Goal: Entertainment & Leisure: Browse casually

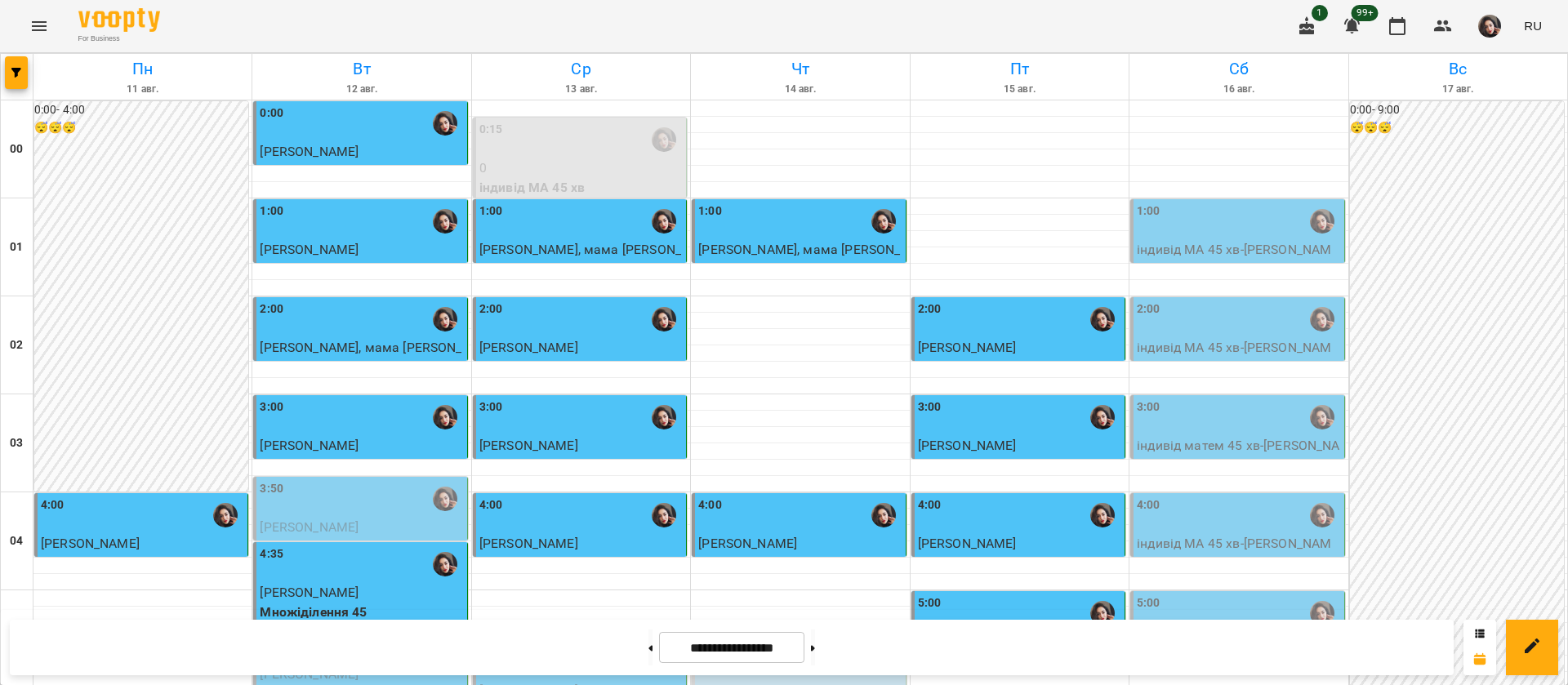
scroll to position [983, 0]
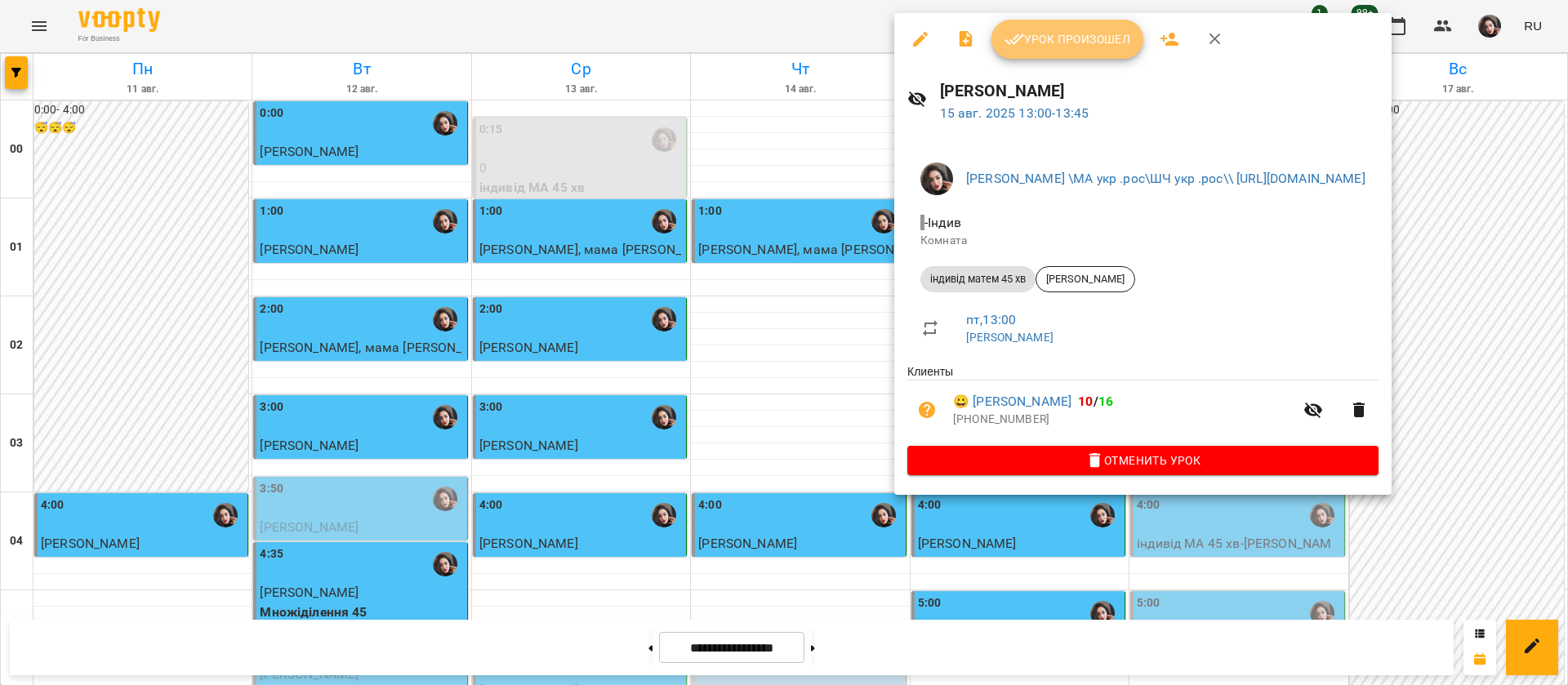
click at [1054, 50] on button "Урок произошел" at bounding box center [1067, 38] width 152 height 39
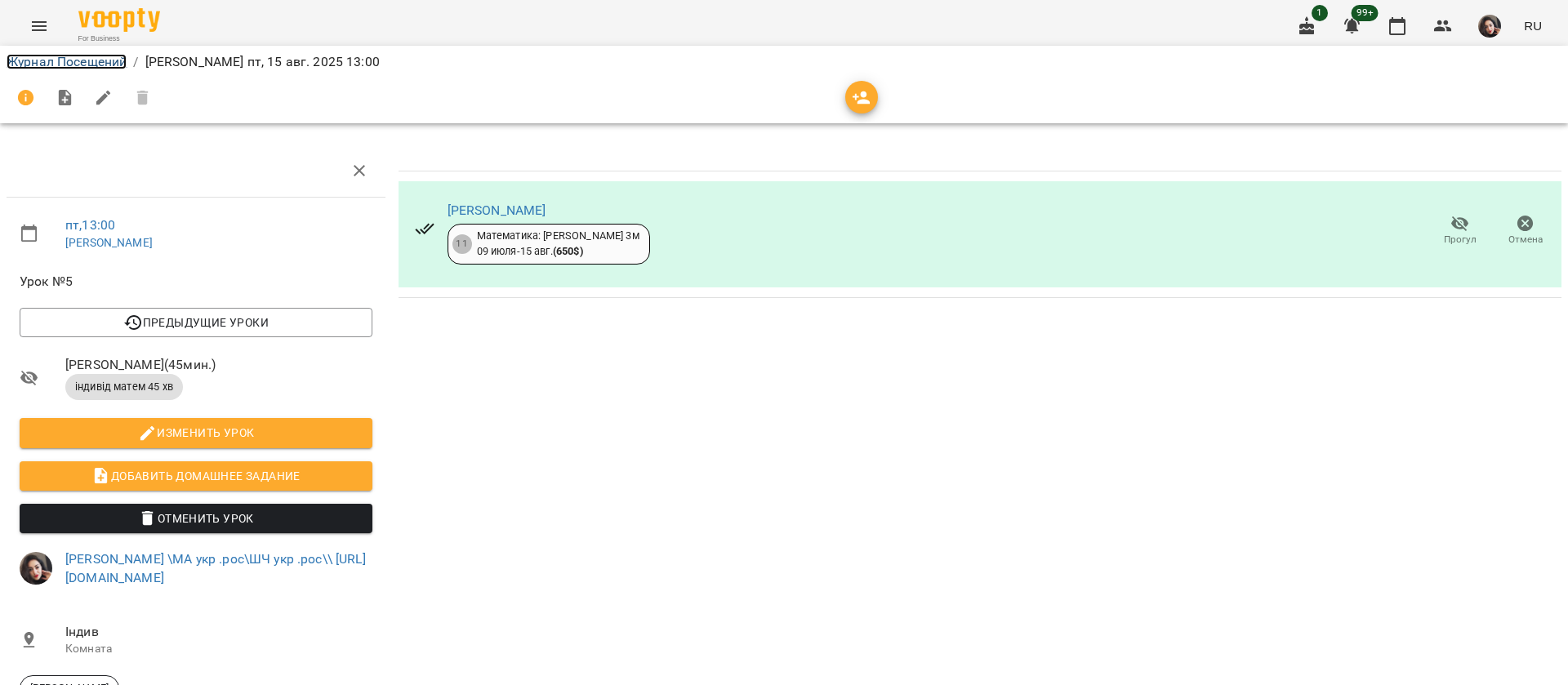
click at [69, 64] on link "Журнал Посещений" at bounding box center [66, 61] width 120 height 15
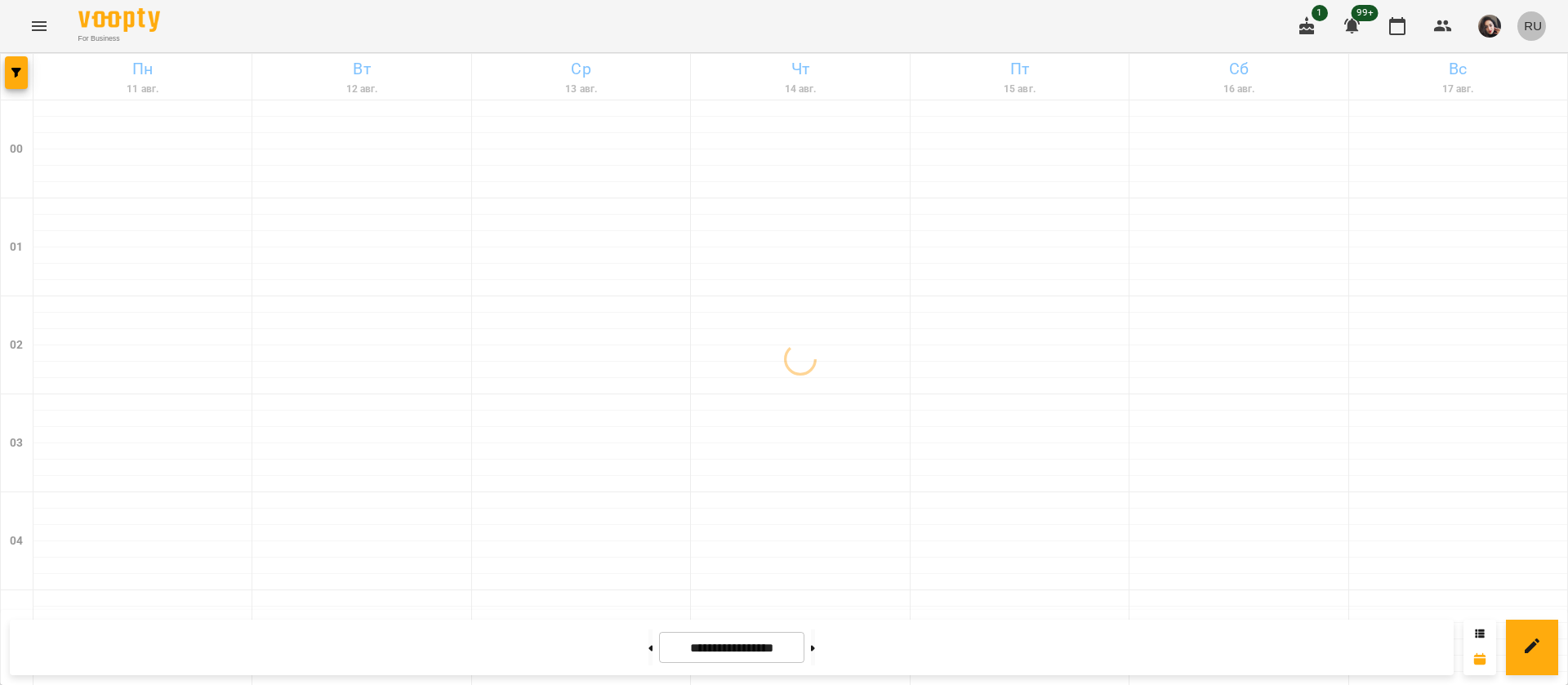
click at [1536, 28] on span "RU" at bounding box center [1533, 26] width 18 height 17
click at [1517, 96] on div "Українська" at bounding box center [1502, 92] width 83 height 30
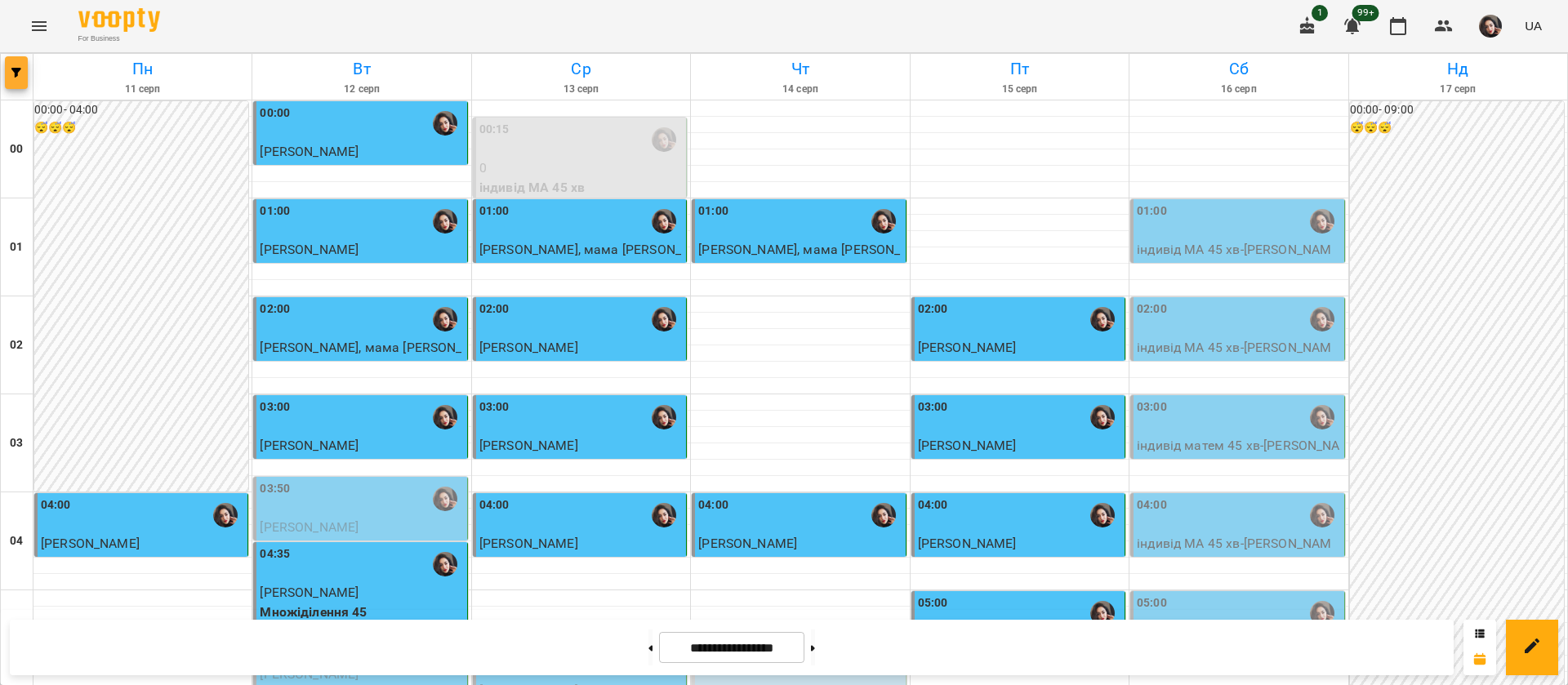
click at [14, 65] on button "button" at bounding box center [16, 73] width 23 height 33
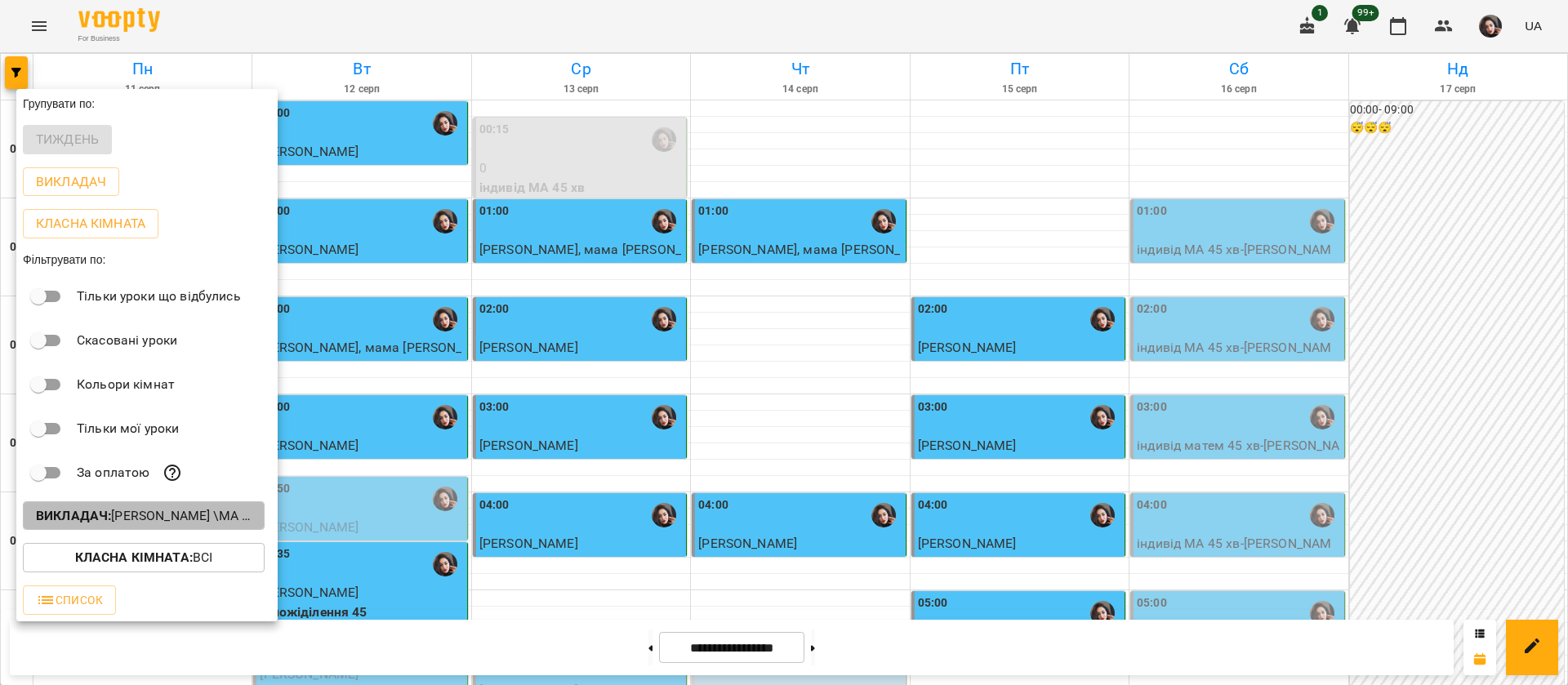
click at [127, 526] on p "Викладач : Гусак Олена Армаїсівна \МА укр .рос\ШЧ укр .рос\\ https://us06web.zo…" at bounding box center [144, 516] width 215 height 19
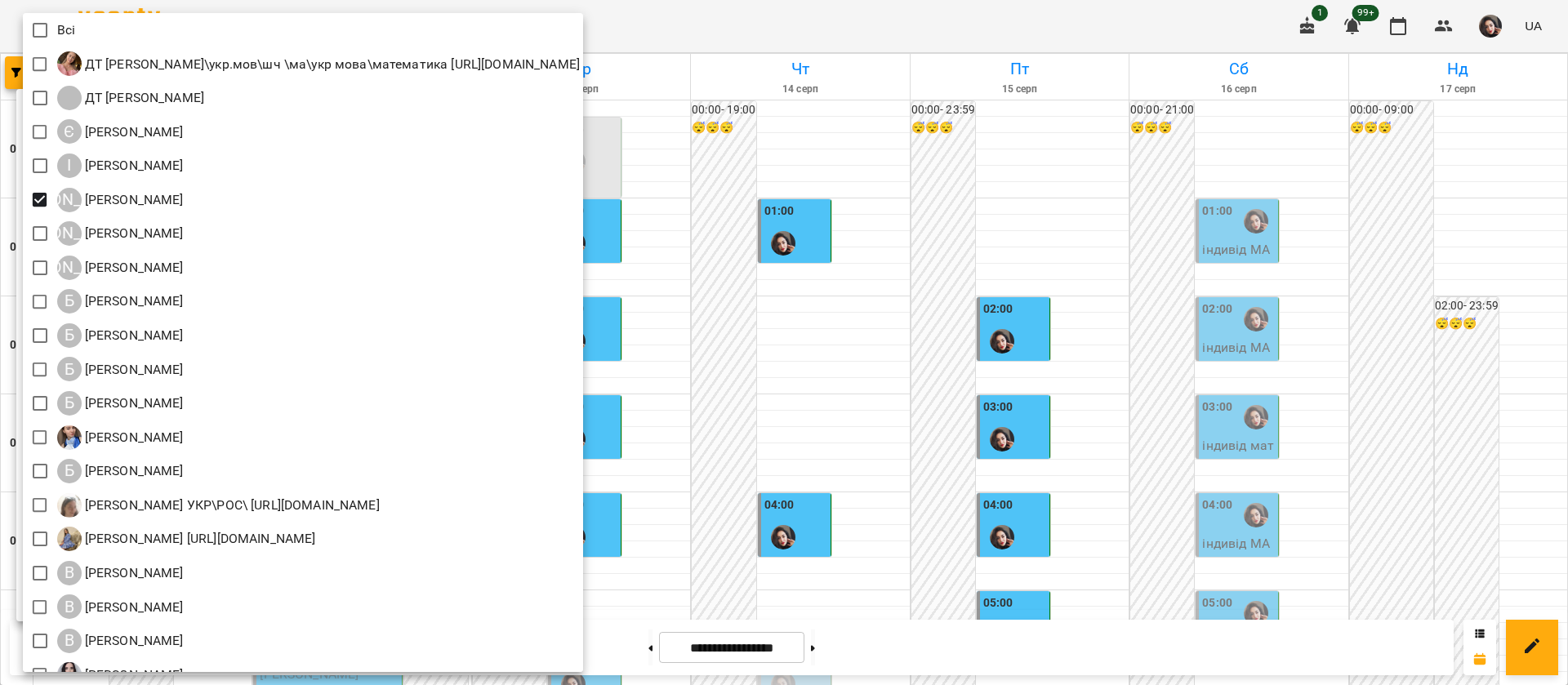
click at [840, 25] on div at bounding box center [784, 342] width 1568 height 685
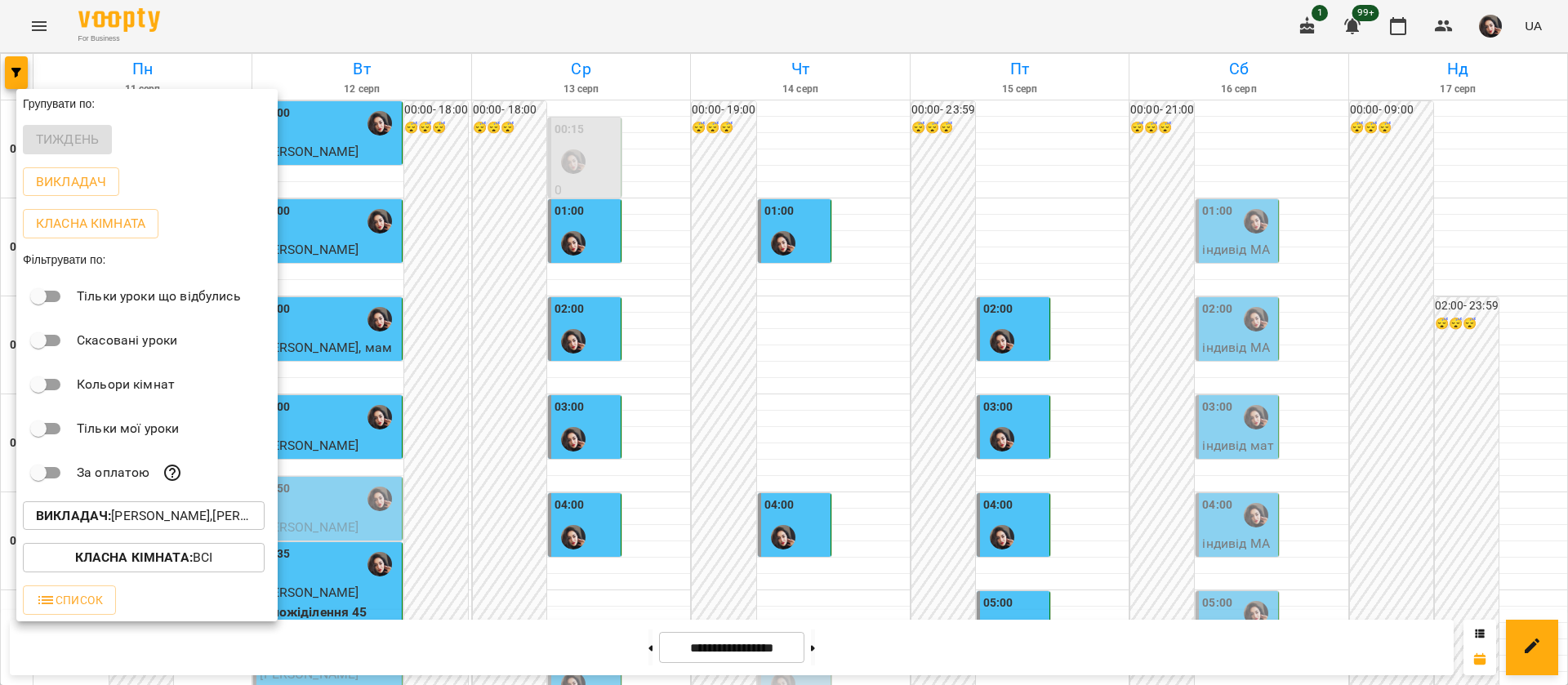
click at [840, 25] on div at bounding box center [784, 342] width 1568 height 685
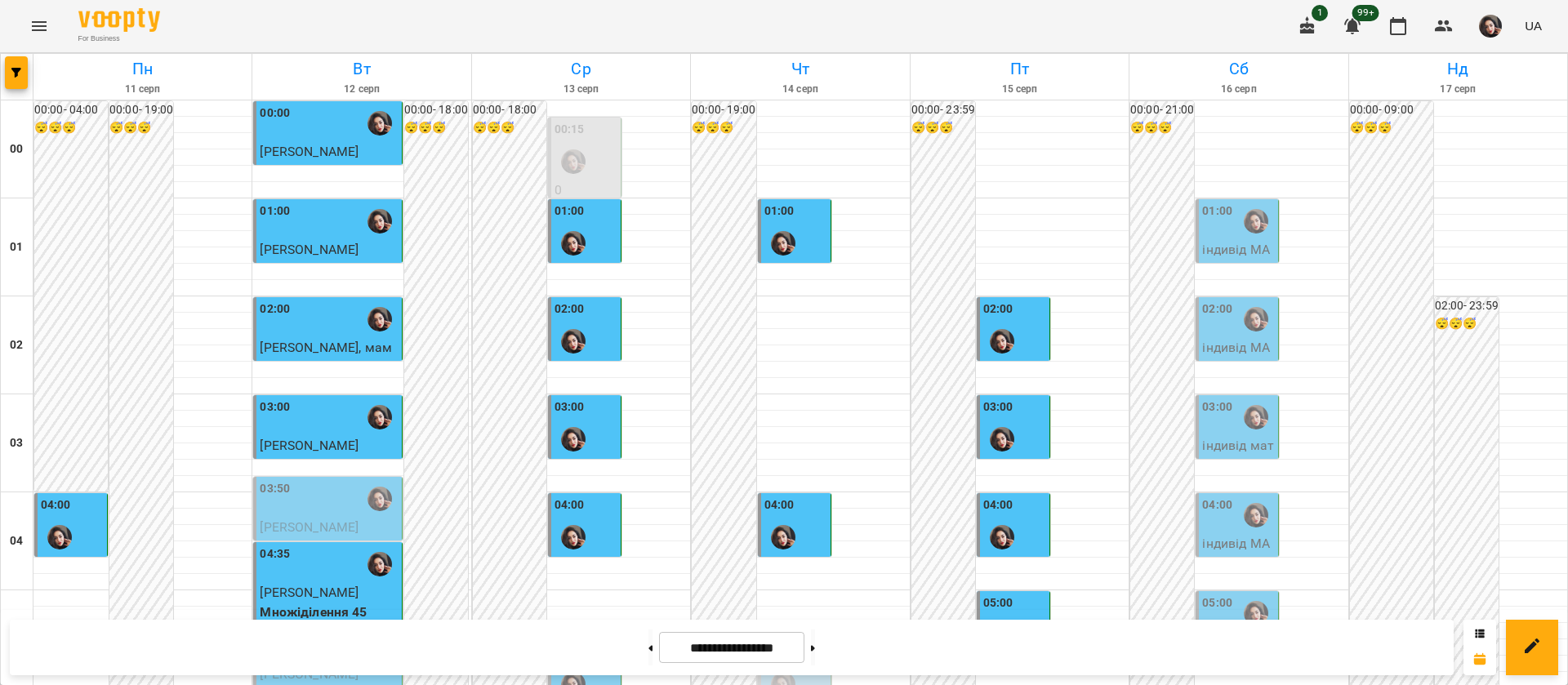
scroll to position [1592, 0]
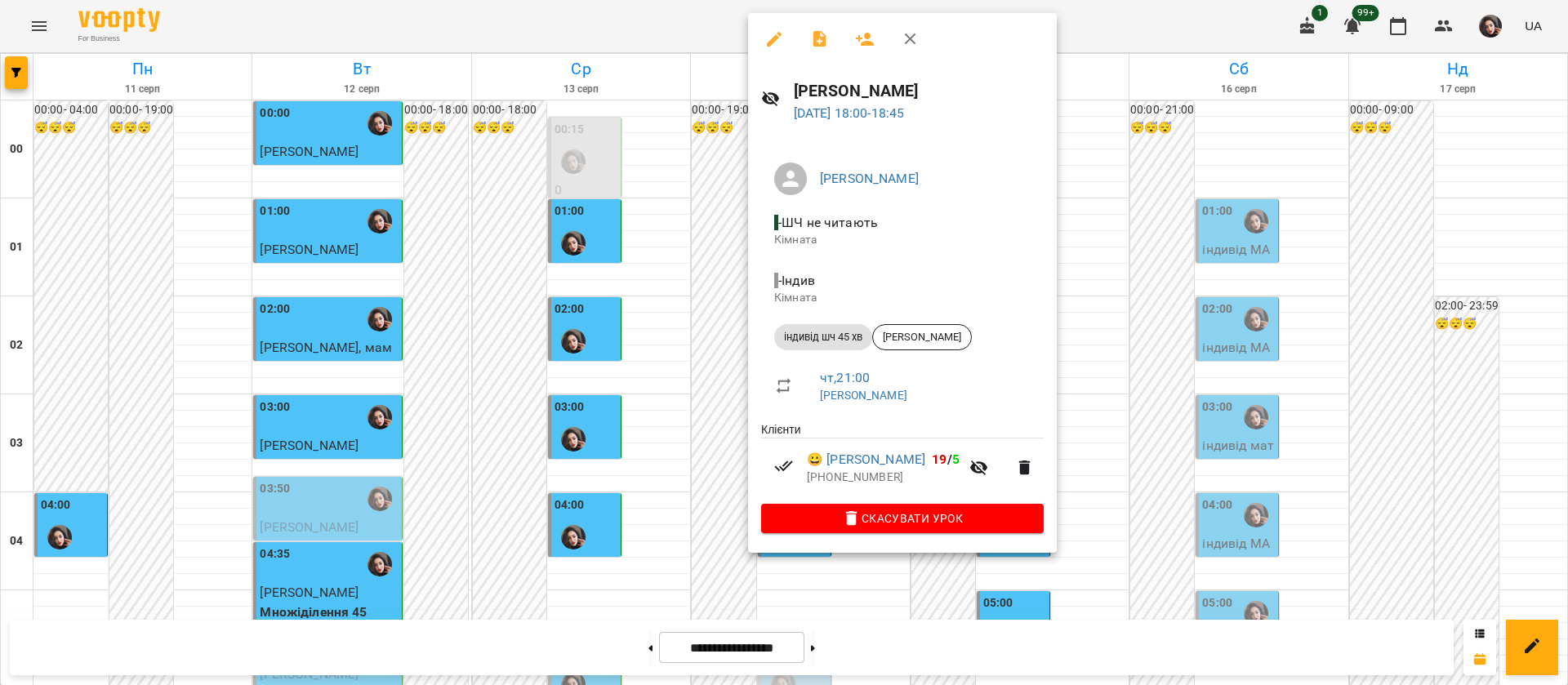
click at [607, 19] on div at bounding box center [784, 342] width 1568 height 685
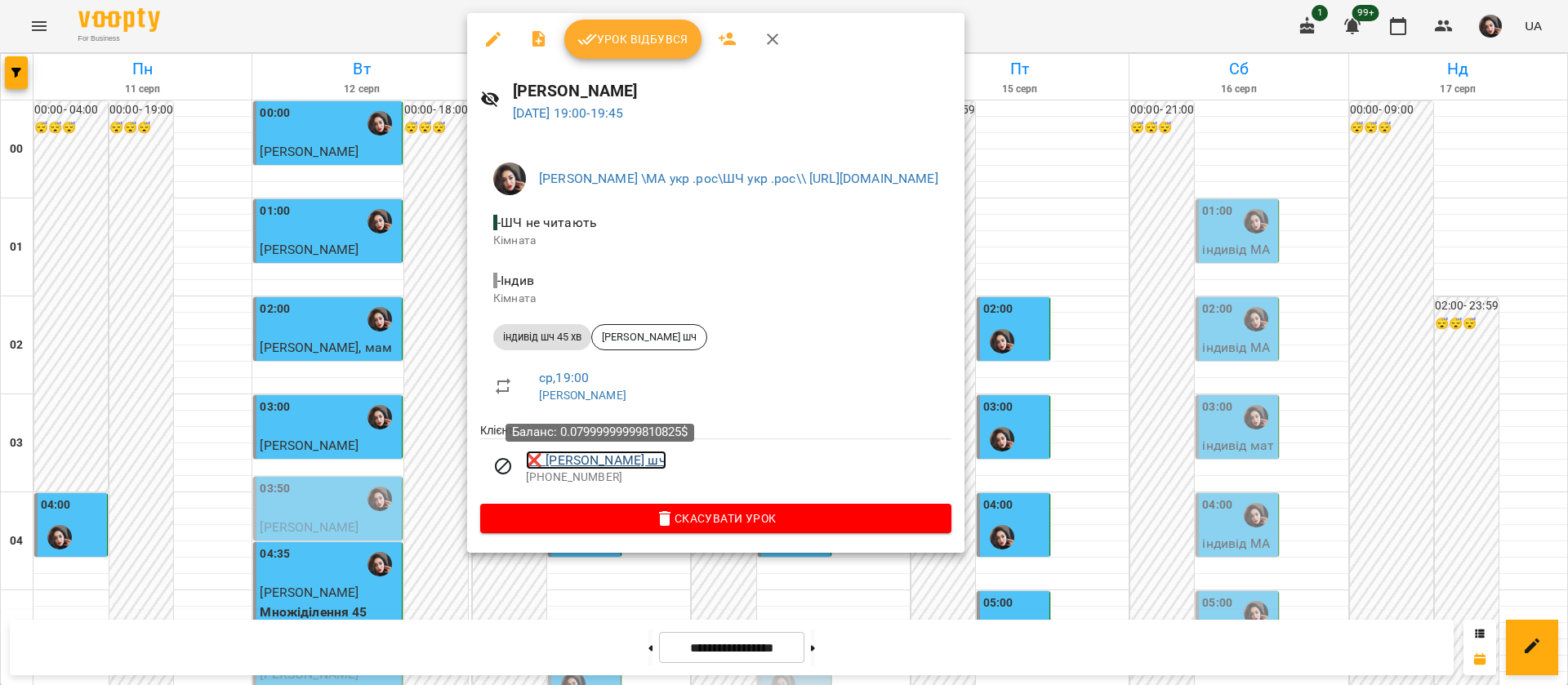
click at [631, 464] on link "❌ Нікіта Телятников шч" at bounding box center [596, 460] width 141 height 19
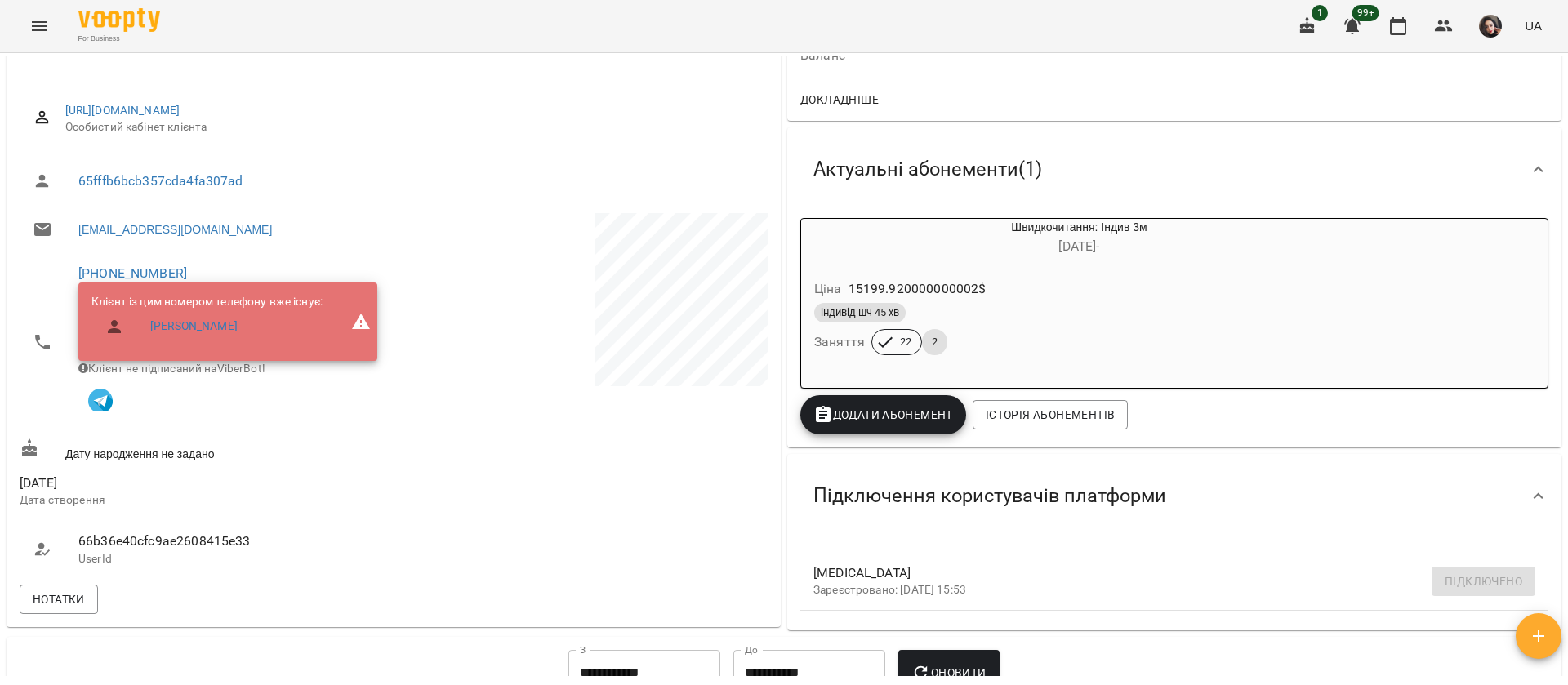
scroll to position [329, 0]
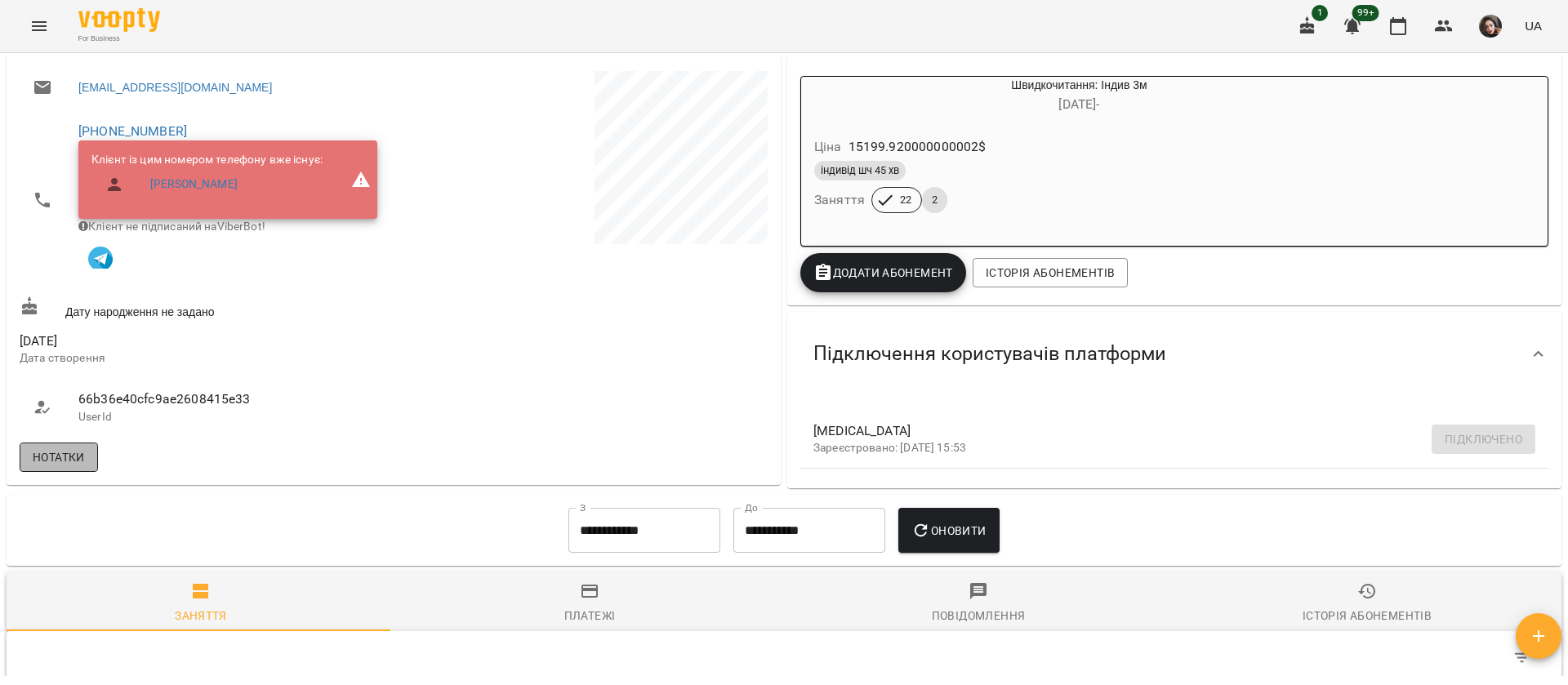
click at [78, 464] on span "Нотатки" at bounding box center [58, 457] width 53 height 19
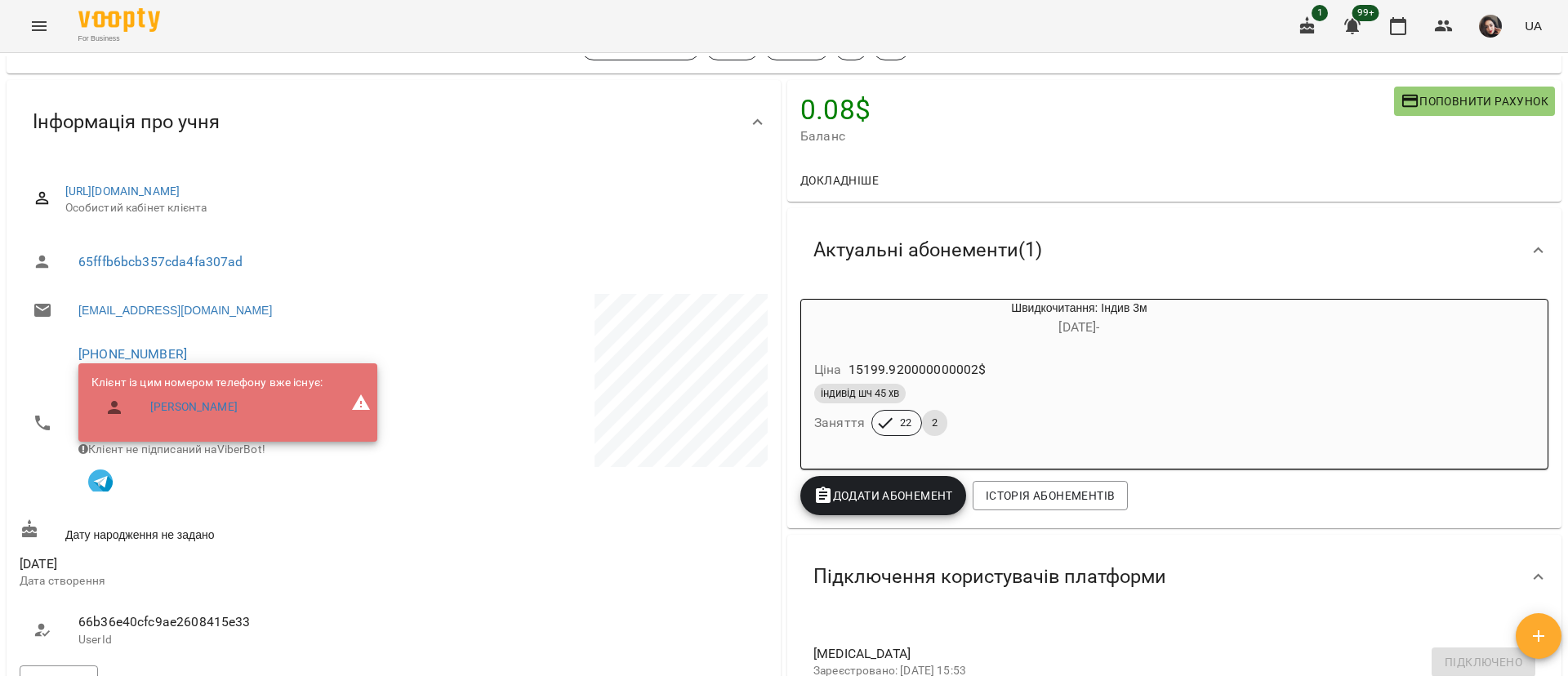
scroll to position [0, 0]
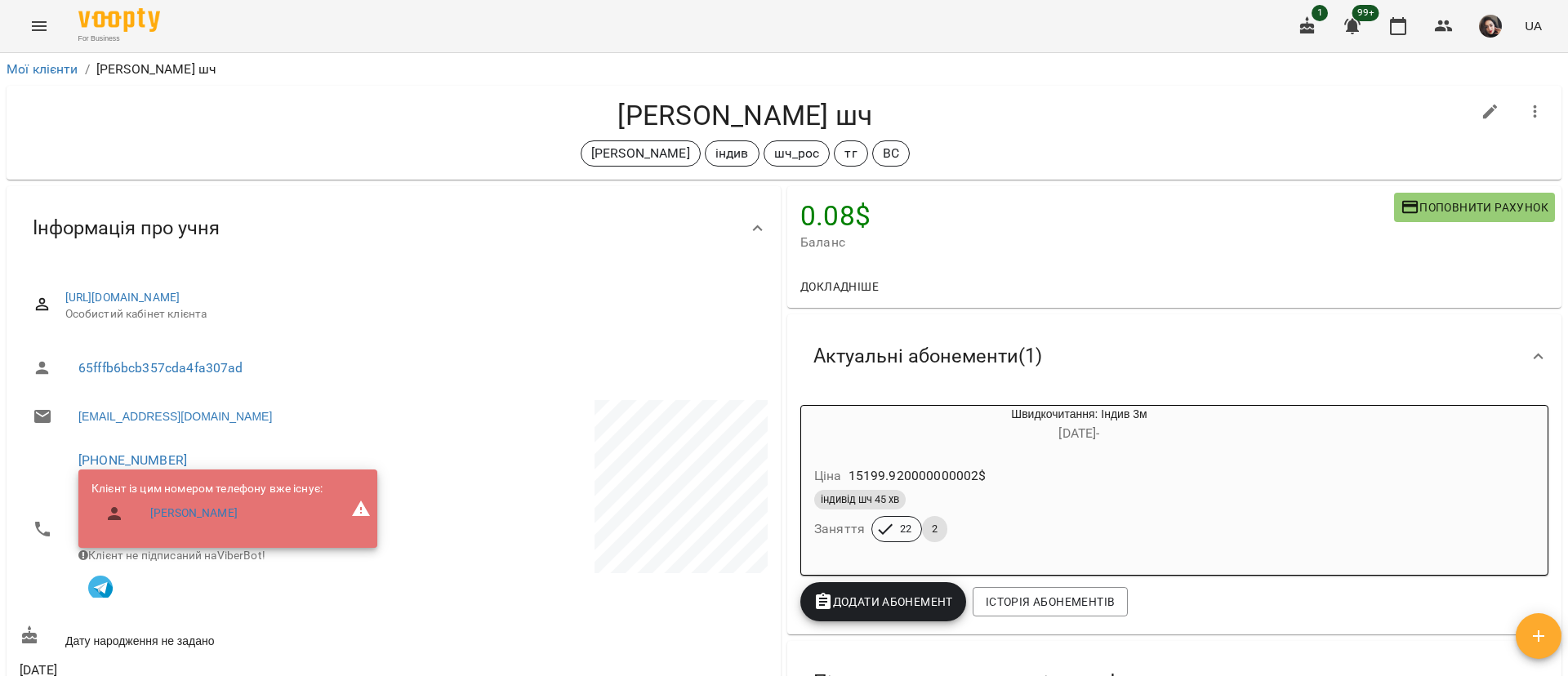
click at [36, 31] on icon "Menu" at bounding box center [39, 26] width 19 height 19
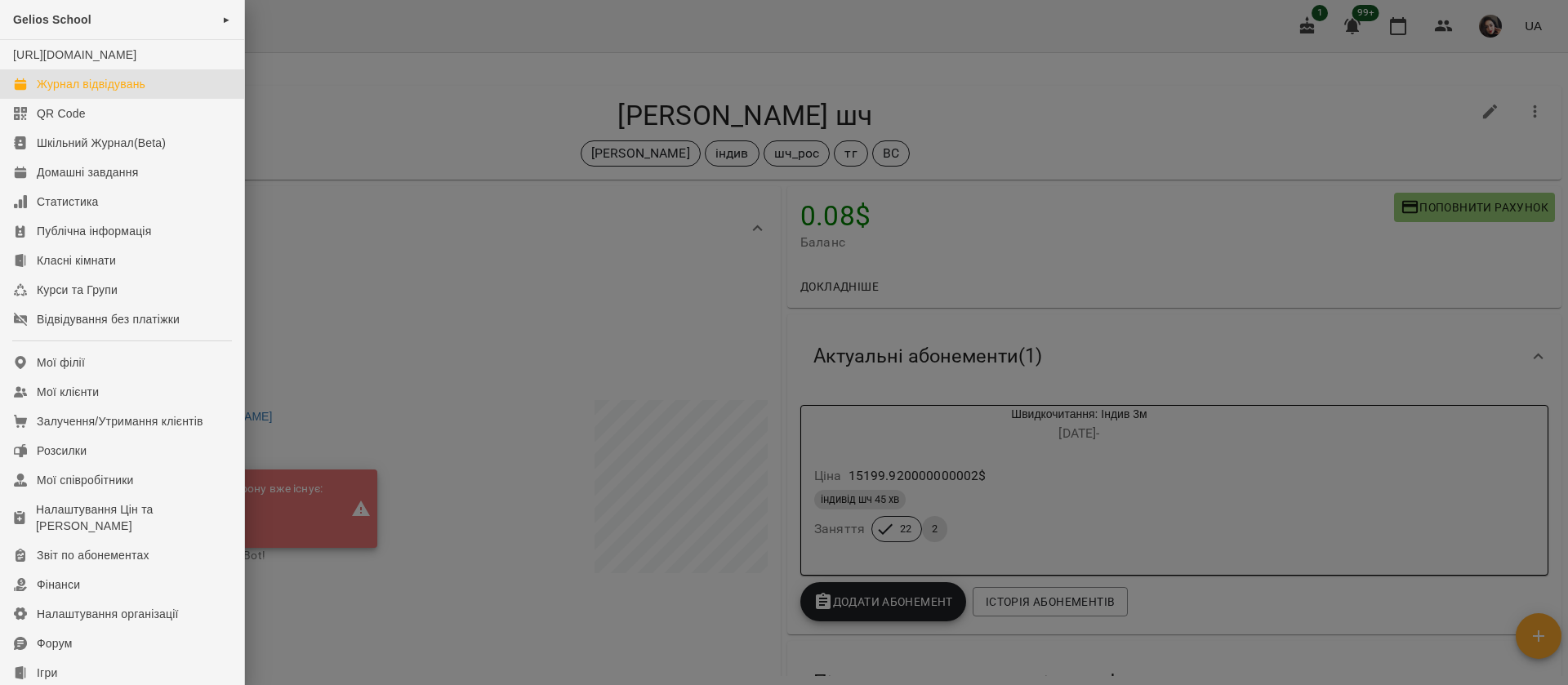
click at [67, 92] on div "Журнал відвідувань" at bounding box center [91, 83] width 109 height 16
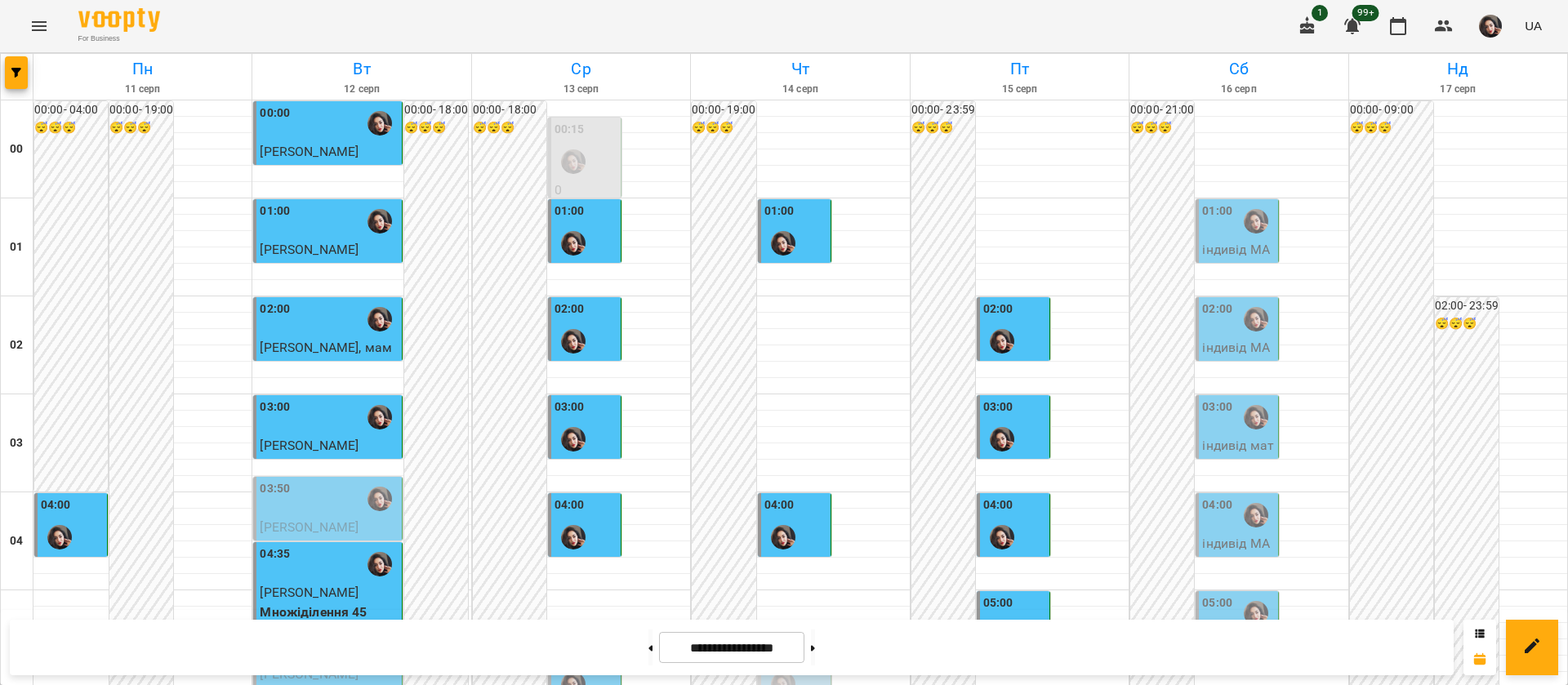
scroll to position [1714, 0]
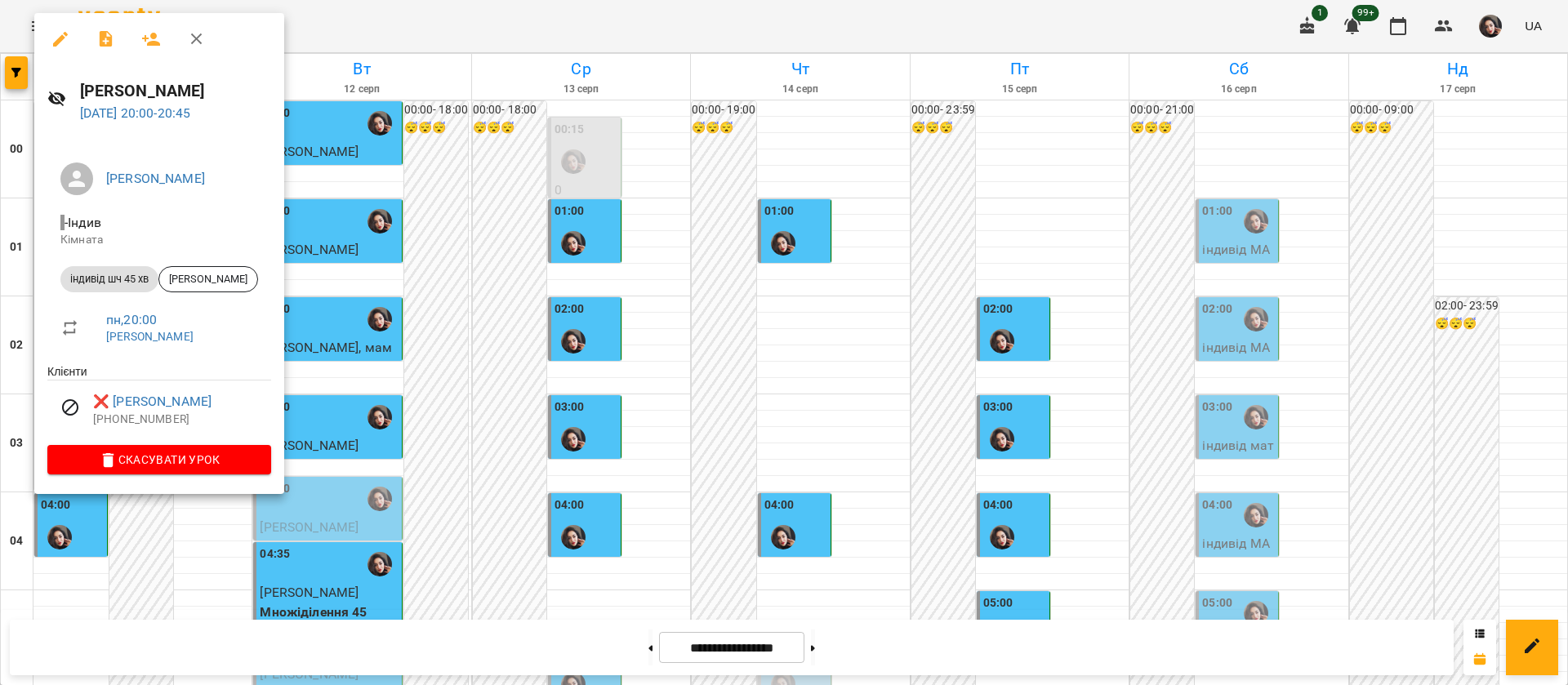
click at [538, 25] on div at bounding box center [784, 342] width 1568 height 685
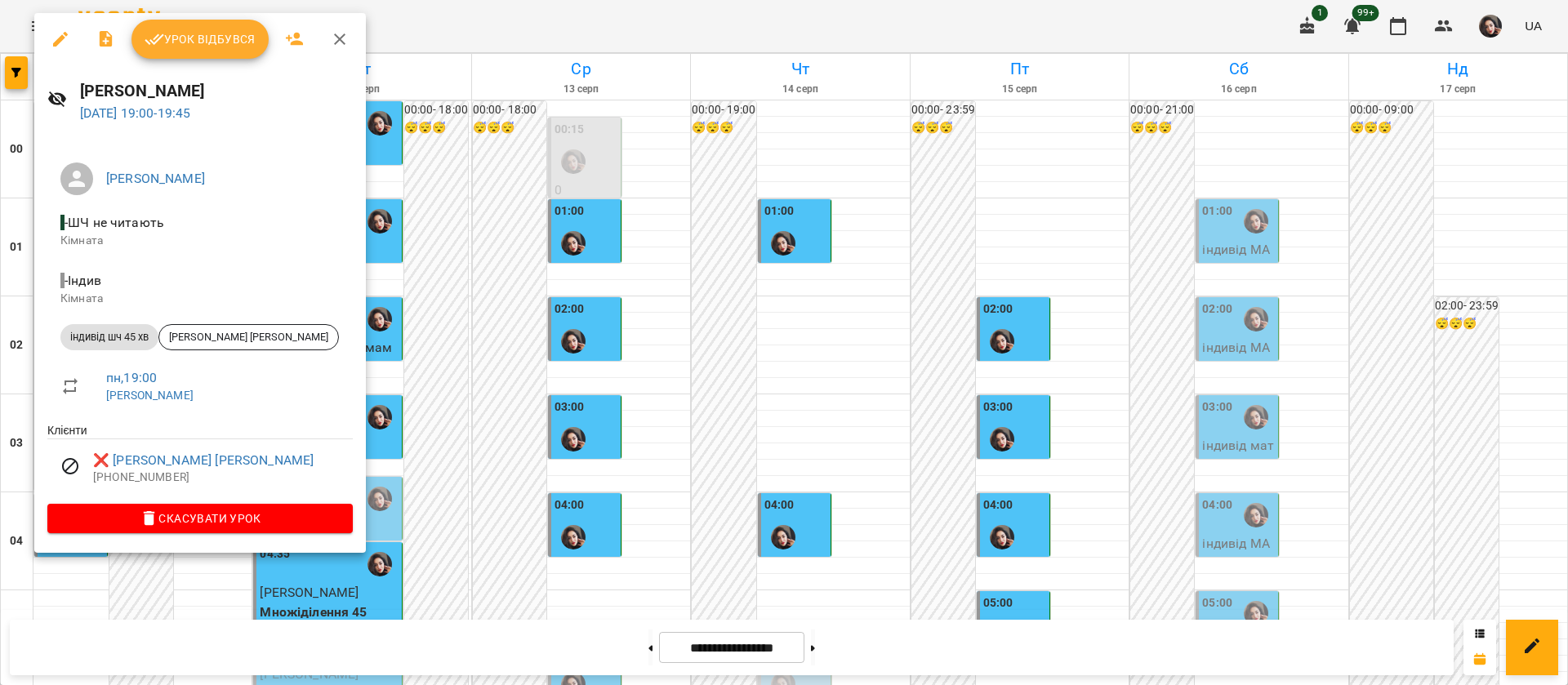
click at [429, 33] on div at bounding box center [784, 342] width 1568 height 685
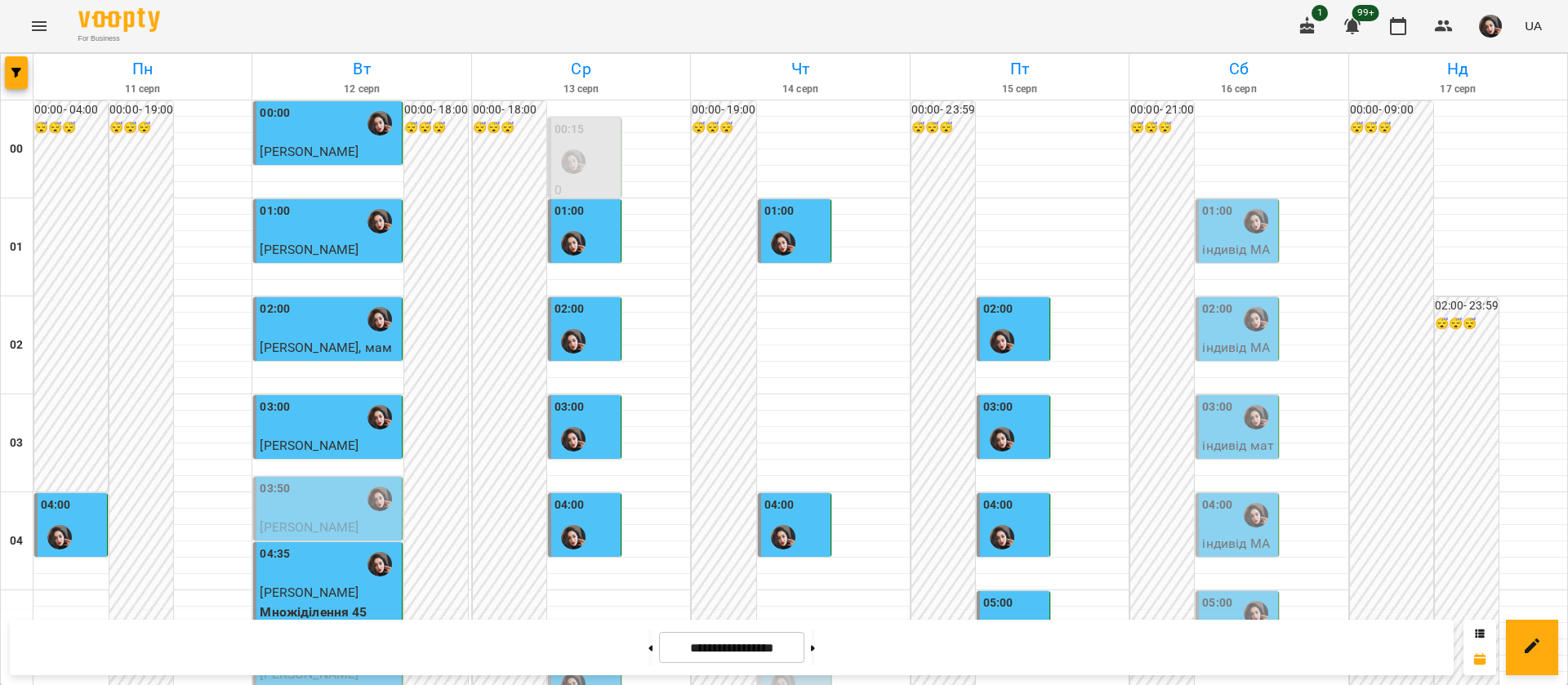
scroll to position [1841, 0]
click at [815, 645] on icon at bounding box center [812, 648] width 4 height 7
type input "**********"
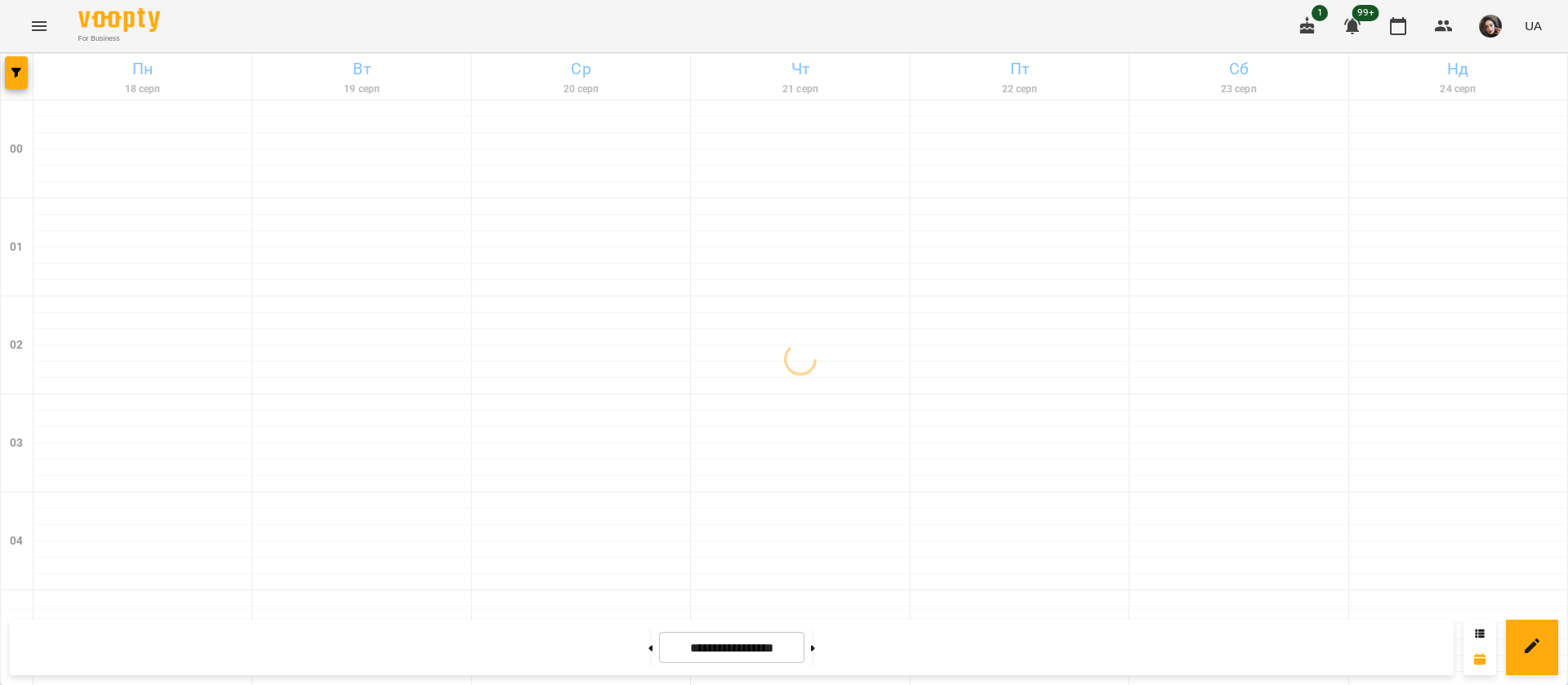
click at [3, 70] on div at bounding box center [17, 77] width 33 height 46
click at [19, 86] on button "button" at bounding box center [16, 73] width 23 height 33
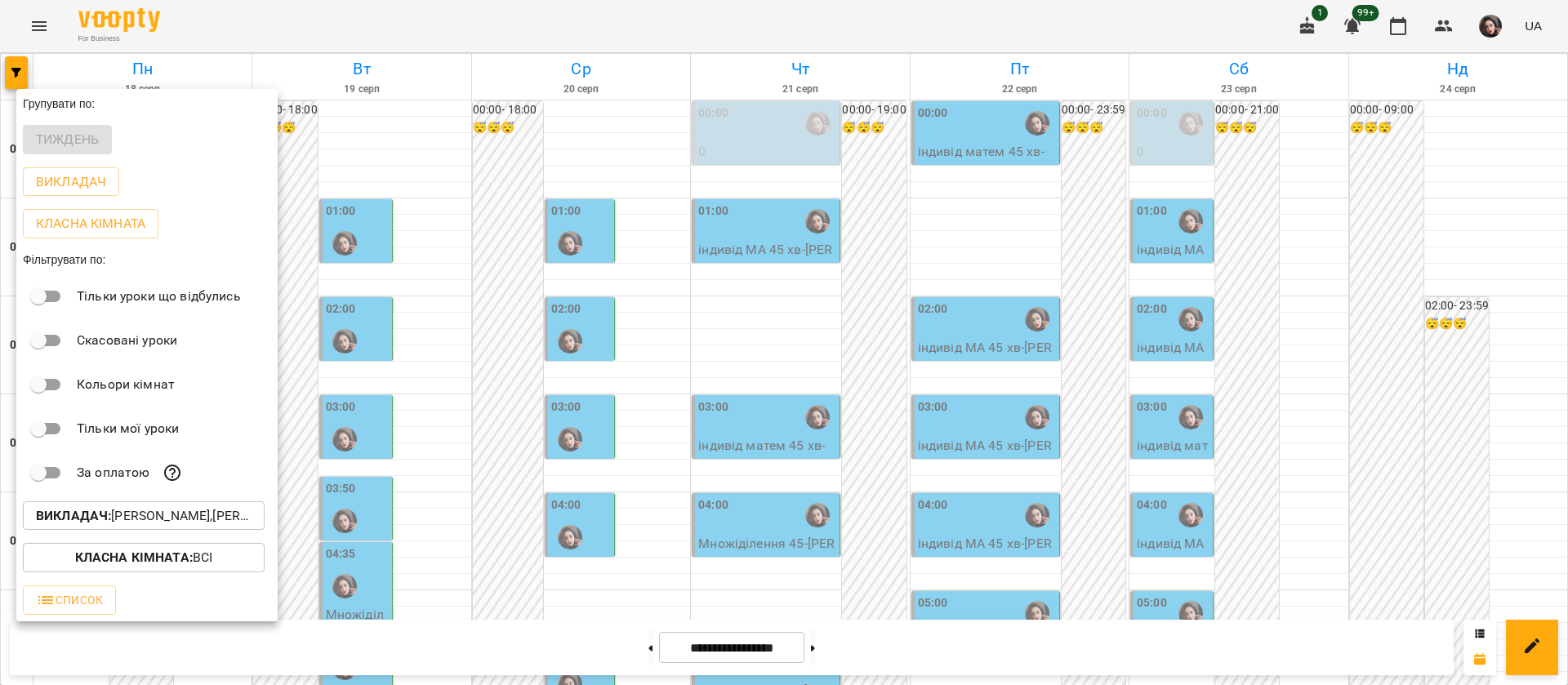
click at [106, 520] on b "Викладач :" at bounding box center [74, 516] width 76 height 15
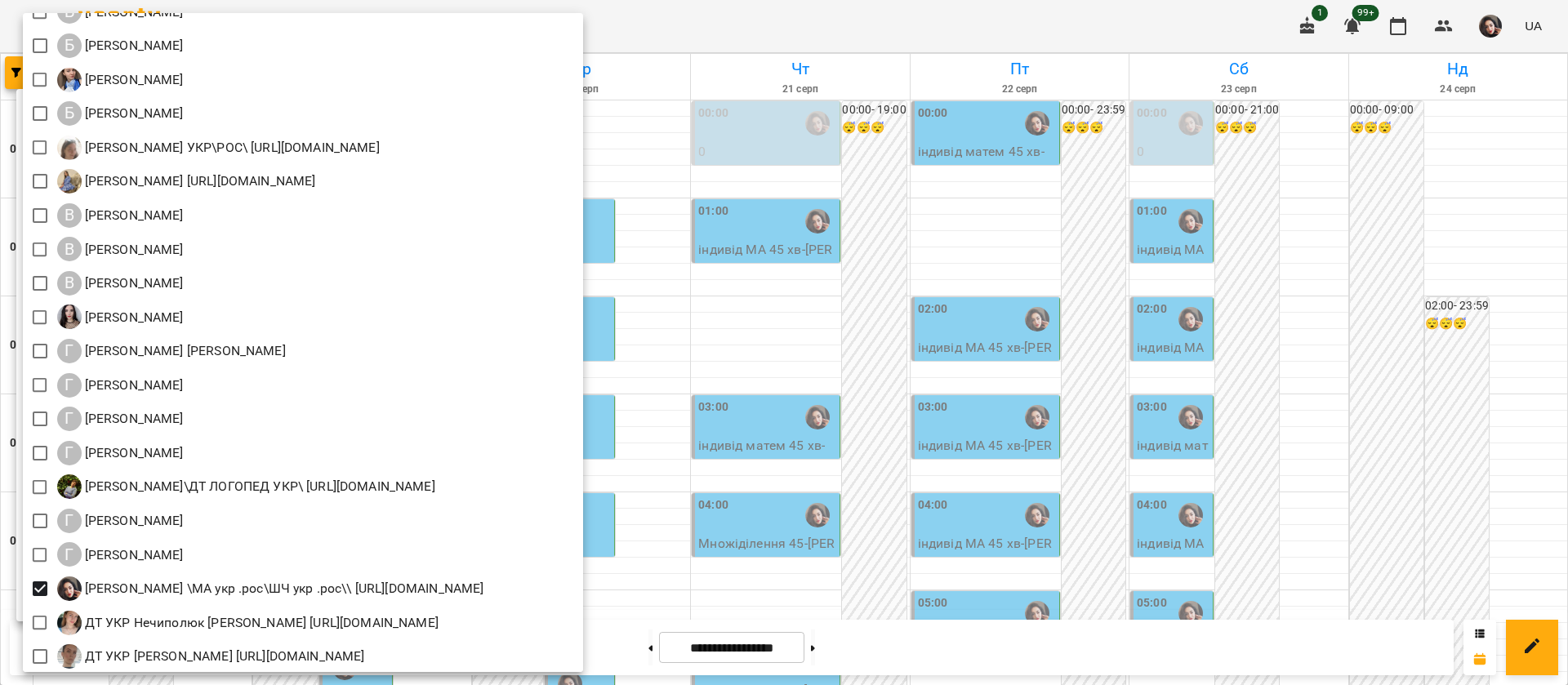
scroll to position [367, 0]
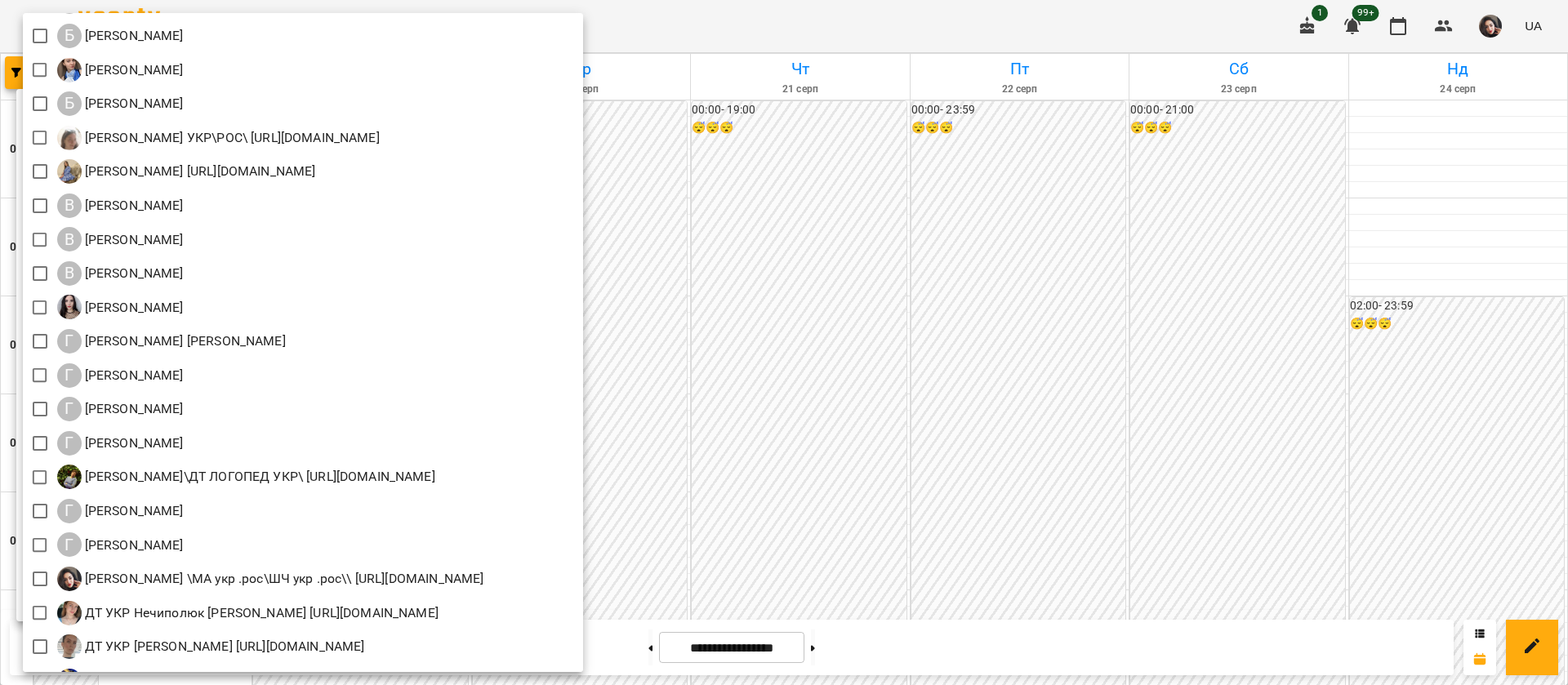
click at [771, 20] on div at bounding box center [784, 342] width 1568 height 685
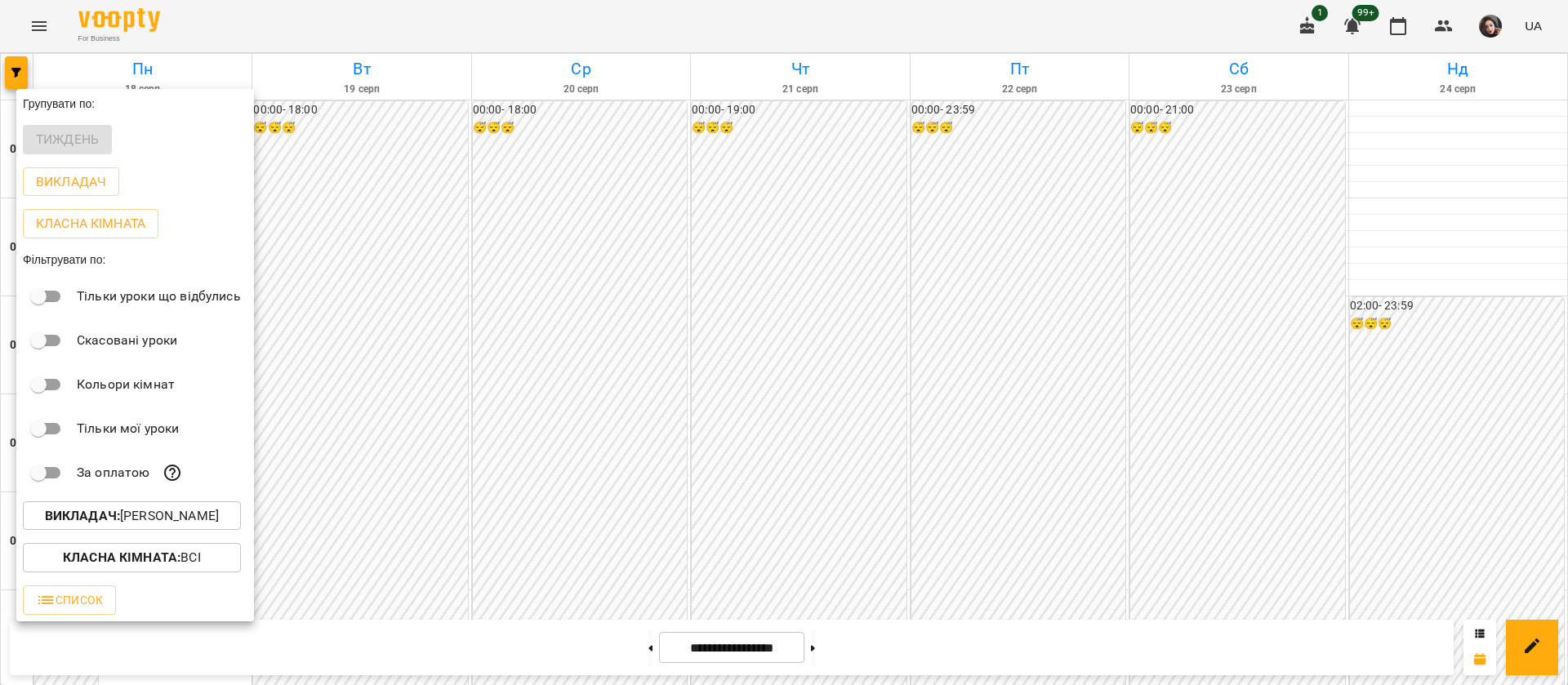
click at [771, 20] on div at bounding box center [784, 342] width 1568 height 685
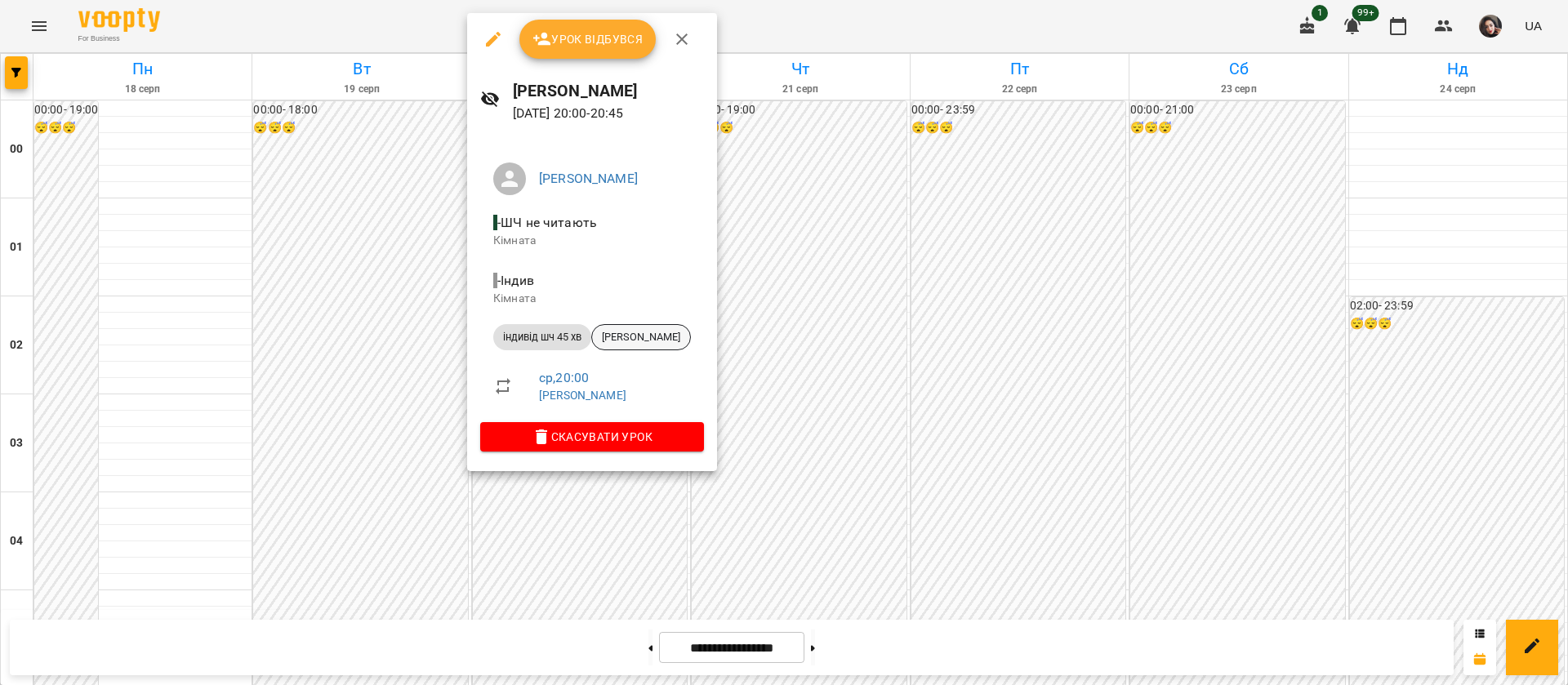
click at [631, 327] on div "Нижник Тамерлан" at bounding box center [641, 337] width 99 height 26
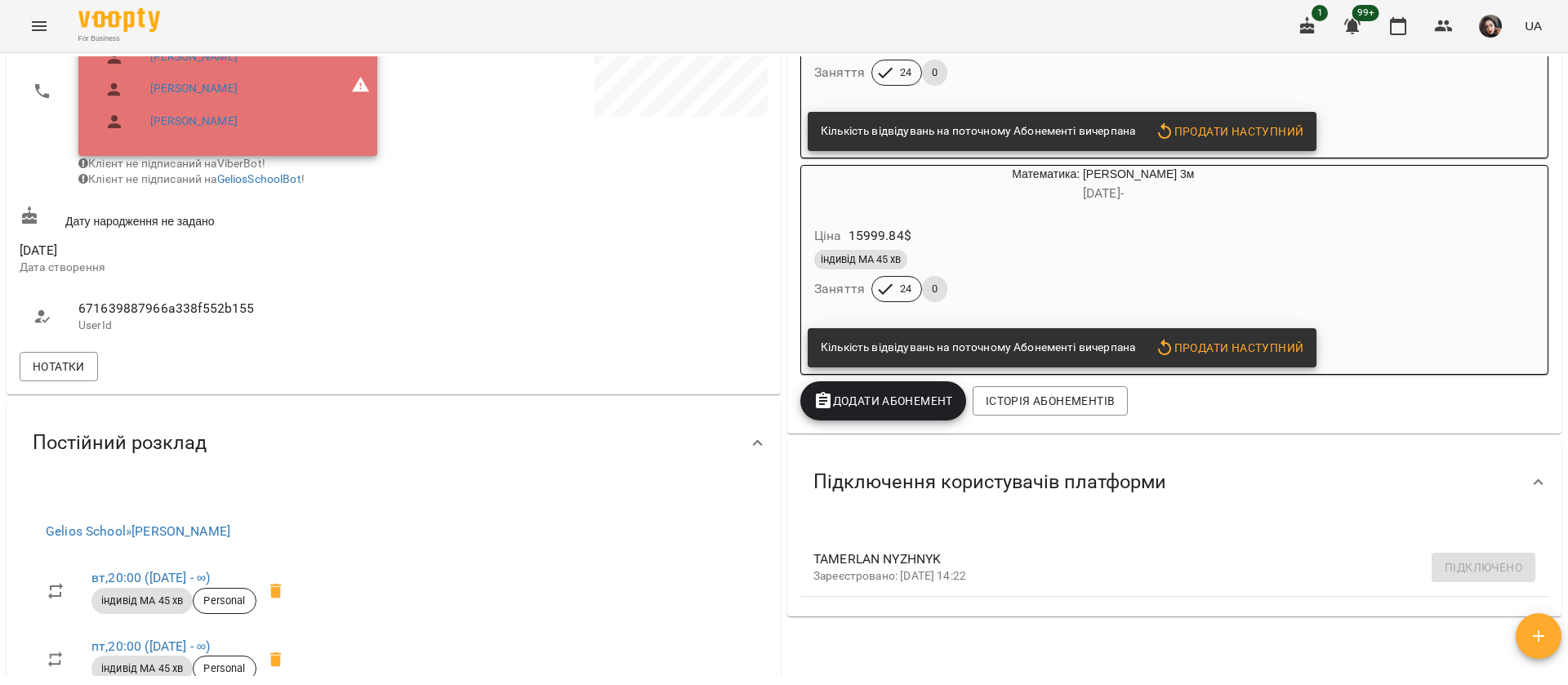
scroll to position [490, 0]
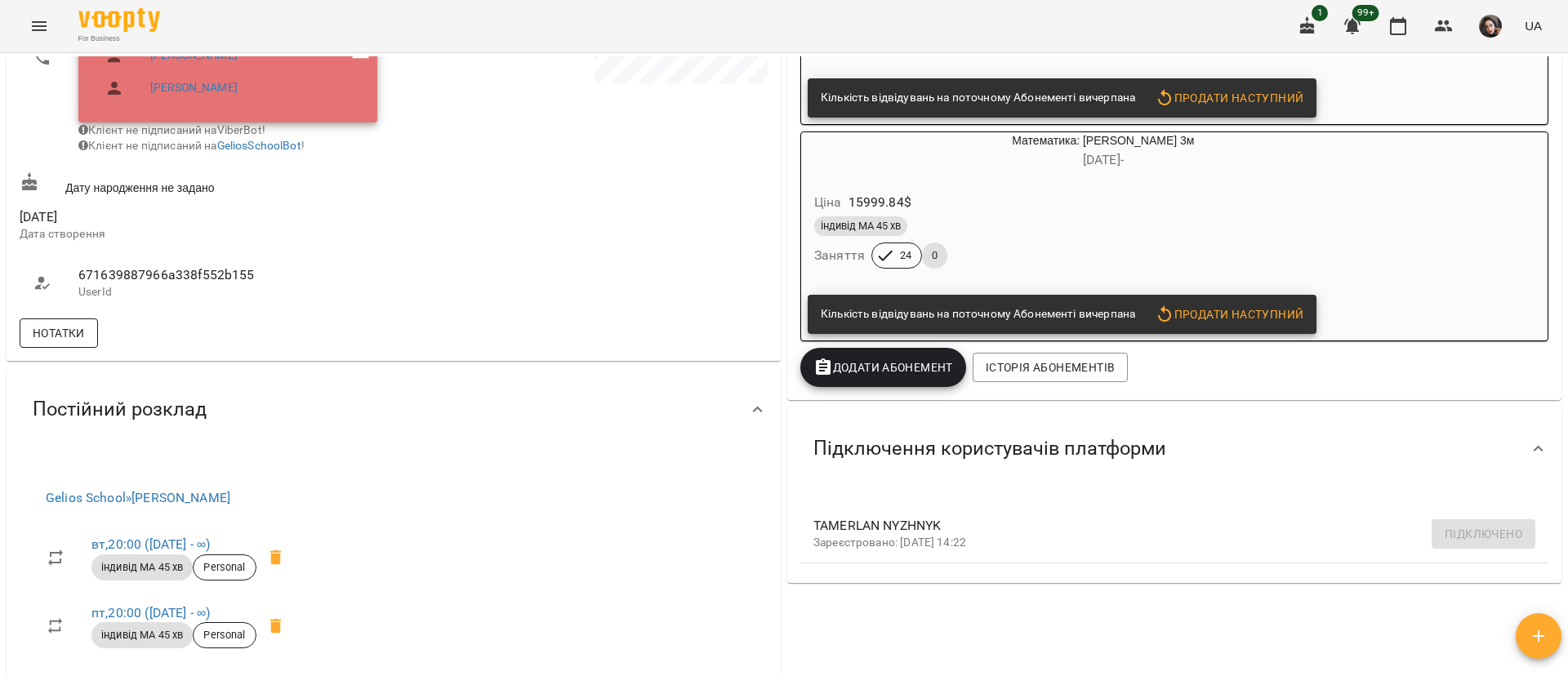
click at [75, 342] on span "Нотатки" at bounding box center [58, 333] width 53 height 19
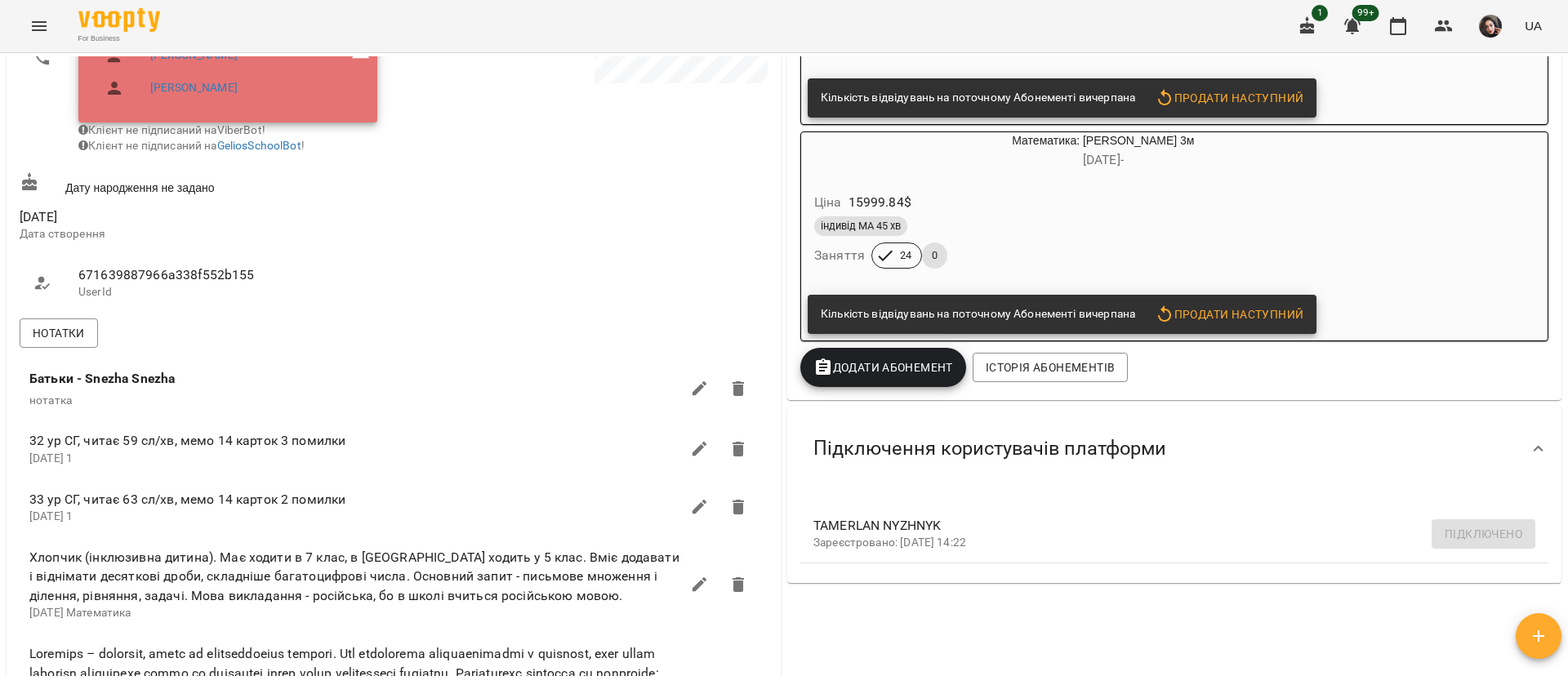
scroll to position [612, 0]
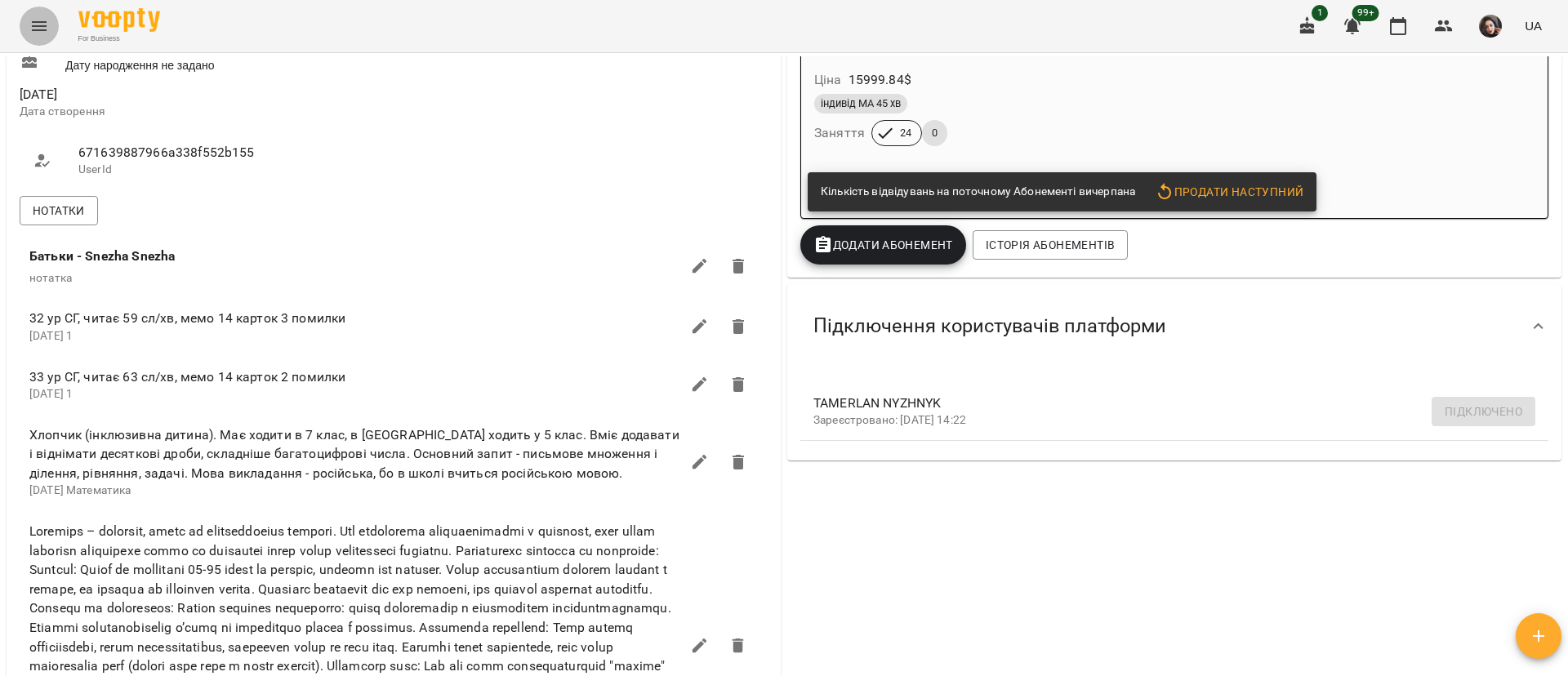
click at [31, 27] on icon "Menu" at bounding box center [39, 26] width 19 height 19
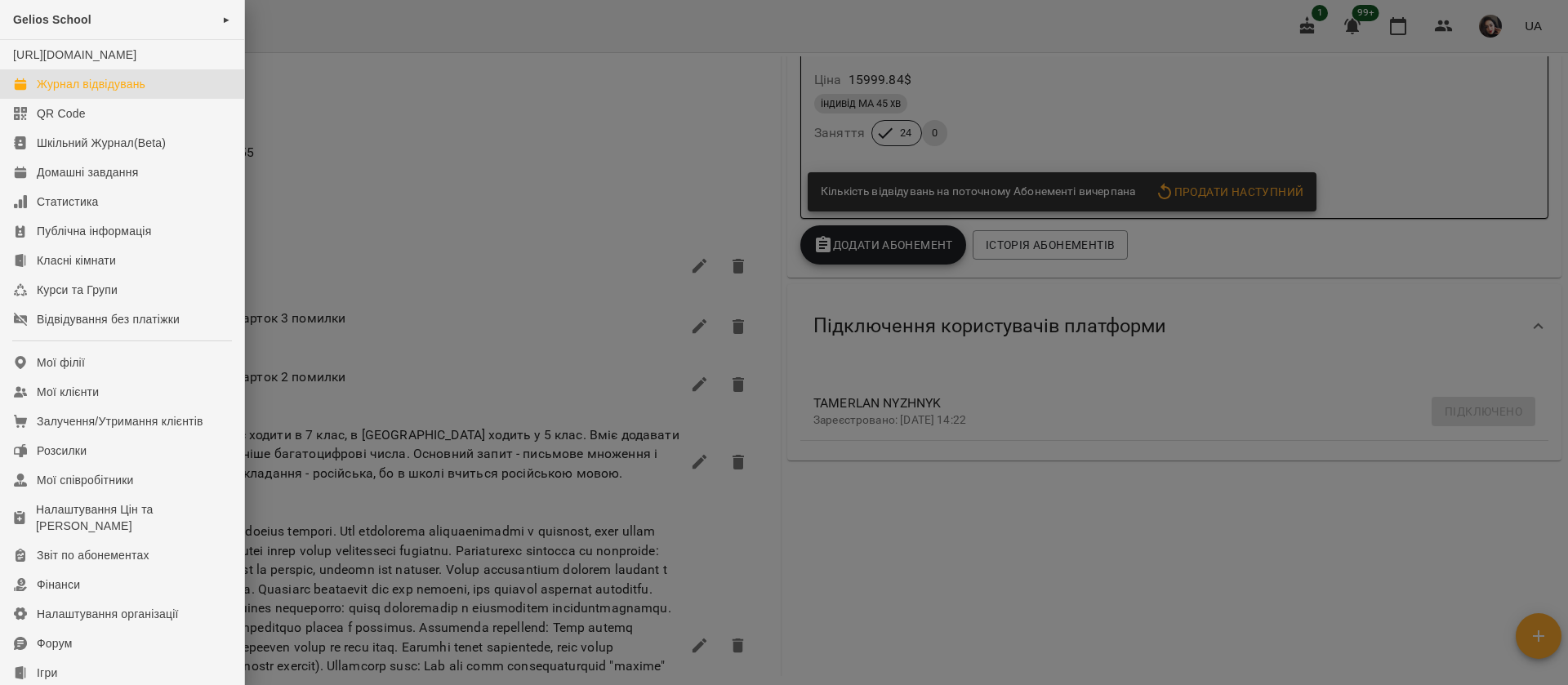
click at [63, 92] on div "Журнал відвідувань" at bounding box center [91, 83] width 109 height 16
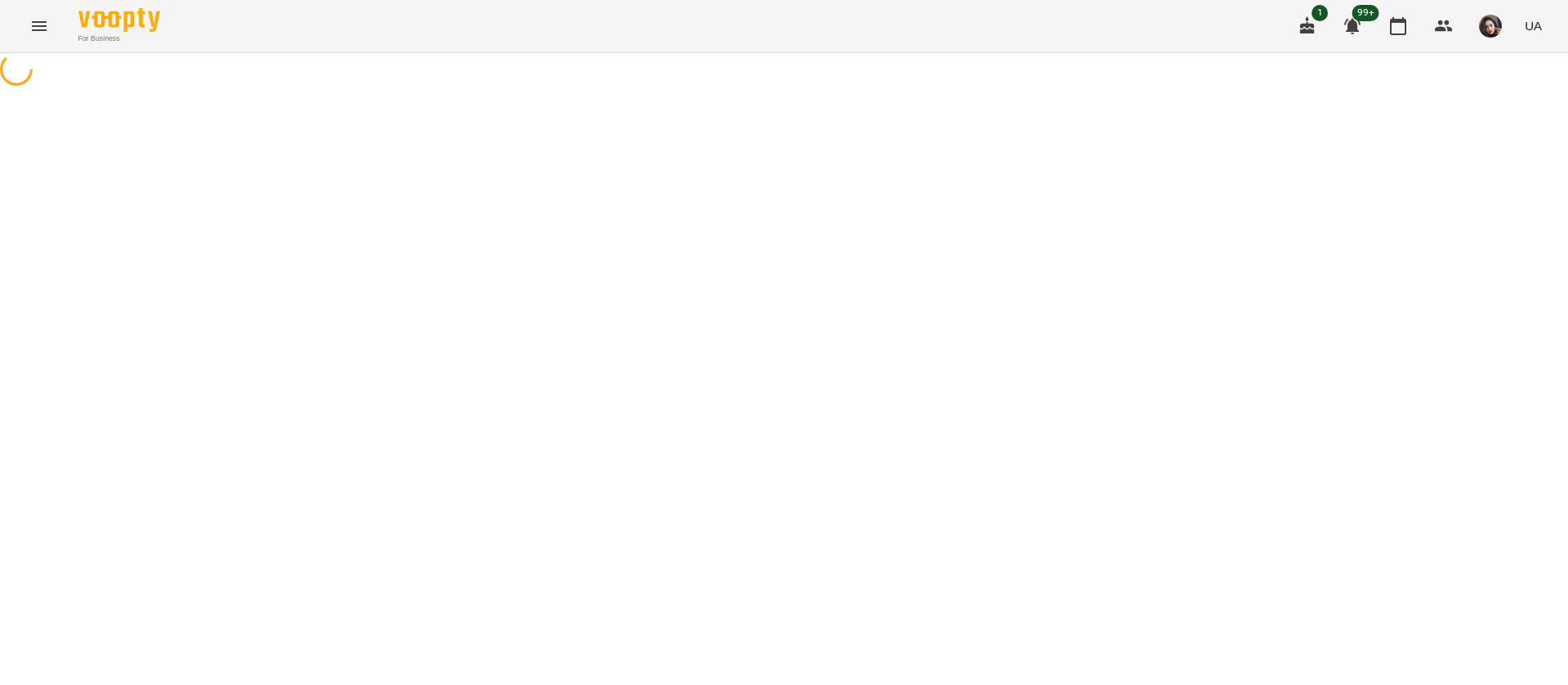
click at [43, 29] on icon "Menu" at bounding box center [39, 26] width 19 height 19
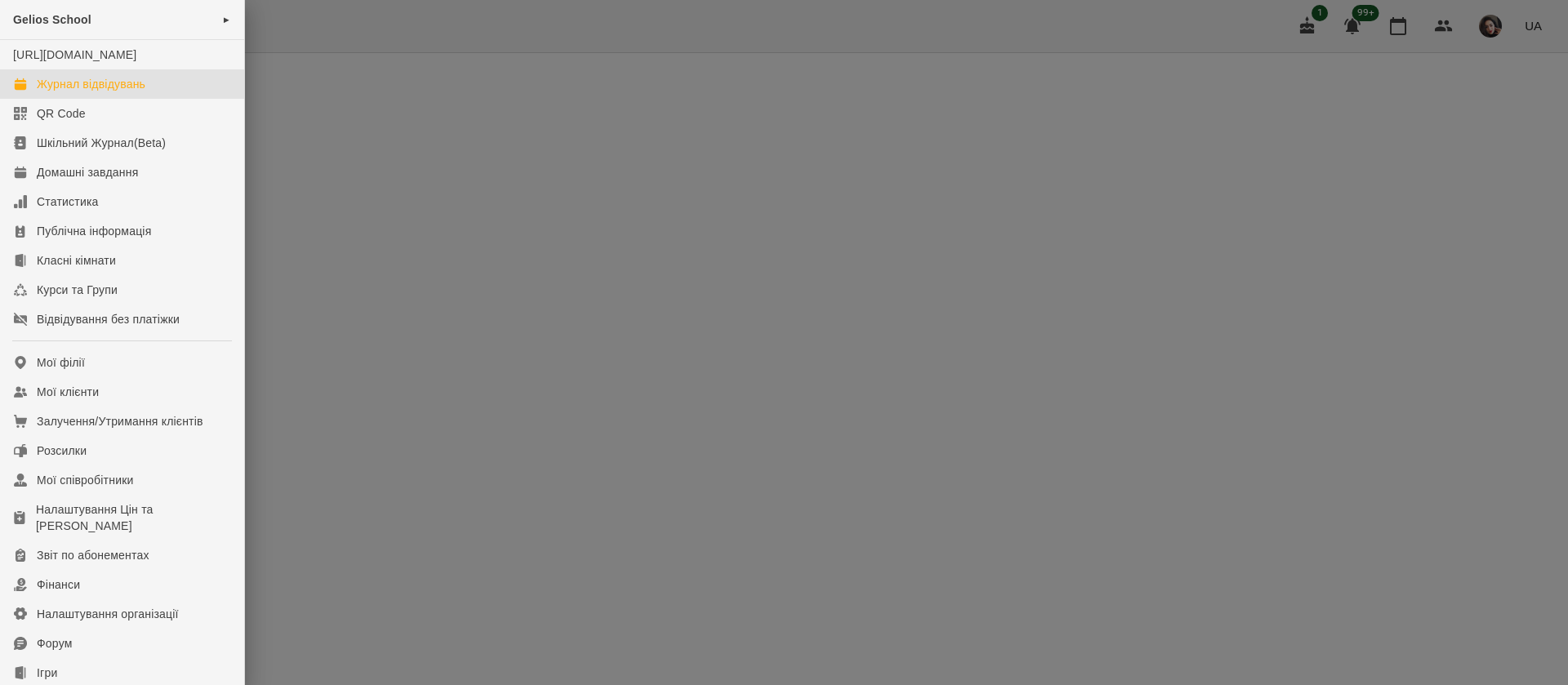
click at [304, 44] on div at bounding box center [784, 342] width 1568 height 685
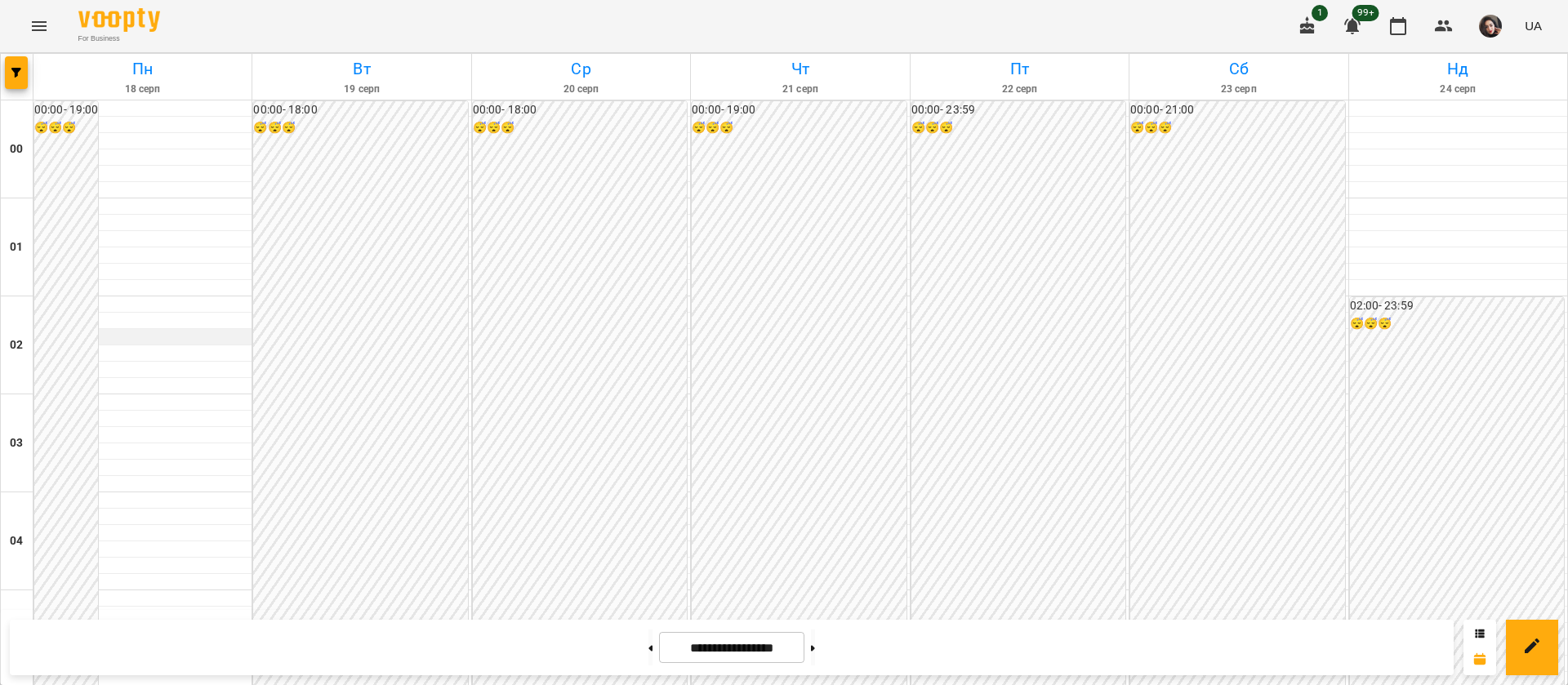
scroll to position [1714, 0]
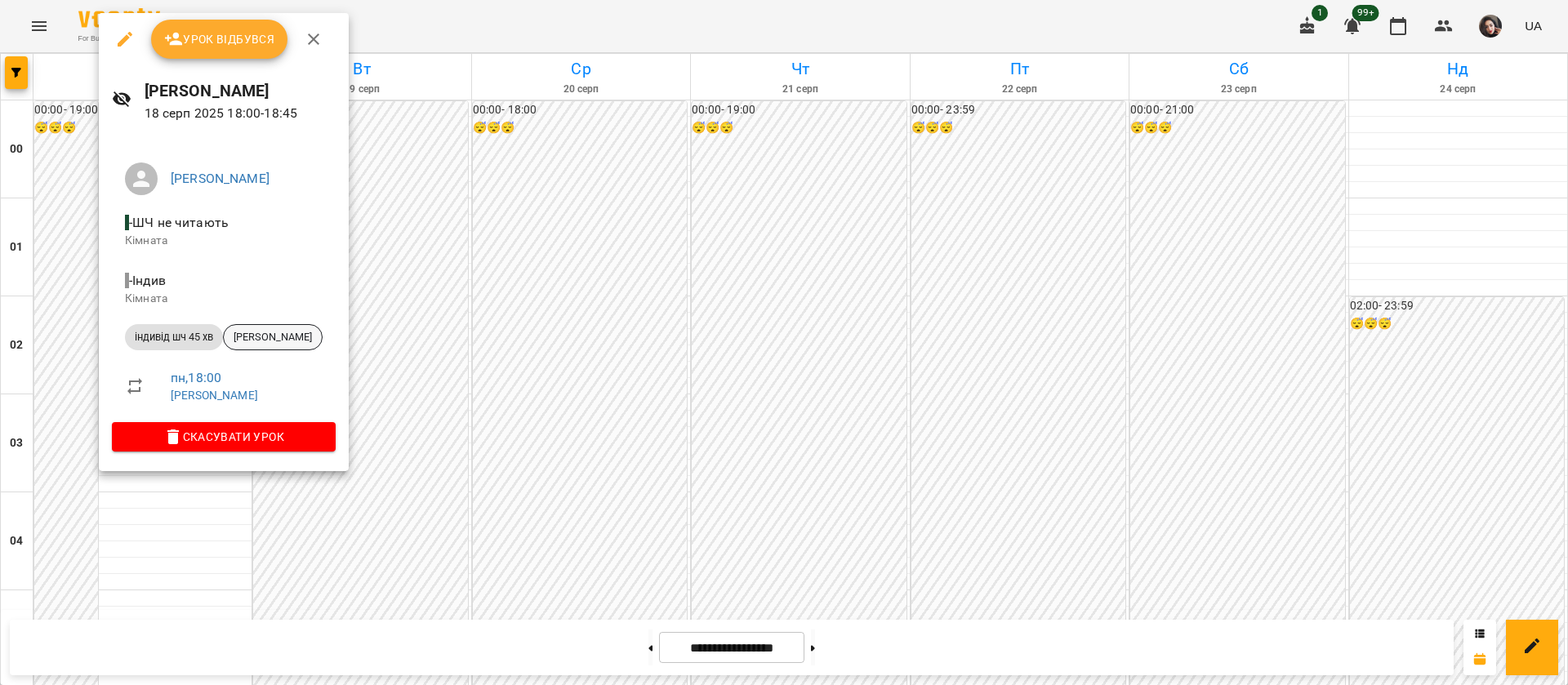
click at [252, 339] on span "Вовк Кароліна" at bounding box center [273, 337] width 98 height 14
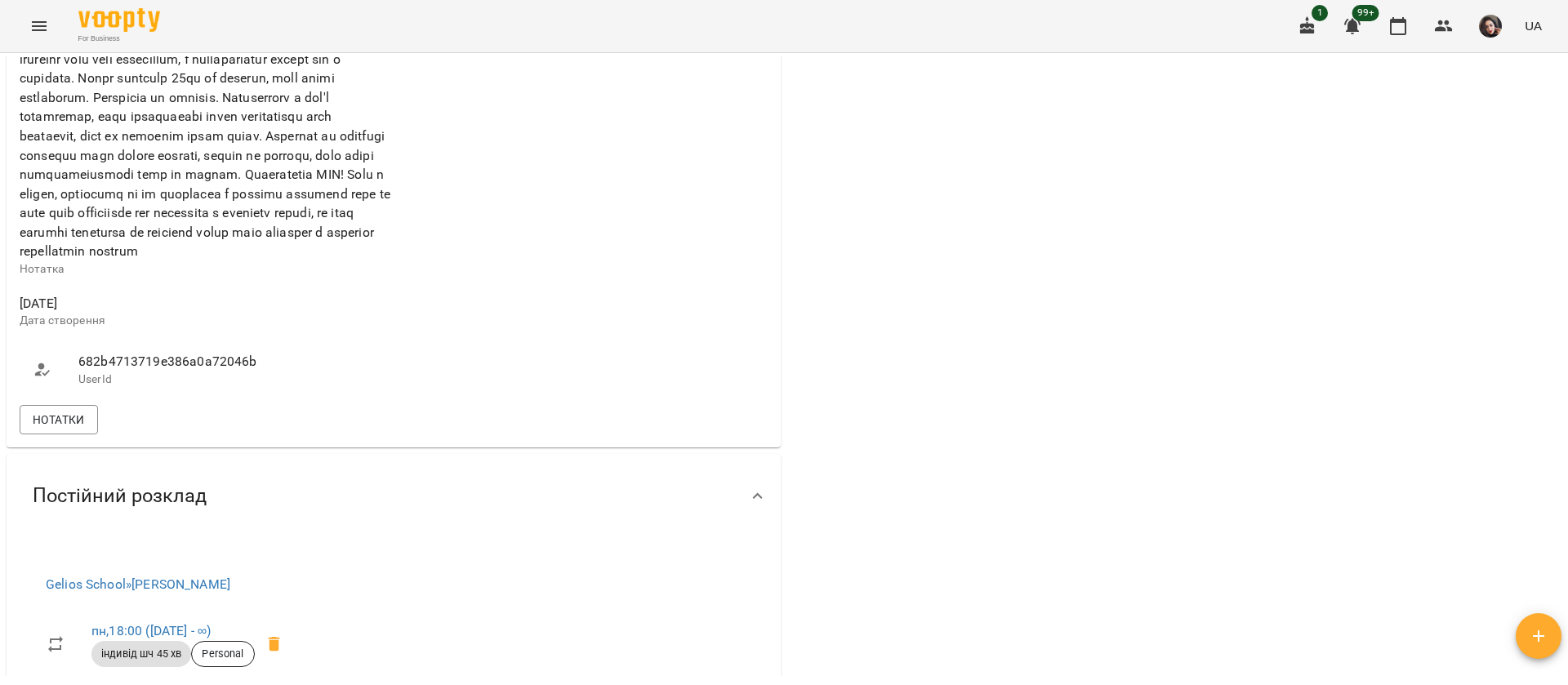
scroll to position [1102, 0]
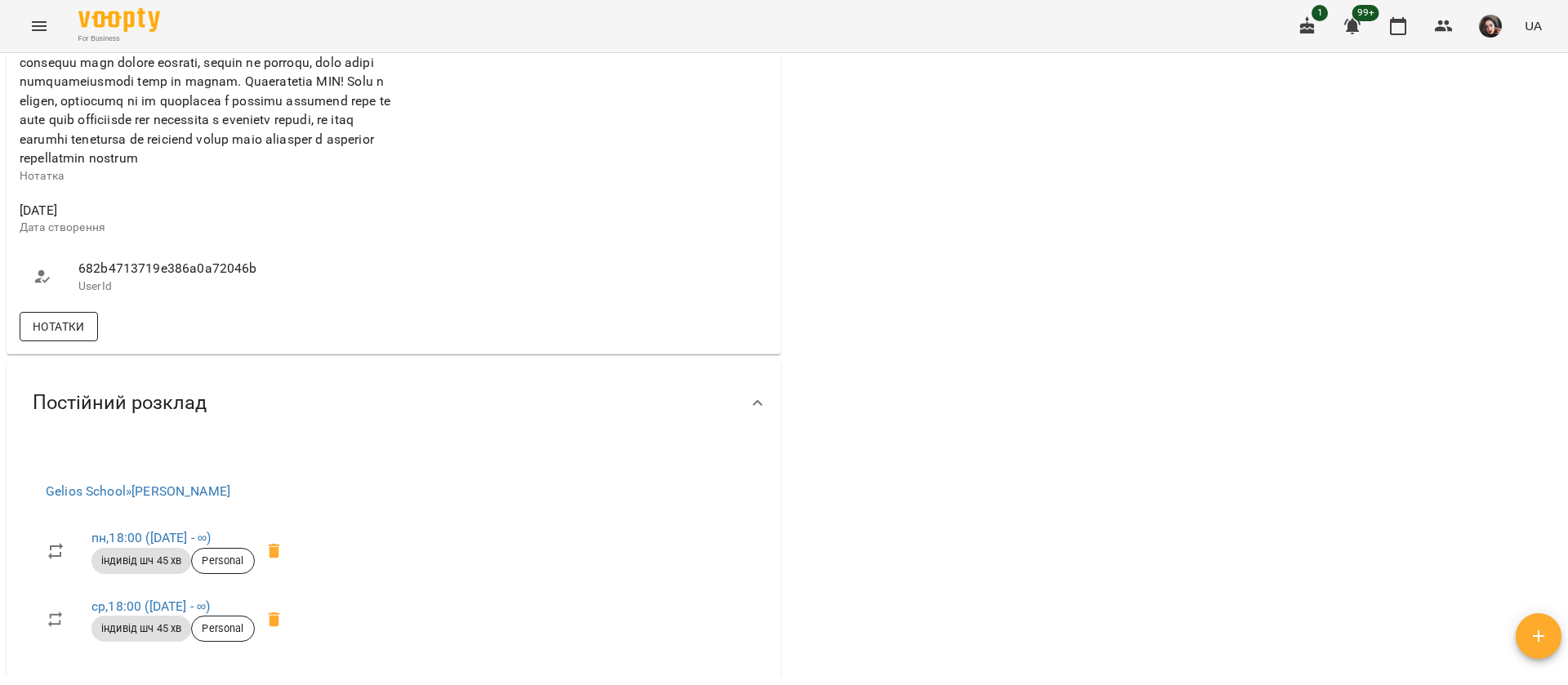
click at [80, 337] on span "Нотатки" at bounding box center [58, 326] width 53 height 19
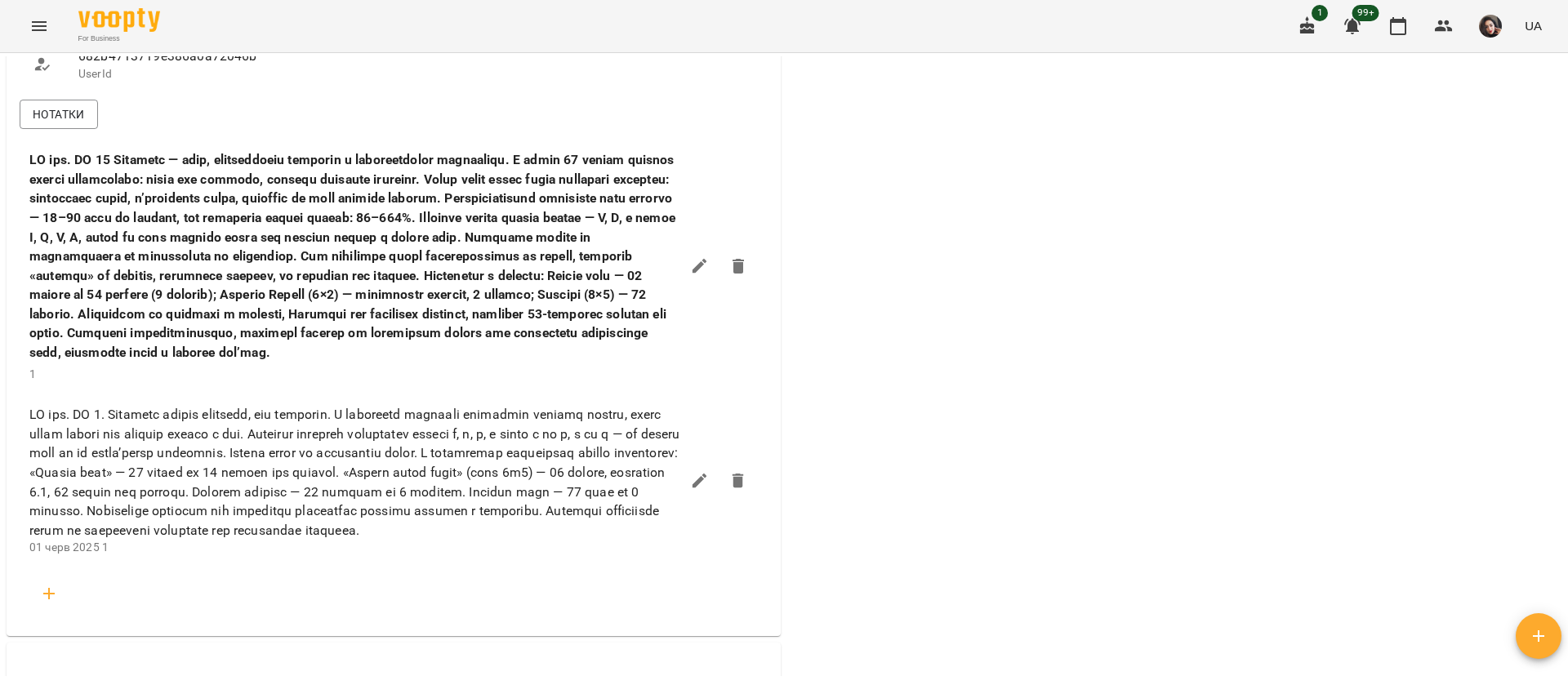
scroll to position [1347, 0]
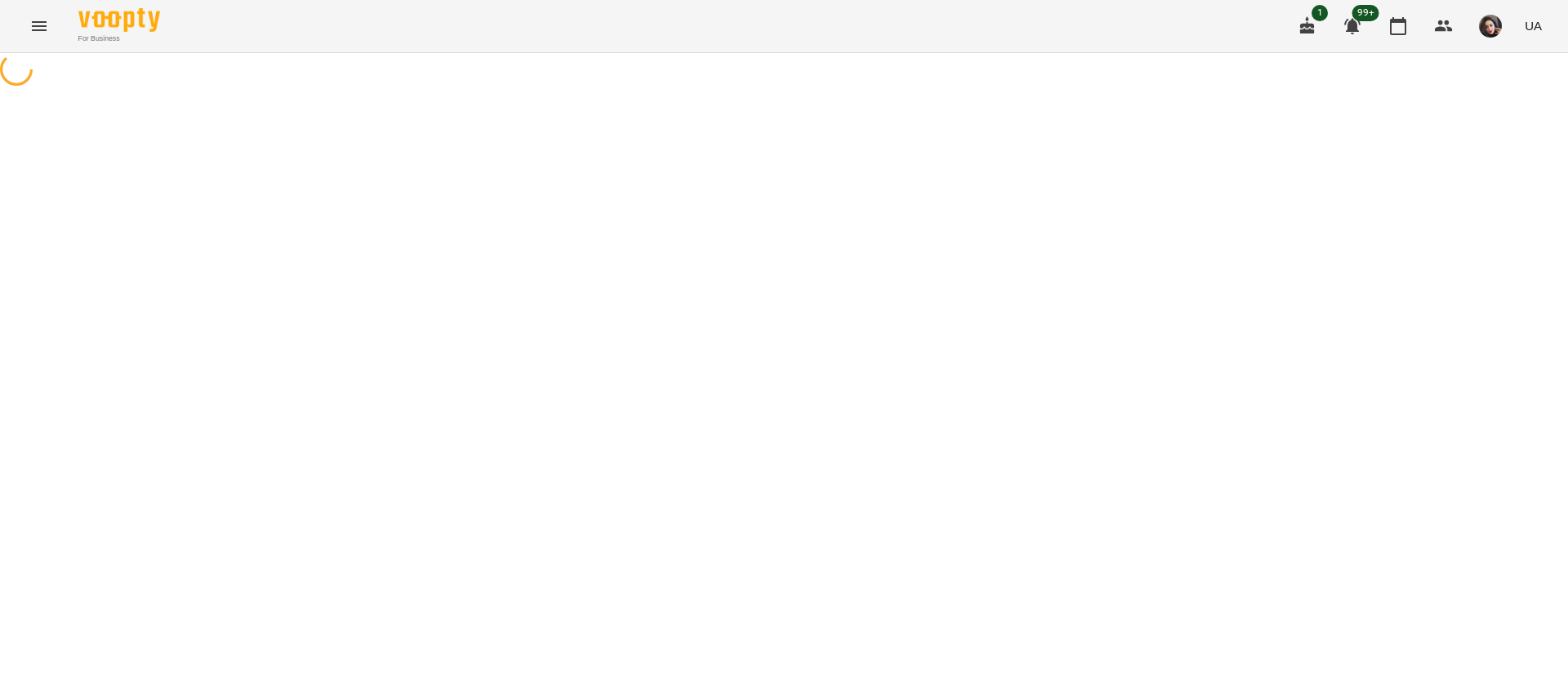
click at [32, 19] on icon "Menu" at bounding box center [39, 26] width 19 height 19
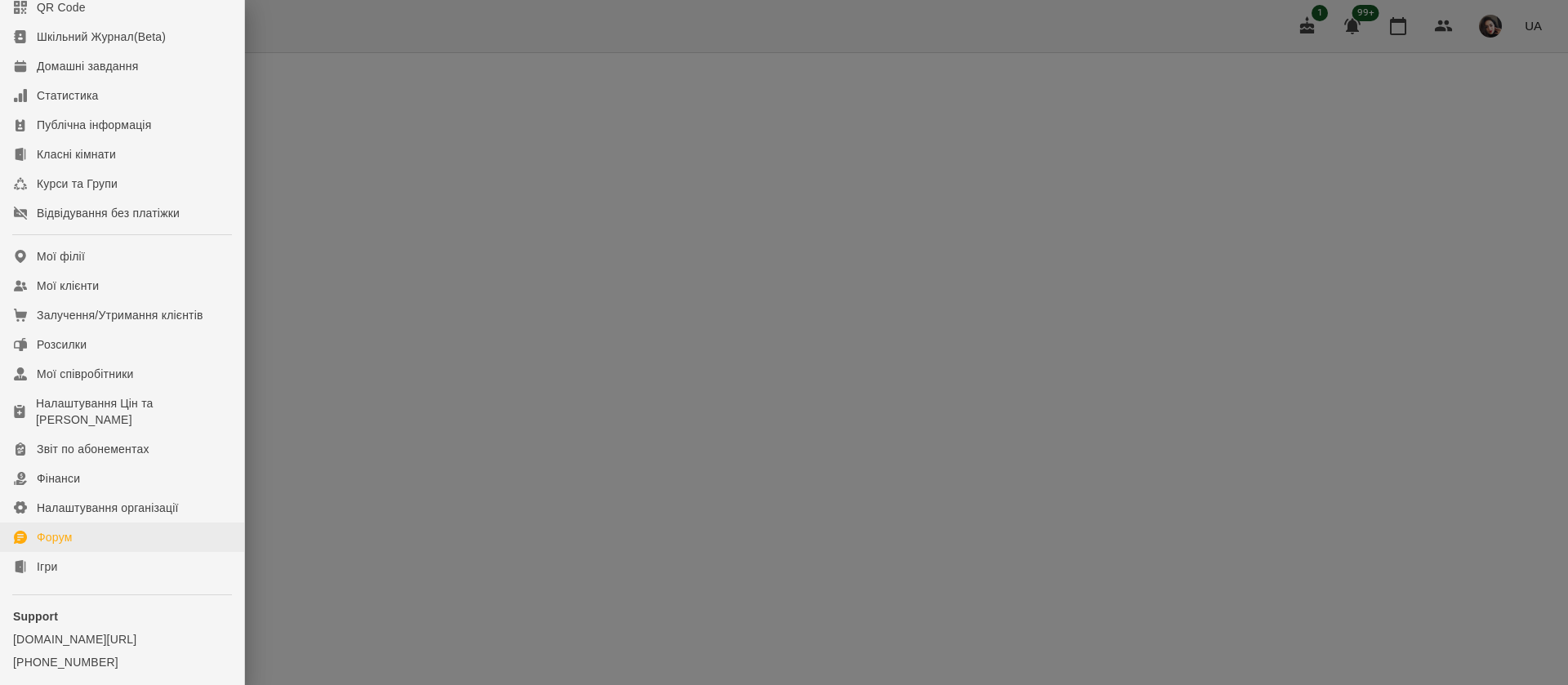
scroll to position [187, 0]
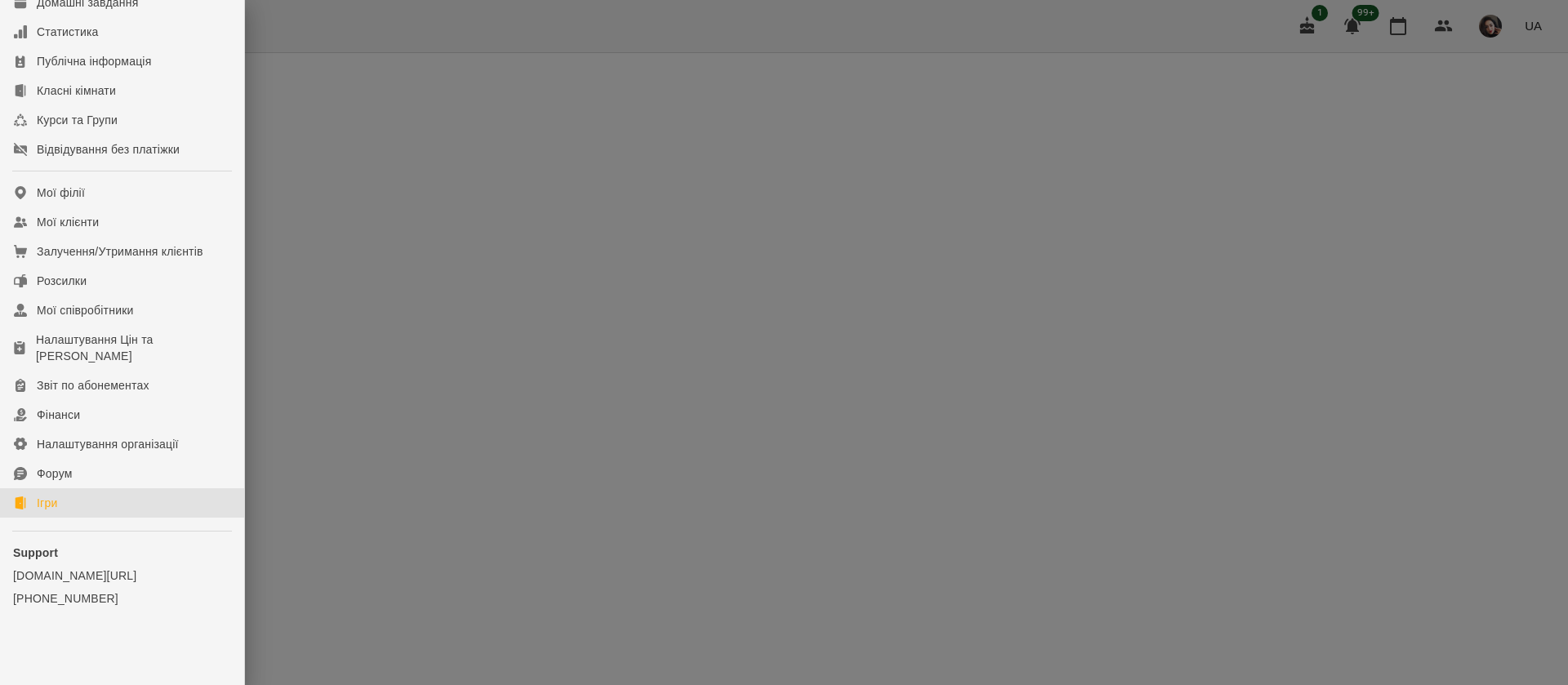
click at [82, 497] on link "Ігри" at bounding box center [121, 502] width 244 height 30
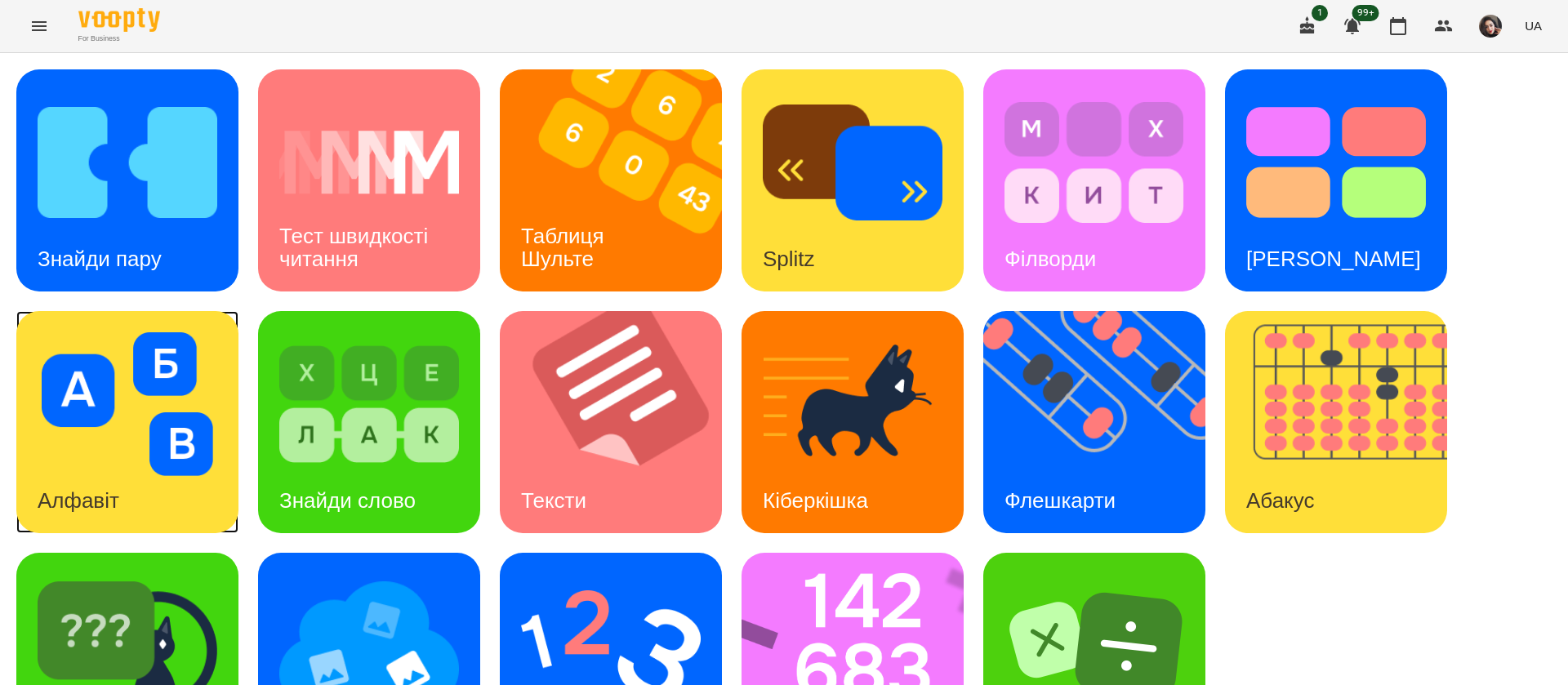
click at [77, 501] on h3 "Алфавіт" at bounding box center [77, 500] width 81 height 25
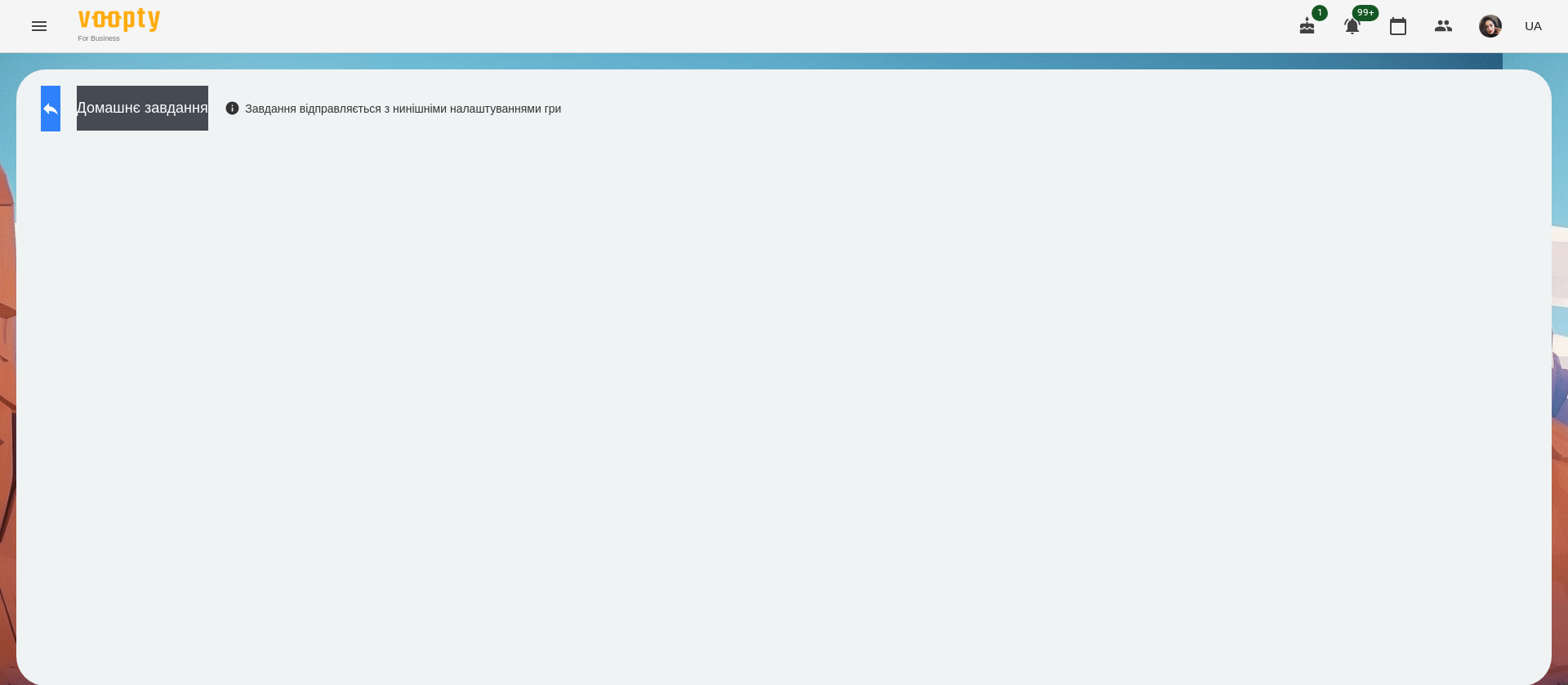
click at [58, 111] on icon at bounding box center [50, 109] width 14 height 12
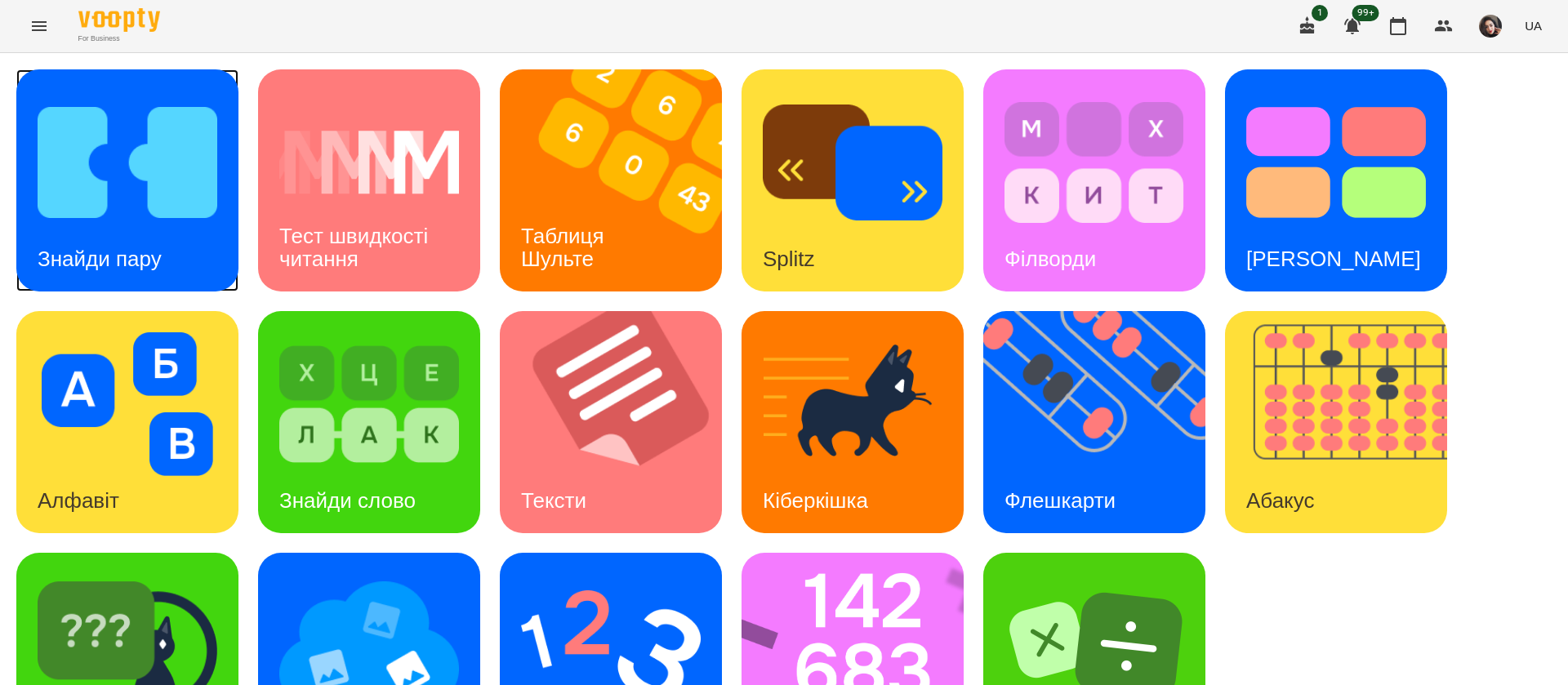
click at [133, 208] on img at bounding box center [127, 163] width 180 height 144
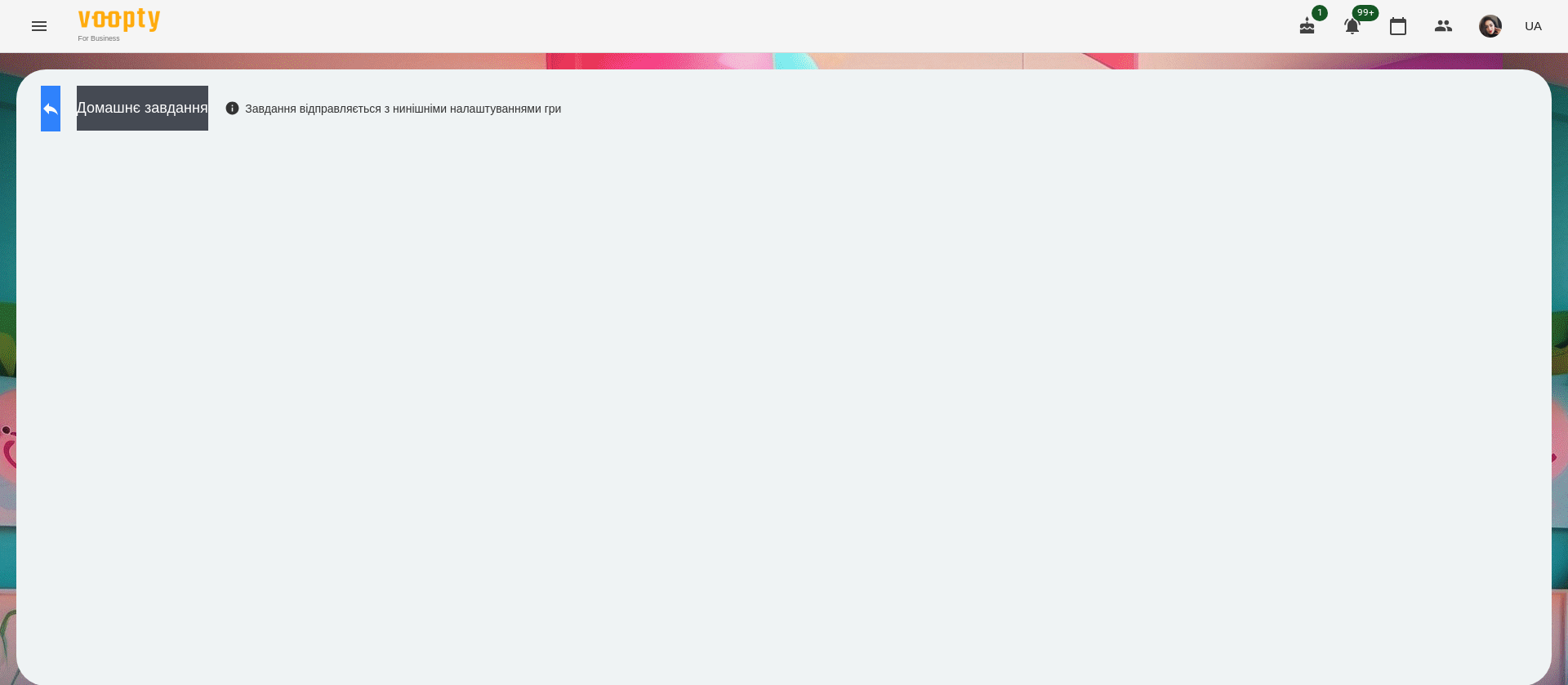
click at [42, 111] on button at bounding box center [51, 109] width 19 height 46
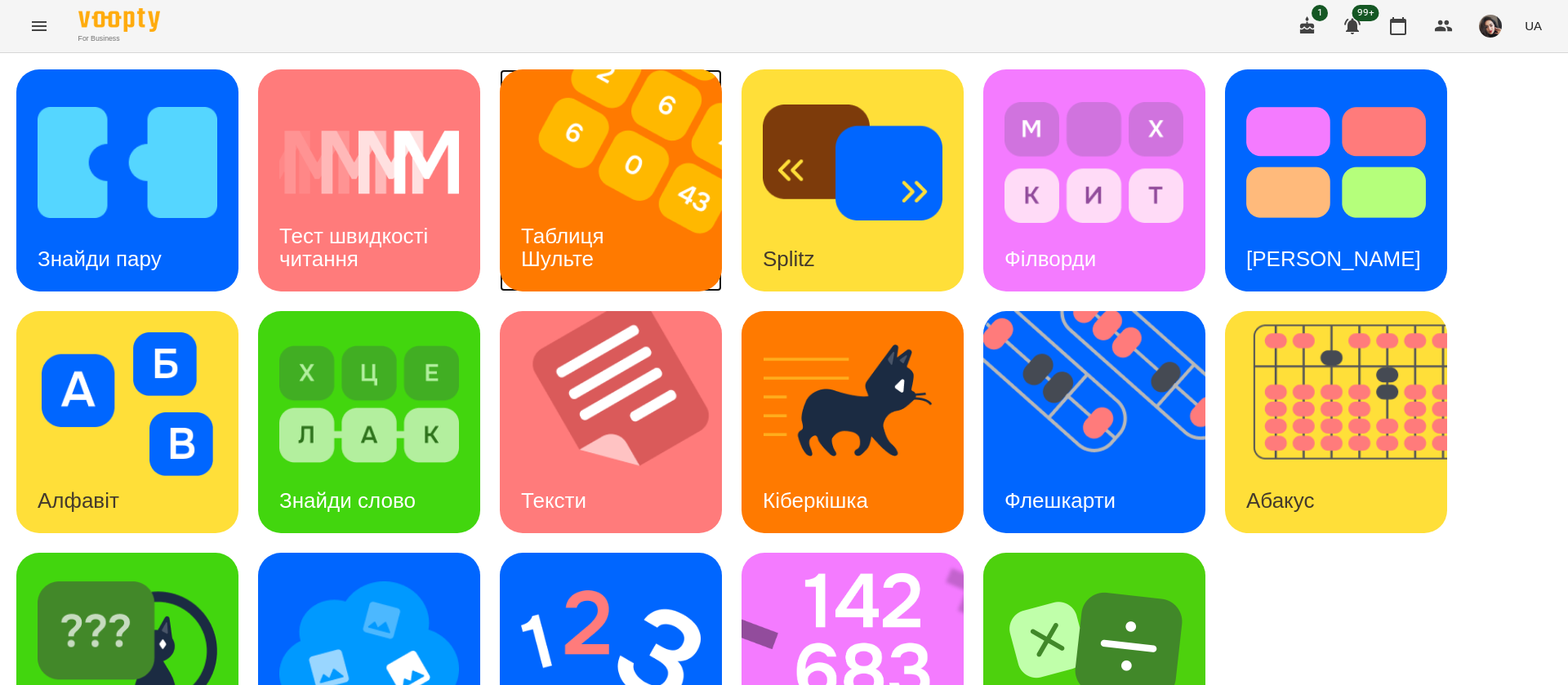
click at [569, 170] on img at bounding box center [620, 181] width 242 height 222
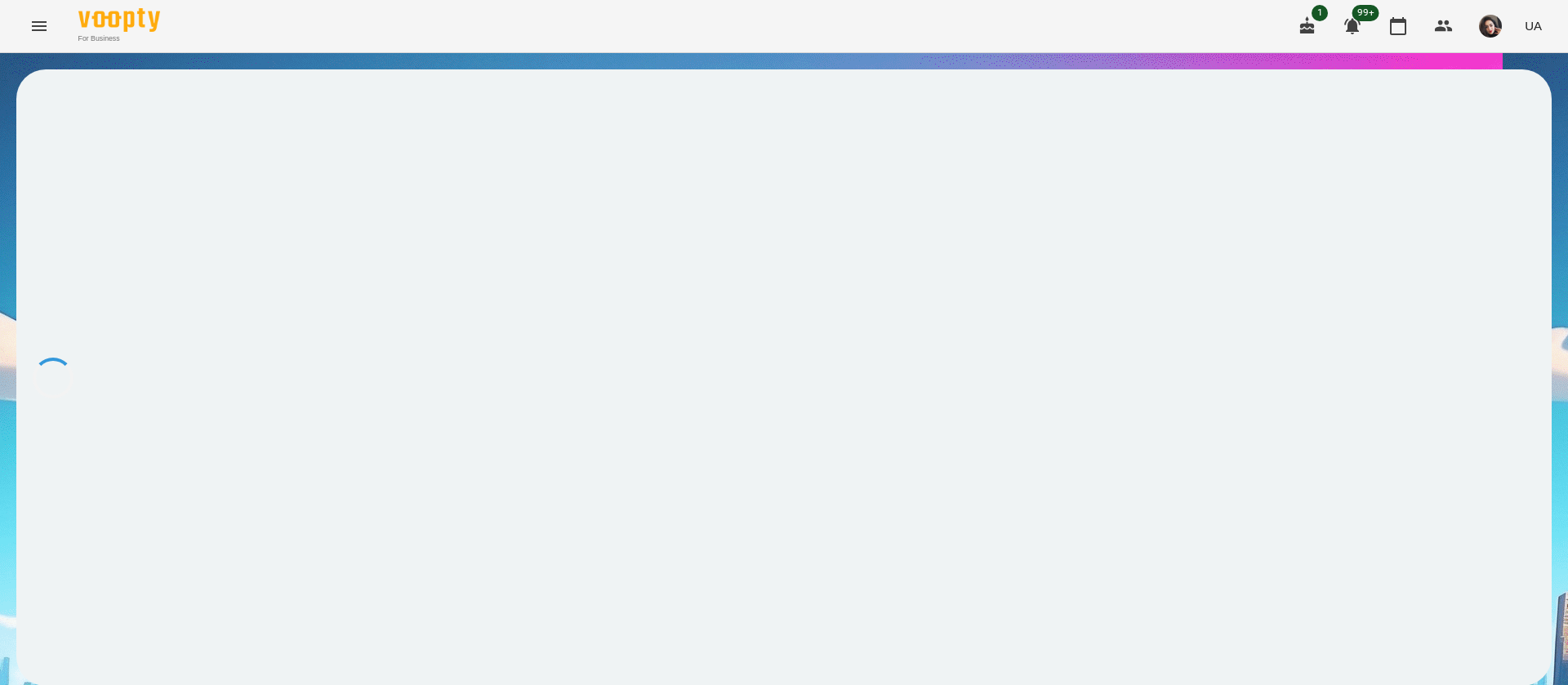
click at [1537, 36] on button "UA" at bounding box center [1534, 26] width 31 height 31
click at [1507, 137] on div "Русский" at bounding box center [1502, 122] width 83 height 30
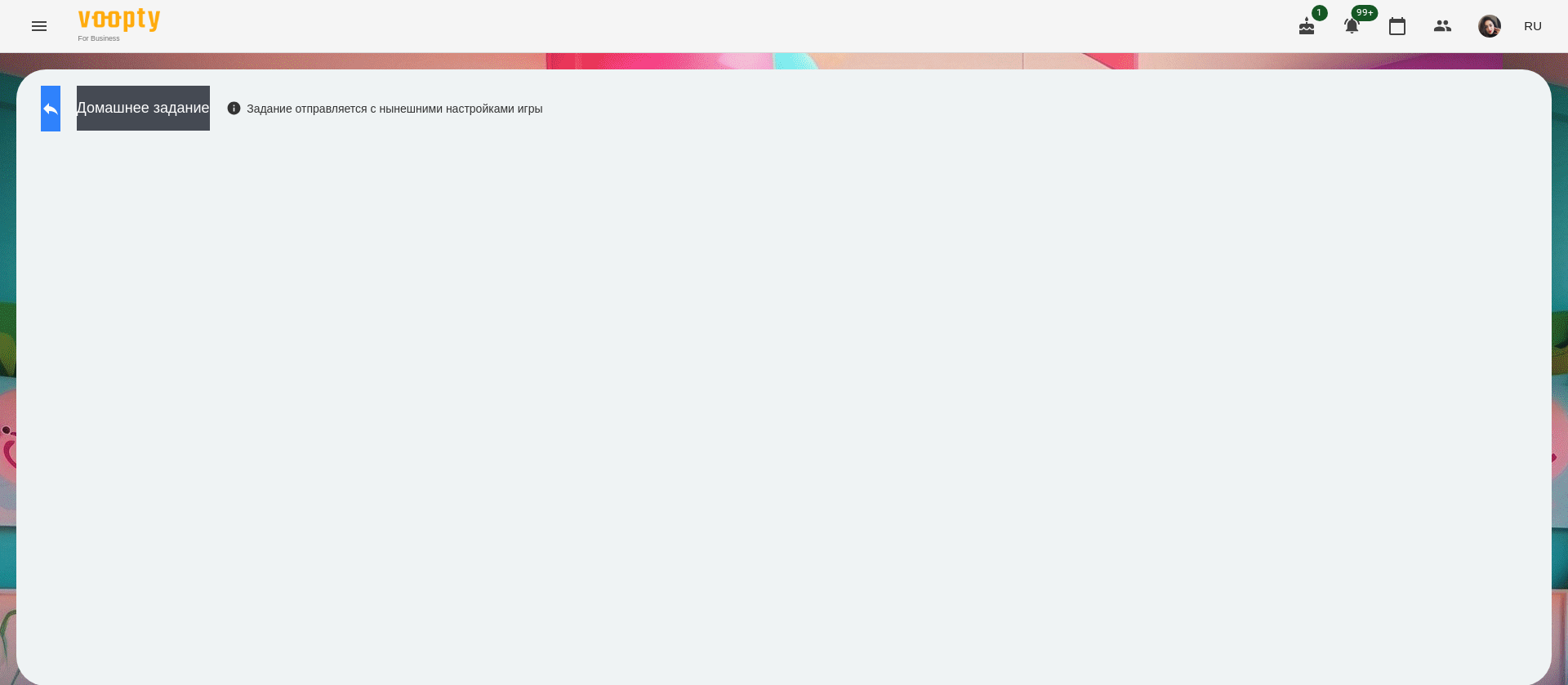
click at [60, 117] on icon at bounding box center [51, 108] width 19 height 19
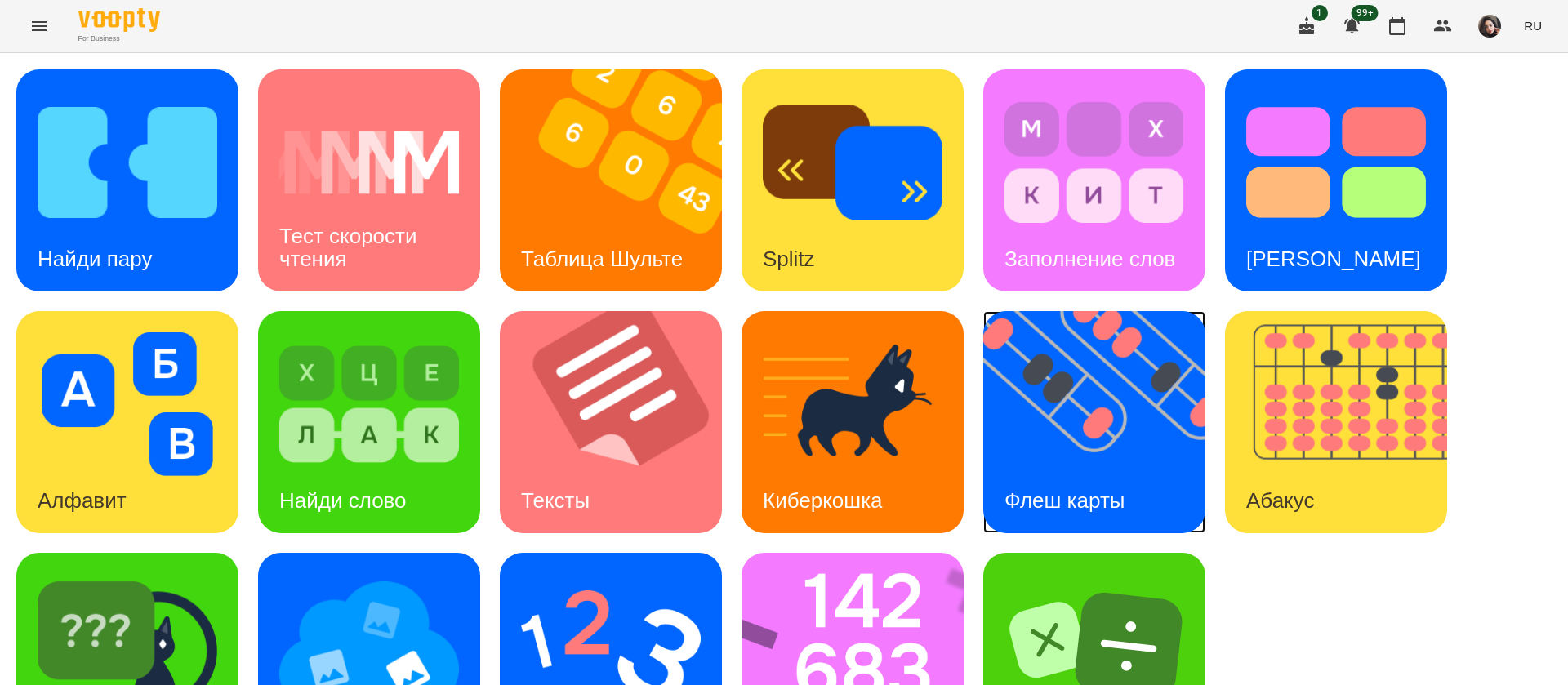
click at [1117, 413] on img at bounding box center [1104, 422] width 242 height 222
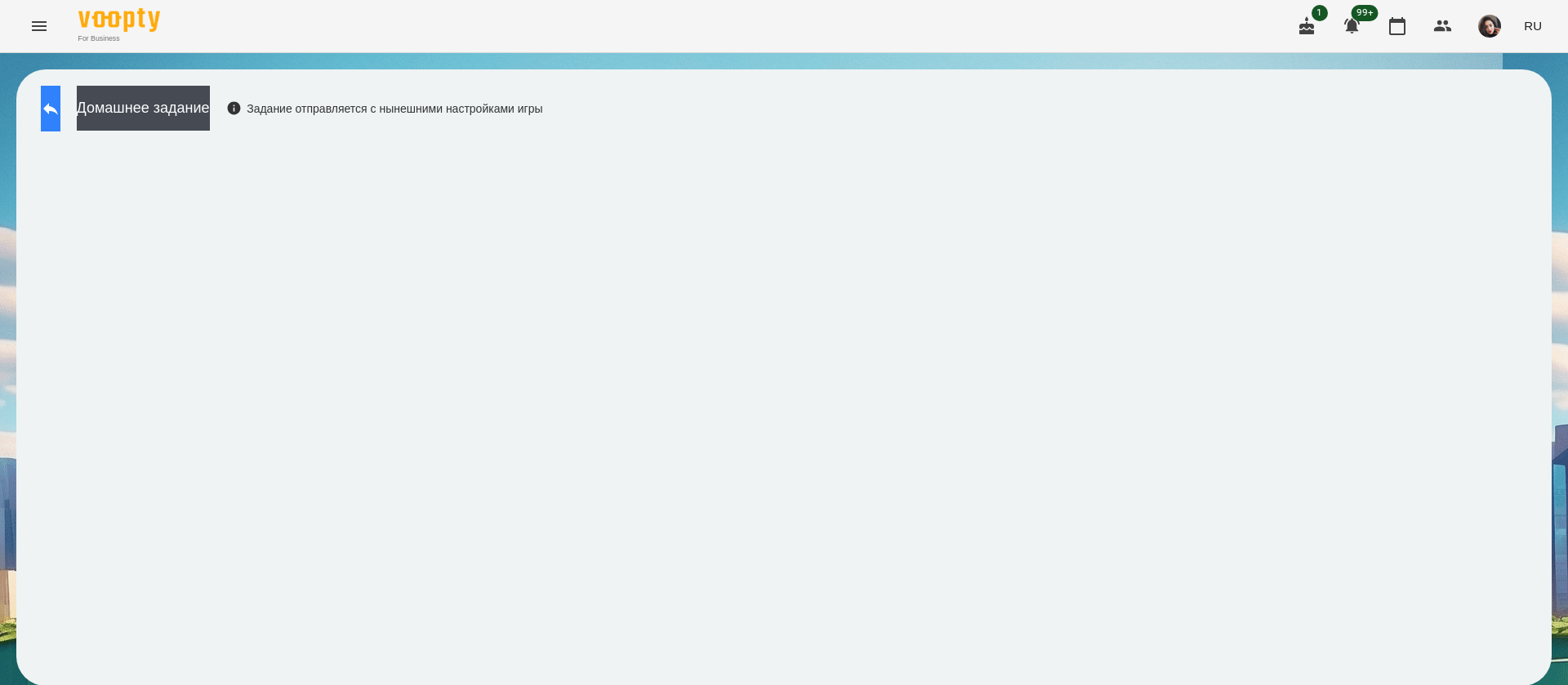
click at [60, 103] on button at bounding box center [51, 109] width 19 height 46
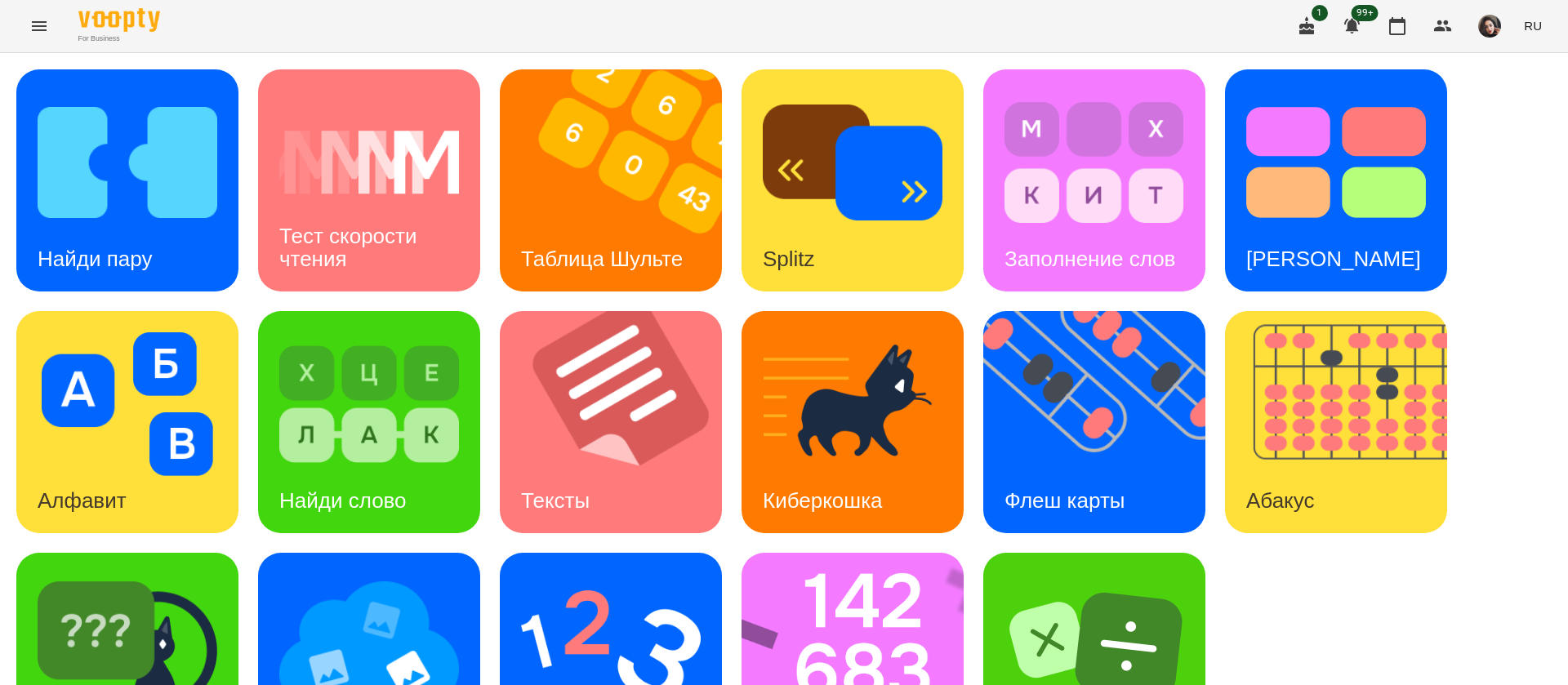
scroll to position [106, 0]
click at [900, 553] on img at bounding box center [863, 664] width 243 height 222
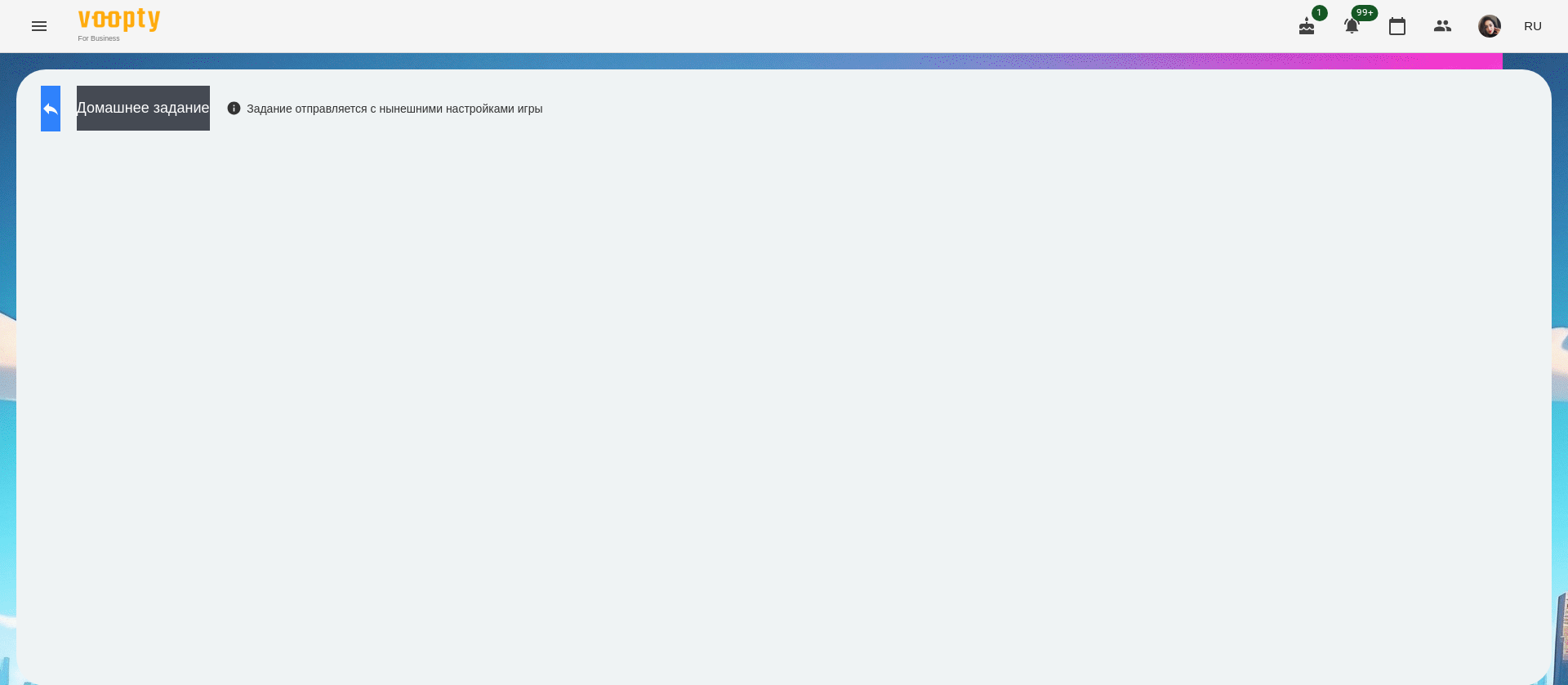
click at [60, 111] on icon at bounding box center [51, 108] width 19 height 19
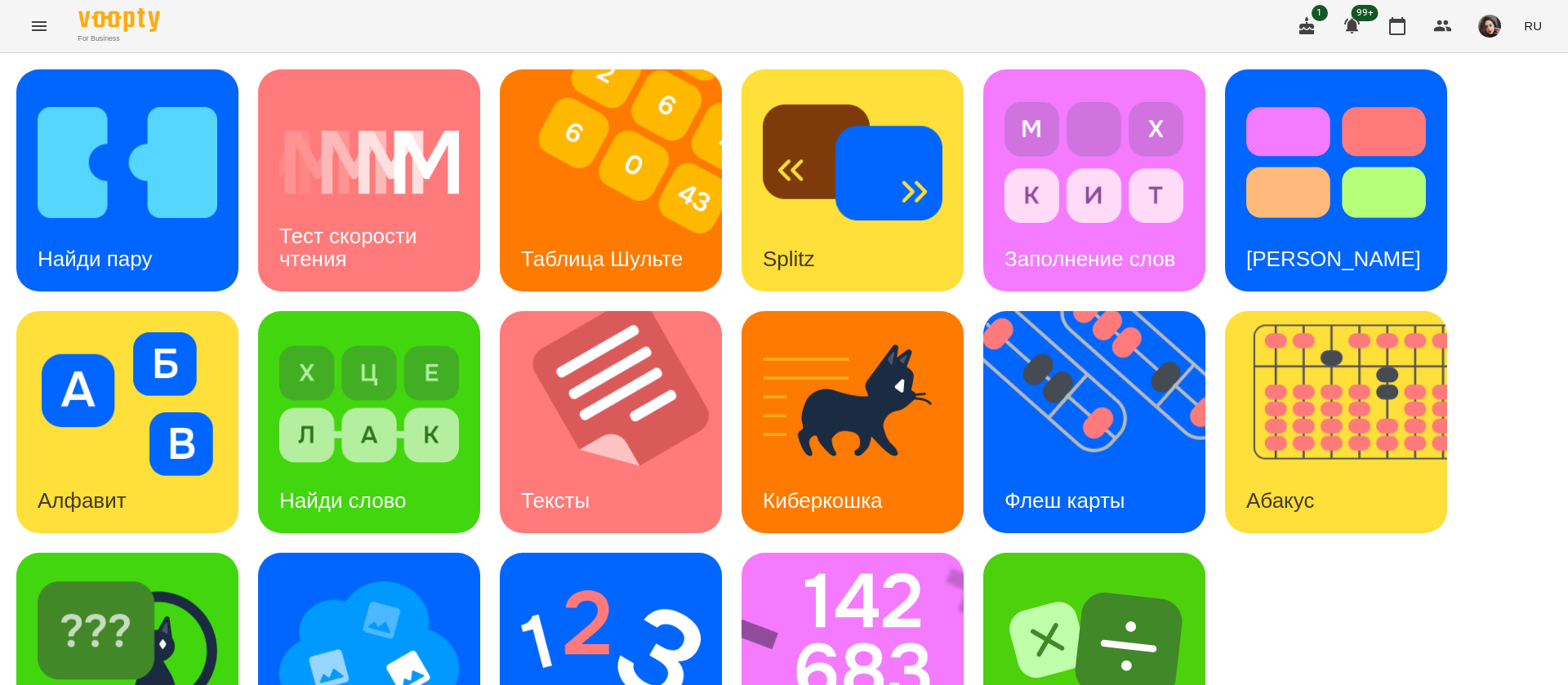
scroll to position [106, 0]
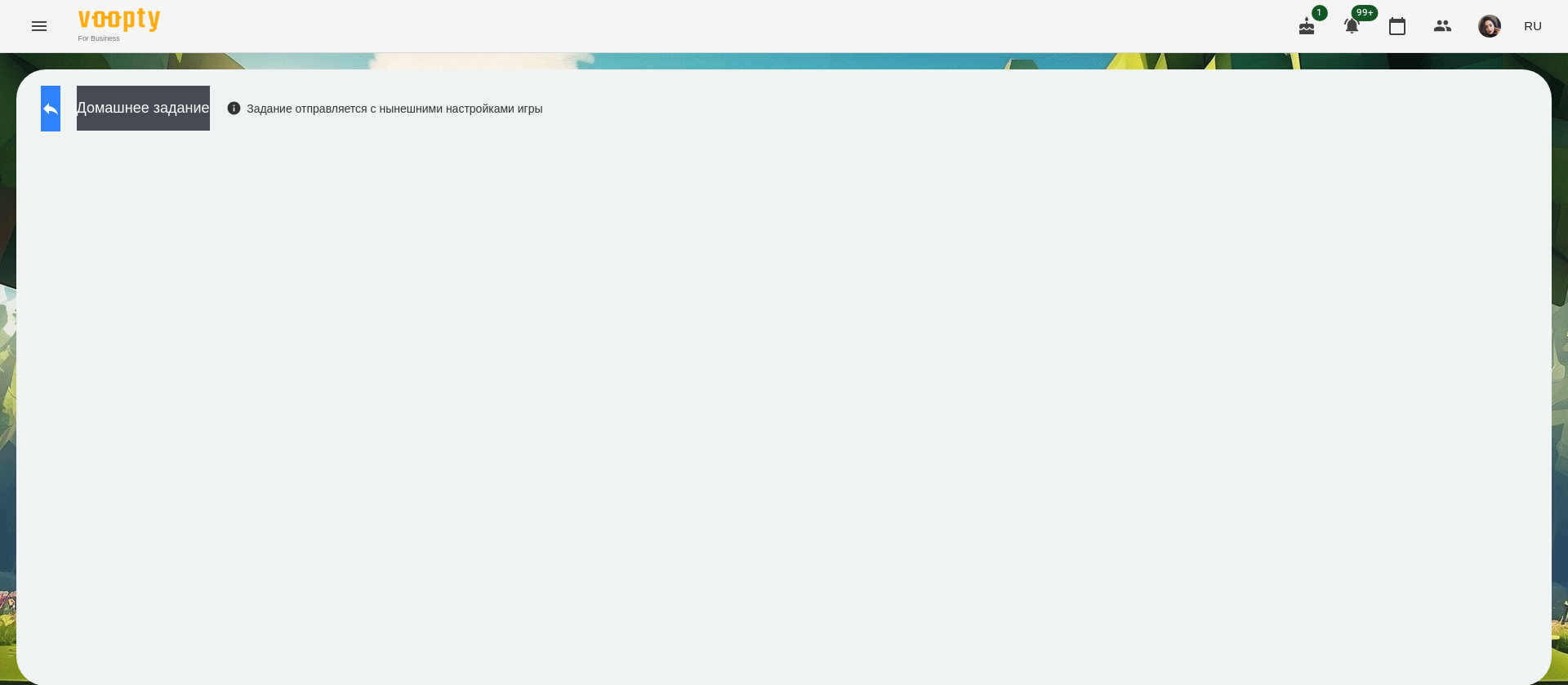
click at [60, 101] on button at bounding box center [51, 109] width 19 height 46
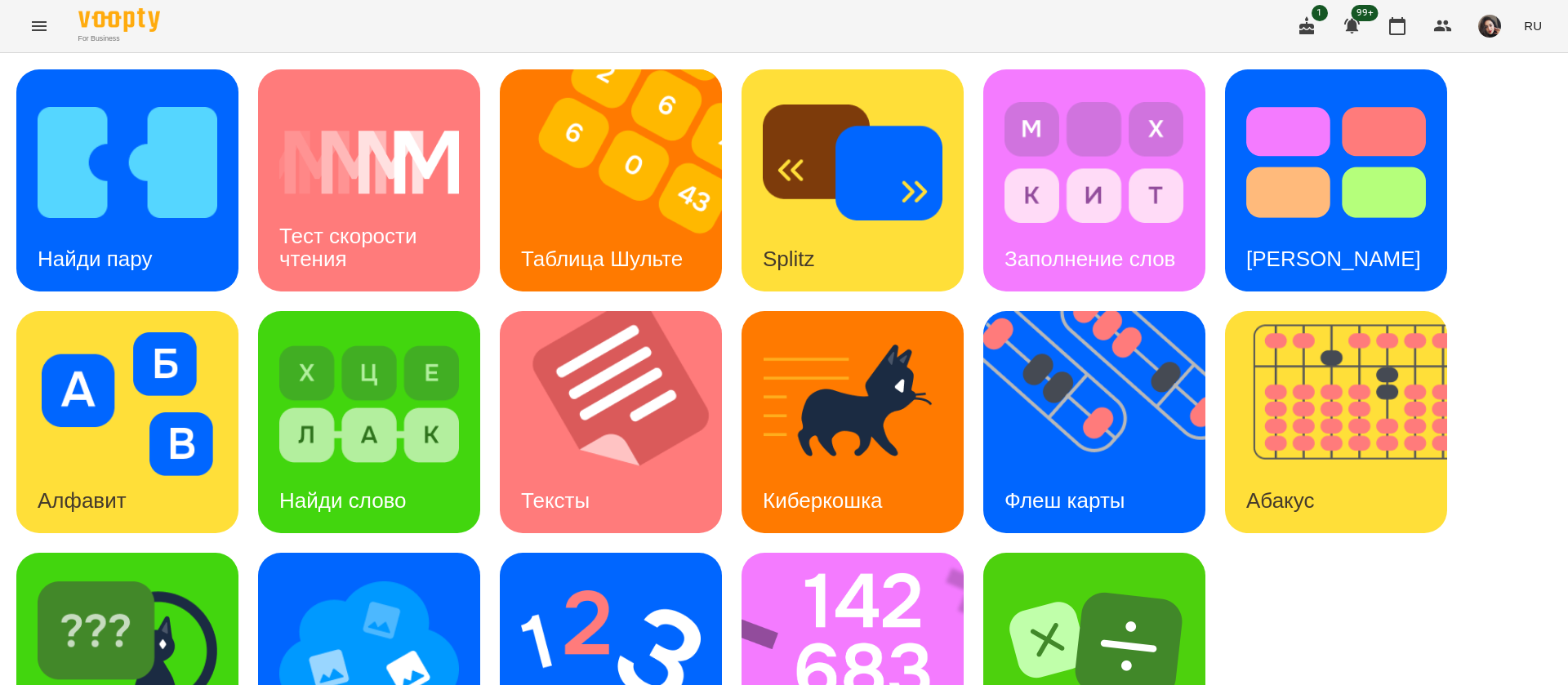
scroll to position [106, 0]
click at [867, 553] on img at bounding box center [863, 664] width 243 height 222
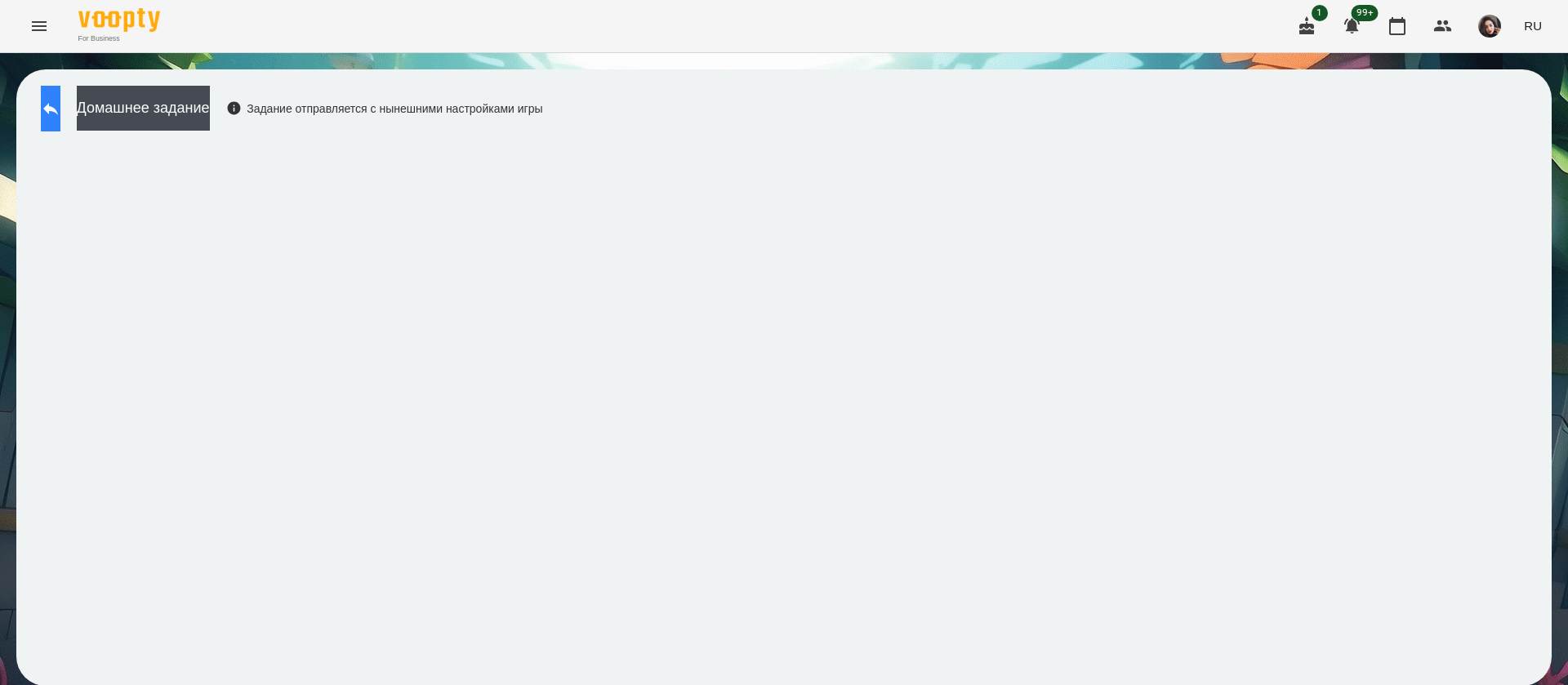
click at [58, 109] on icon at bounding box center [50, 109] width 14 height 12
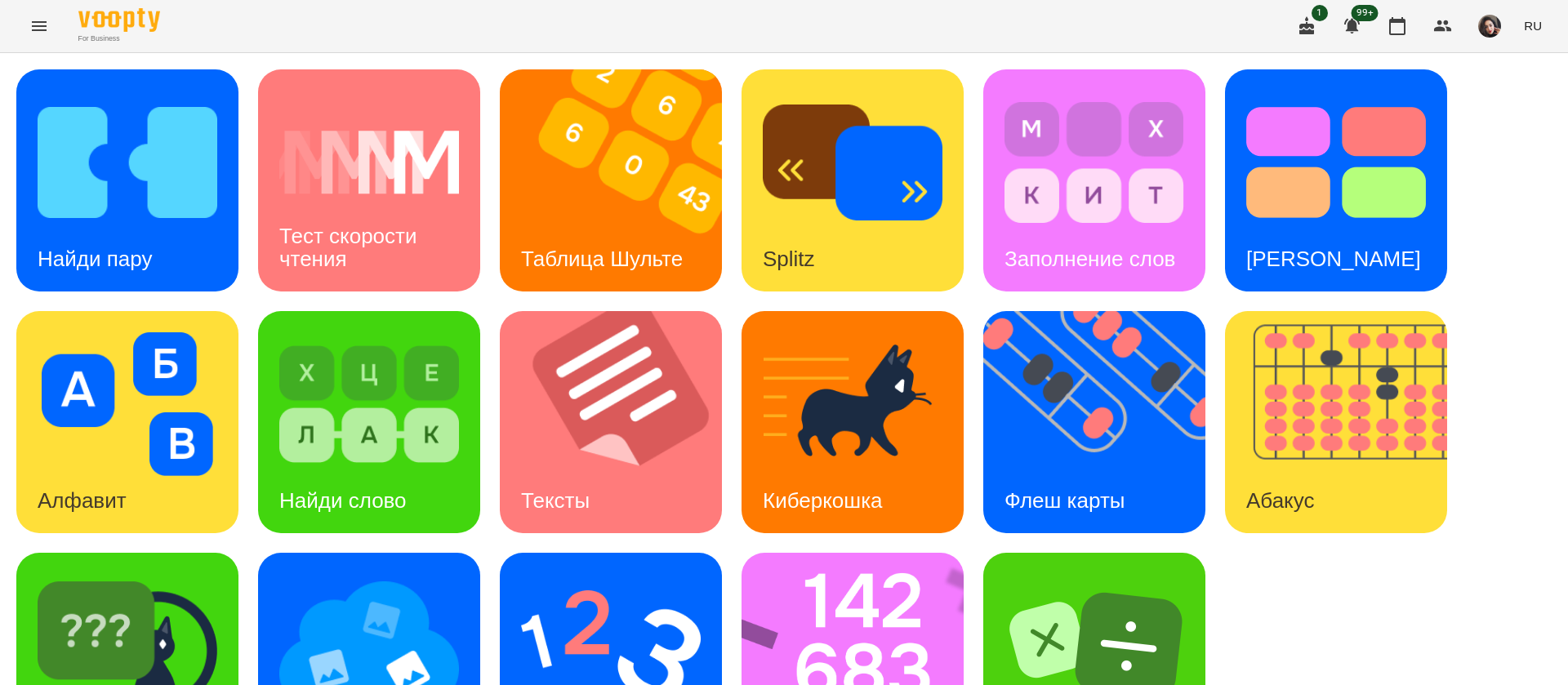
scroll to position [106, 0]
click at [601, 574] on img at bounding box center [610, 646] width 180 height 144
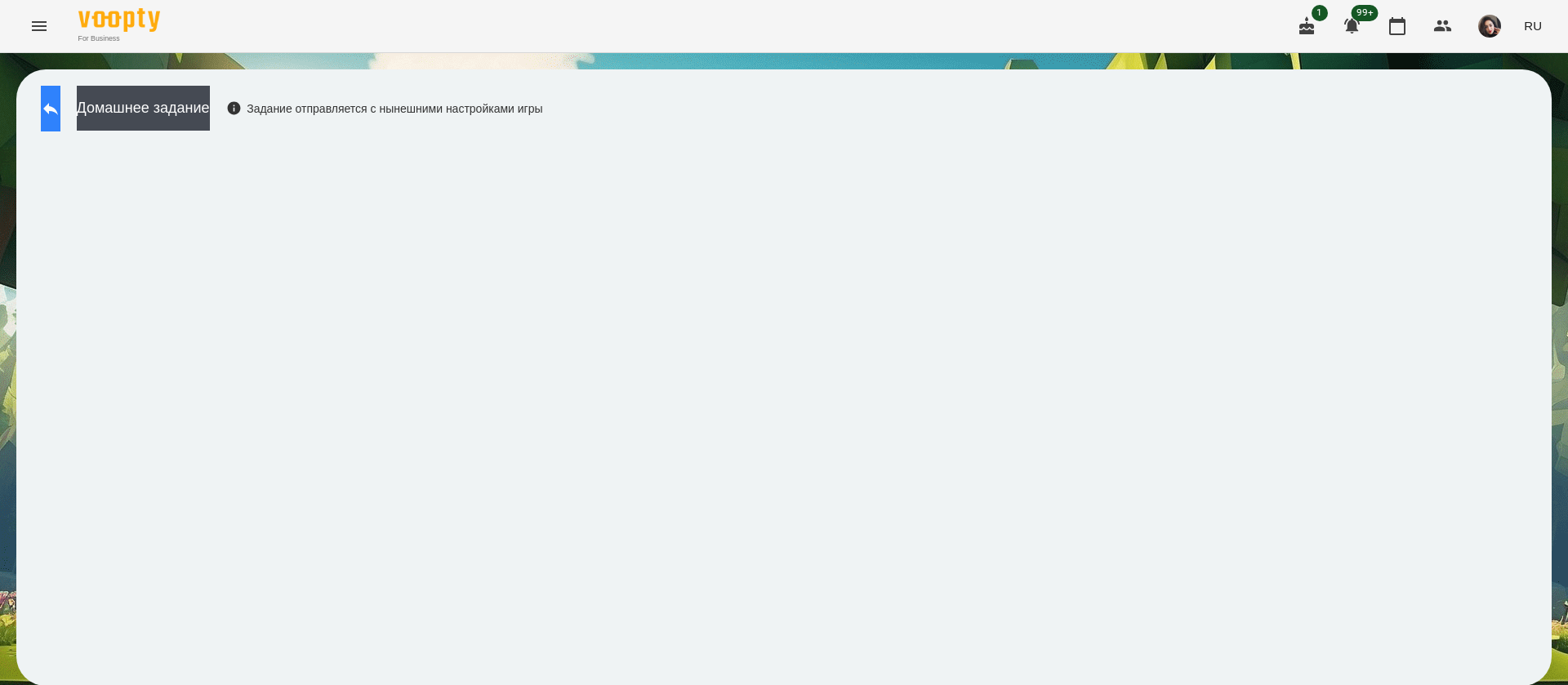
click at [60, 110] on button at bounding box center [51, 109] width 19 height 46
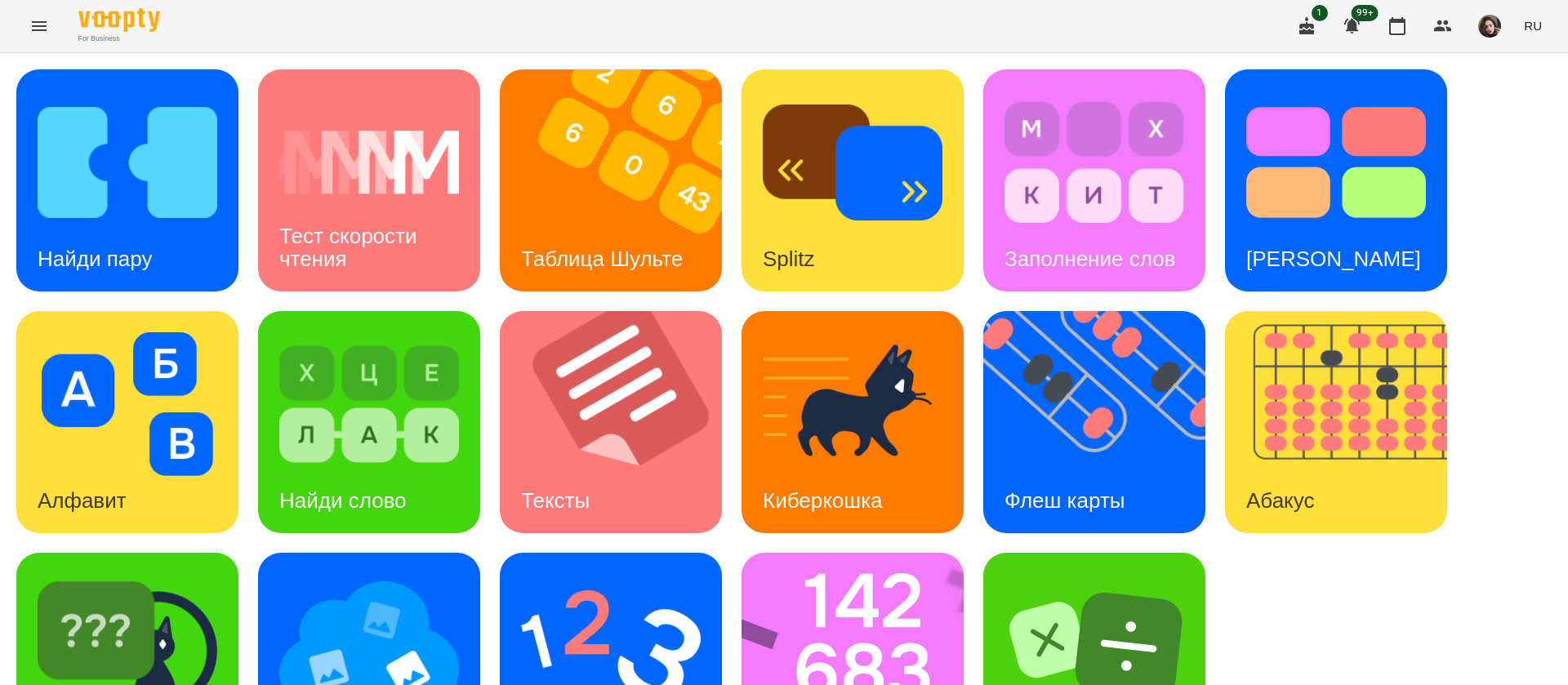
scroll to position [106, 0]
click at [639, 574] on img at bounding box center [610, 646] width 180 height 144
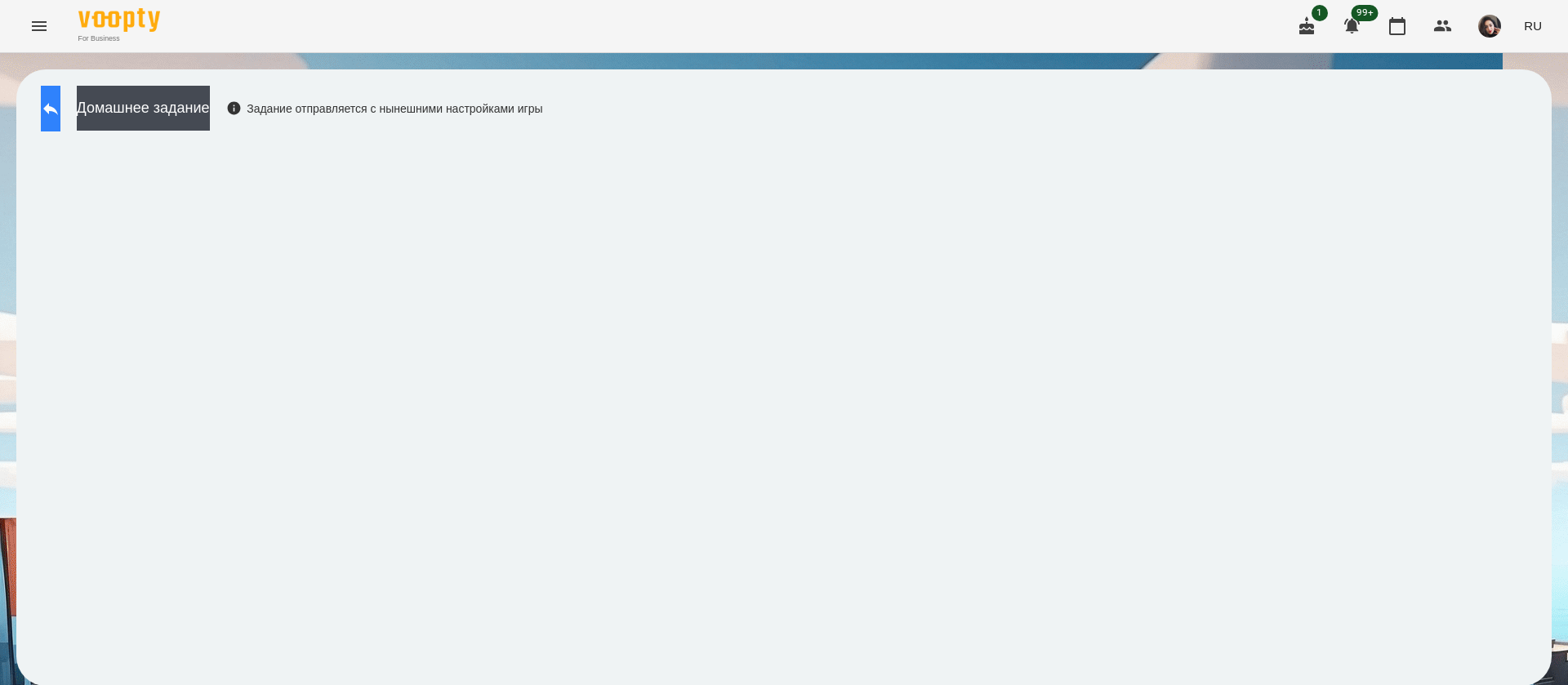
click at [60, 98] on button at bounding box center [51, 109] width 19 height 46
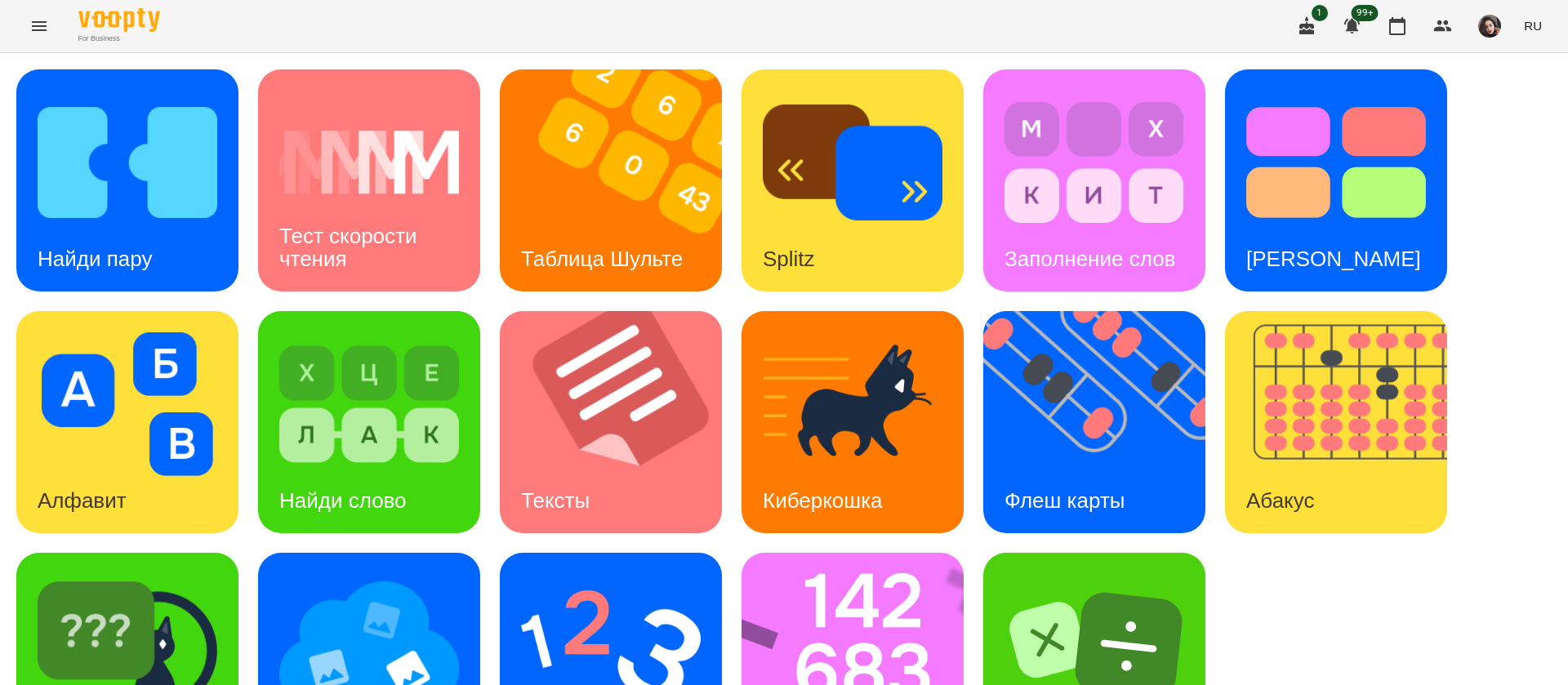
scroll to position [106, 0]
click at [210, 574] on img at bounding box center [127, 646] width 180 height 144
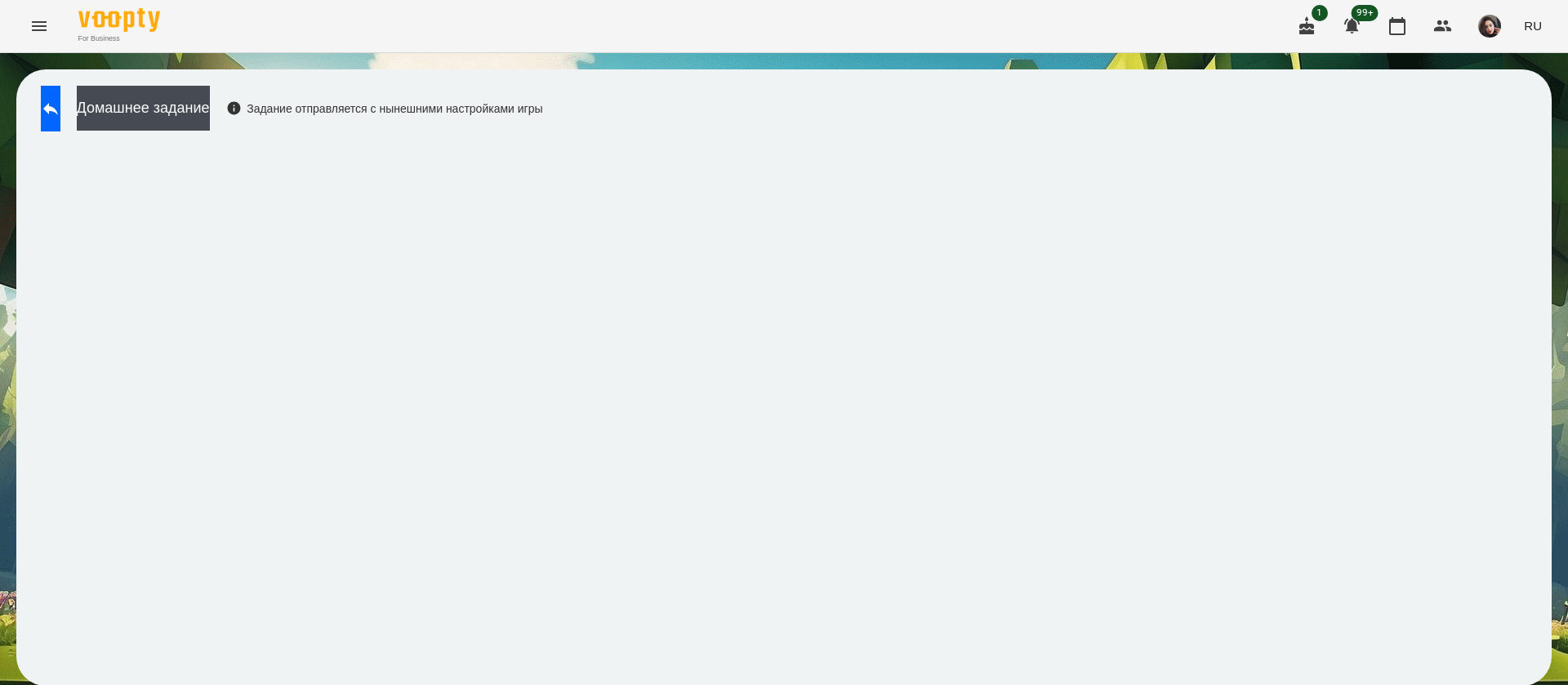
scroll to position [1, 0]
click at [1540, 25] on span "RU" at bounding box center [1533, 26] width 18 height 17
click at [1512, 100] on div "Українська" at bounding box center [1502, 92] width 83 height 30
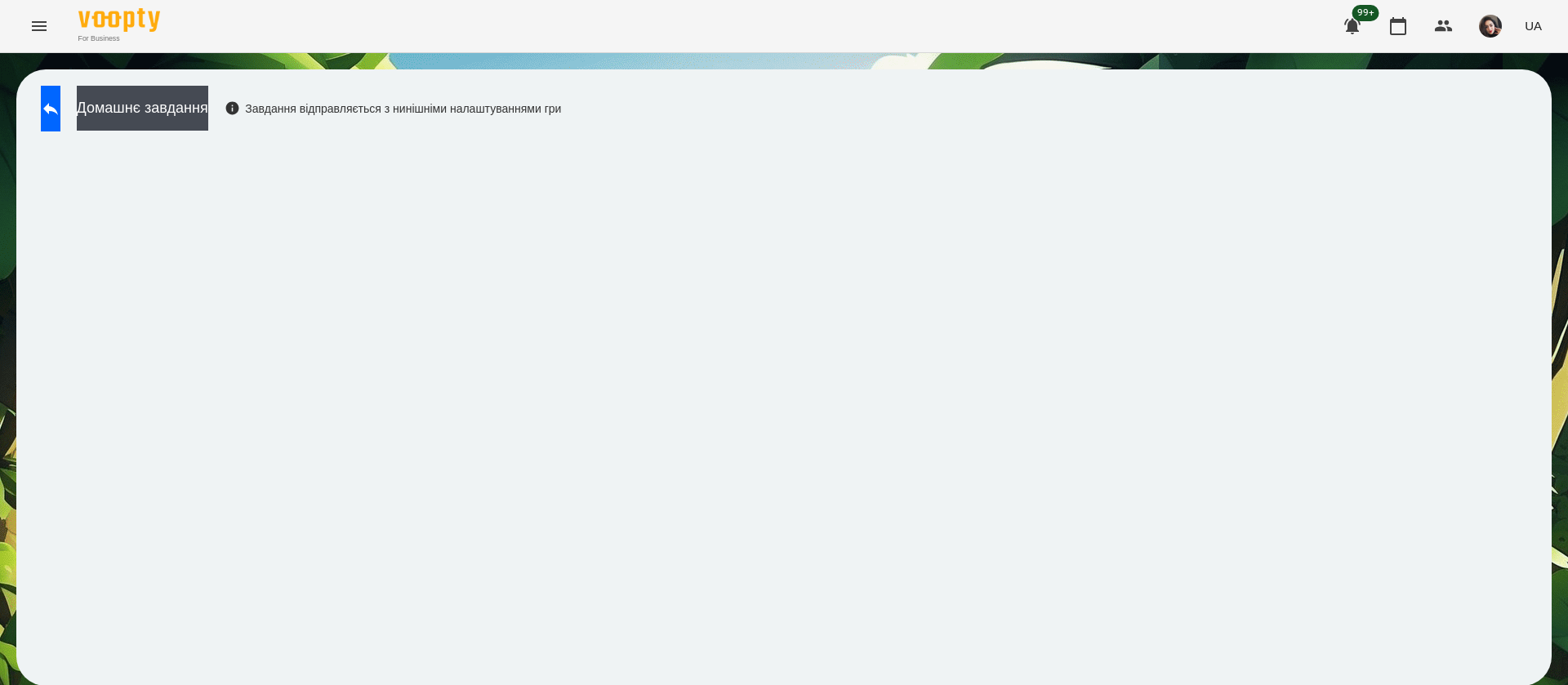
click at [60, 103] on button at bounding box center [51, 109] width 19 height 46
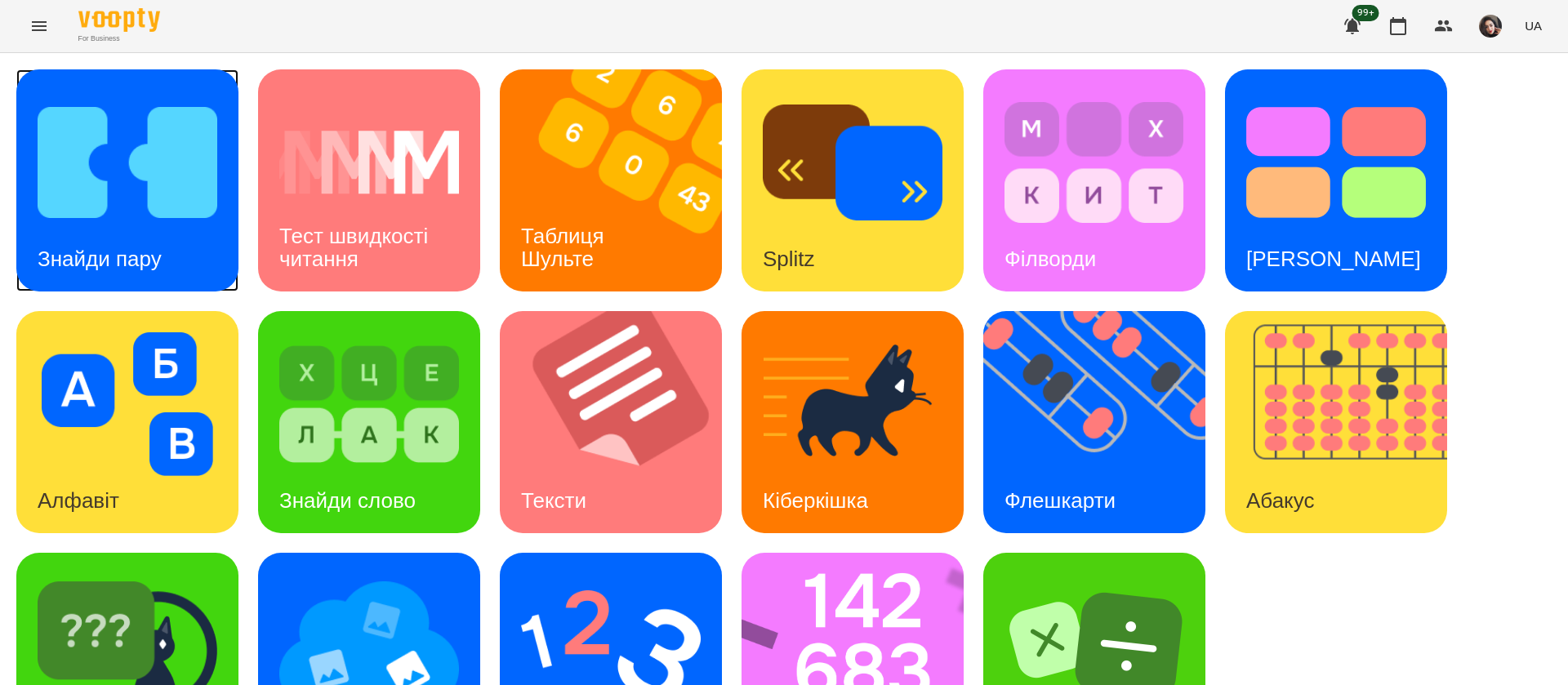
click at [120, 175] on img at bounding box center [127, 163] width 180 height 144
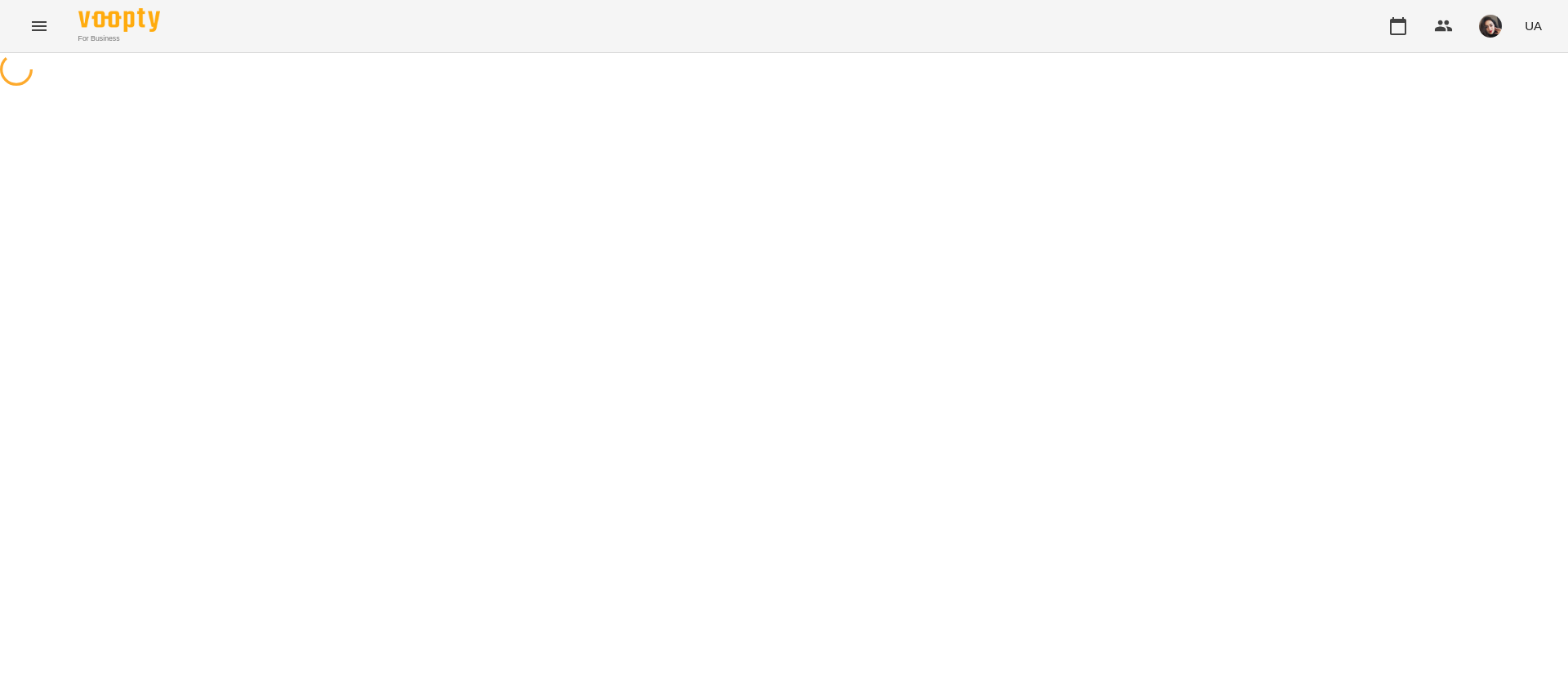
click at [30, 34] on icon "Menu" at bounding box center [39, 26] width 19 height 19
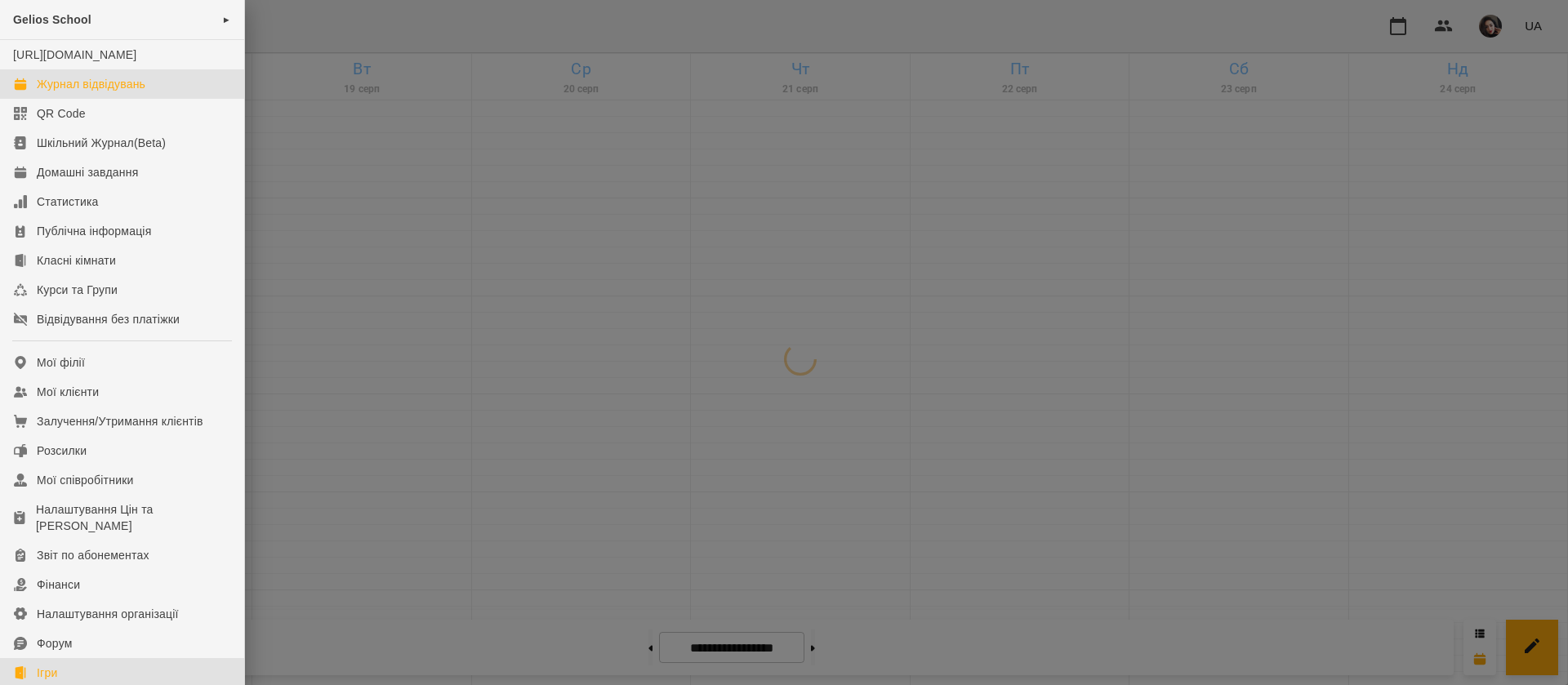
click at [83, 658] on link "Ігри" at bounding box center [121, 673] width 244 height 30
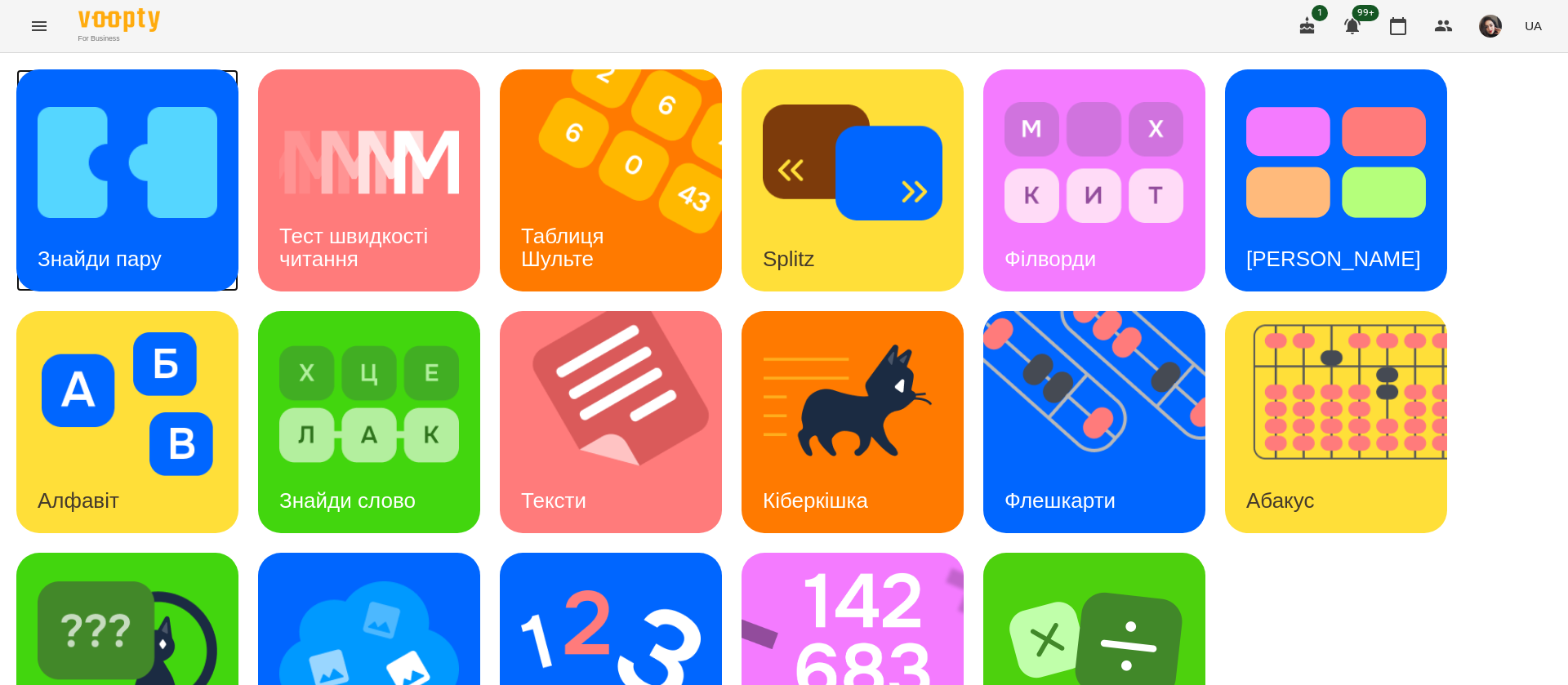
click at [147, 250] on h3 "Знайди пару" at bounding box center [99, 259] width 124 height 25
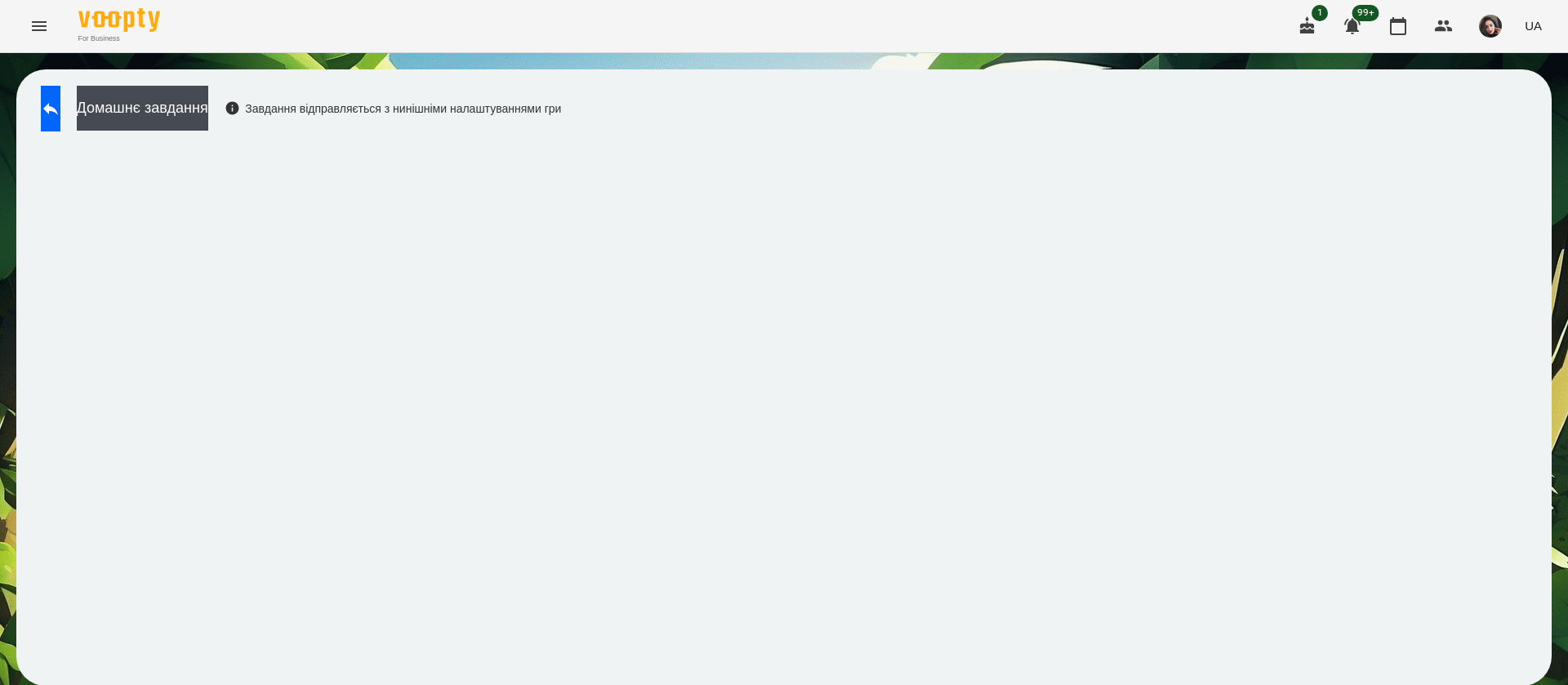
scroll to position [1, 0]
click at [58, 122] on button at bounding box center [51, 109] width 19 height 46
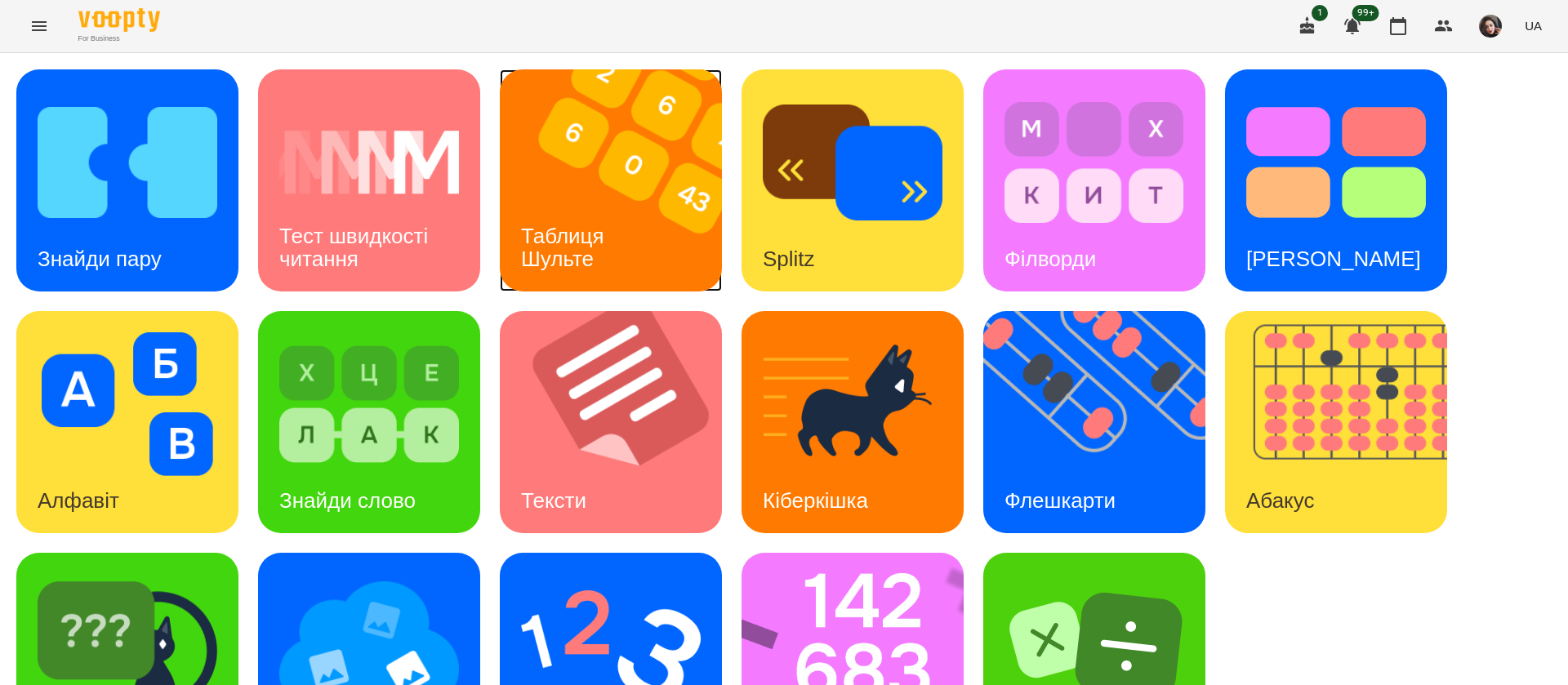
click at [583, 218] on div "Таблиця Шульте" at bounding box center [564, 247] width 131 height 87
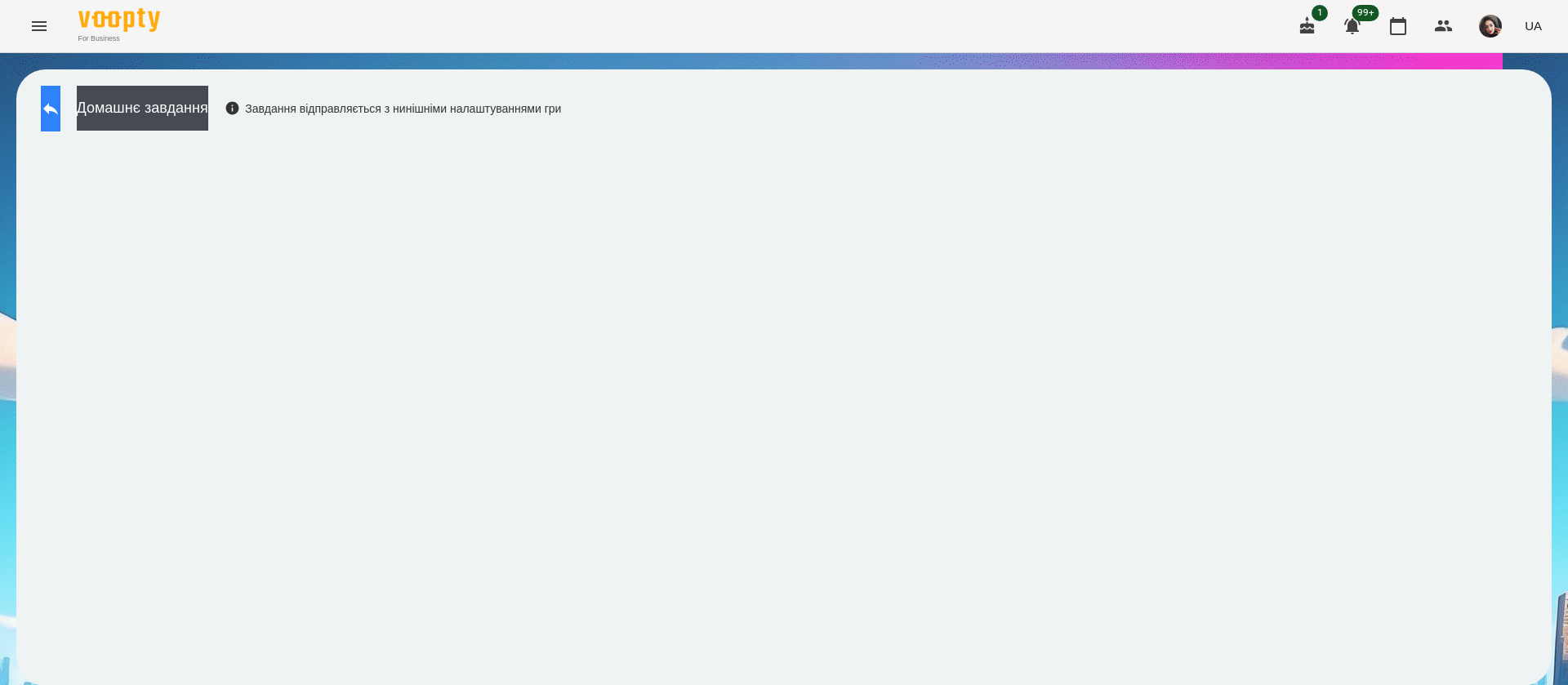
click at [58, 110] on icon at bounding box center [51, 108] width 19 height 19
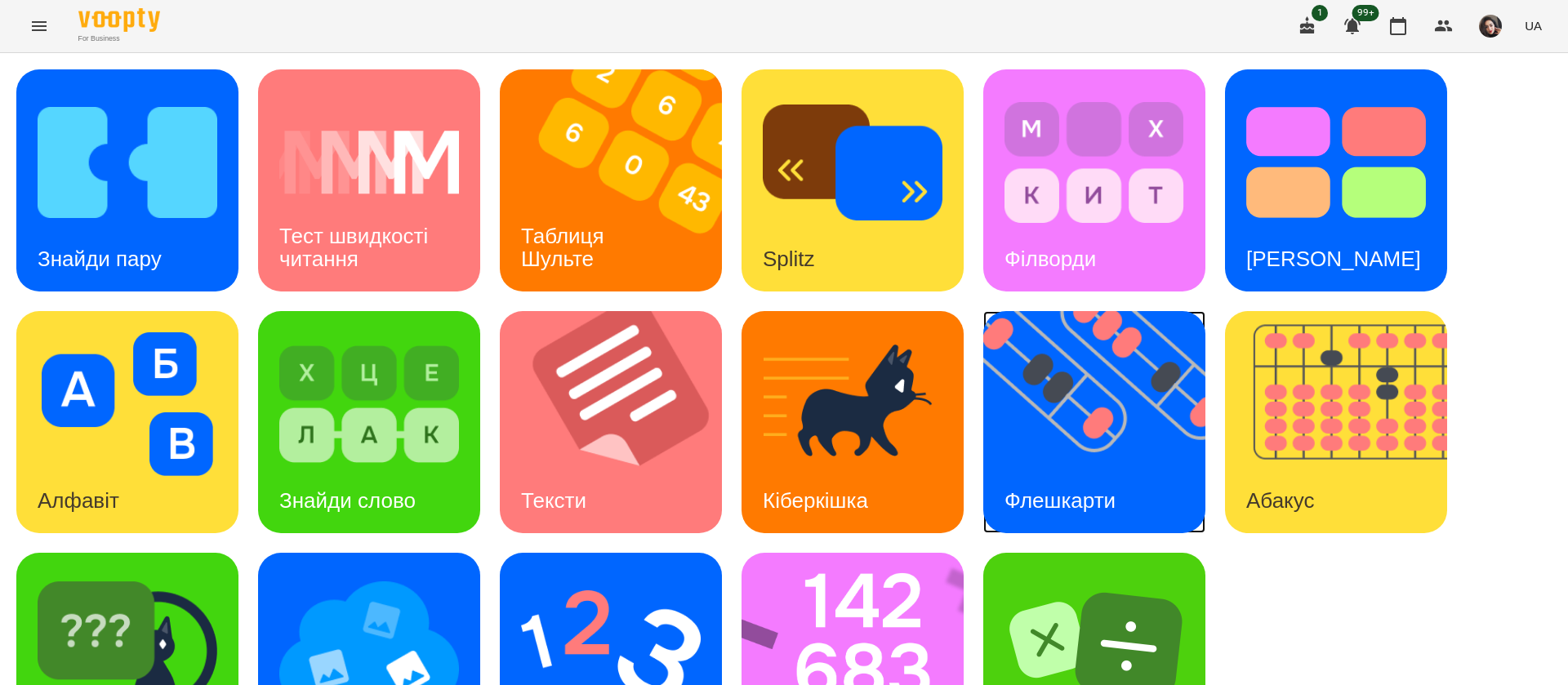
click at [1080, 402] on img at bounding box center [1104, 422] width 242 height 222
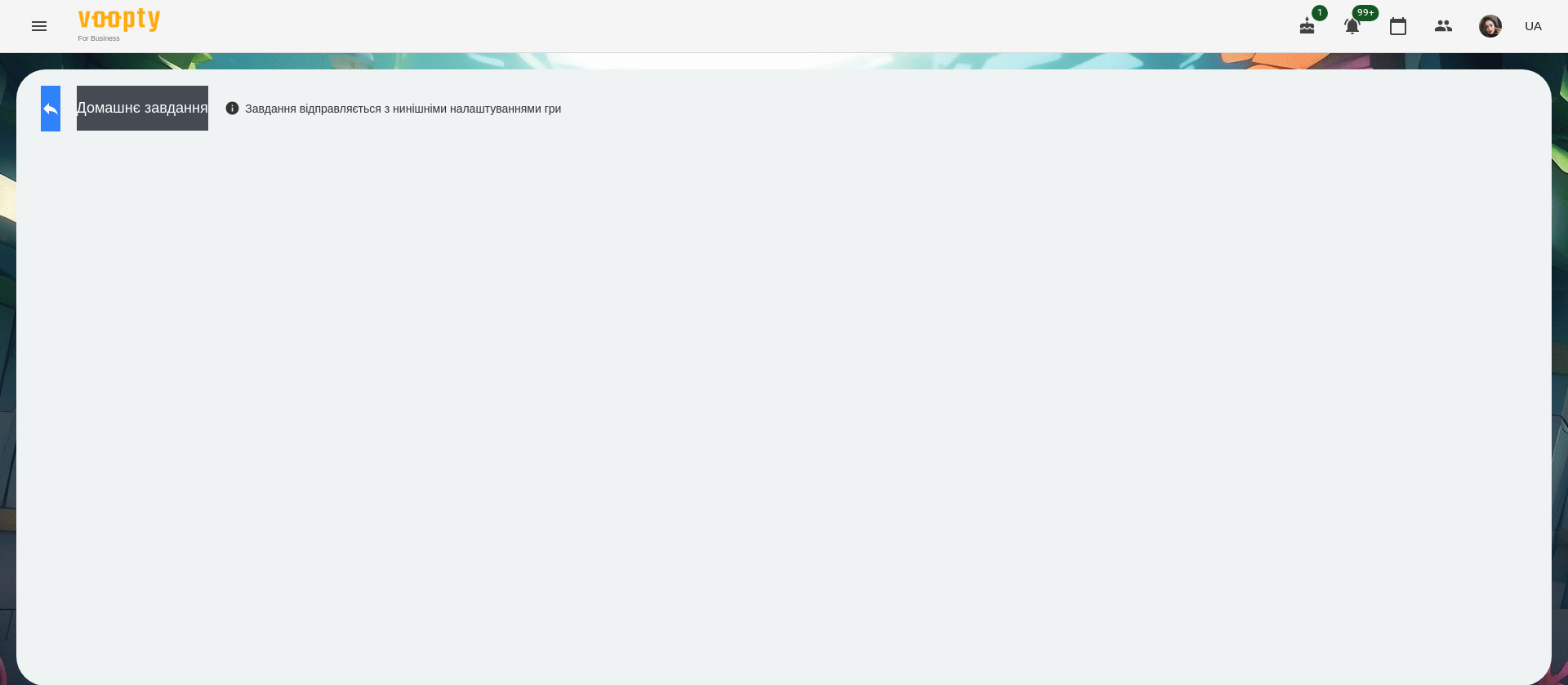
click at [60, 120] on button at bounding box center [51, 109] width 19 height 46
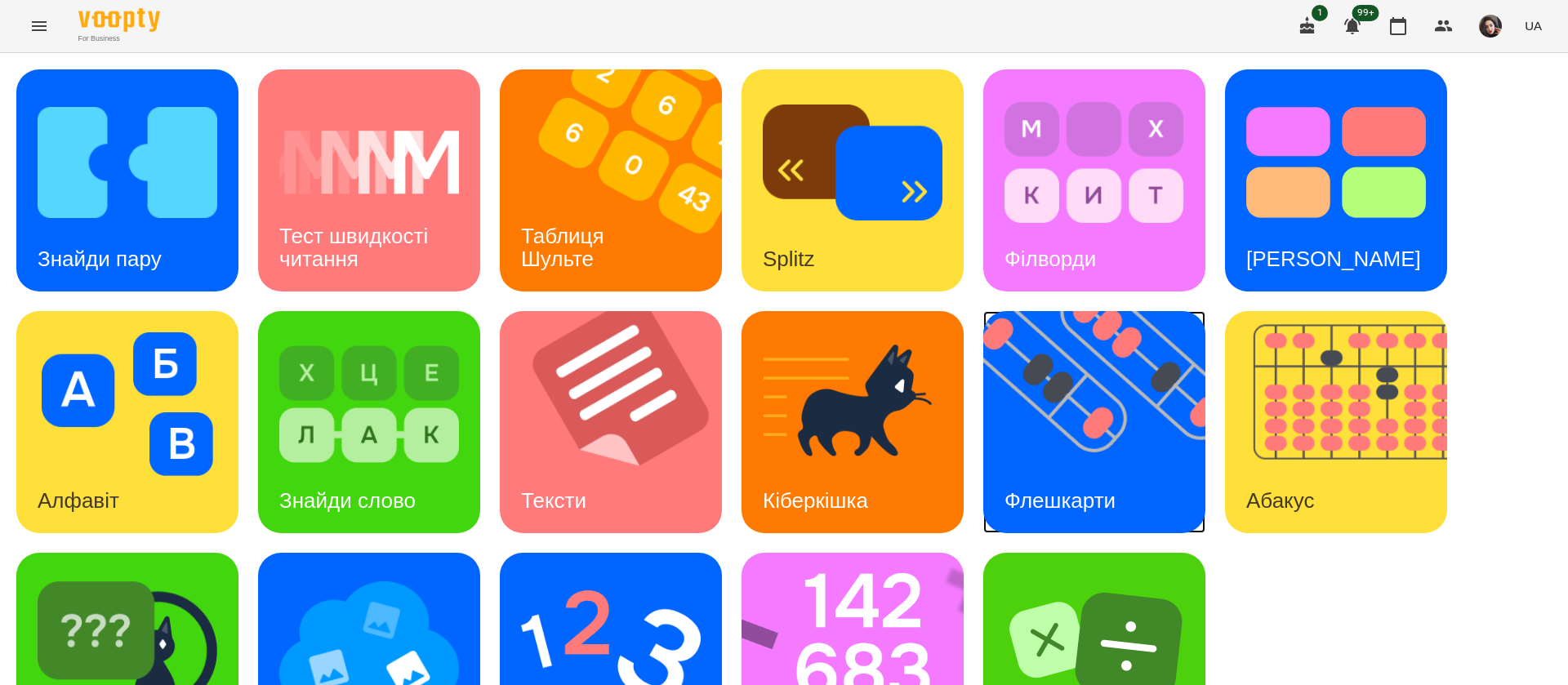
click at [1149, 426] on img at bounding box center [1104, 422] width 242 height 222
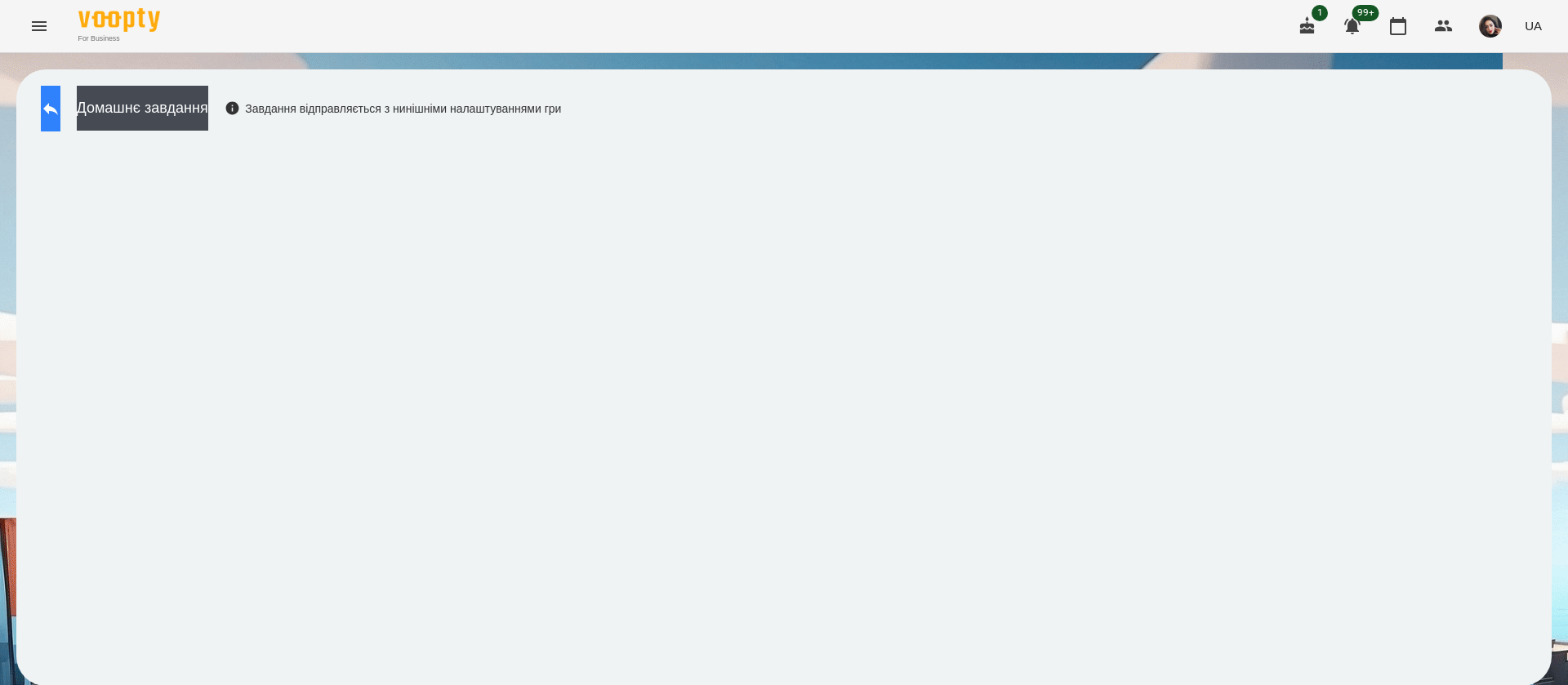
click at [60, 103] on icon at bounding box center [51, 108] width 19 height 19
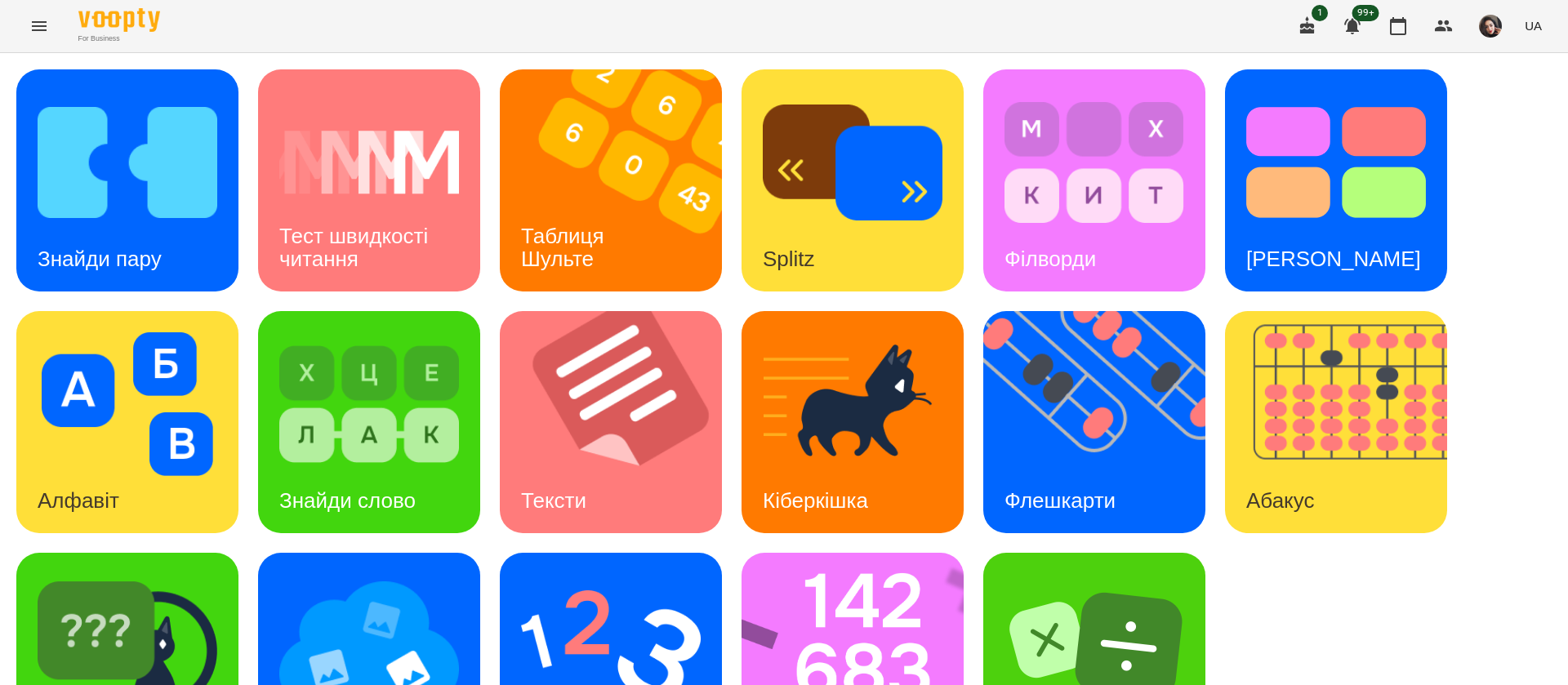
scroll to position [106, 0]
click at [850, 553] on img at bounding box center [863, 664] width 243 height 222
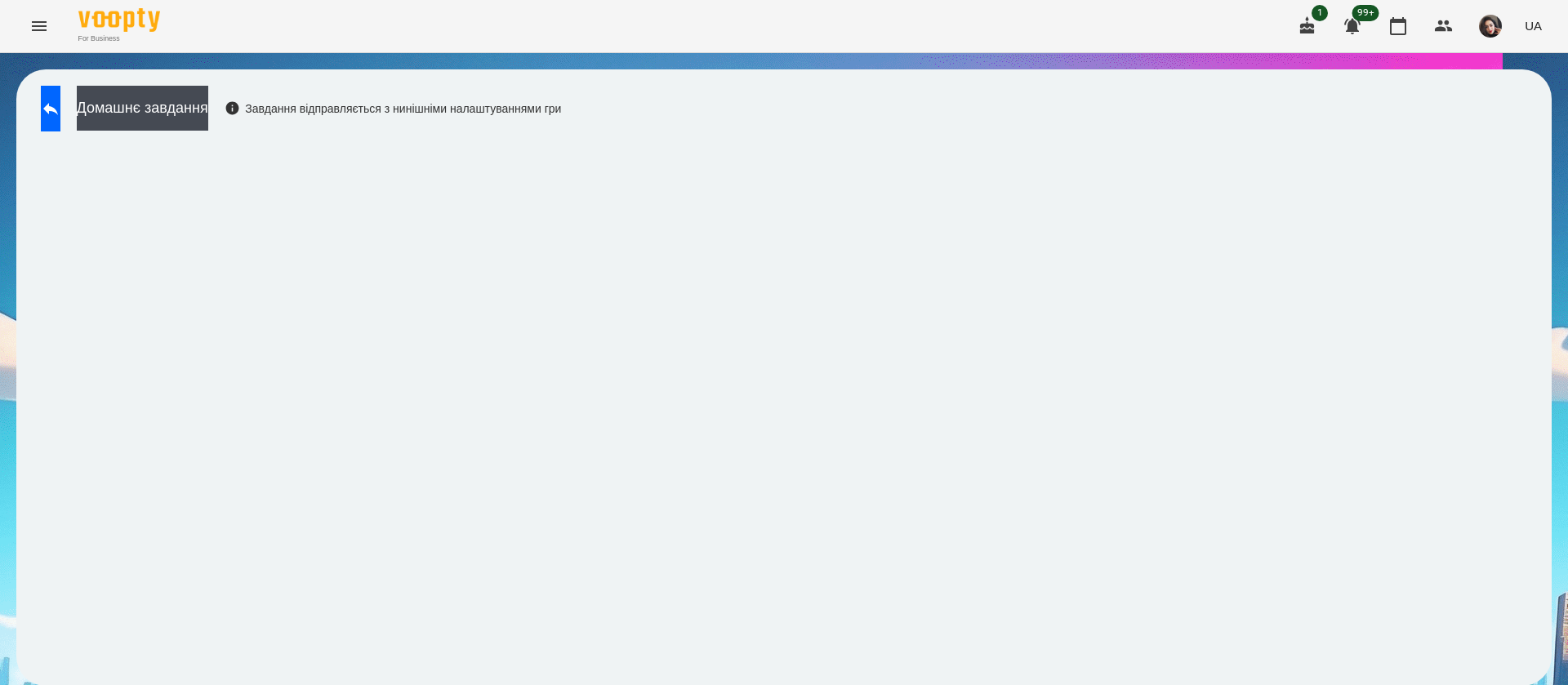
scroll to position [1, 0]
click at [55, 109] on button at bounding box center [51, 109] width 19 height 46
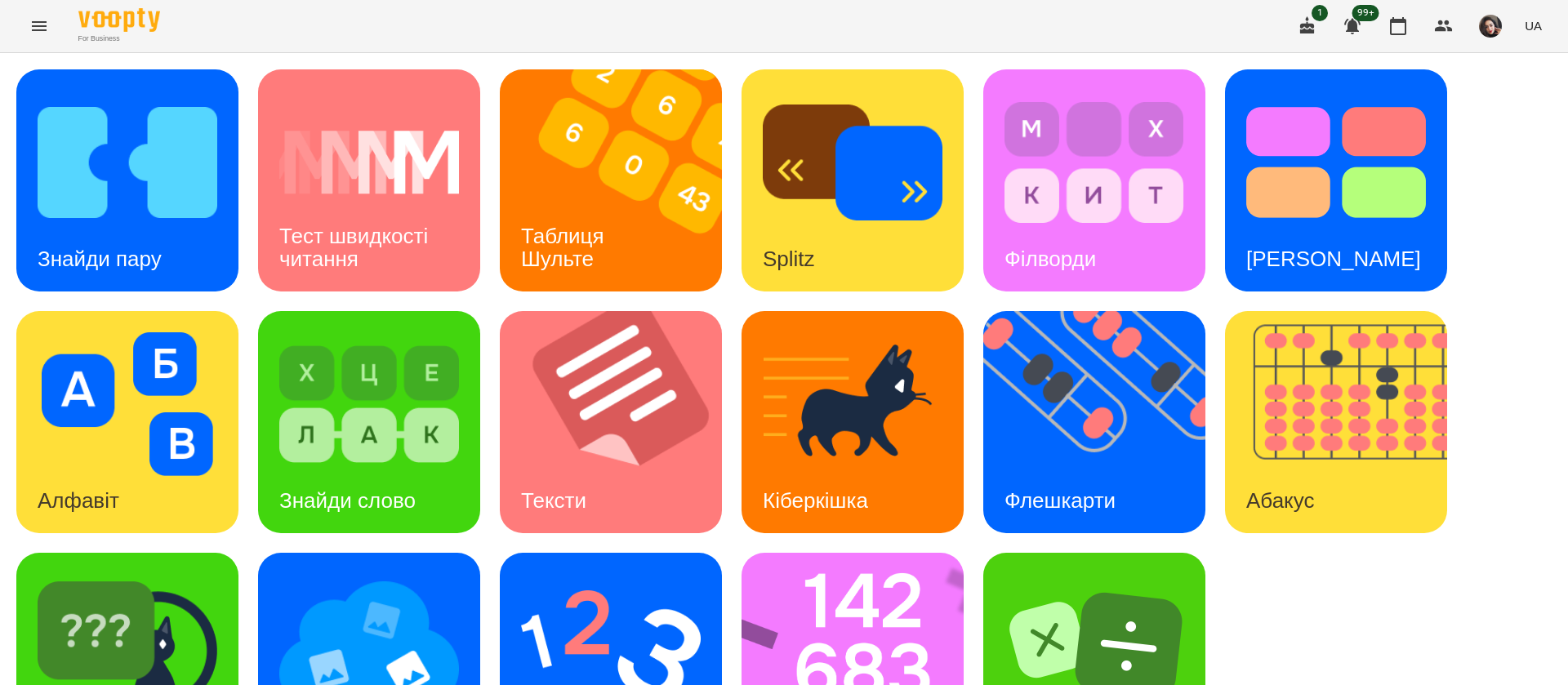
scroll to position [106, 0]
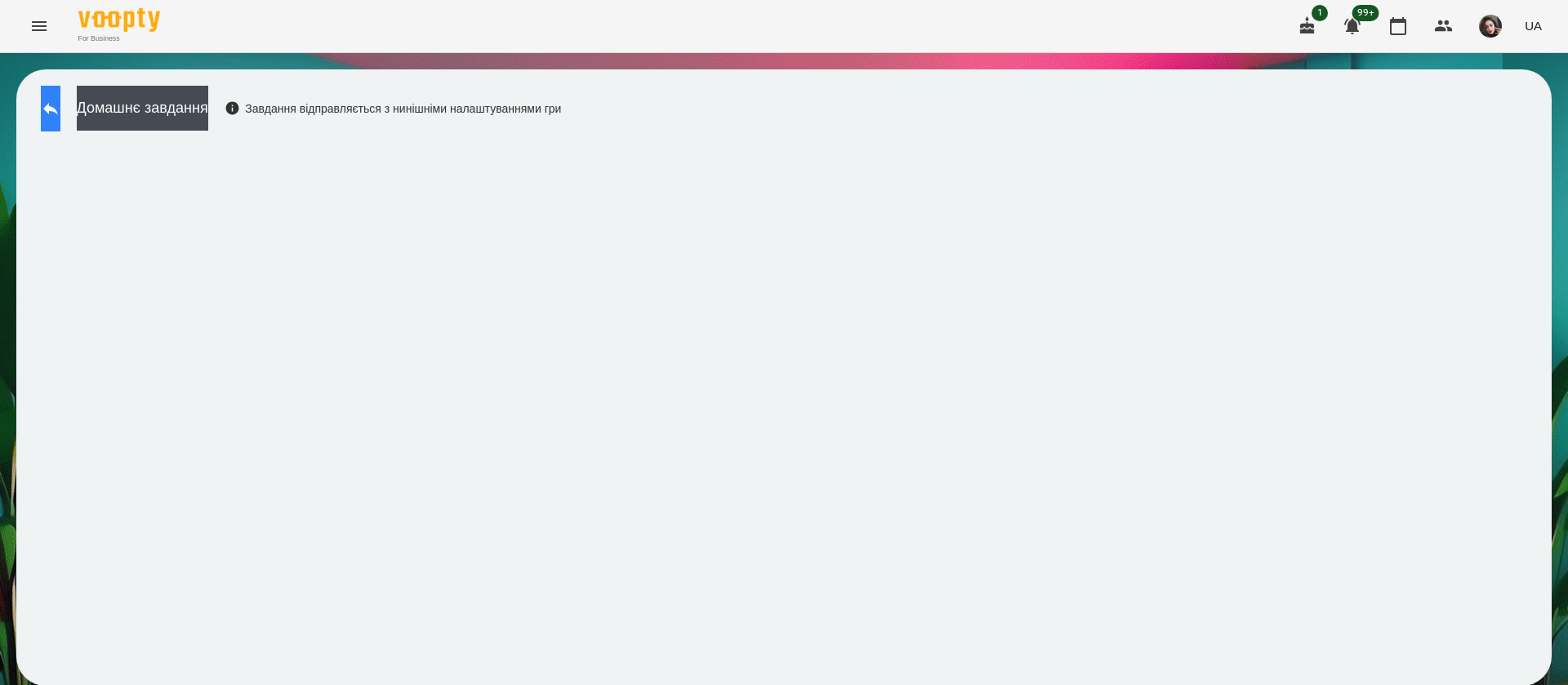
click at [60, 103] on icon at bounding box center [51, 108] width 19 height 19
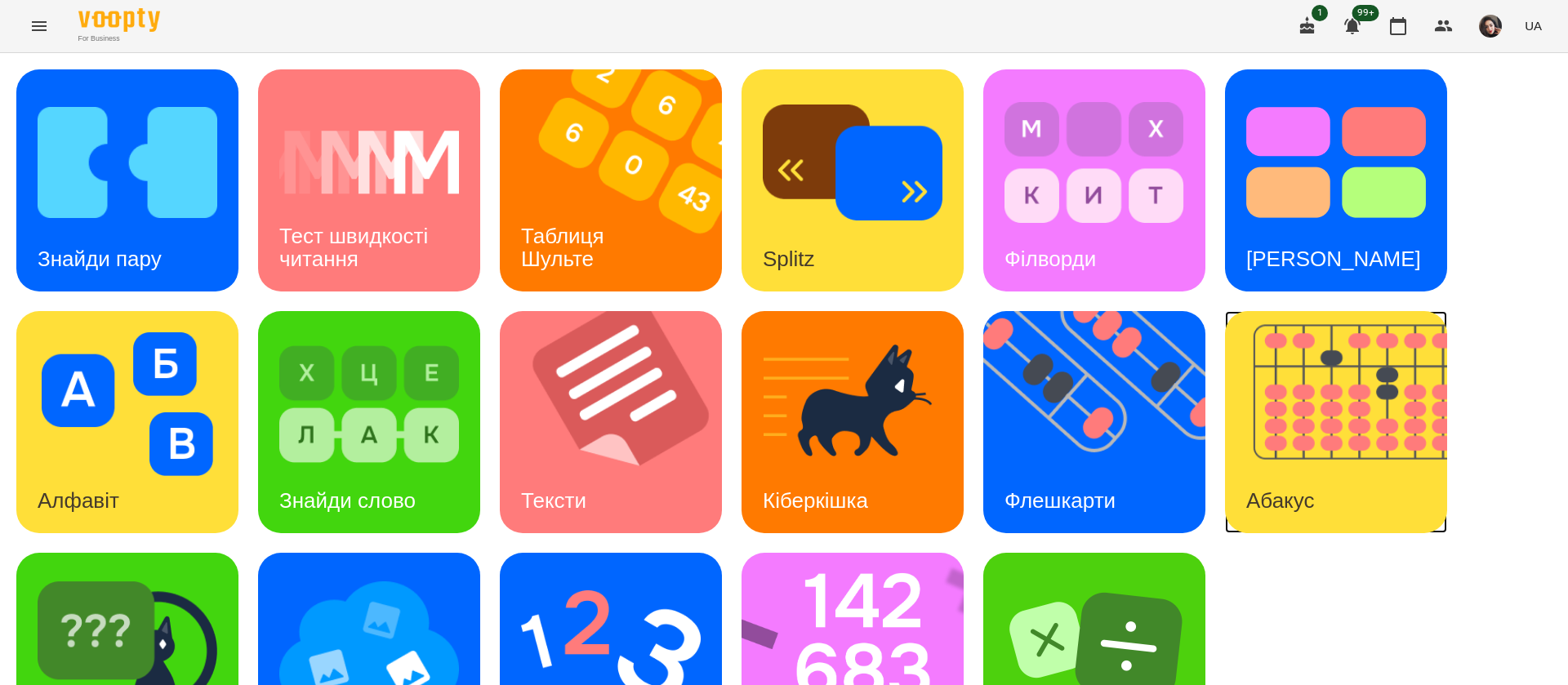
click at [1290, 443] on img at bounding box center [1345, 422] width 242 height 222
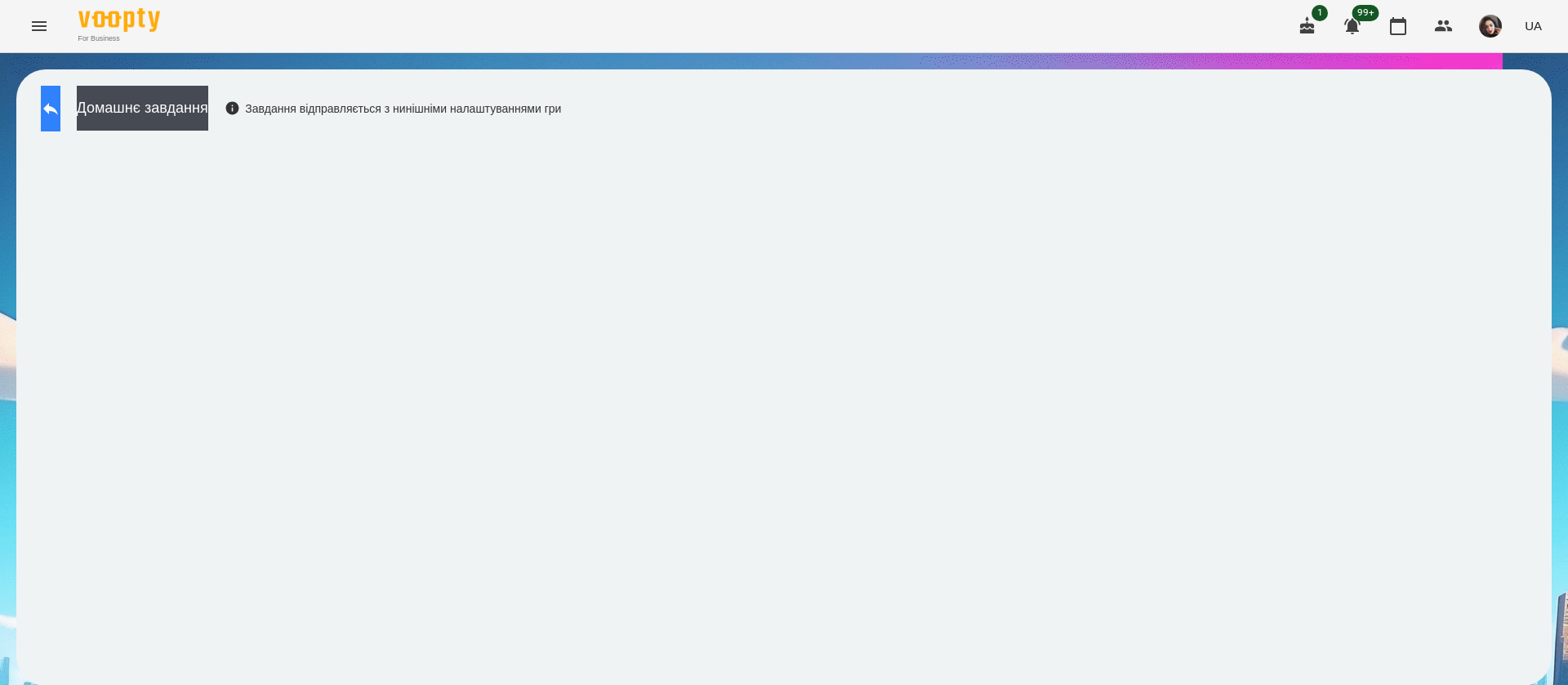
click at [60, 112] on icon at bounding box center [51, 108] width 19 height 19
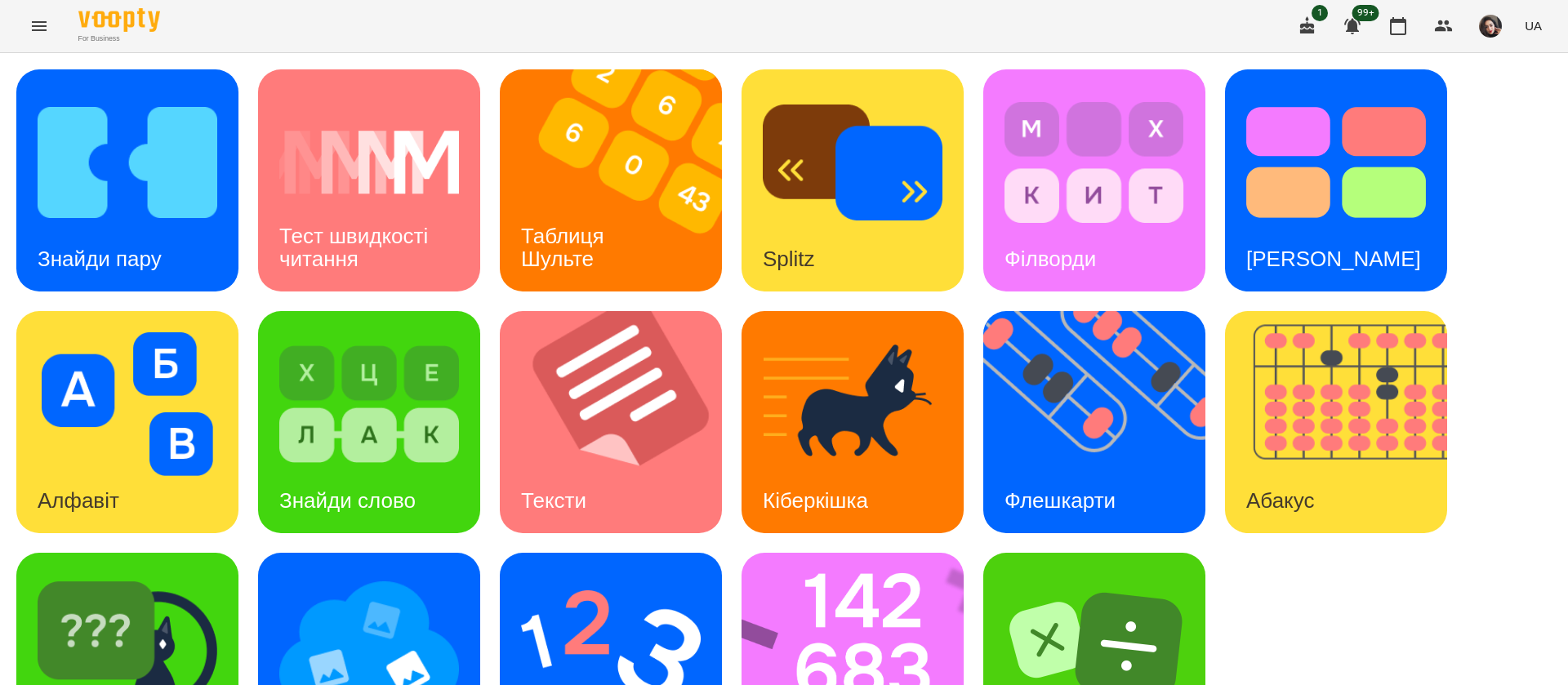
scroll to position [106, 0]
click at [202, 585] on img at bounding box center [127, 646] width 180 height 144
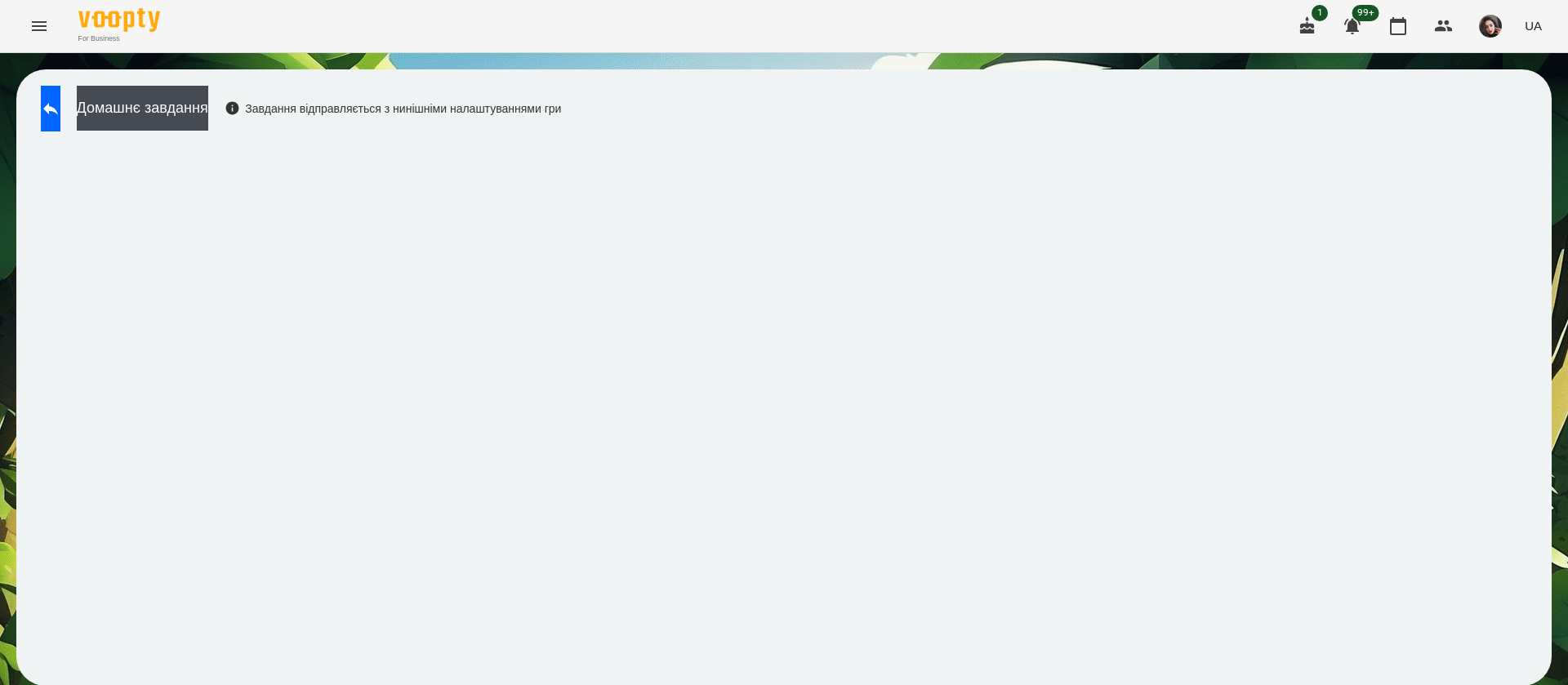
click at [1124, 46] on div "For Business 1 99+ UA" at bounding box center [784, 26] width 1568 height 53
click at [45, 100] on button at bounding box center [51, 109] width 19 height 46
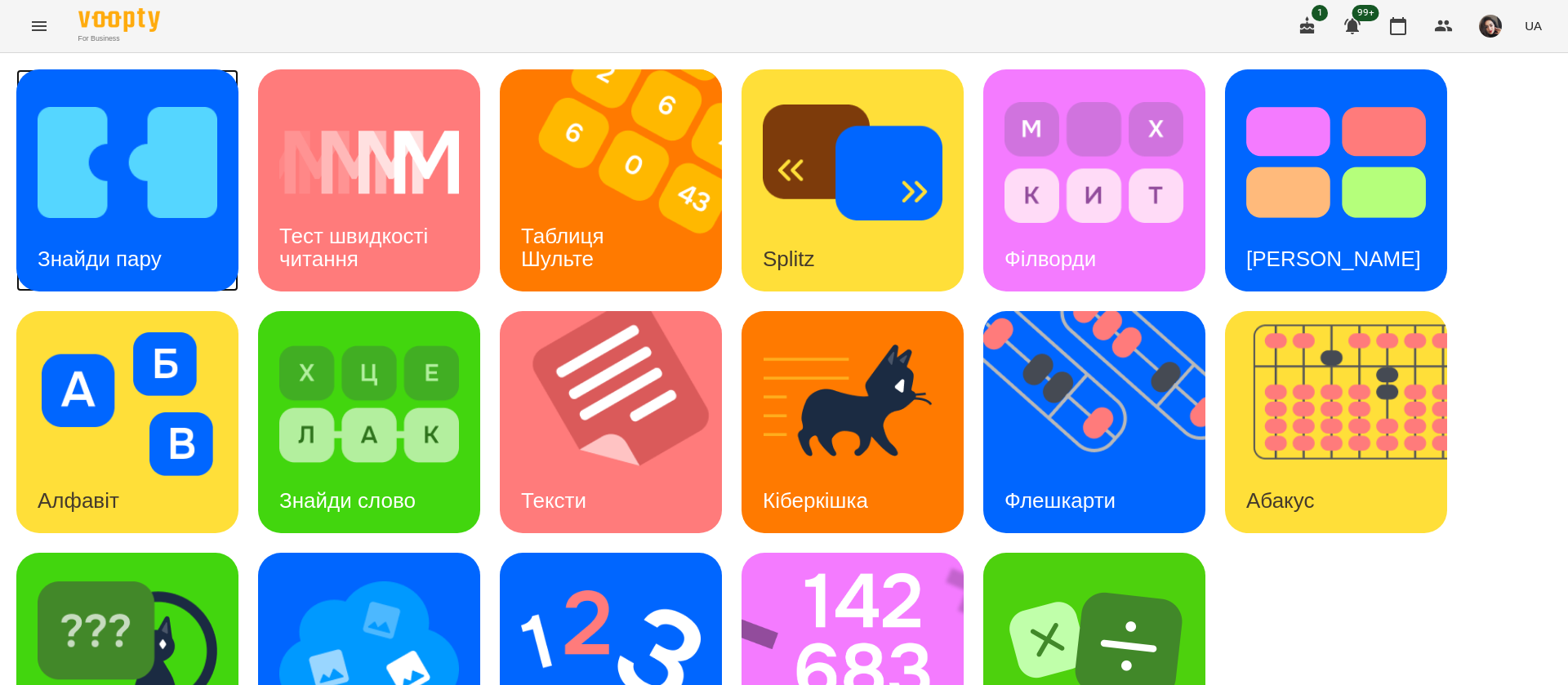
click at [153, 252] on h3 "Знайди пару" at bounding box center [99, 259] width 124 height 25
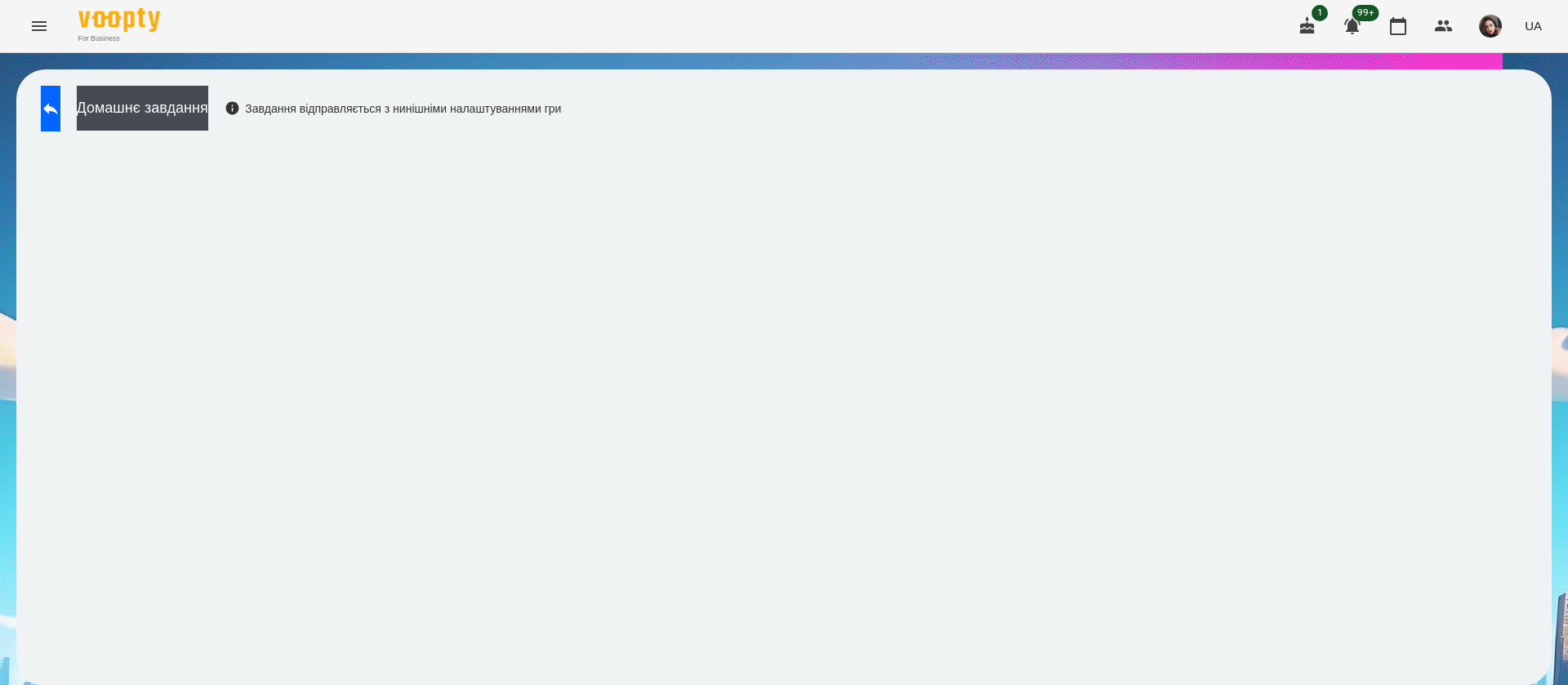
scroll to position [1, 0]
click at [56, 99] on button at bounding box center [51, 109] width 19 height 46
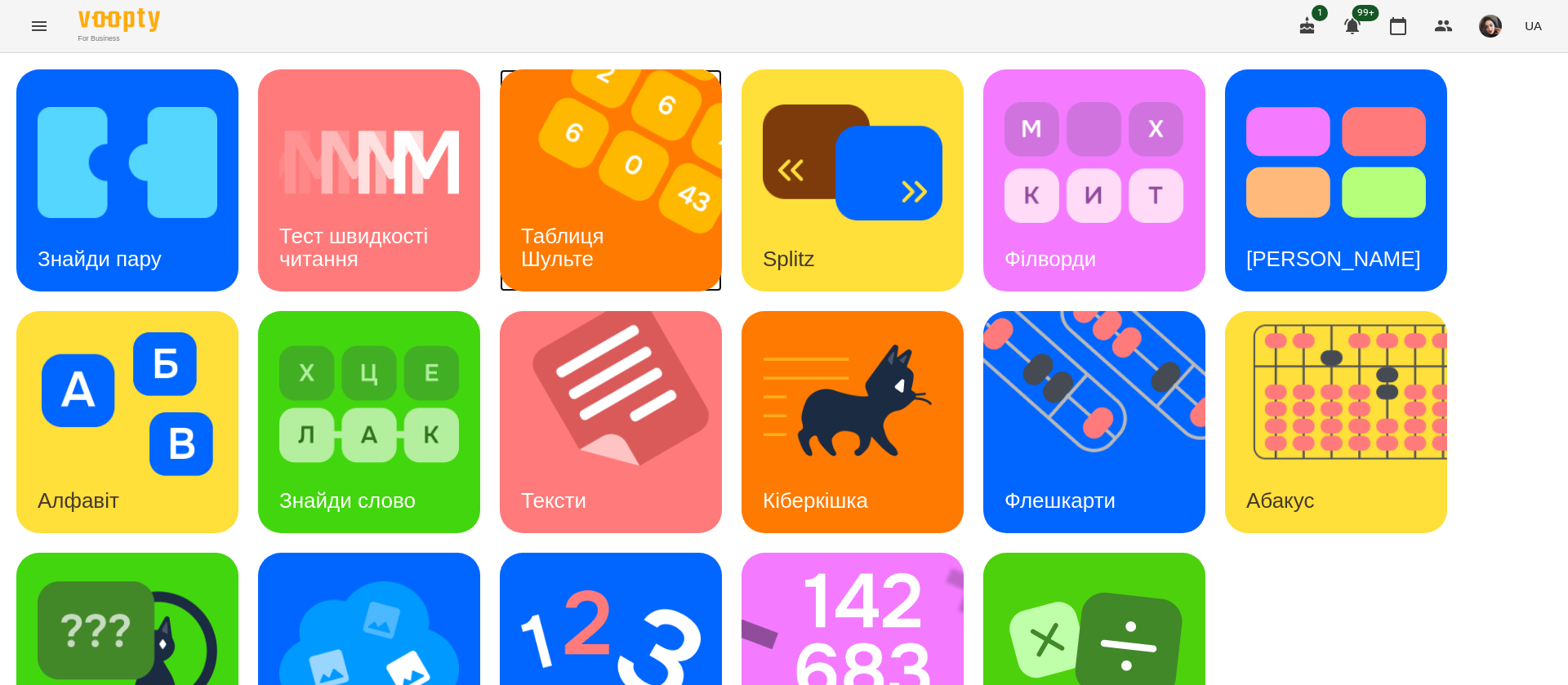
click at [642, 180] on img at bounding box center [620, 181] width 242 height 222
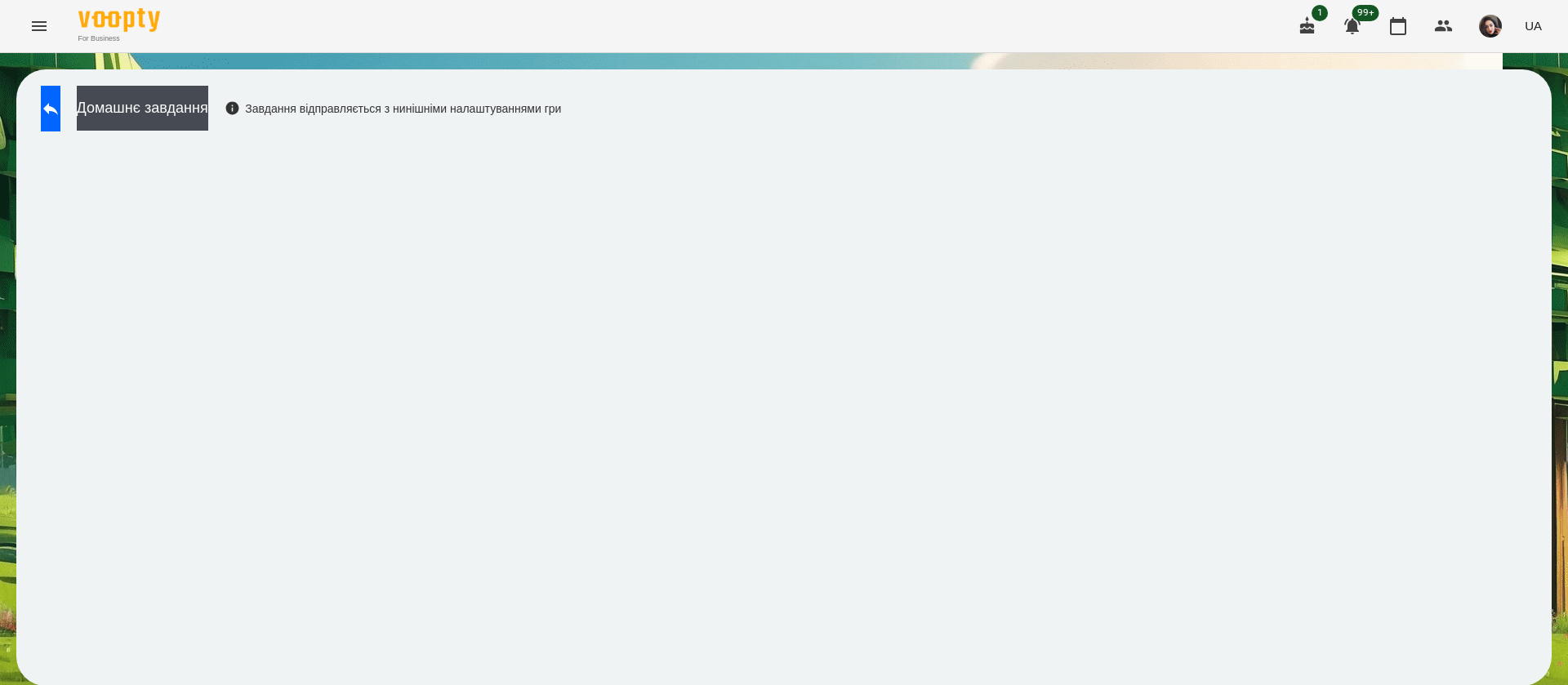
scroll to position [1, 0]
click at [95, 117] on div "Домашнє завдання Завдання відправляється з нинішніми налаштуваннями гри" at bounding box center [297, 113] width 528 height 54
click at [47, 99] on button at bounding box center [51, 109] width 19 height 46
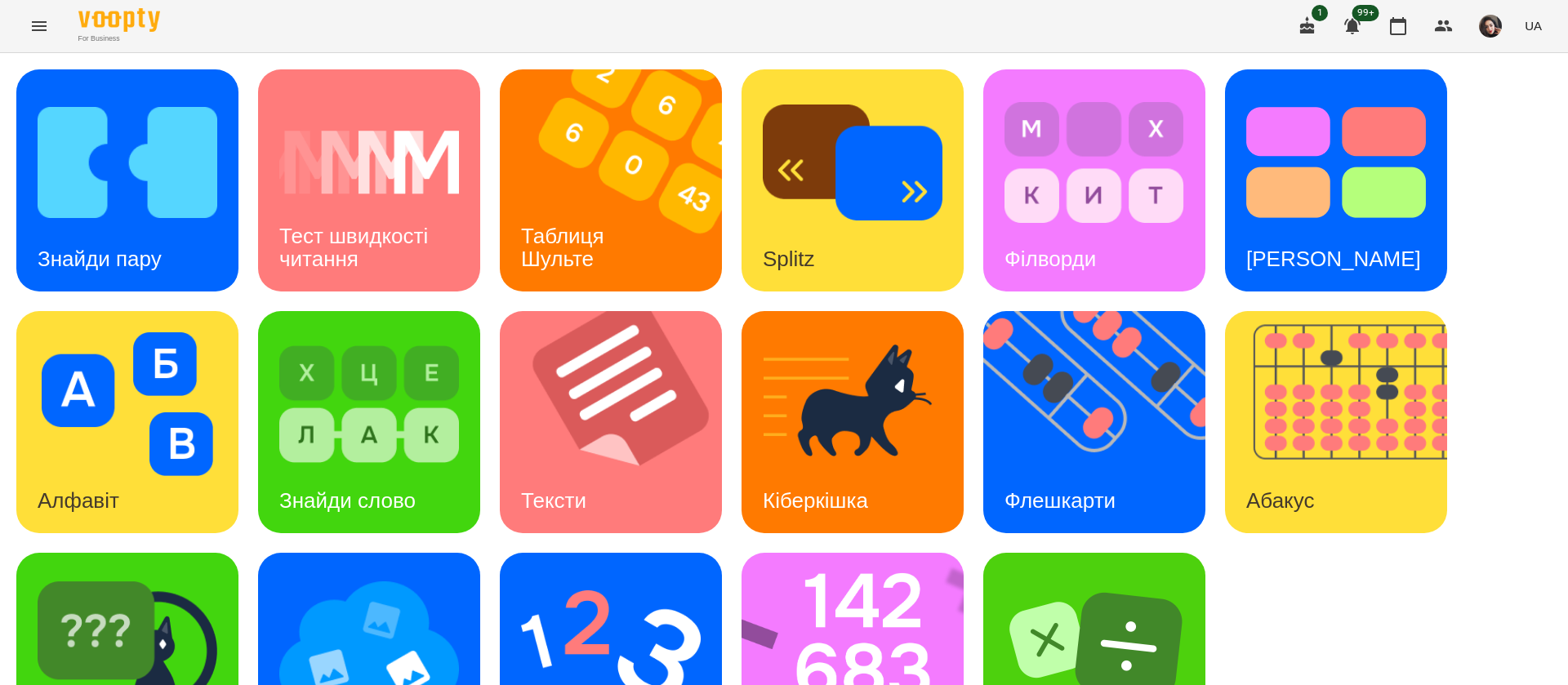
scroll to position [106, 0]
click at [361, 574] on img at bounding box center [369, 646] width 180 height 144
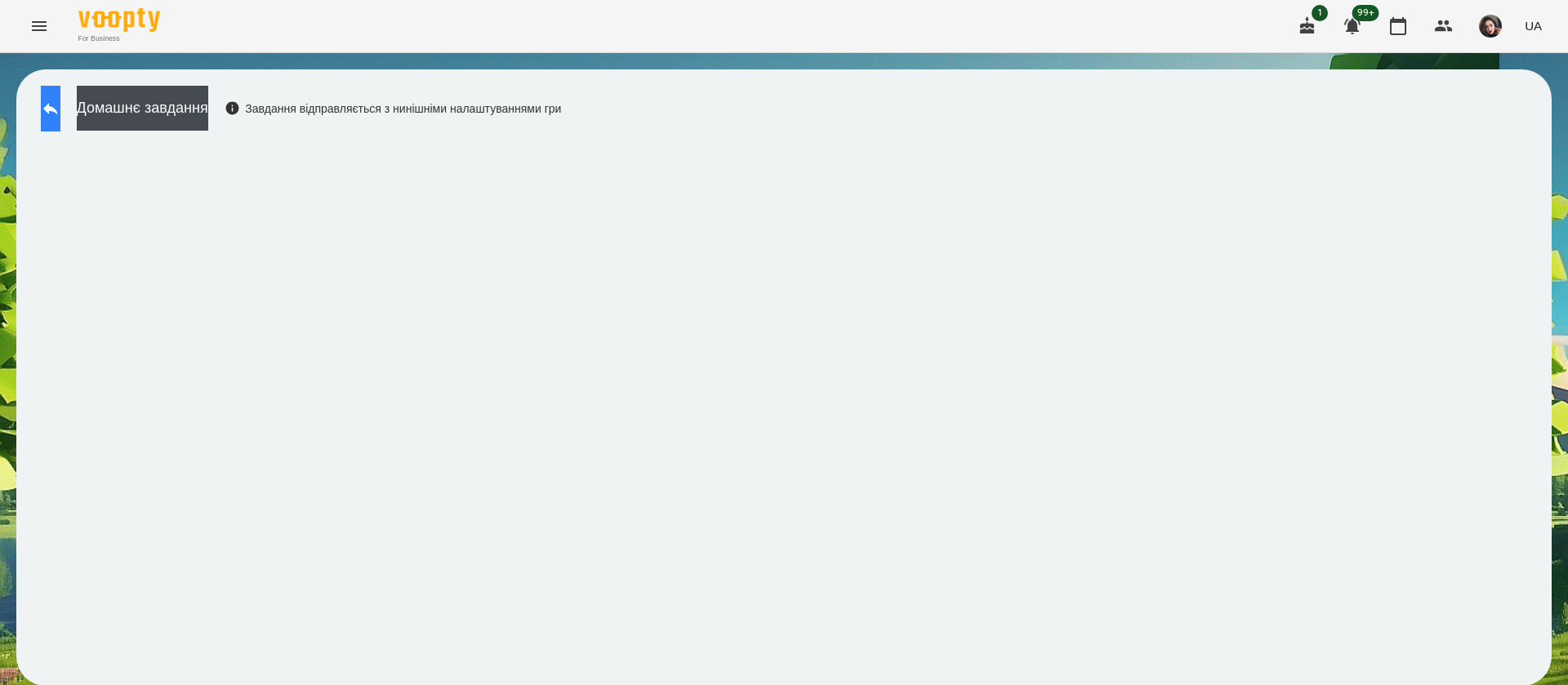
click at [60, 119] on button at bounding box center [51, 109] width 19 height 46
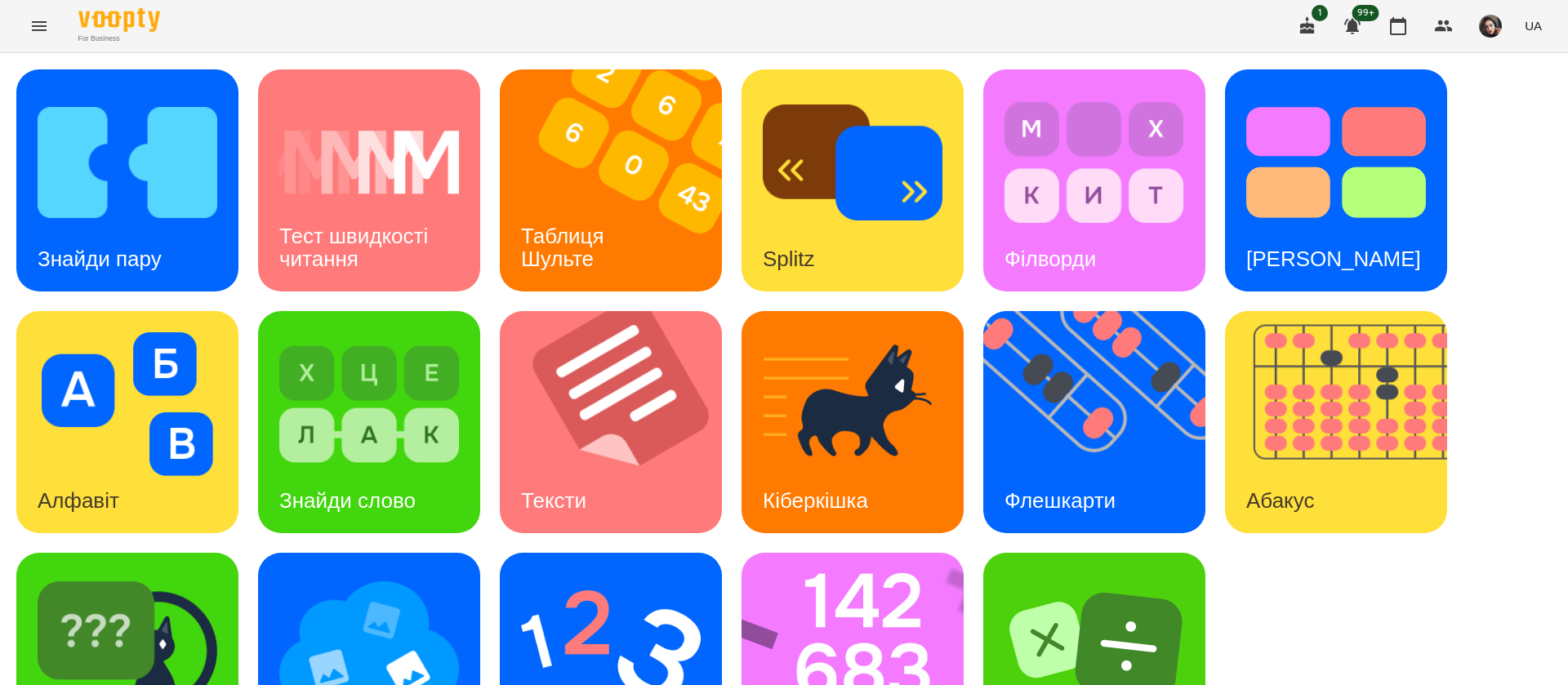
scroll to position [106, 0]
click at [204, 574] on img at bounding box center [127, 646] width 180 height 144
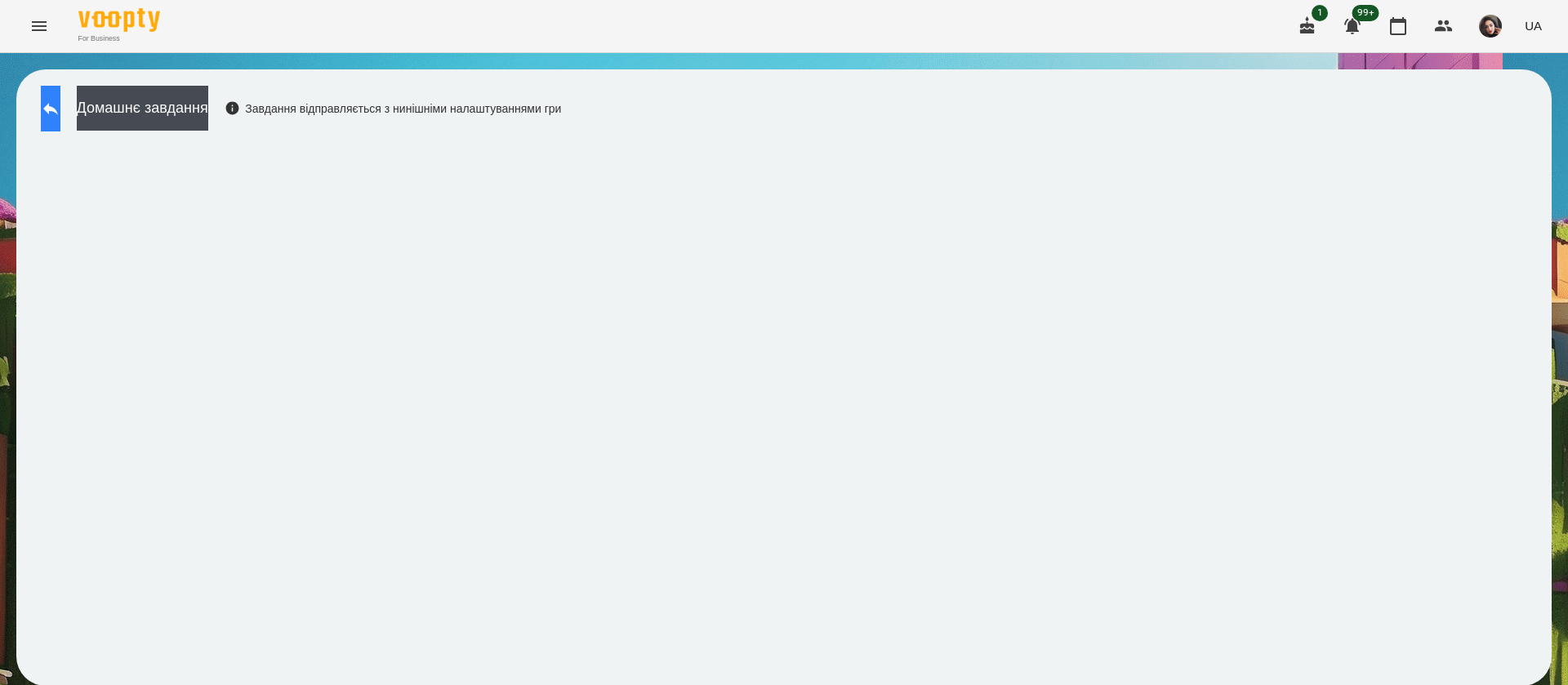
click at [41, 114] on button at bounding box center [51, 109] width 19 height 46
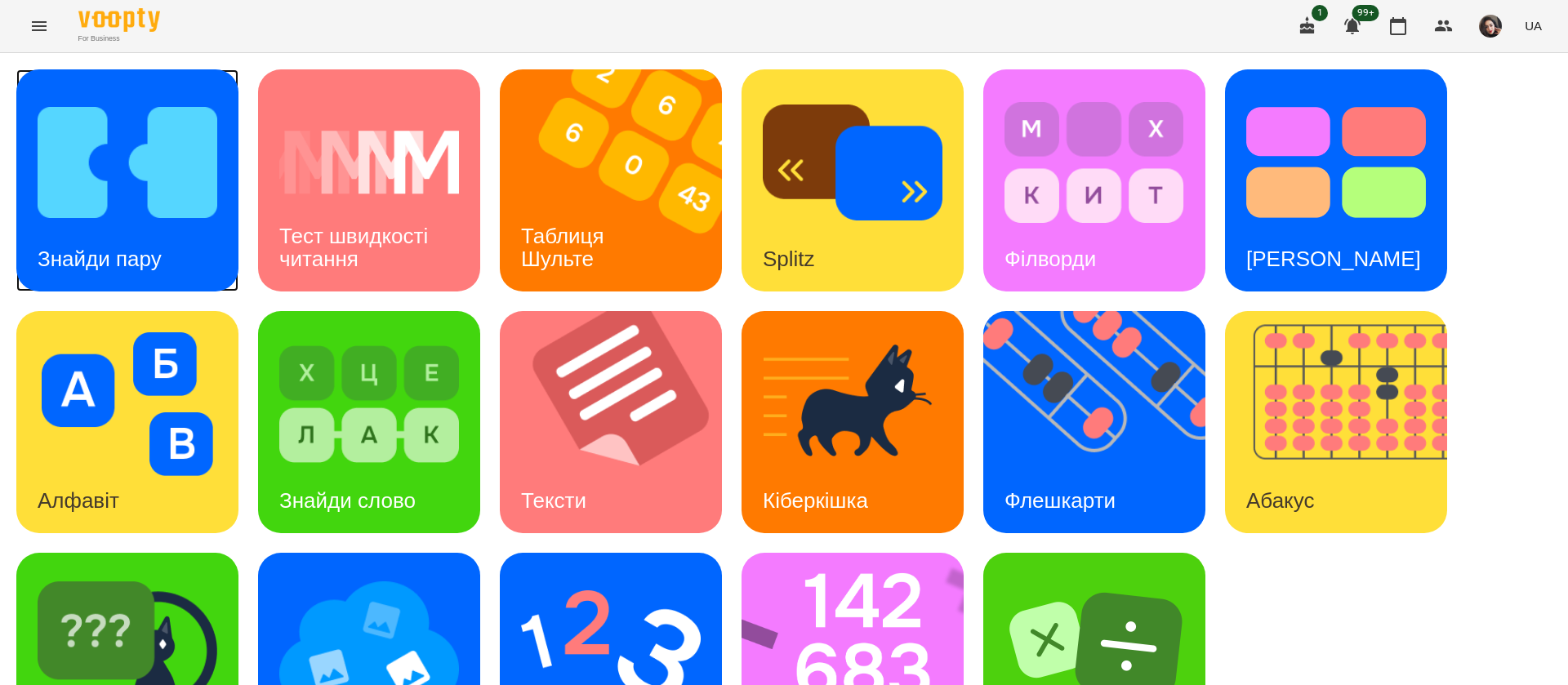
click at [137, 165] on img at bounding box center [127, 163] width 180 height 144
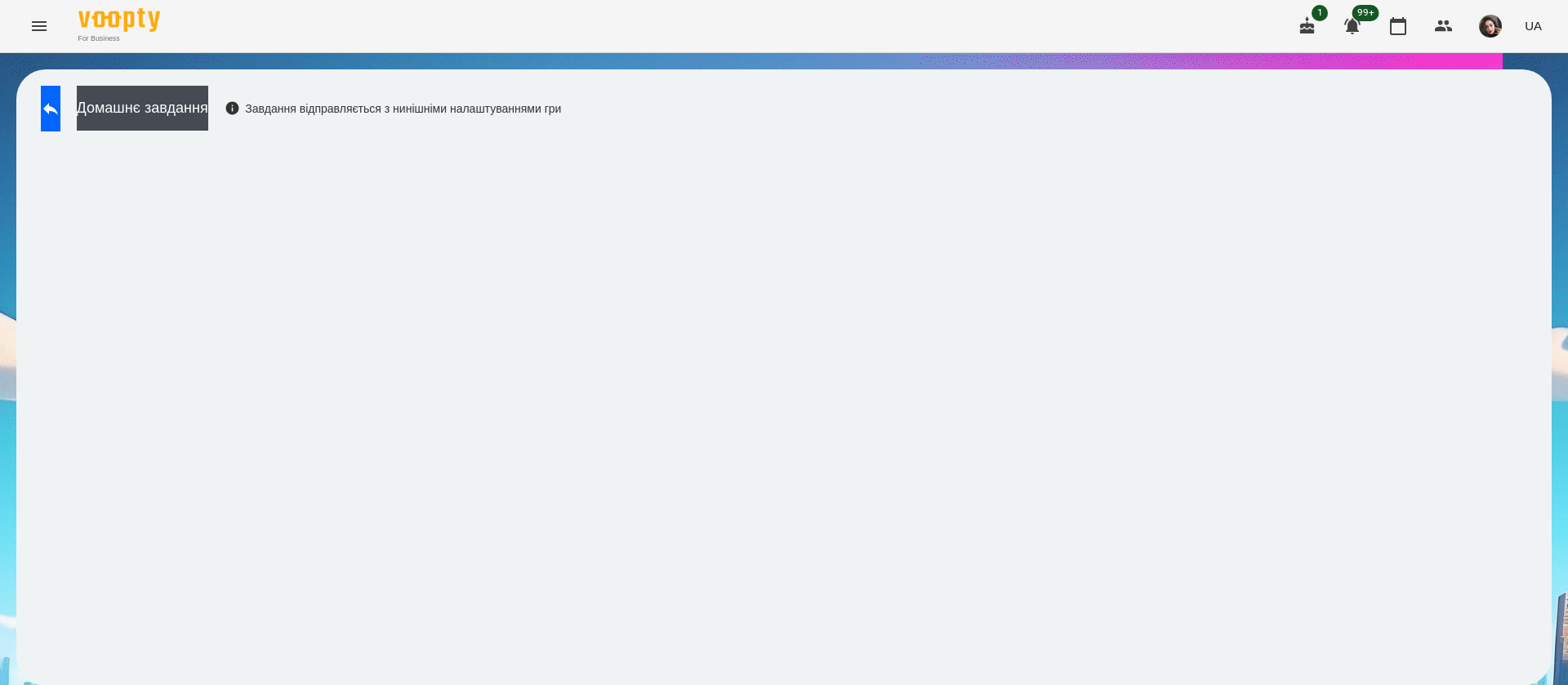
scroll to position [1, 0]
click at [60, 118] on button at bounding box center [51, 109] width 19 height 46
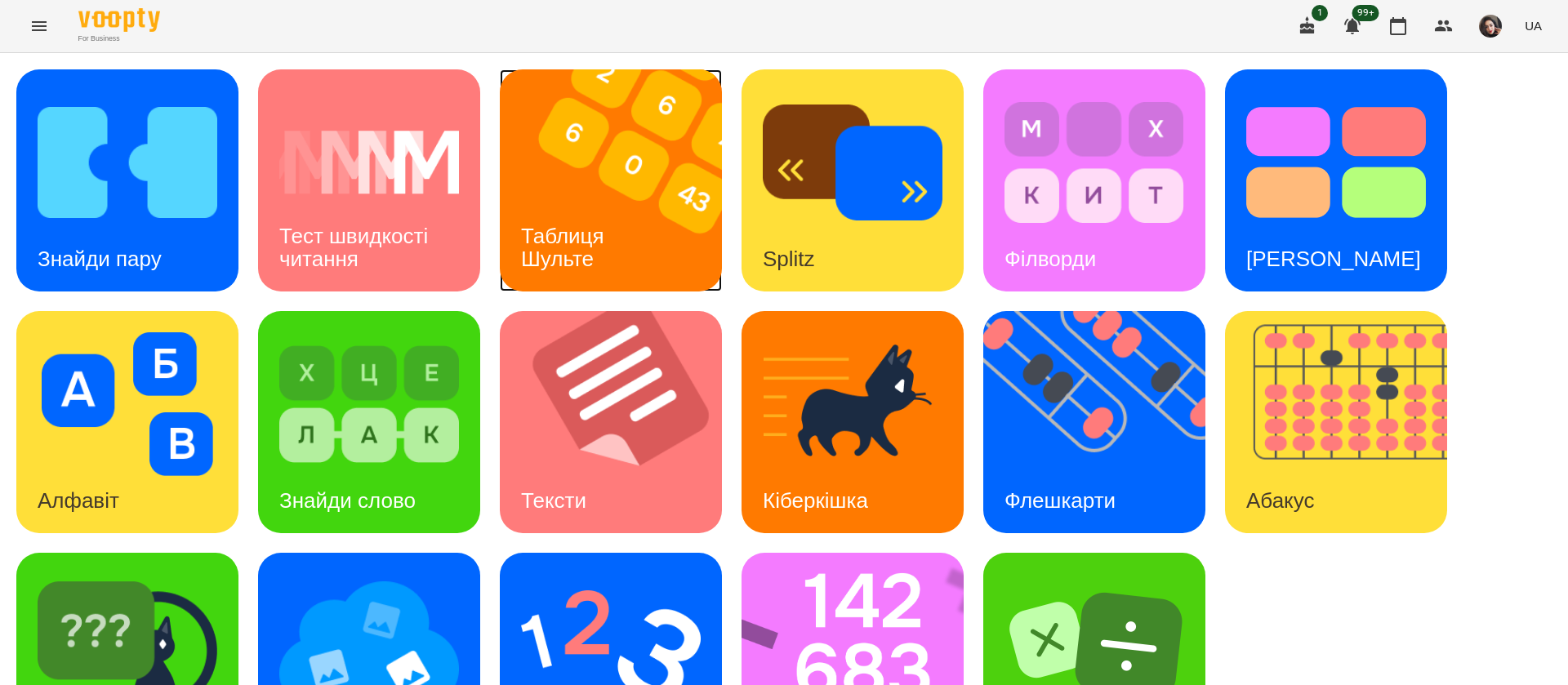
click at [610, 209] on div "Таблиця Шульте" at bounding box center [564, 247] width 131 height 87
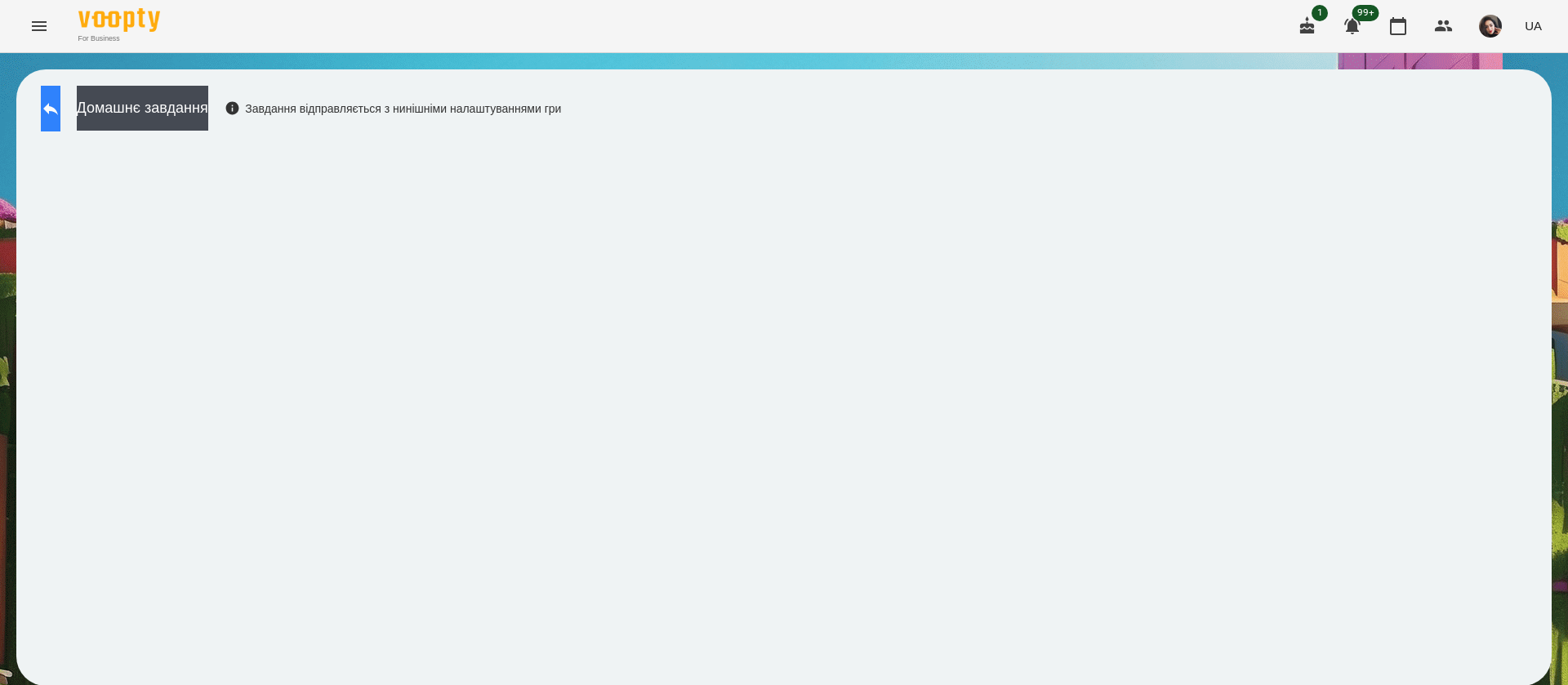
click at [60, 114] on icon at bounding box center [51, 108] width 19 height 19
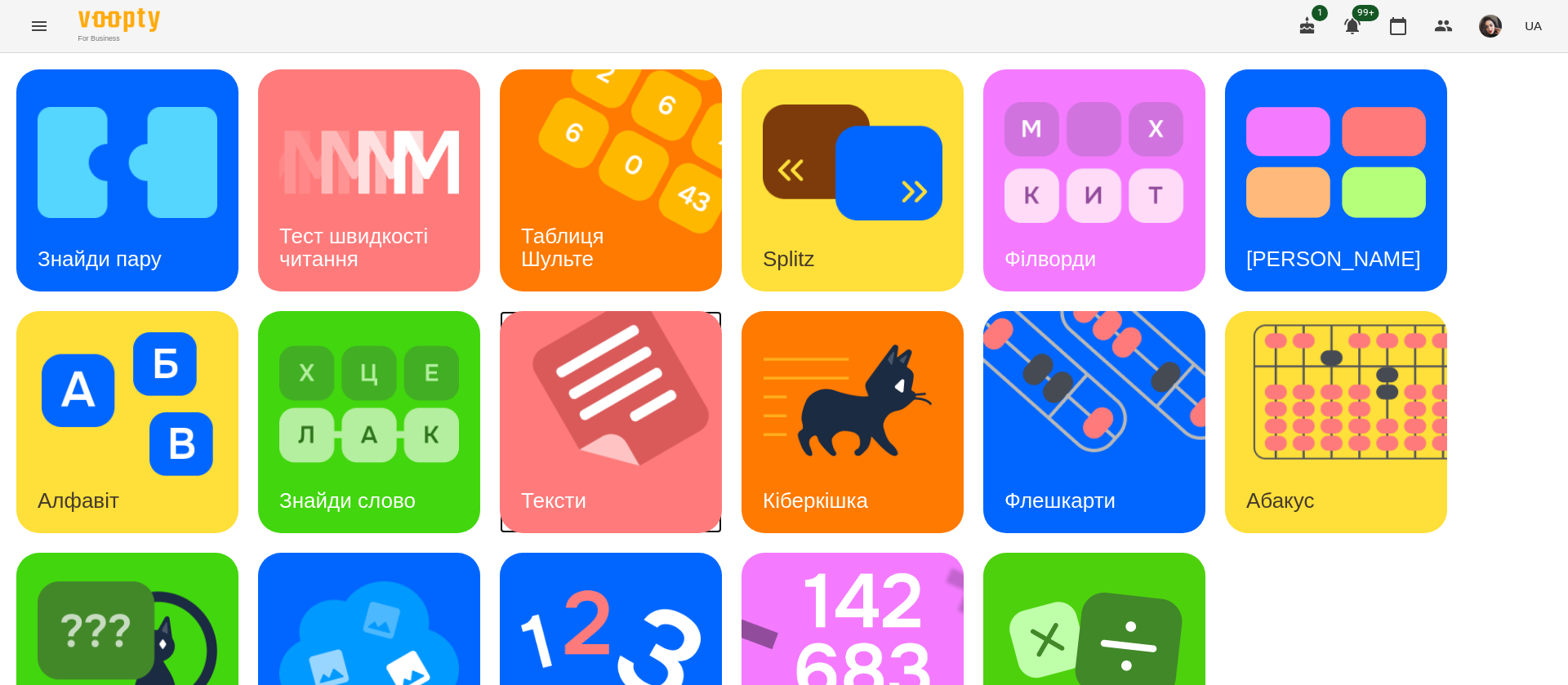
click at [632, 317] on img at bounding box center [620, 422] width 242 height 222
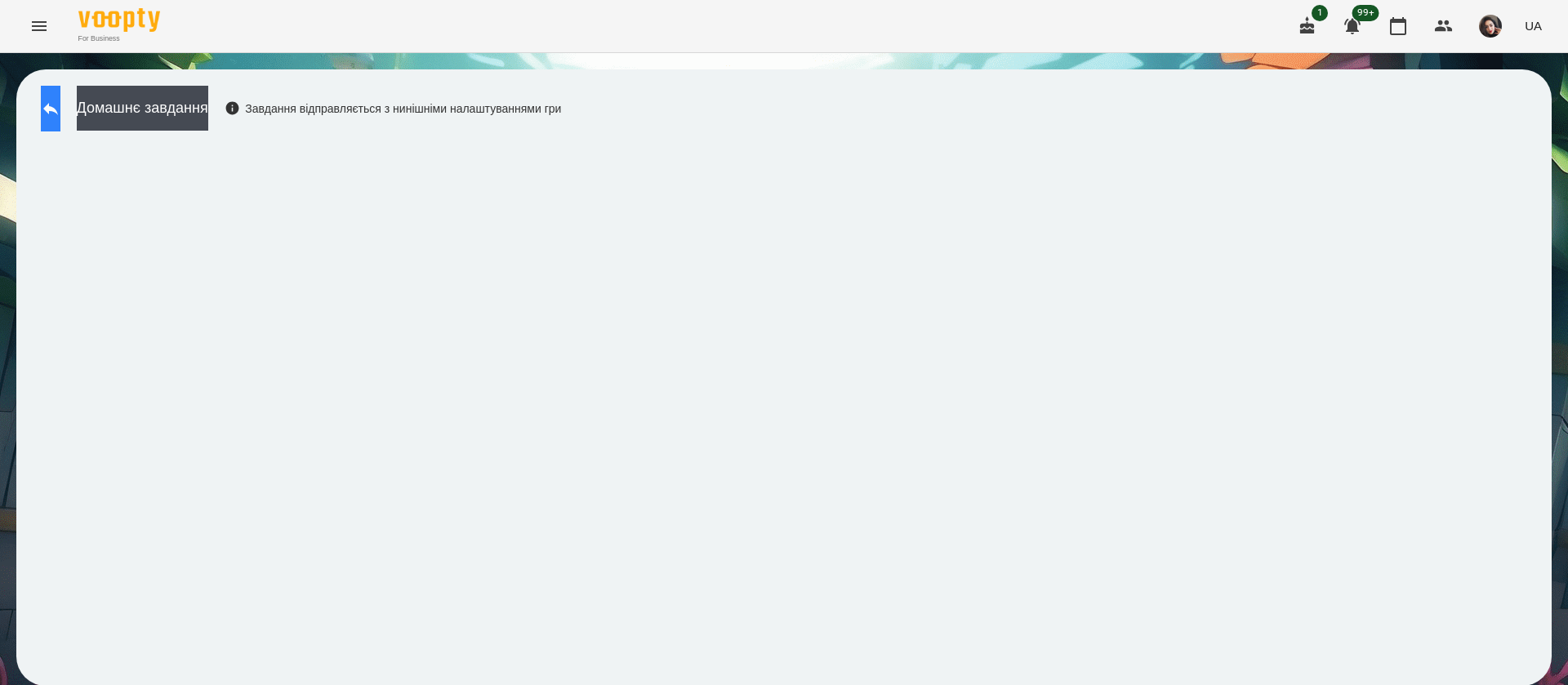
click at [60, 121] on button at bounding box center [51, 109] width 19 height 46
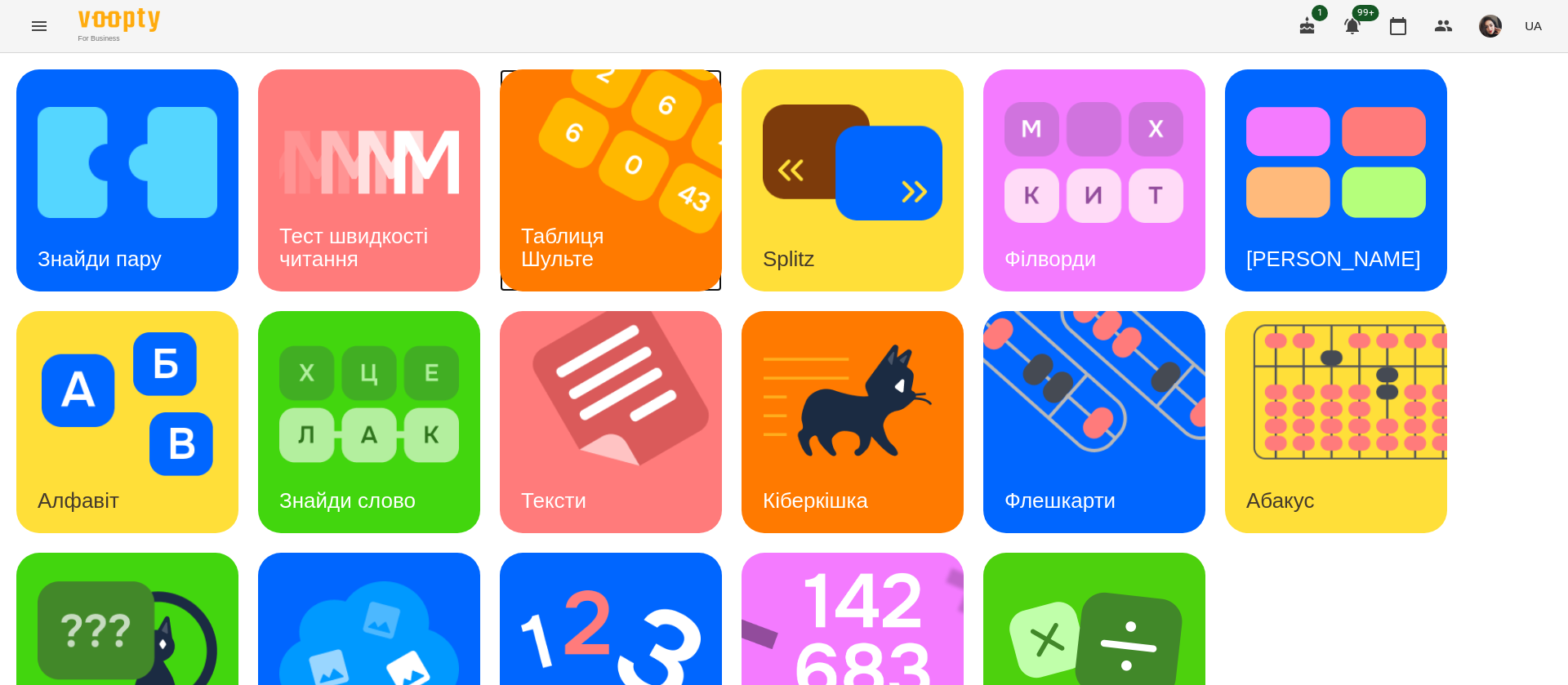
click at [625, 285] on div "Таблиця Шульте" at bounding box center [564, 247] width 131 height 87
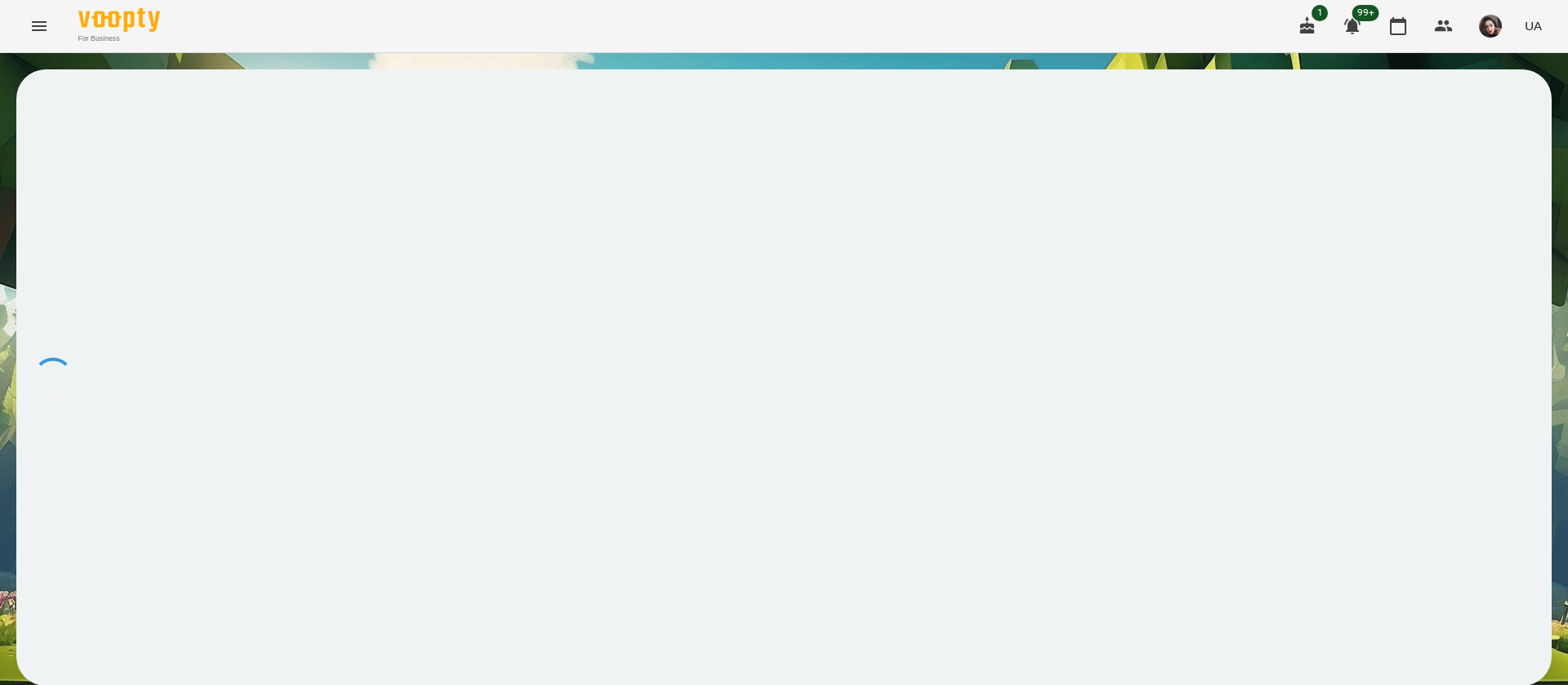
click at [623, 285] on div at bounding box center [784, 378] width 1535 height 616
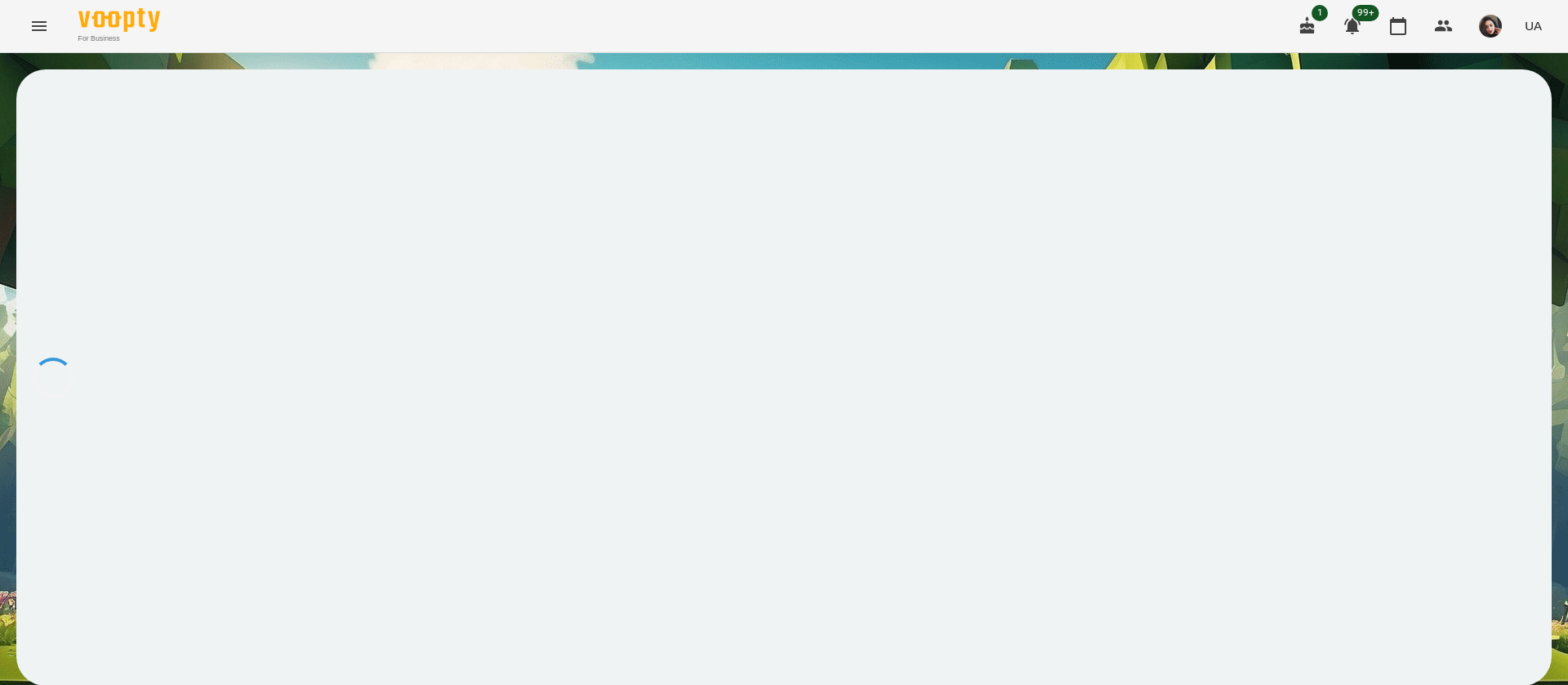
click at [623, 285] on div at bounding box center [784, 378] width 1535 height 616
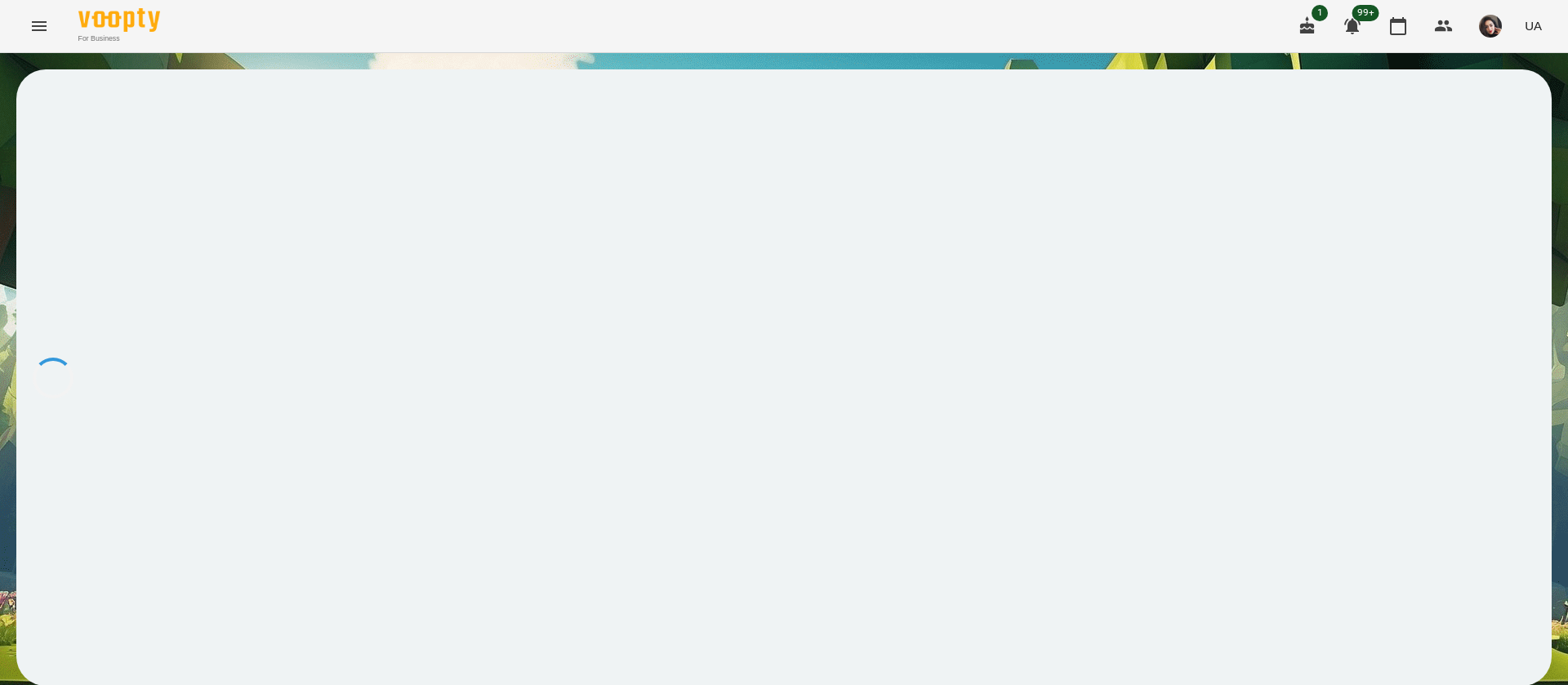
click at [623, 285] on div at bounding box center [784, 378] width 1535 height 616
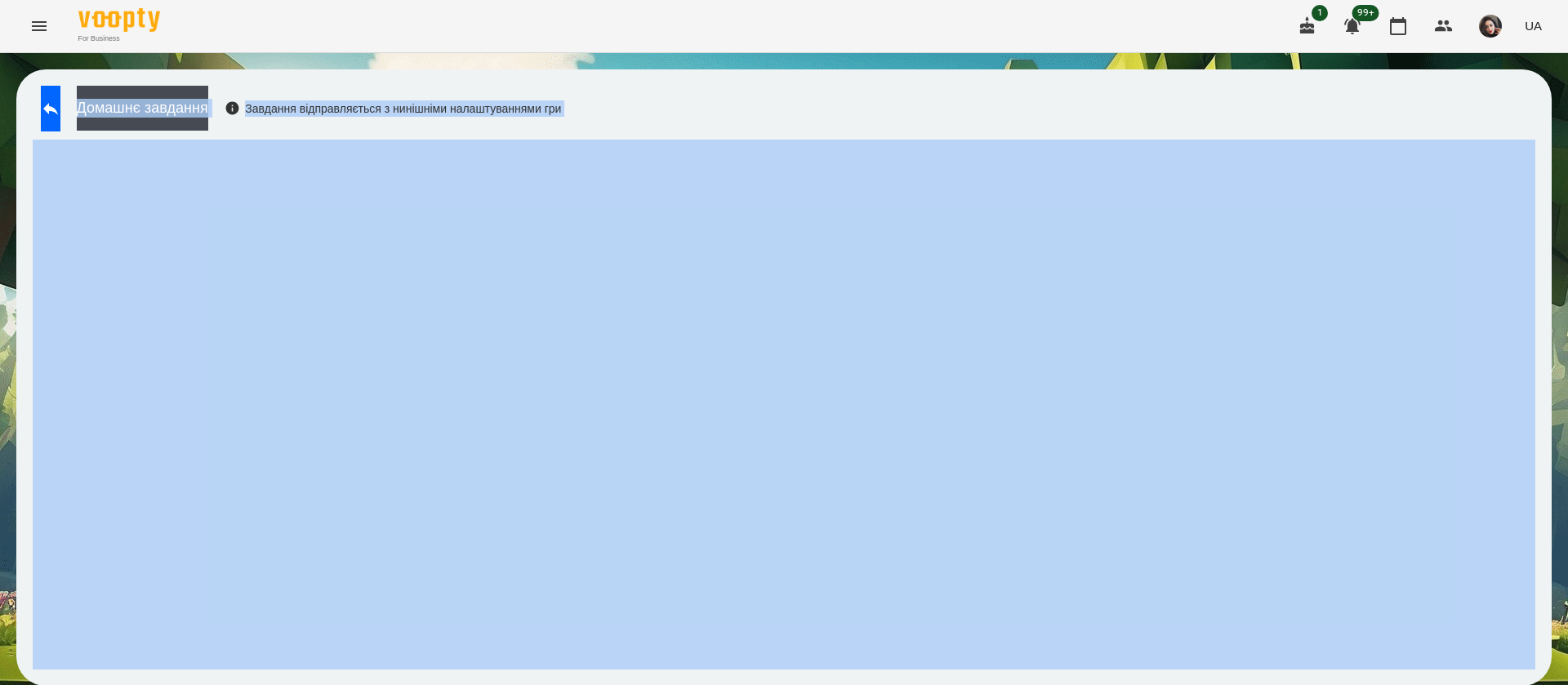
click at [766, 99] on div "Домашнє завдання Завдання відправляється з нинішніми налаштуваннями гри" at bounding box center [784, 378] width 1535 height 616
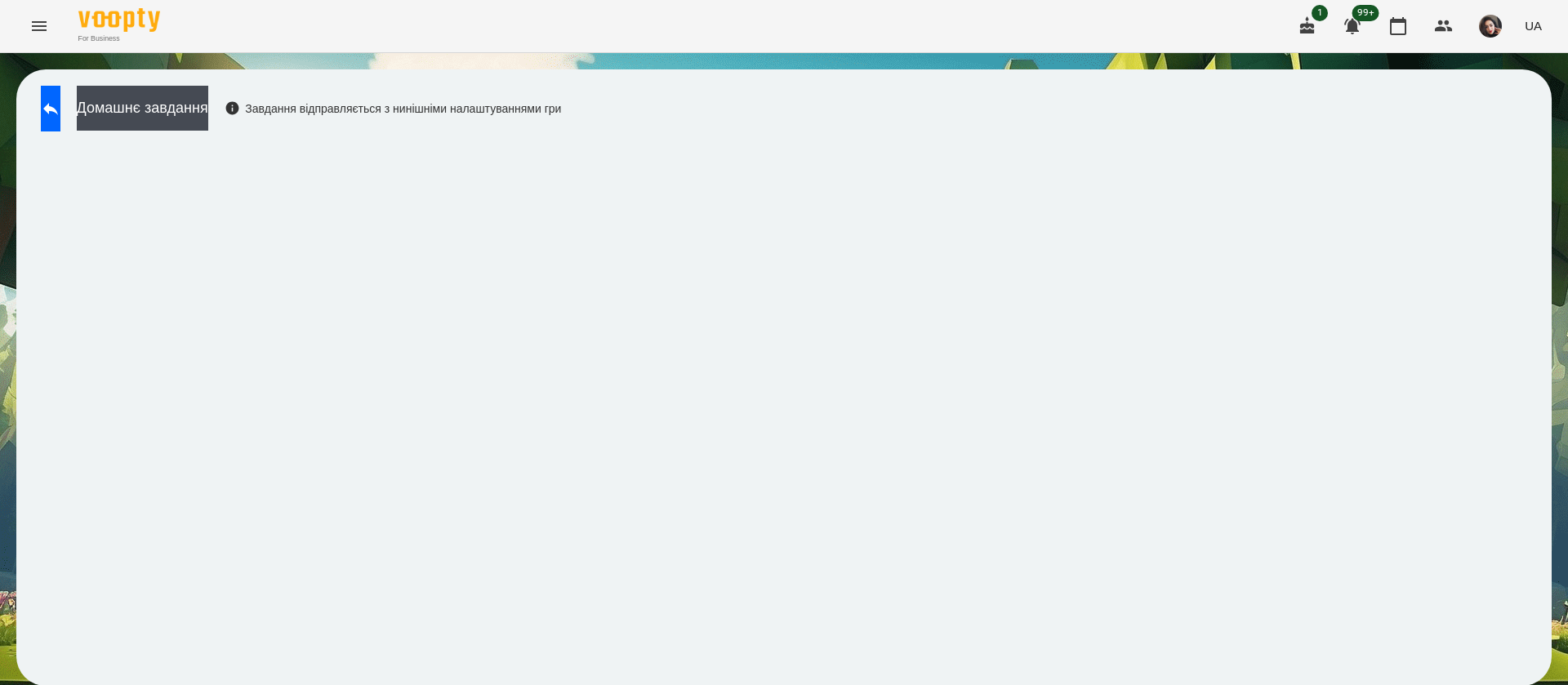
click at [735, 120] on div "Домашнє завдання Завдання відправляється з нинішніми налаштуваннями гри" at bounding box center [784, 378] width 1535 height 616
click at [60, 98] on button at bounding box center [51, 109] width 19 height 46
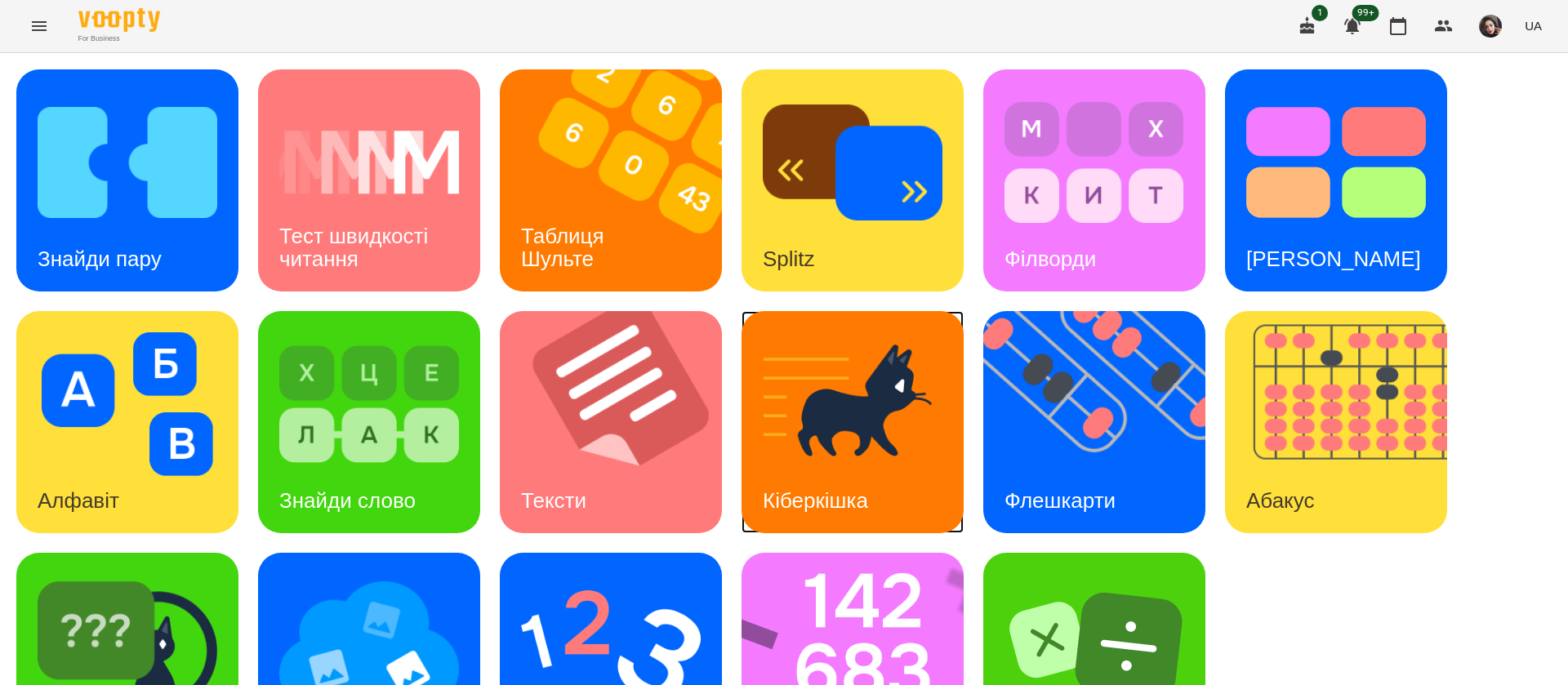
click at [908, 448] on img at bounding box center [852, 404] width 180 height 144
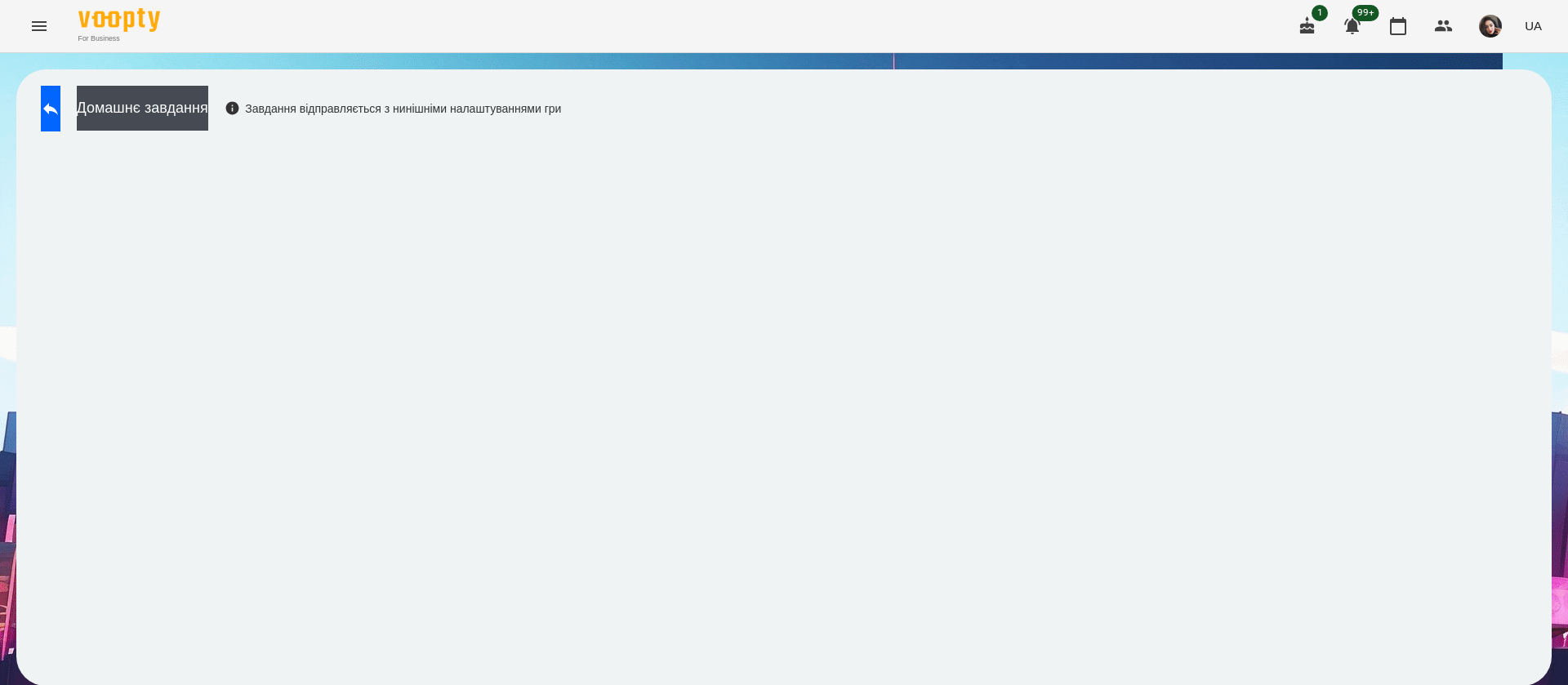
scroll to position [1, 0]
click at [60, 107] on icon at bounding box center [51, 108] width 19 height 19
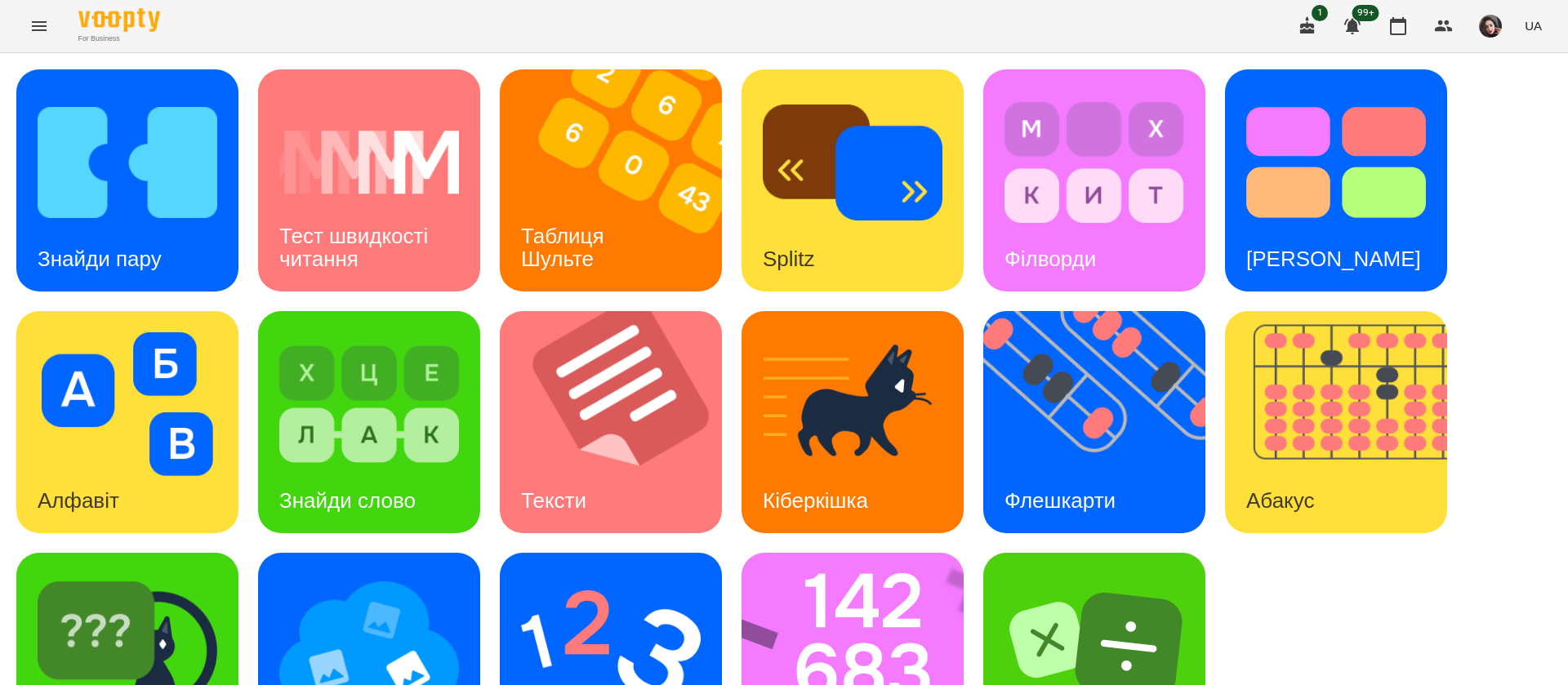
scroll to position [106, 0]
click at [383, 332] on img at bounding box center [369, 404] width 180 height 144
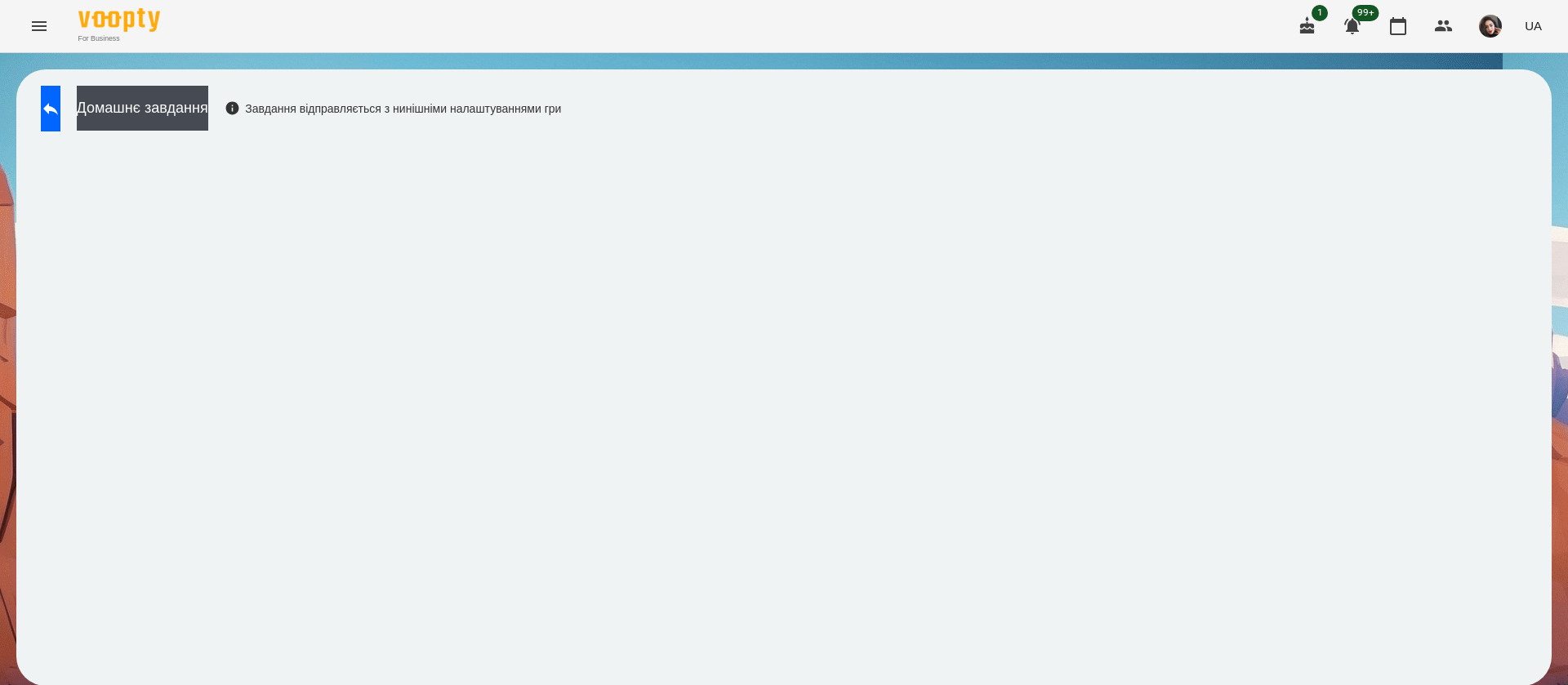
scroll to position [1, 0]
click at [58, 99] on icon at bounding box center [51, 108] width 19 height 19
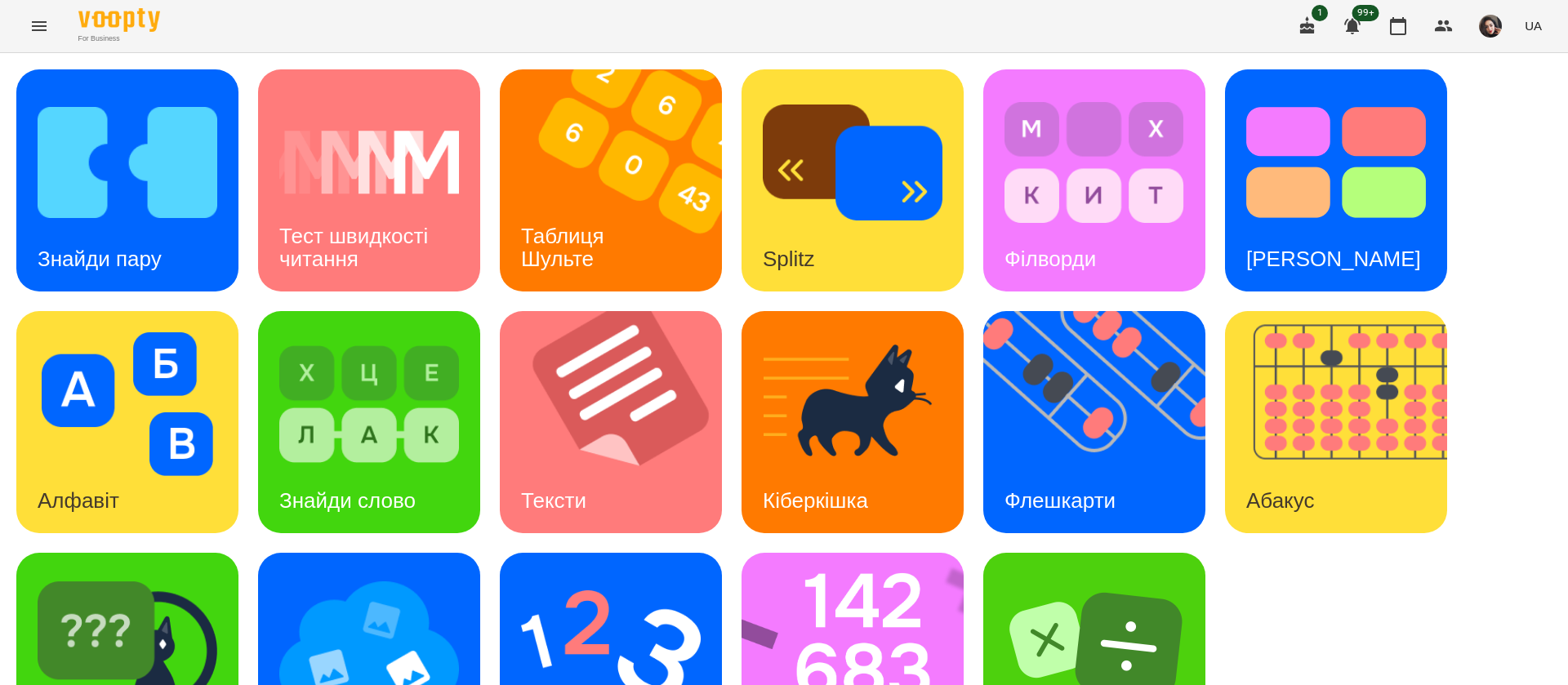
scroll to position [106, 0]
click at [131, 574] on img at bounding box center [127, 646] width 180 height 144
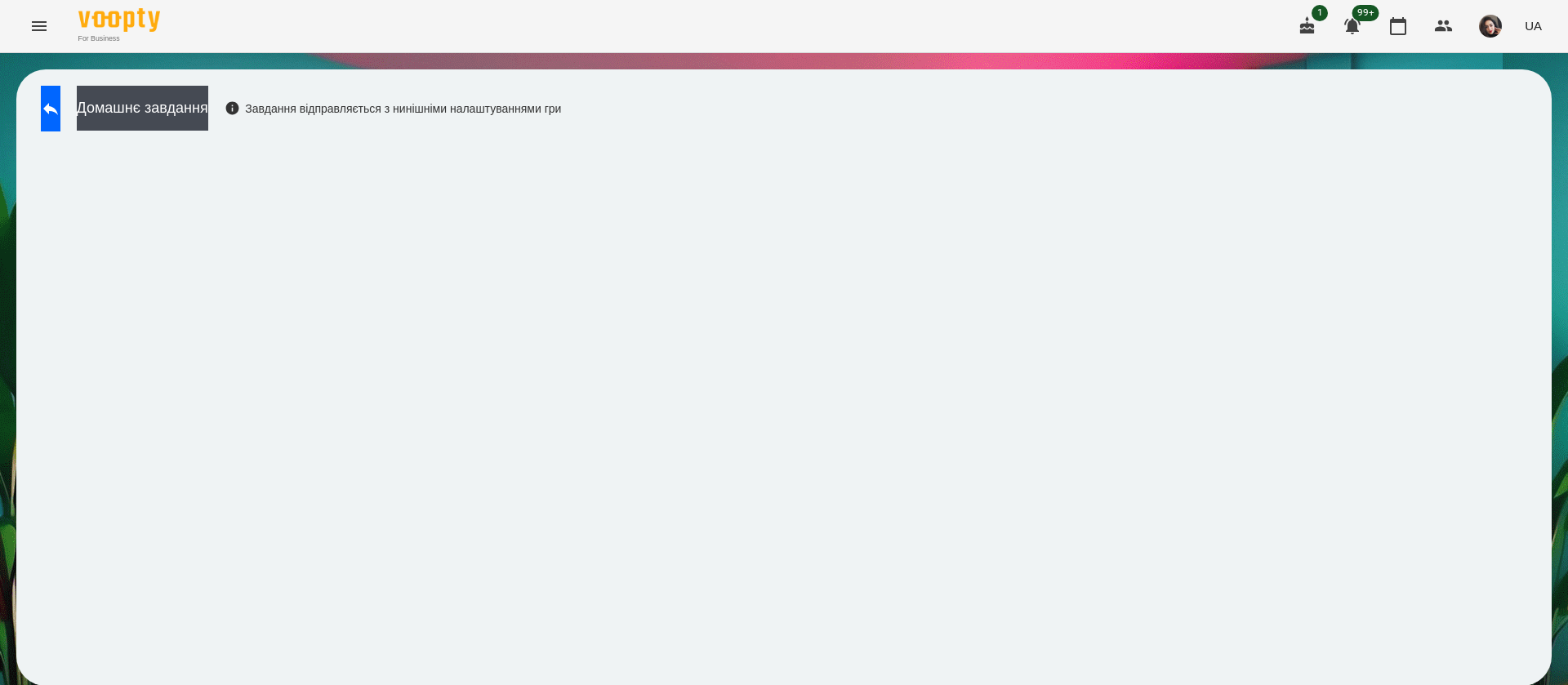
scroll to position [1, 0]
click at [60, 128] on button at bounding box center [51, 109] width 19 height 46
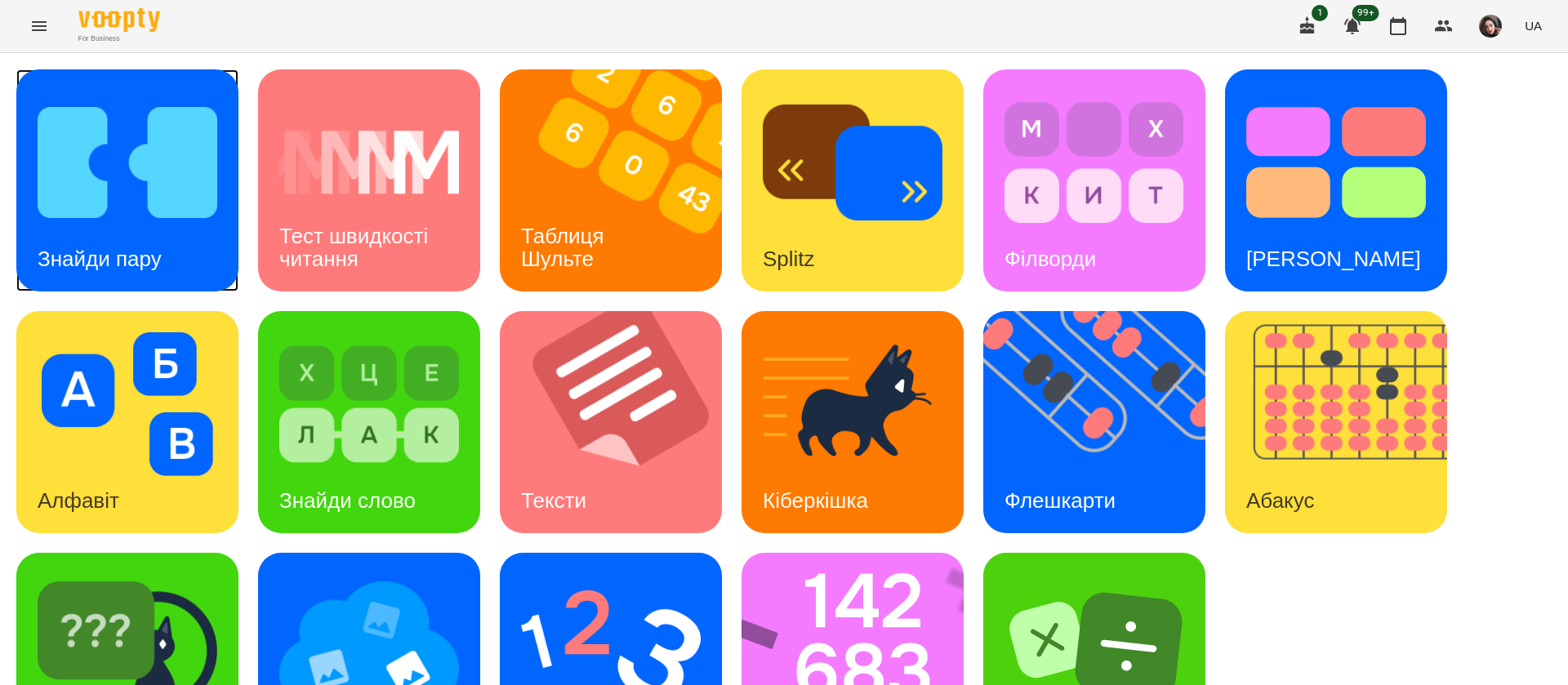
click at [157, 232] on div "Знайди пару" at bounding box center [99, 258] width 166 height 64
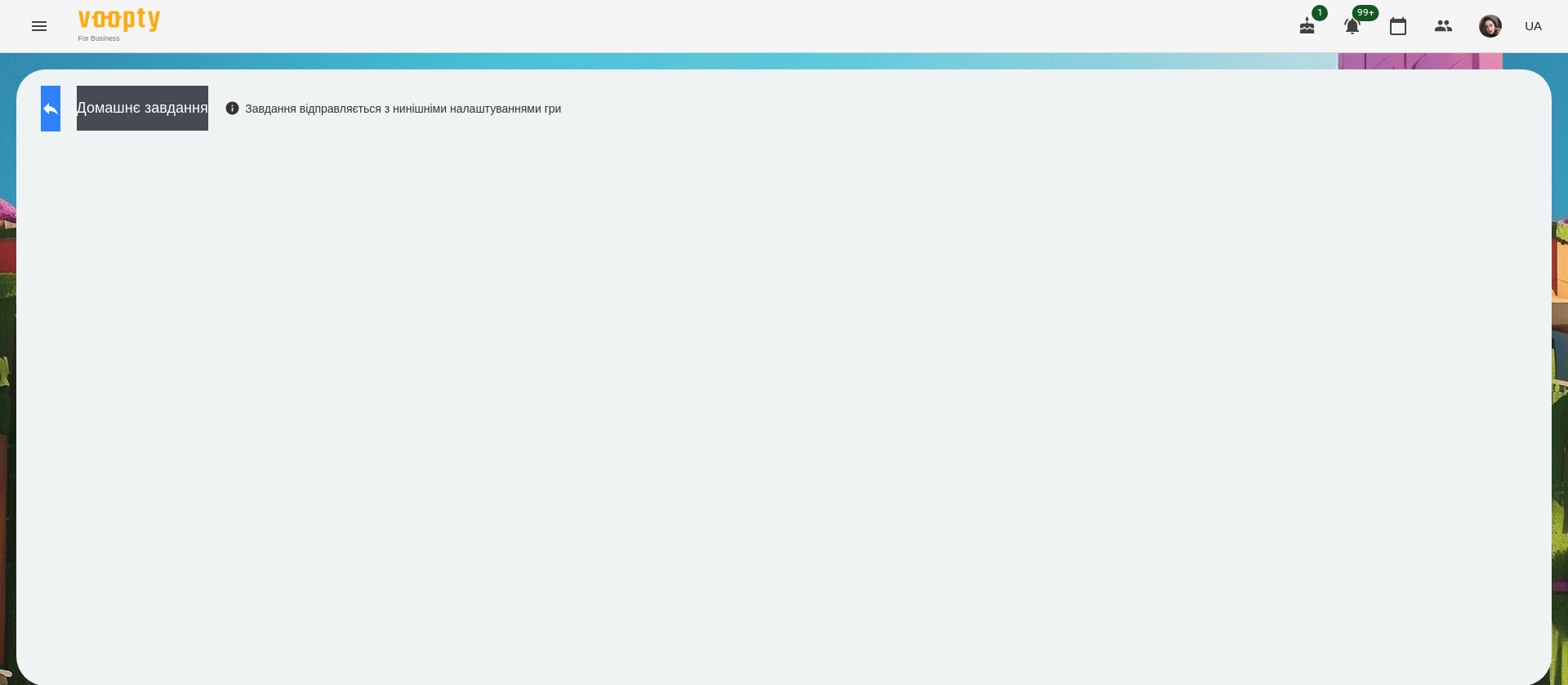
click at [58, 118] on icon at bounding box center [51, 108] width 19 height 19
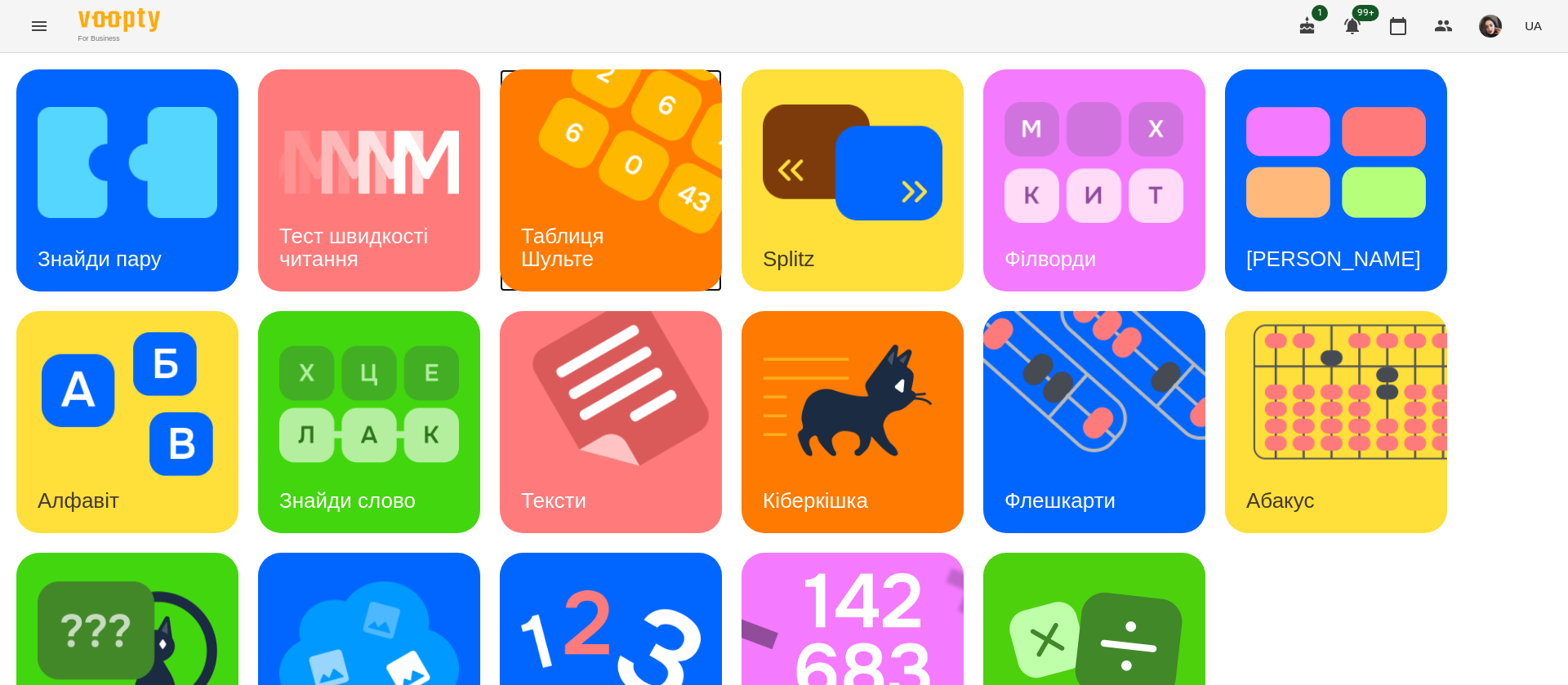
click at [632, 230] on img at bounding box center [620, 181] width 242 height 222
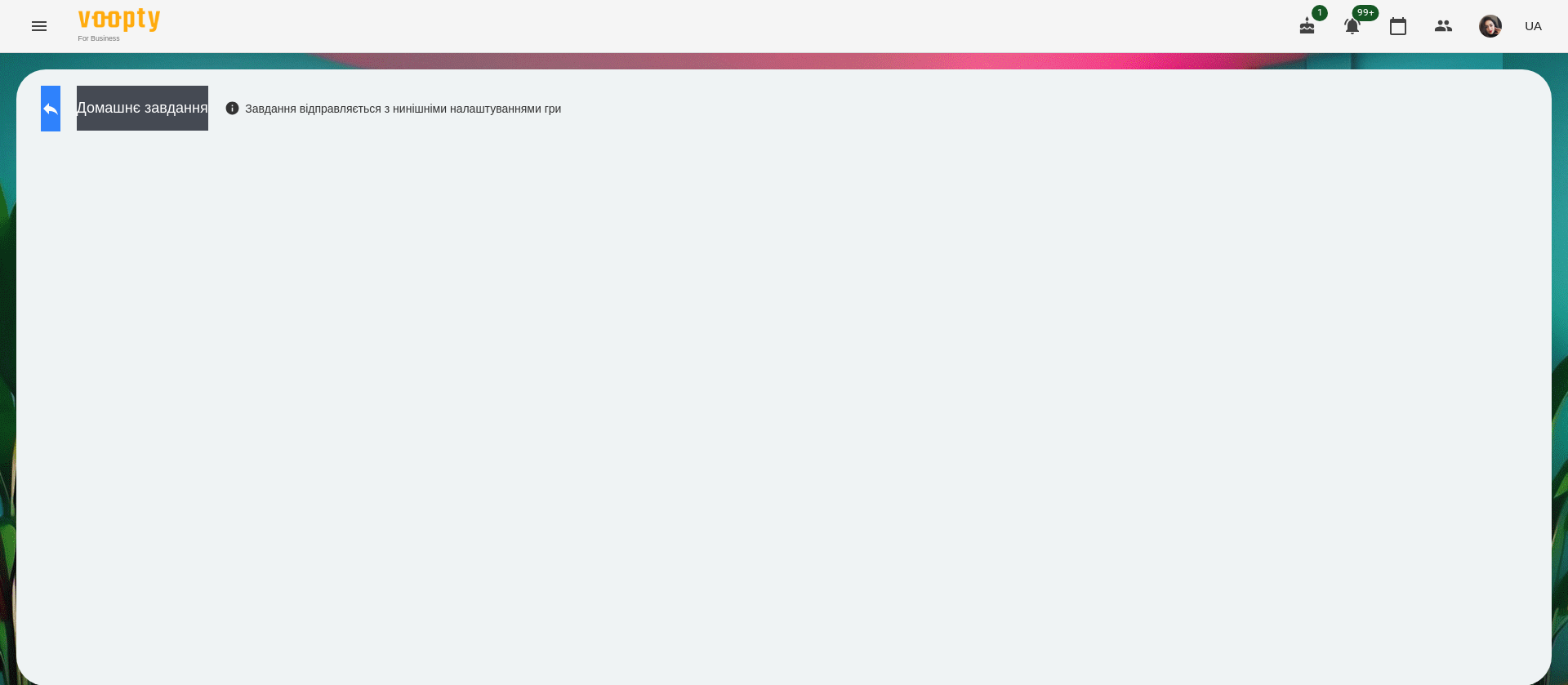
click at [60, 108] on icon at bounding box center [51, 108] width 19 height 19
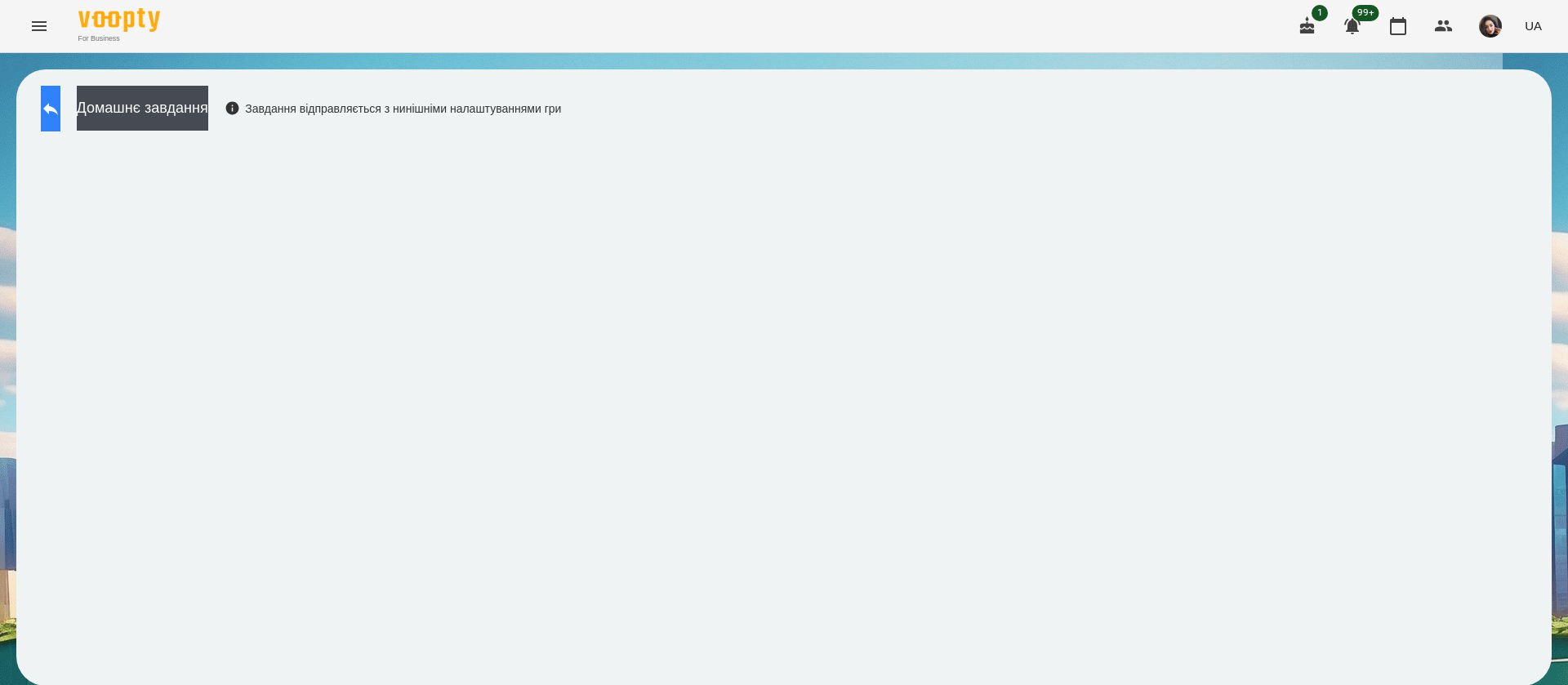
click at [60, 107] on icon at bounding box center [51, 108] width 19 height 19
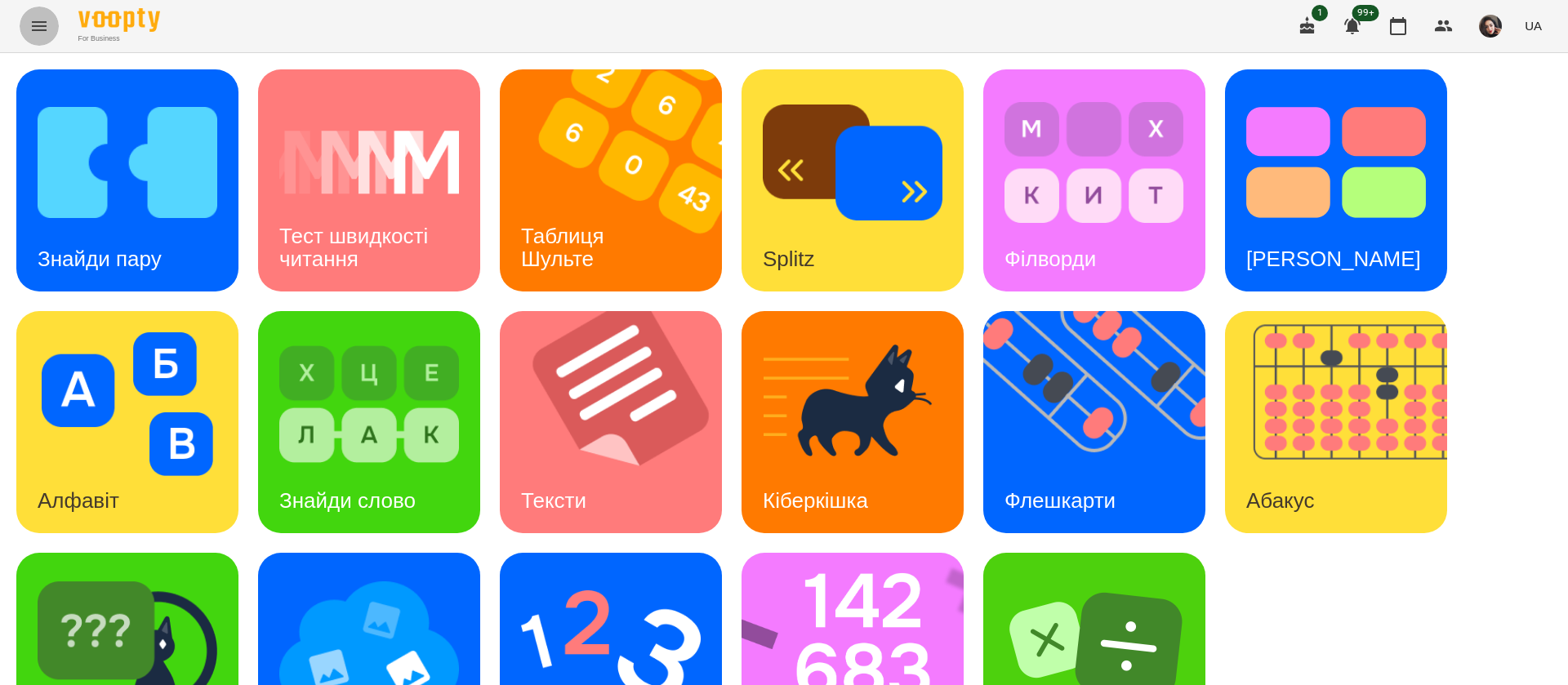
click at [42, 20] on icon "Menu" at bounding box center [39, 26] width 19 height 19
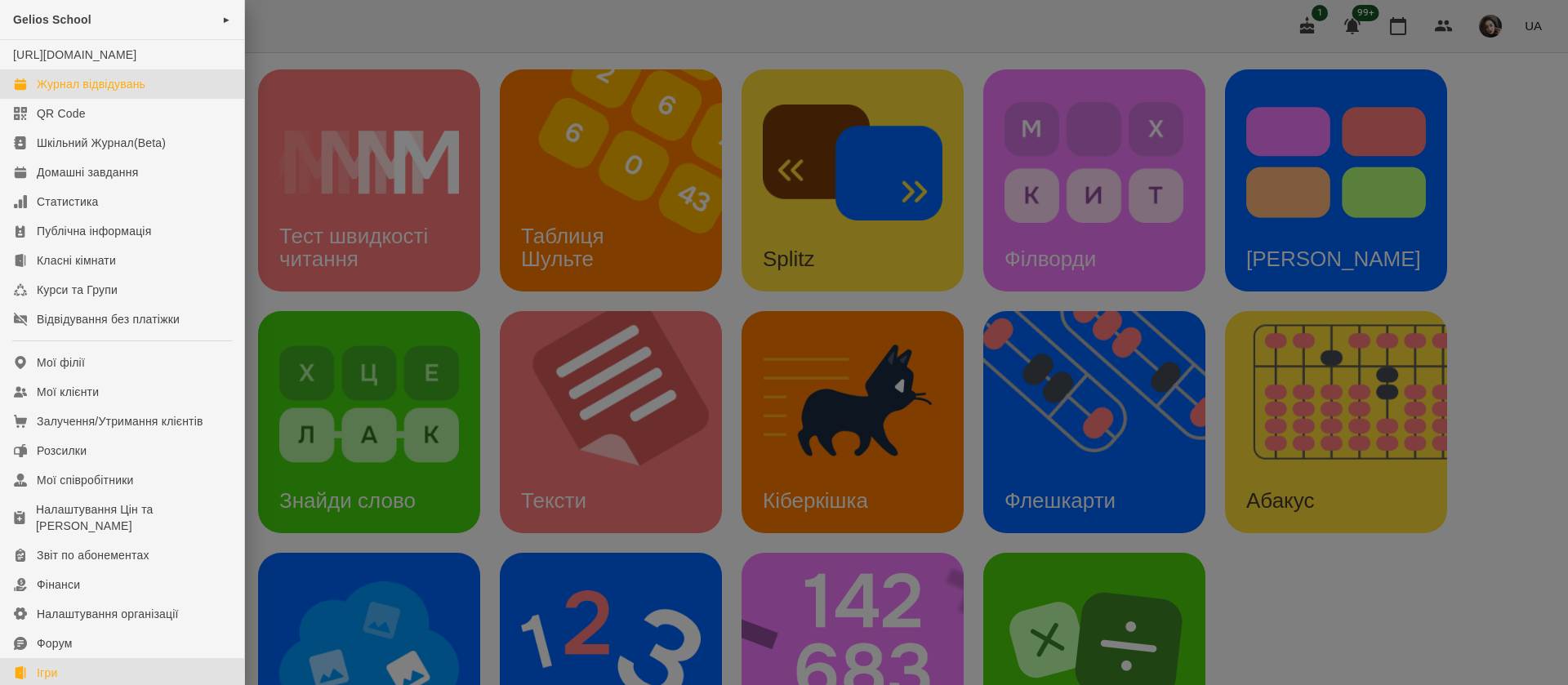
click at [76, 92] on div "Журнал відвідувань" at bounding box center [91, 83] width 109 height 16
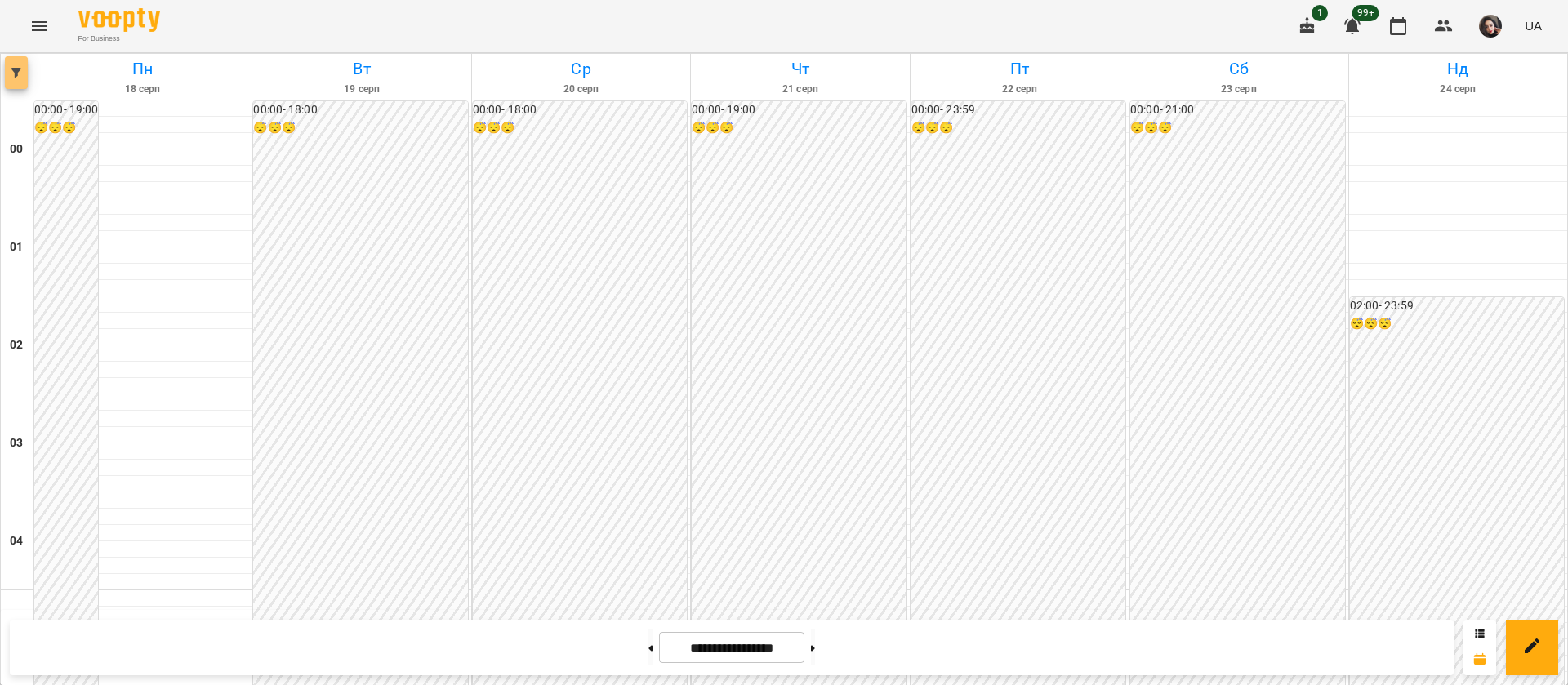
click at [11, 77] on button "button" at bounding box center [16, 73] width 23 height 33
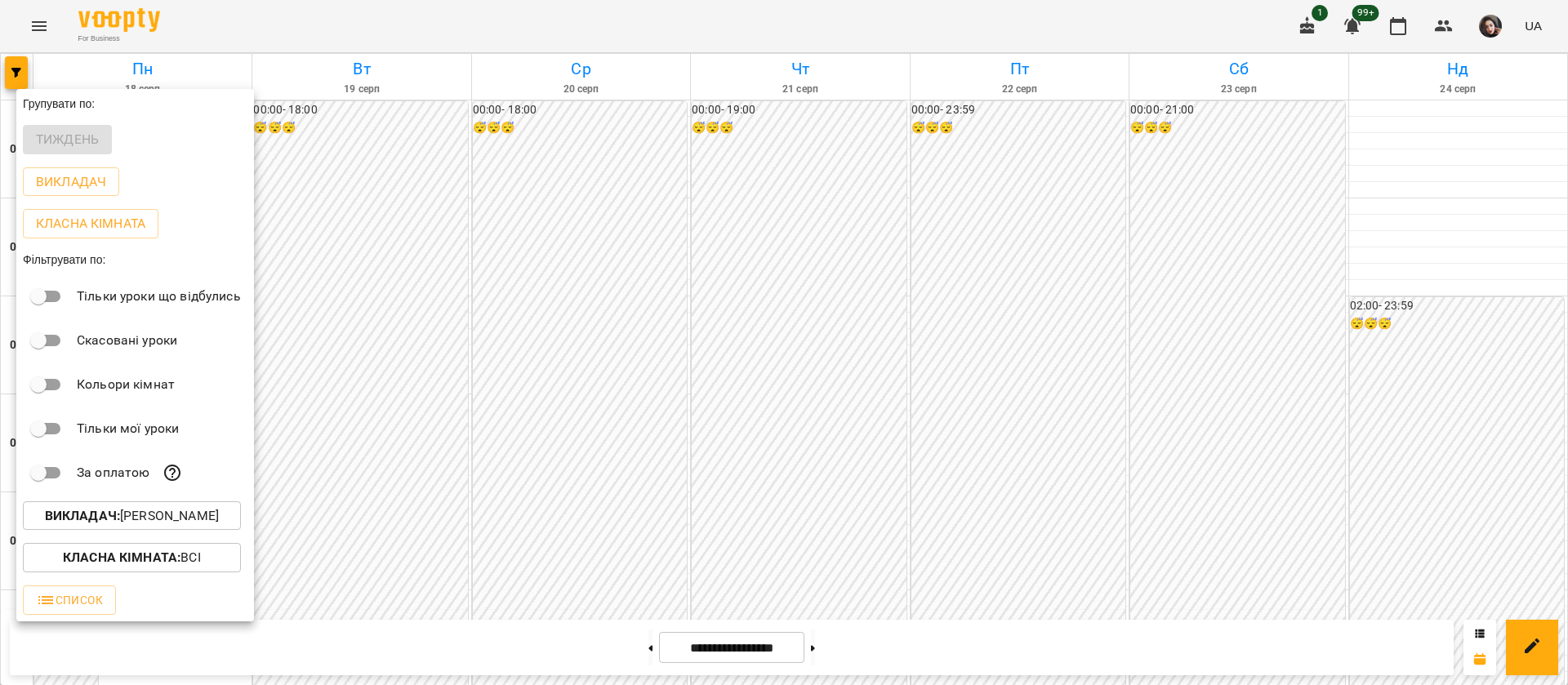
click at [1389, 25] on div at bounding box center [784, 342] width 1568 height 685
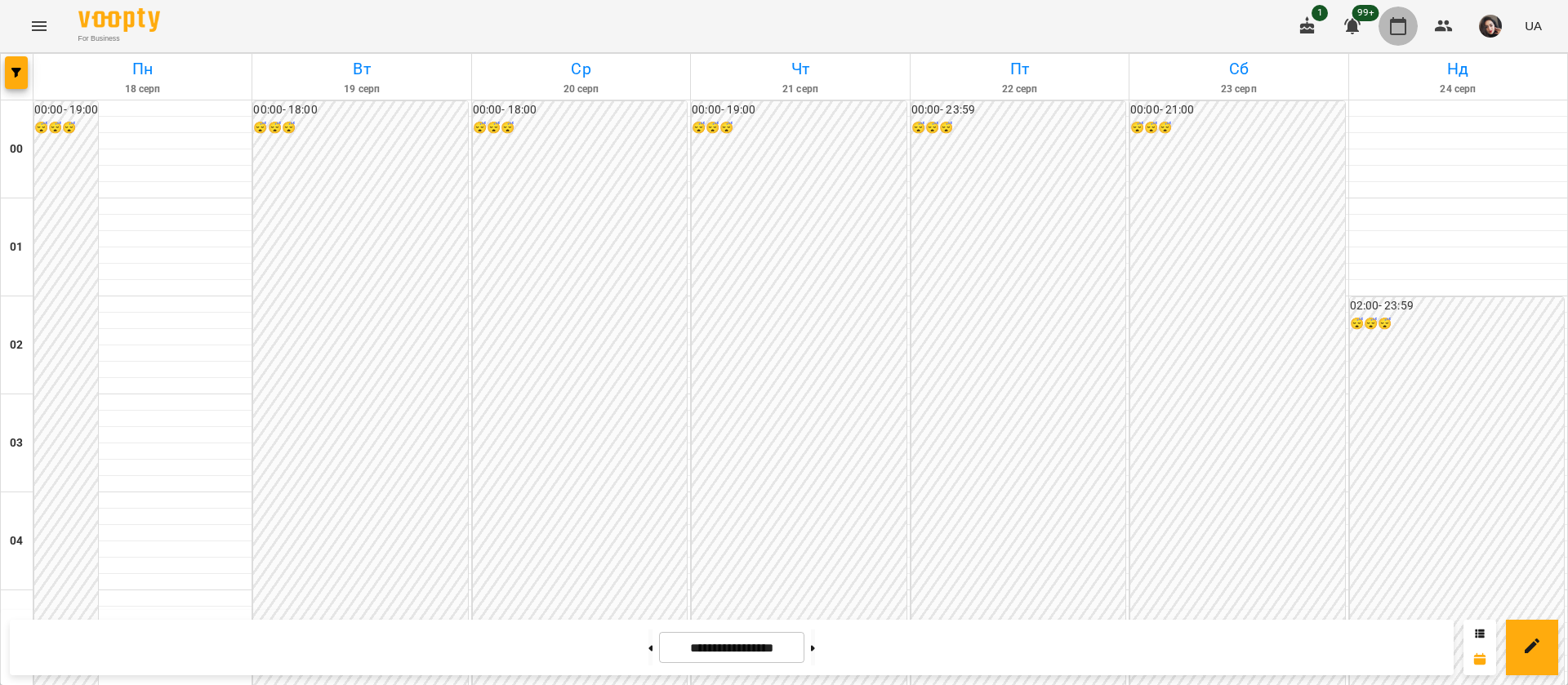
click at [1406, 31] on icon "button" at bounding box center [1398, 26] width 16 height 18
click at [1501, 29] on img "button" at bounding box center [1491, 26] width 23 height 23
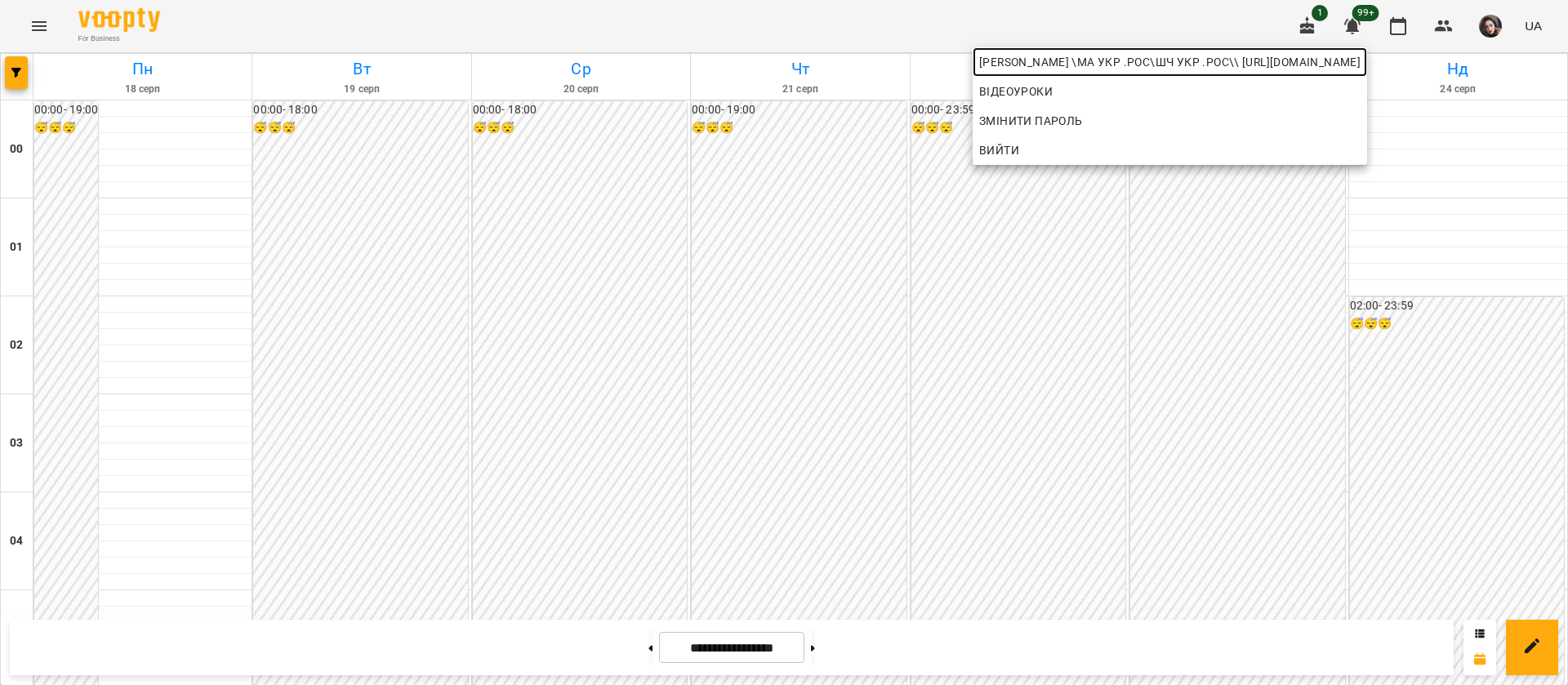
click at [1302, 59] on span "[PERSON_NAME] \МА укр .рос\ШЧ укр .рос\\ [URL][DOMAIN_NAME]" at bounding box center [1169, 62] width 382 height 19
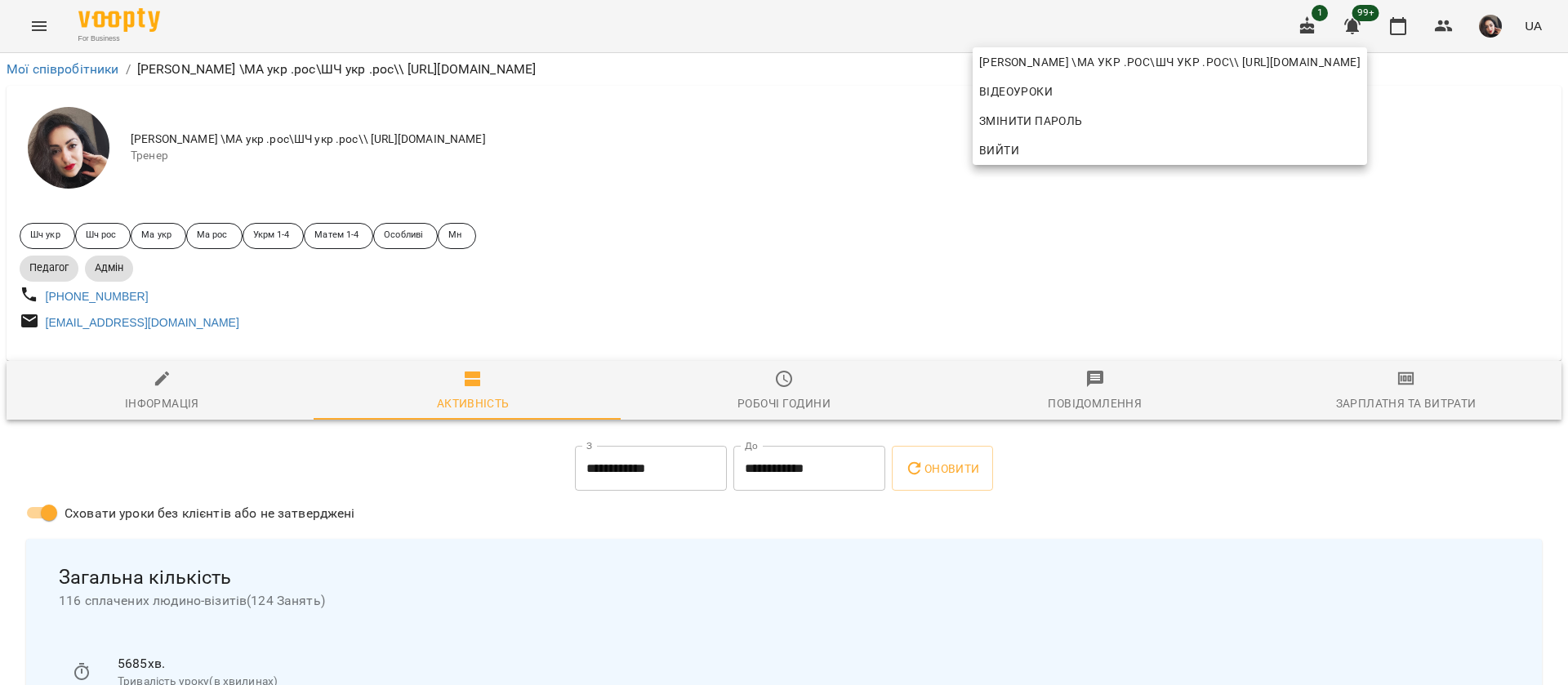
click at [28, 25] on div at bounding box center [784, 342] width 1568 height 685
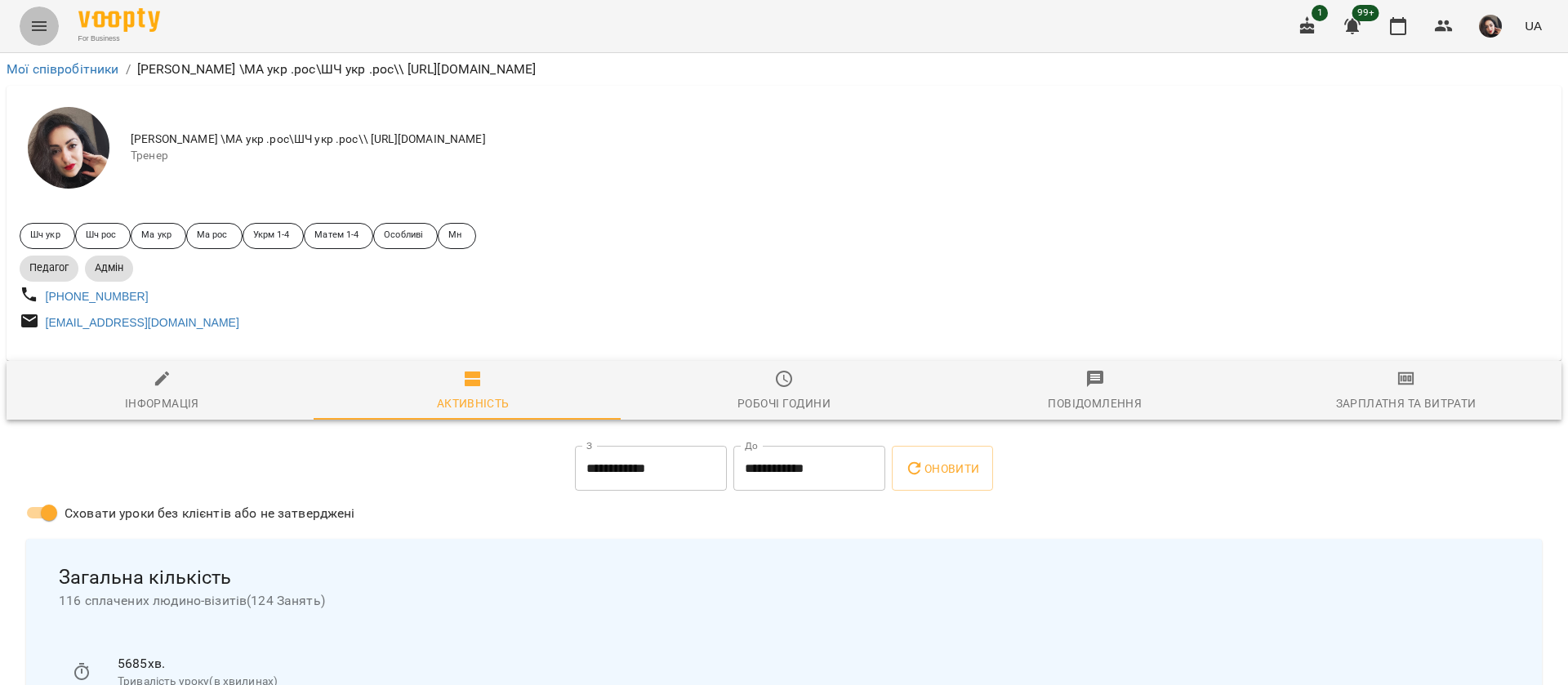
click at [37, 25] on icon "Menu" at bounding box center [38, 26] width 14 height 10
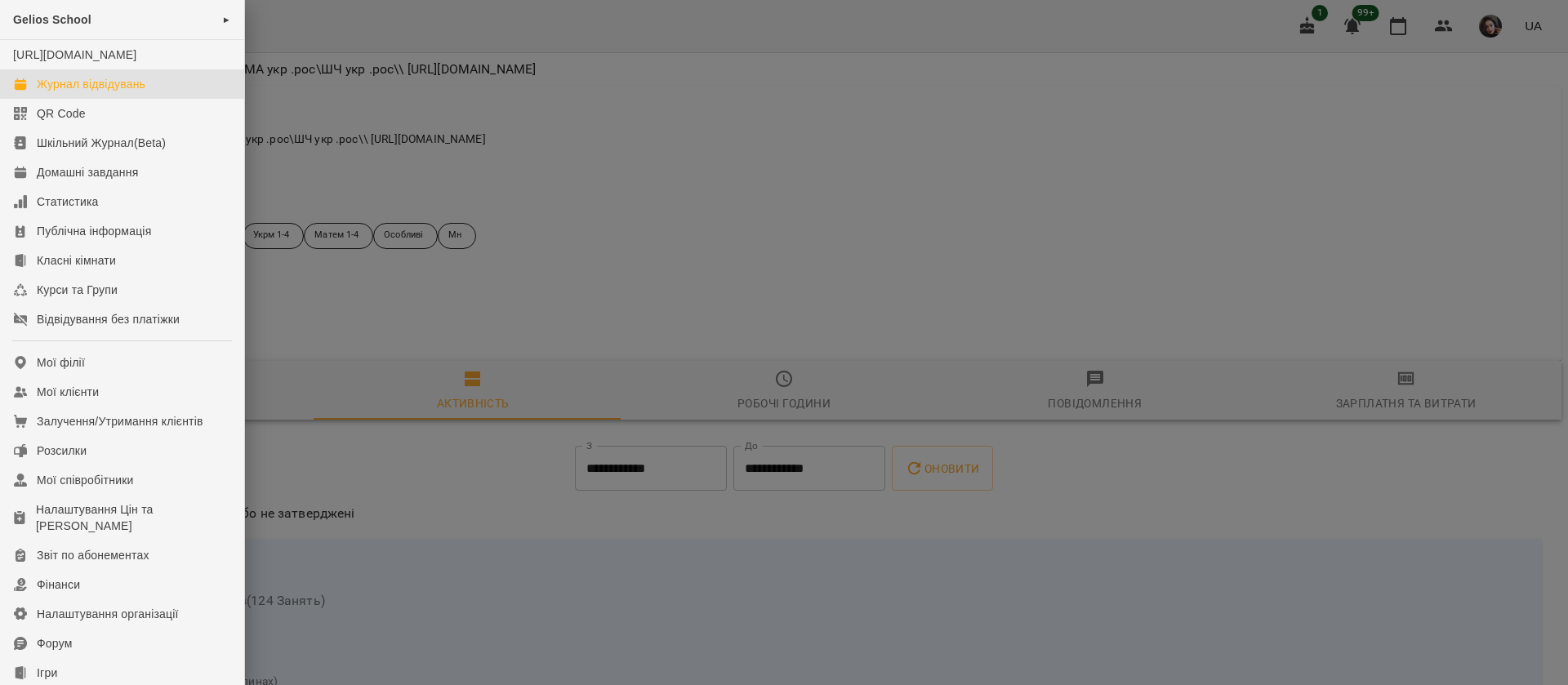
click at [62, 92] on div "Журнал відвідувань" at bounding box center [91, 83] width 109 height 16
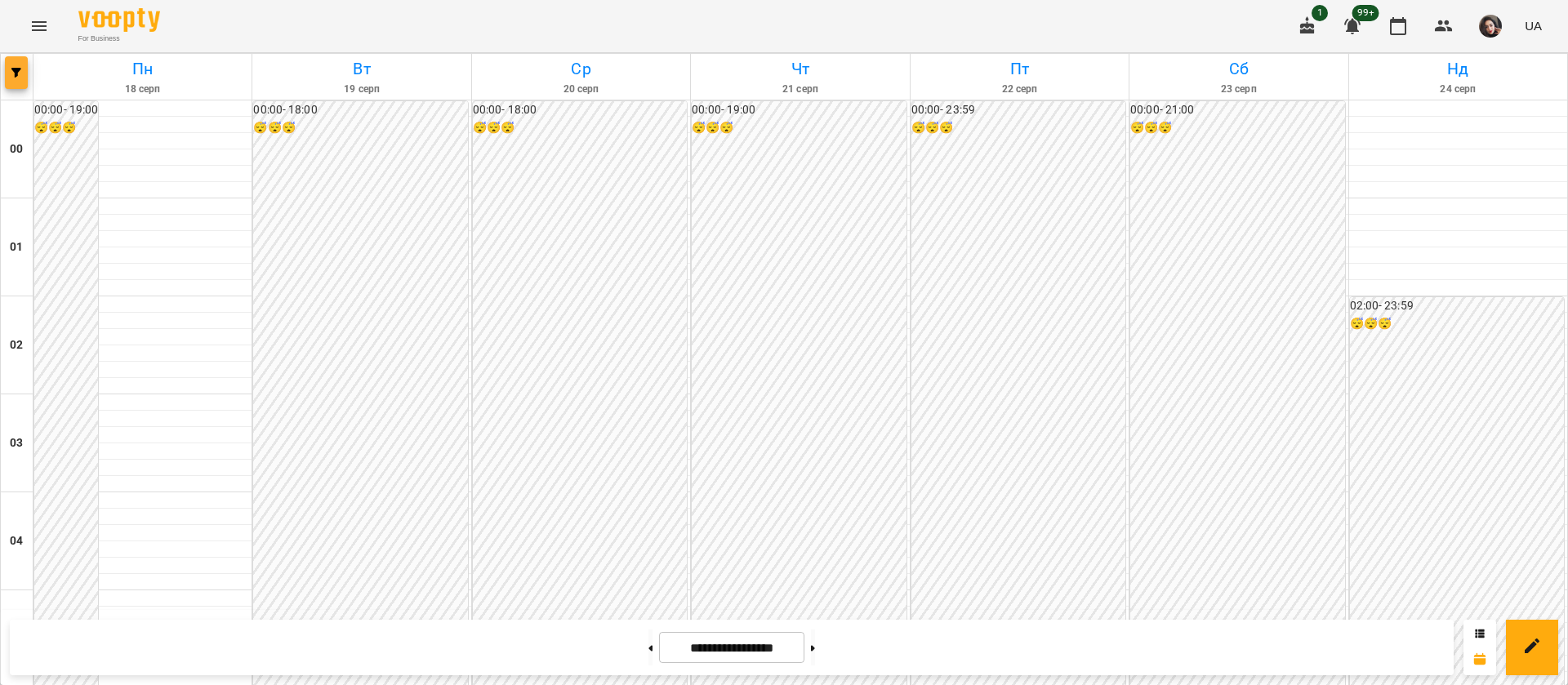
click at [26, 74] on span "button" at bounding box center [16, 73] width 23 height 10
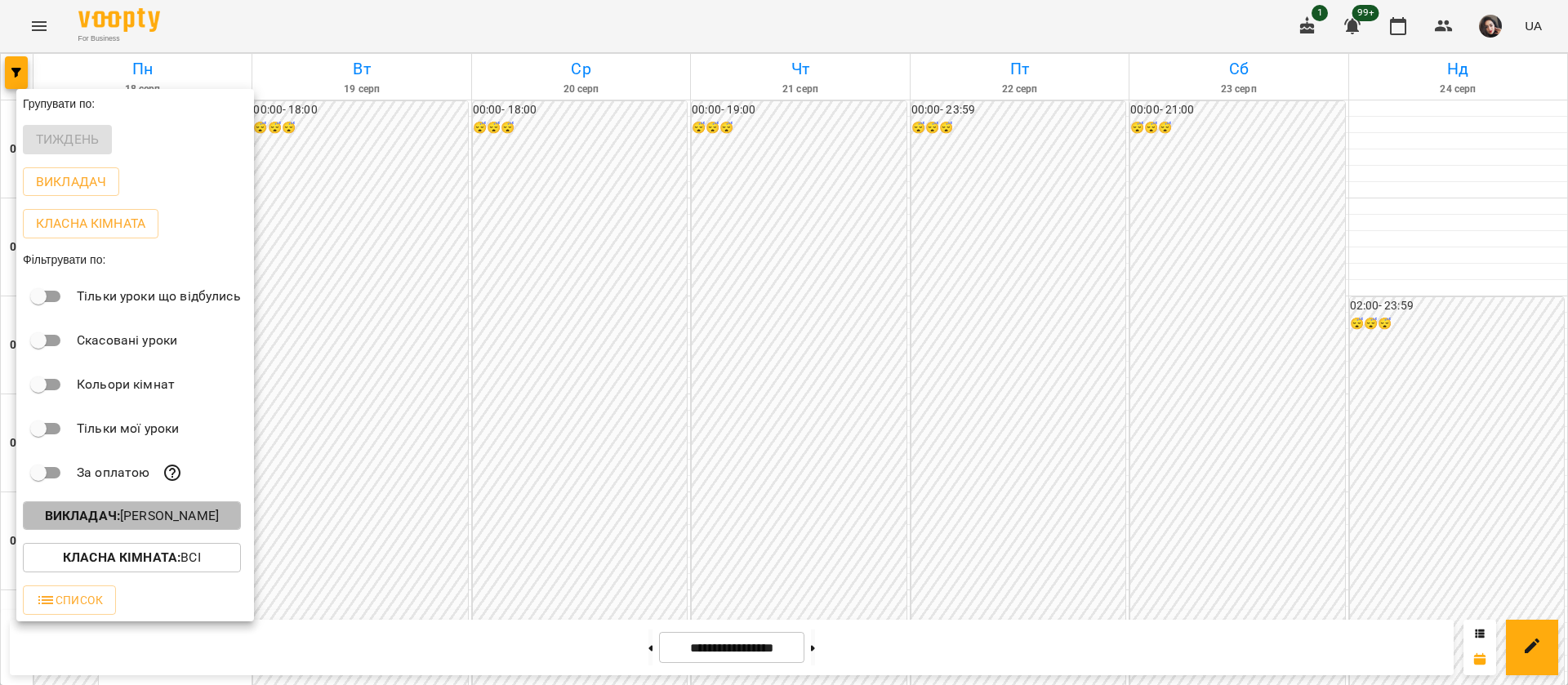
click at [87, 516] on b "Викладач :" at bounding box center [82, 516] width 76 height 15
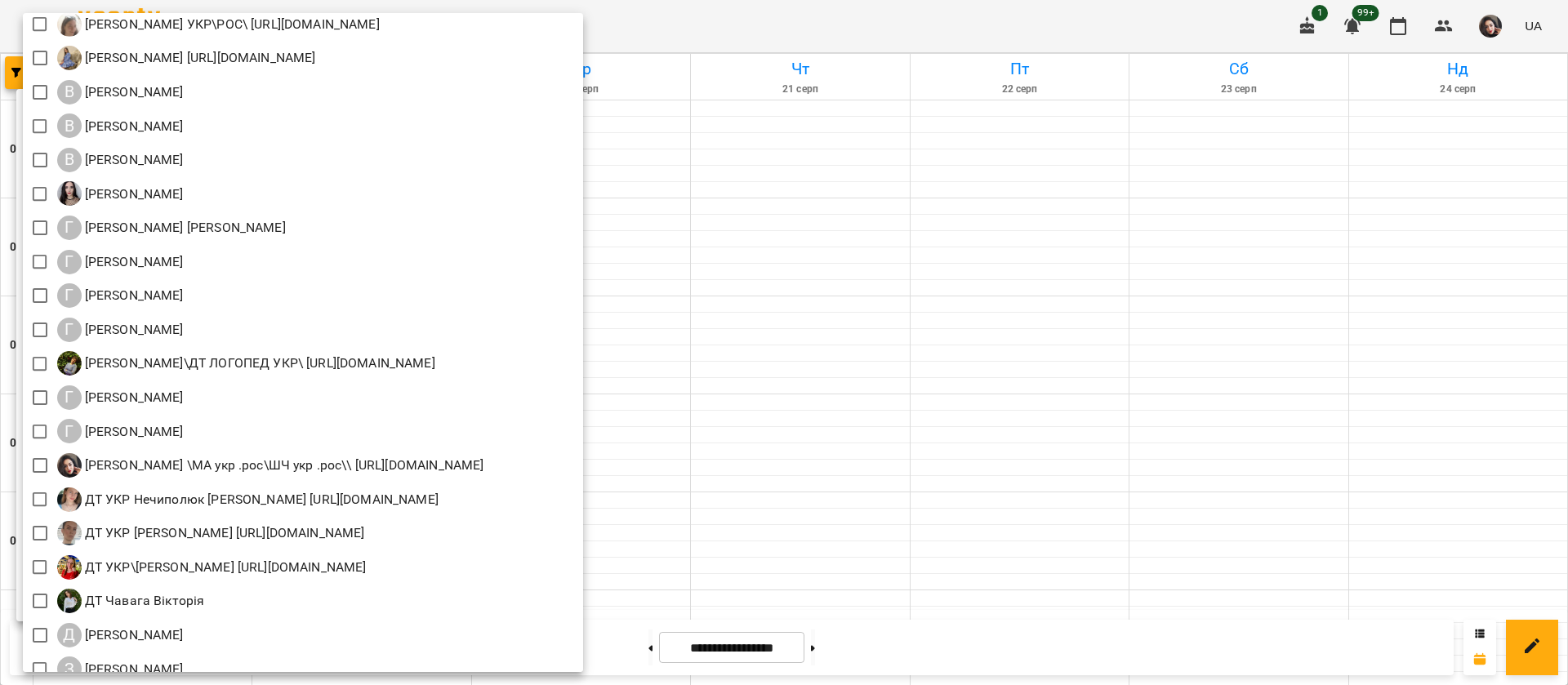
scroll to position [367, 0]
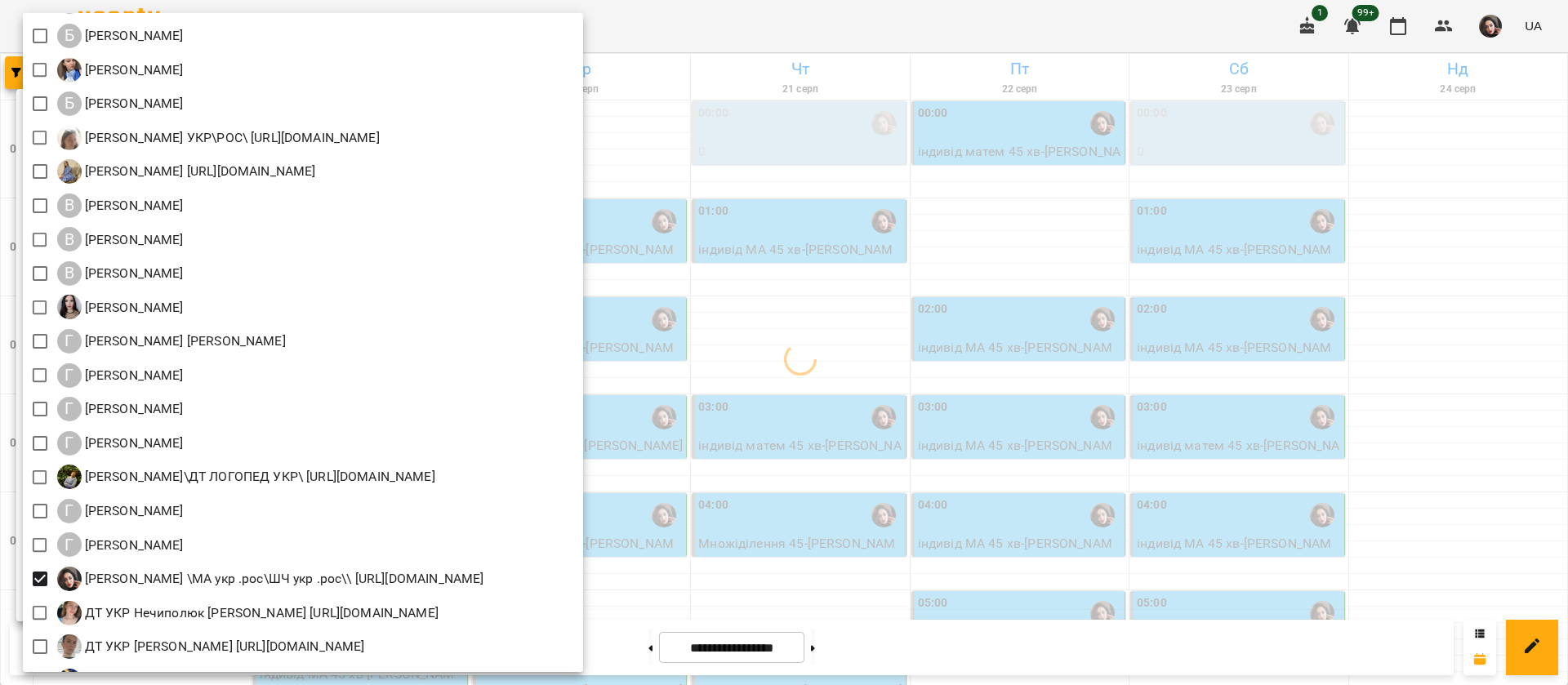
click at [791, 42] on div at bounding box center [784, 342] width 1568 height 685
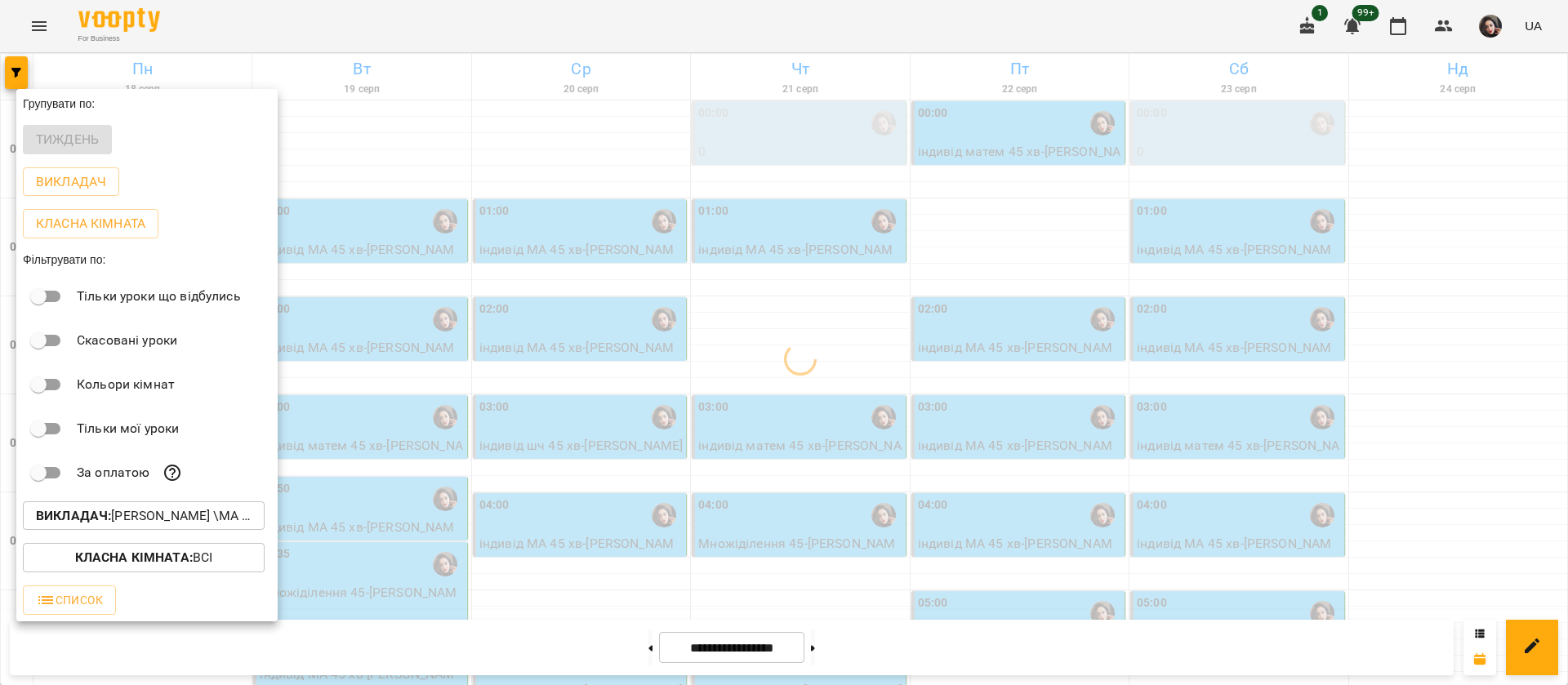
click at [791, 36] on div at bounding box center [784, 342] width 1568 height 685
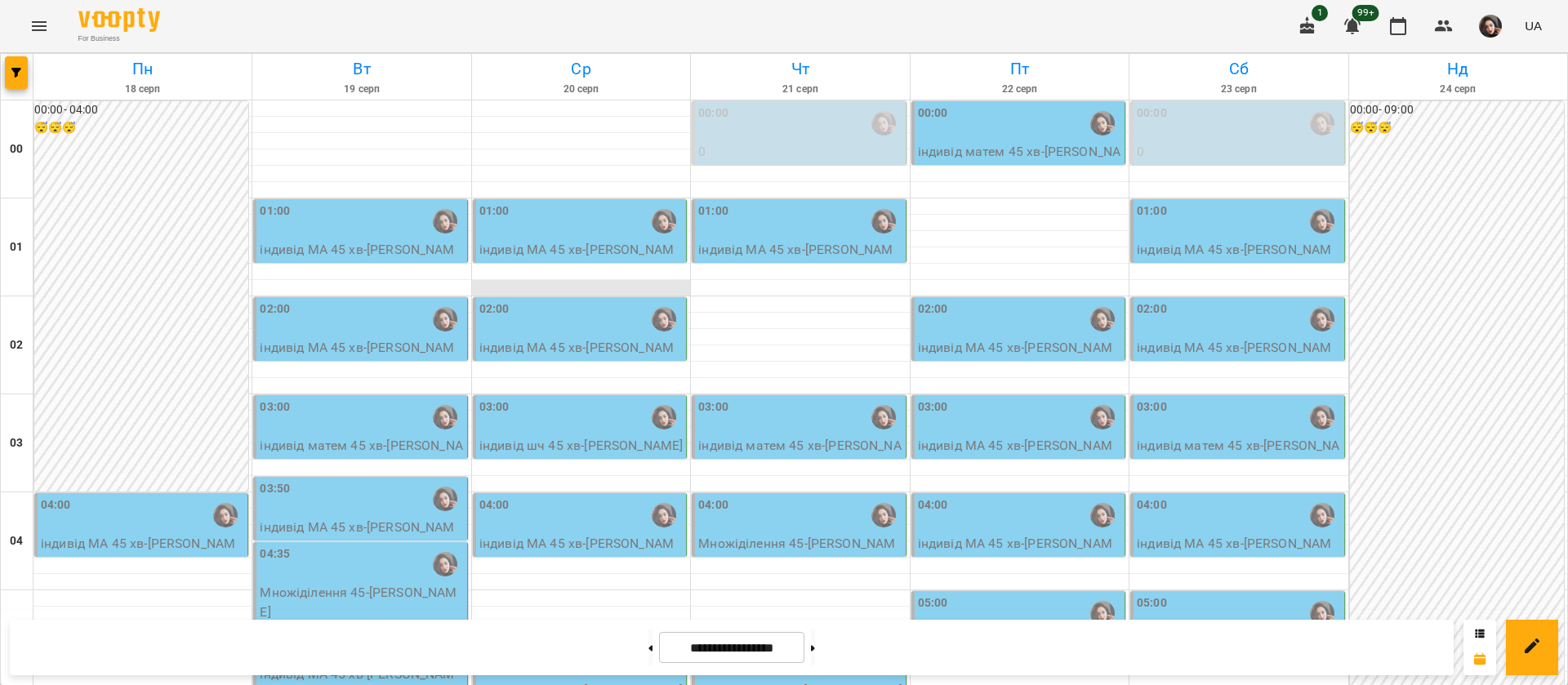
scroll to position [1347, 0]
click at [649, 646] on button at bounding box center [651, 648] width 4 height 36
type input "**********"
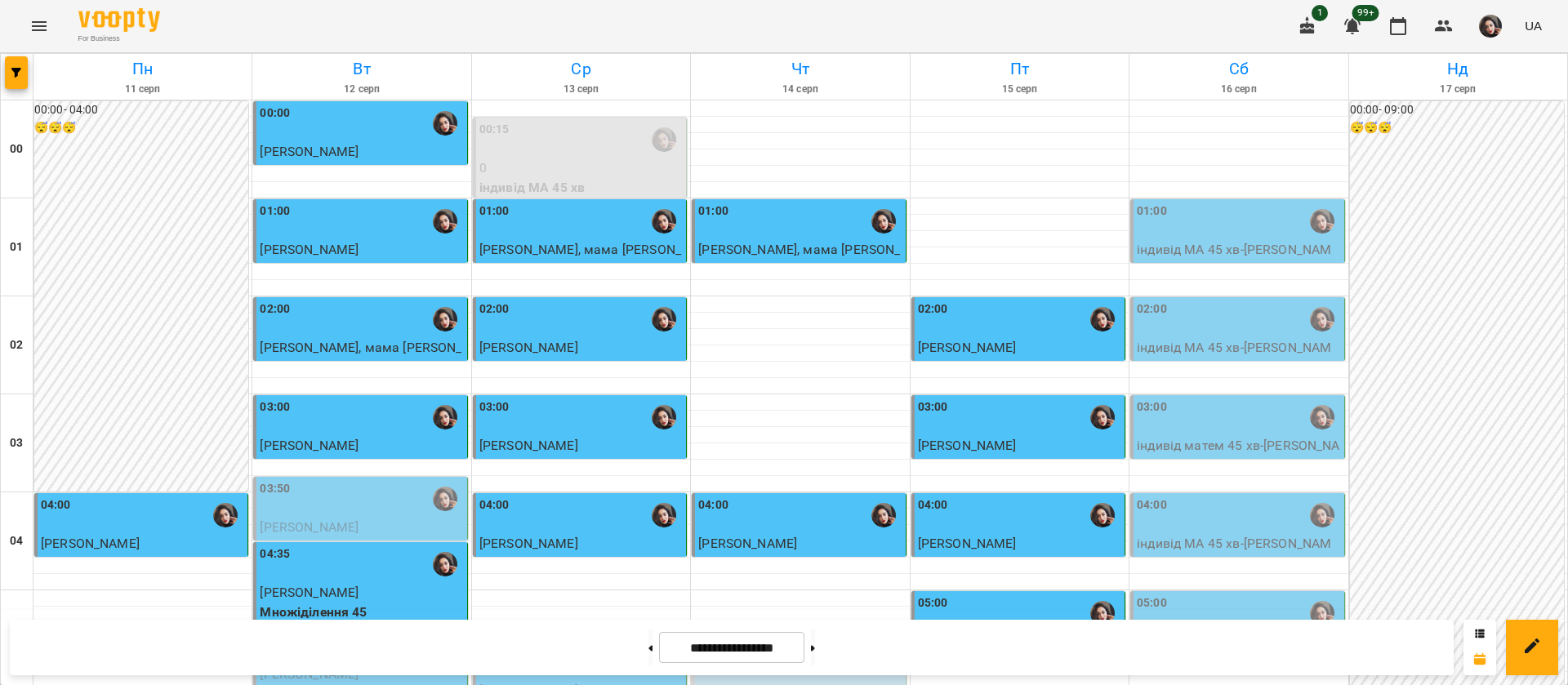
scroll to position [1473, 0]
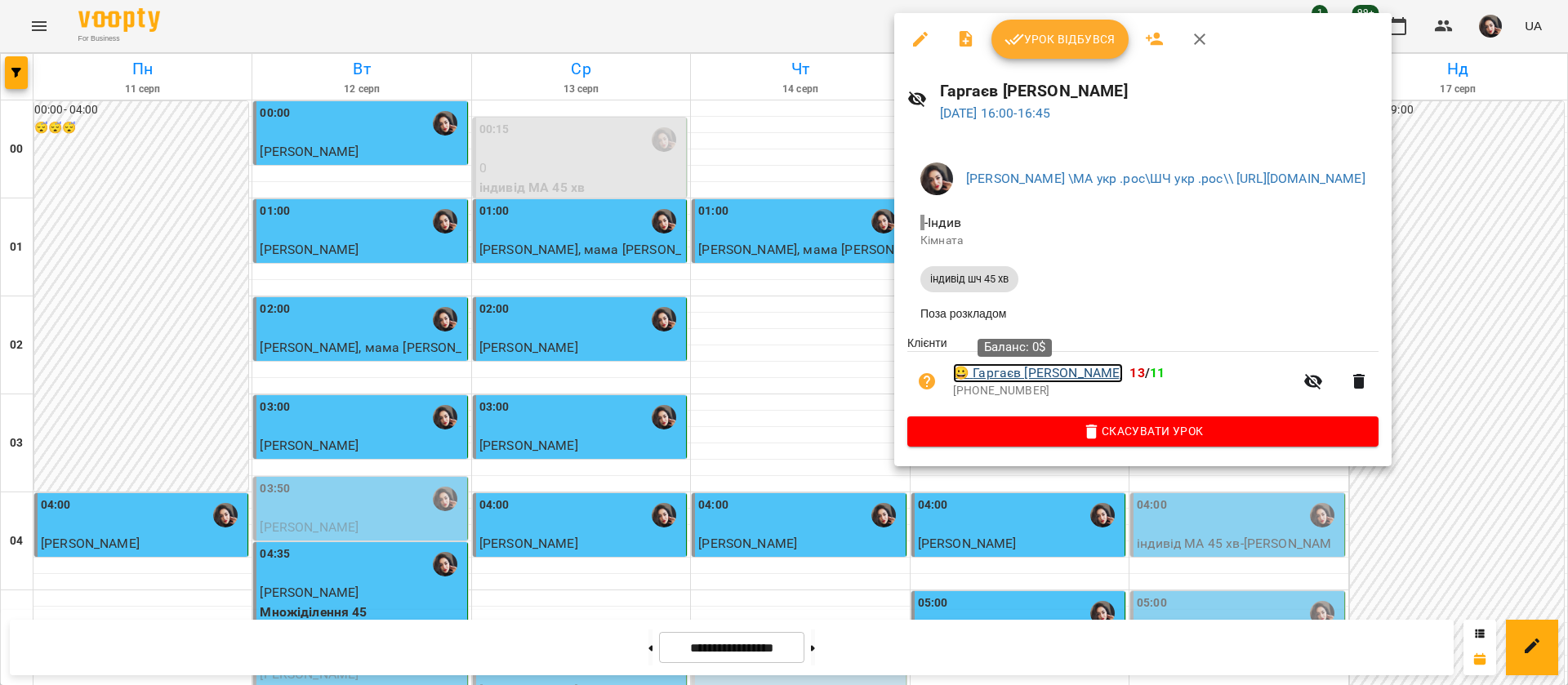
click at [1017, 374] on link "😀 Гаргаєв [PERSON_NAME]" at bounding box center [1038, 373] width 170 height 19
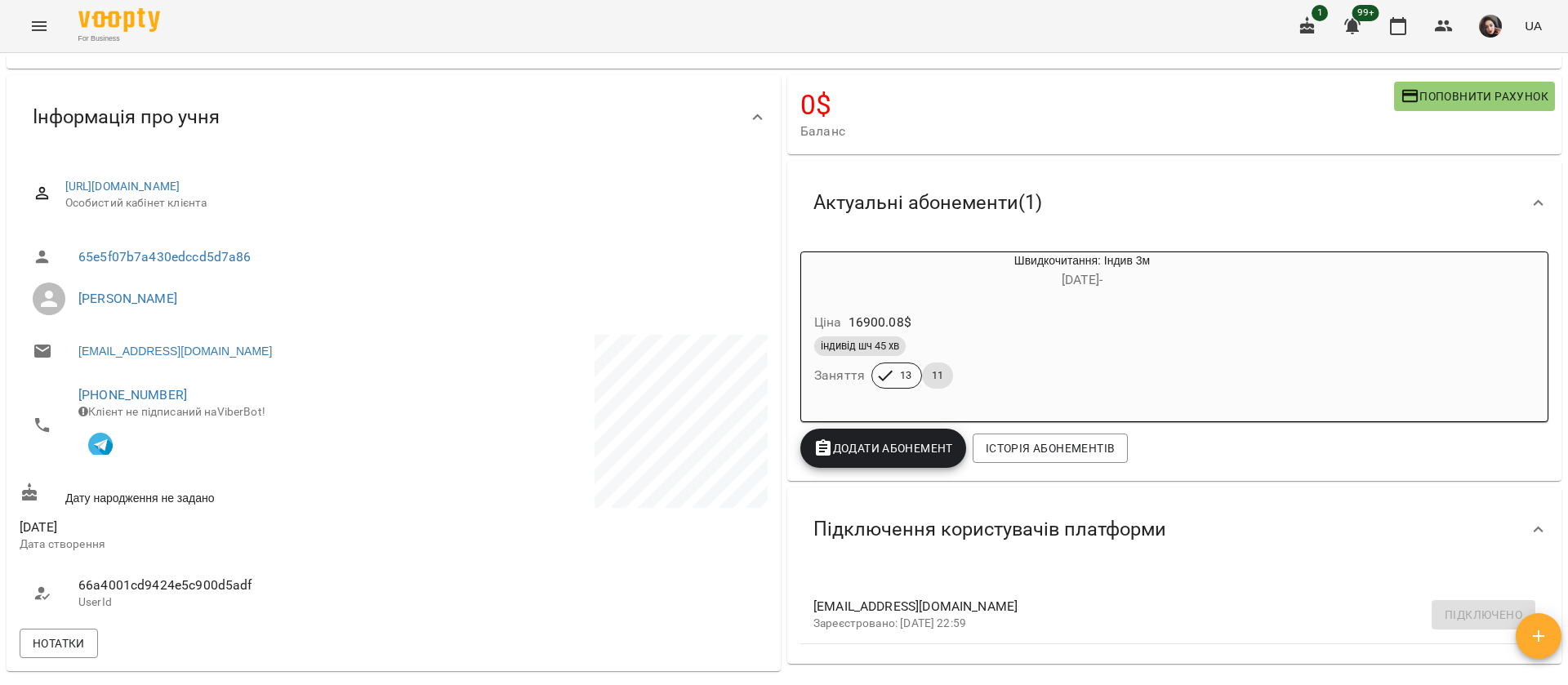
scroll to position [367, 0]
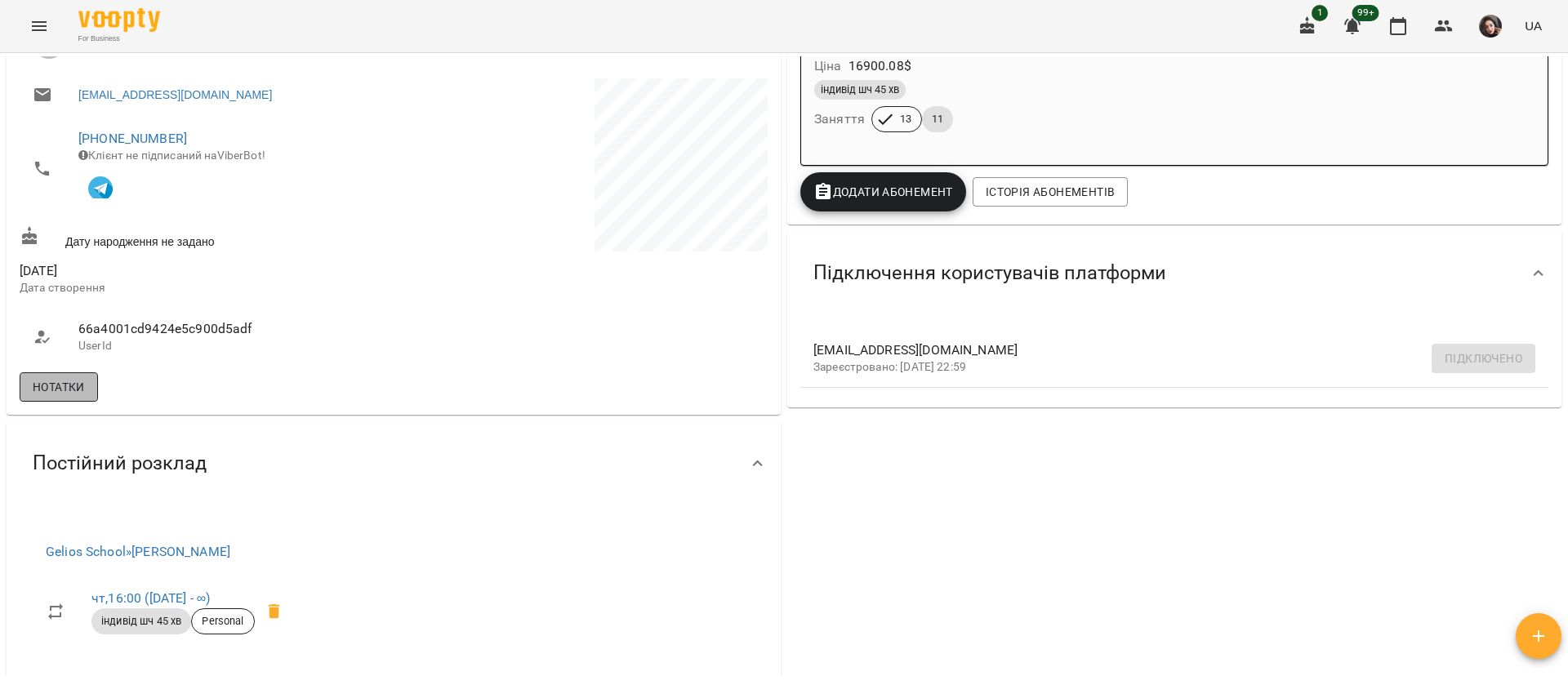
click at [54, 397] on span "Нотатки" at bounding box center [58, 387] width 53 height 19
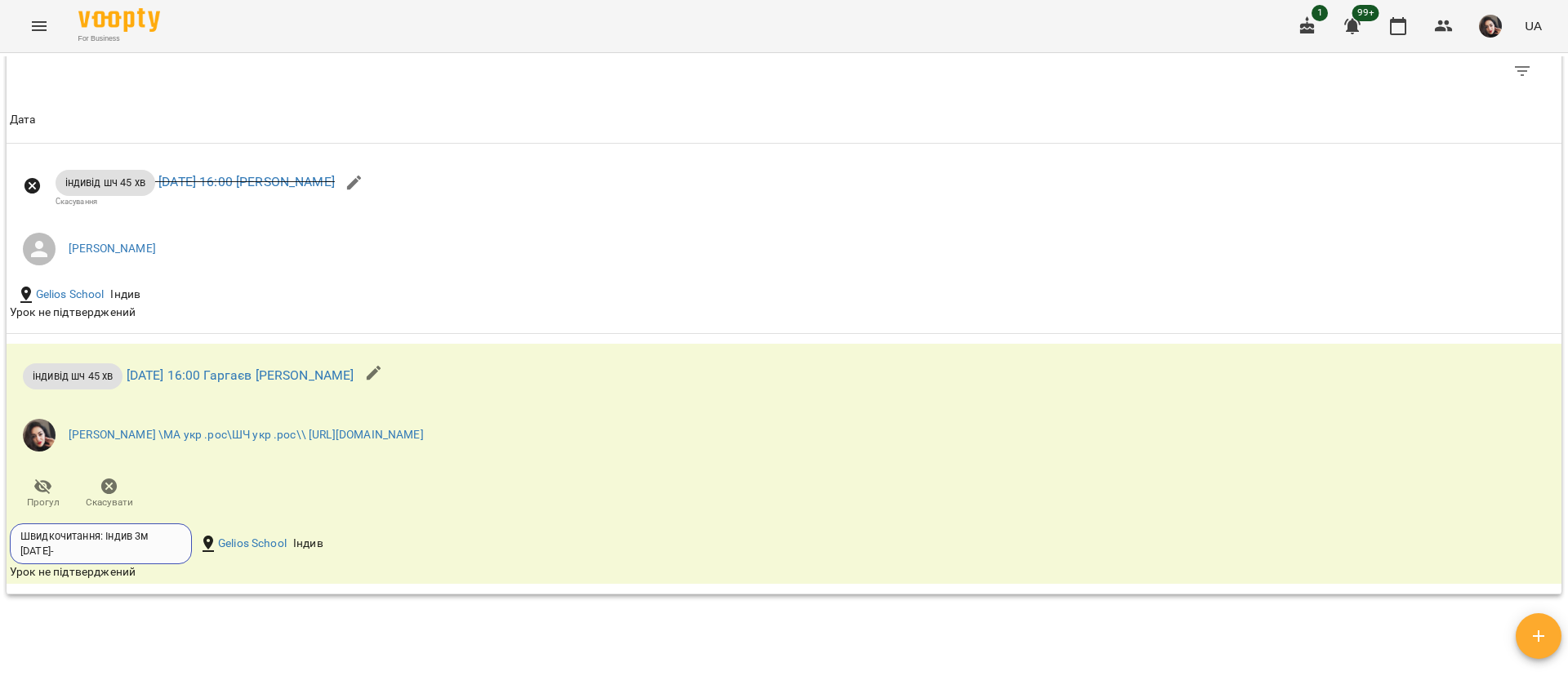
scroll to position [2327, 0]
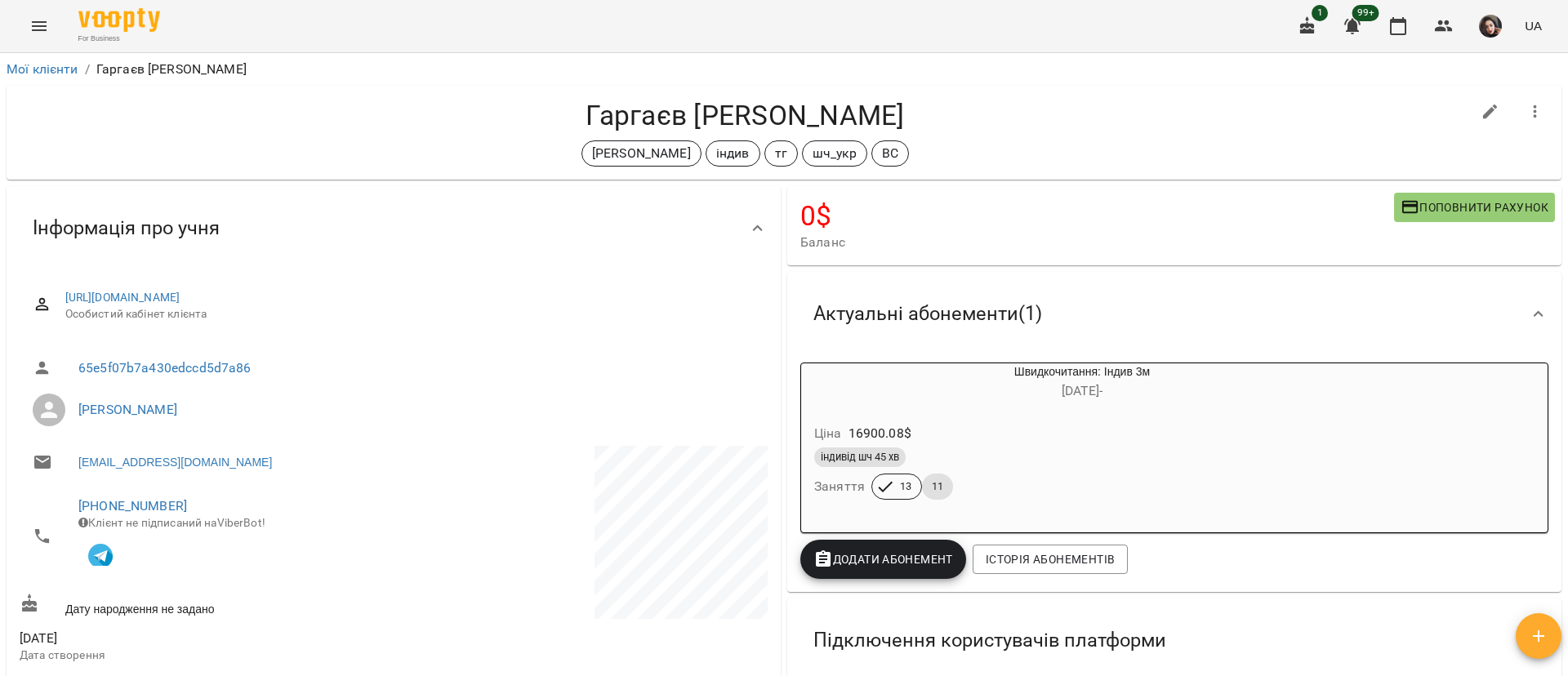
scroll to position [2327, 0]
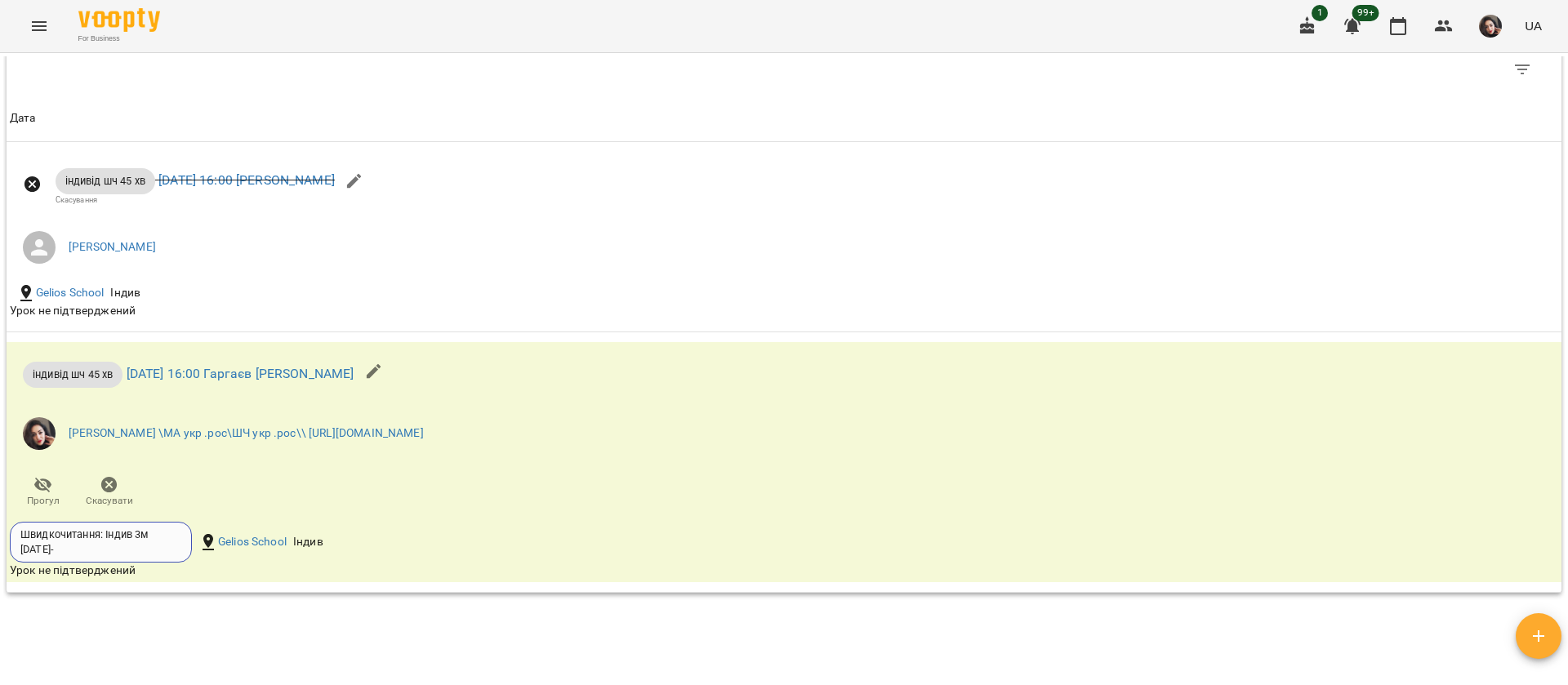
click at [31, 19] on icon "Menu" at bounding box center [39, 26] width 19 height 19
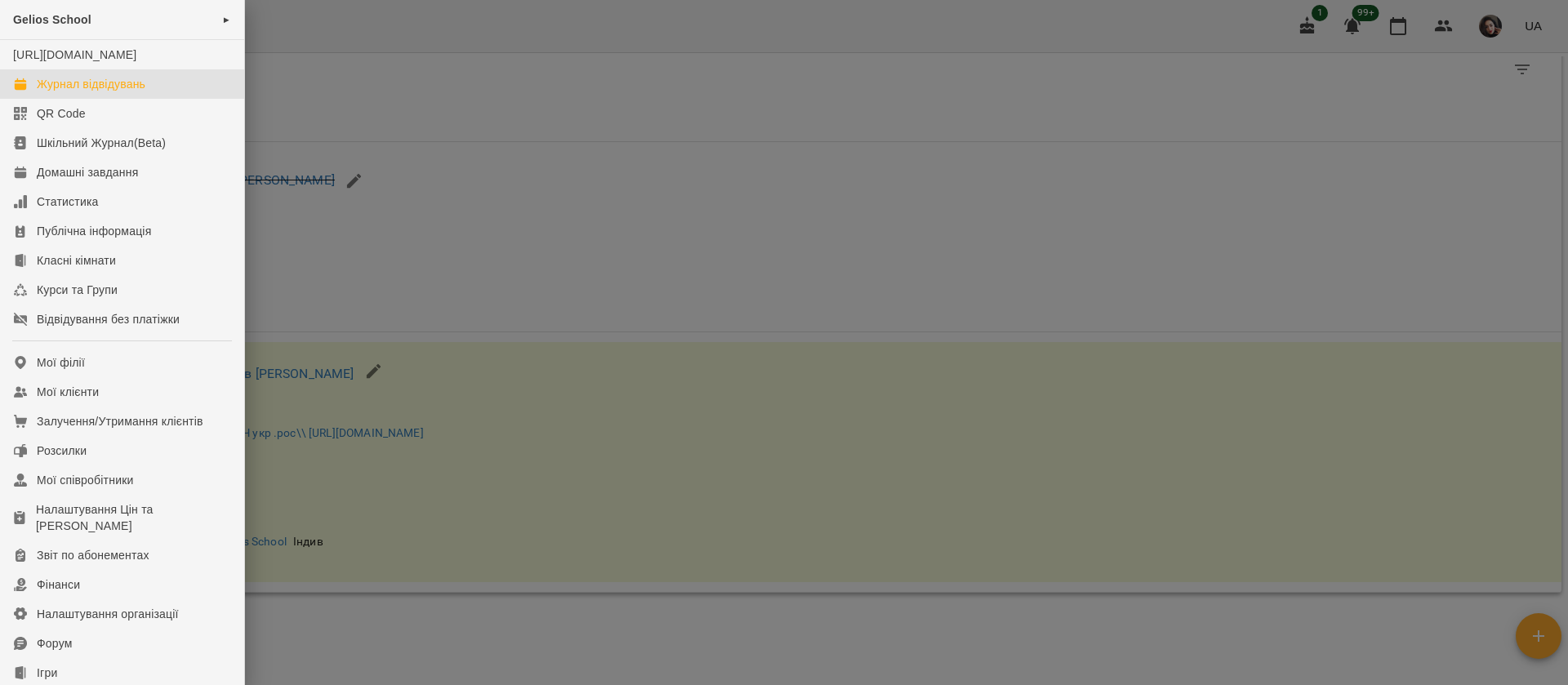
click at [81, 92] on div "Журнал відвідувань" at bounding box center [91, 83] width 109 height 16
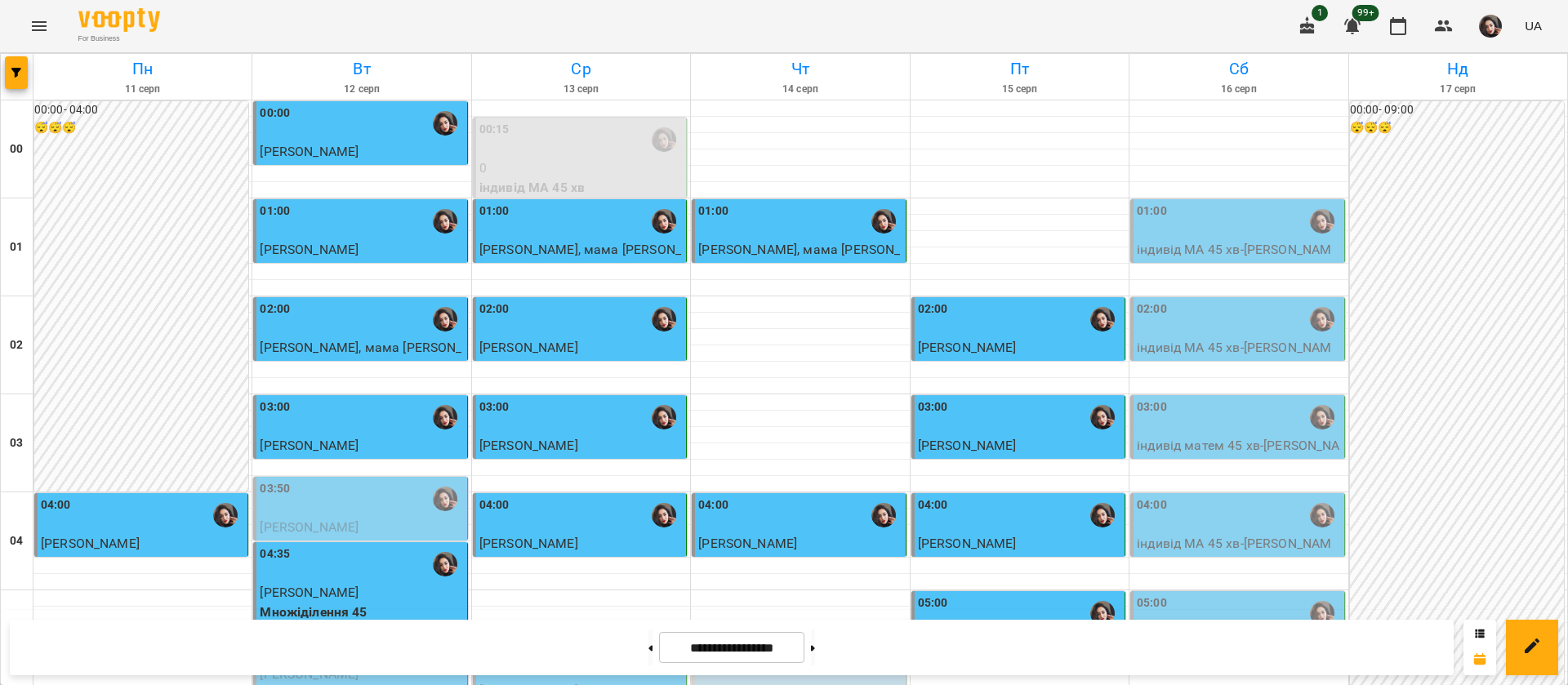
scroll to position [1837, 0]
